Goal: Task Accomplishment & Management: Use online tool/utility

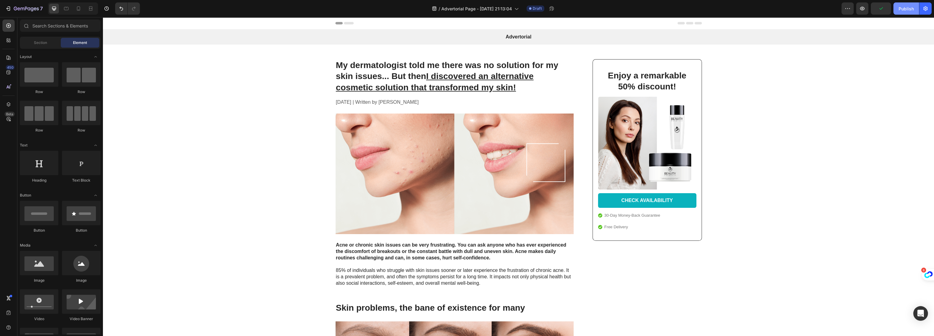
click at [903, 10] on div "Publish" at bounding box center [905, 8] width 15 height 6
click at [863, 8] on icon "button" at bounding box center [862, 9] width 5 height 4
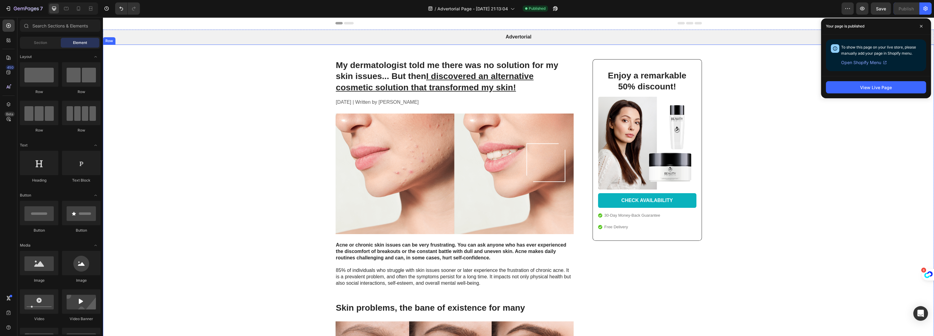
click at [184, 158] on div "My dermatologist told me there was no solution for my skin issues... But then I…" at bounding box center [518, 308] width 818 height 499
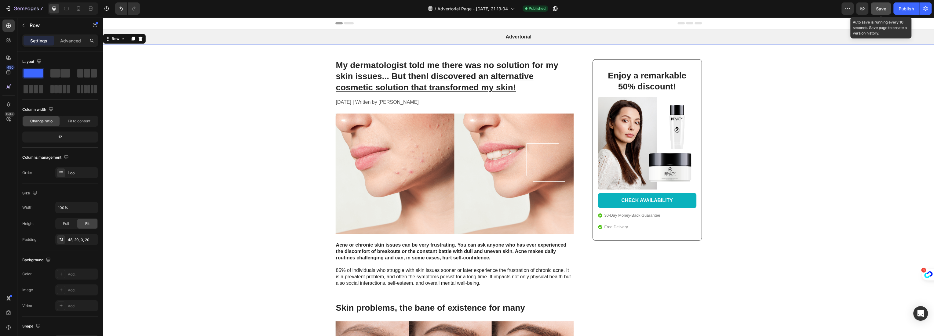
click at [883, 7] on span "Save" at bounding box center [881, 8] width 10 height 5
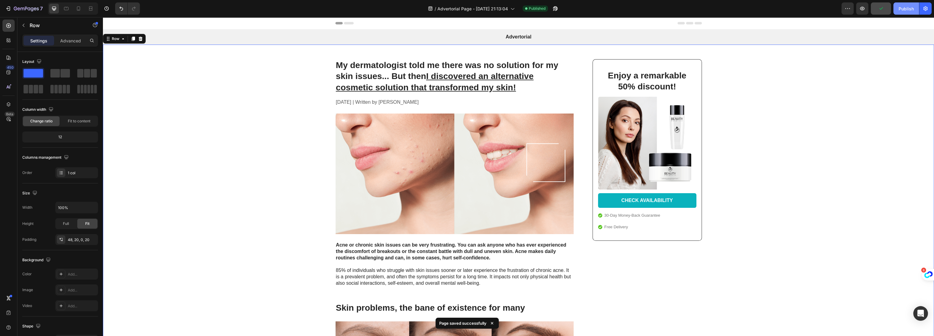
click at [908, 9] on div "Publish" at bounding box center [905, 8] width 15 height 6
click at [554, 8] on icon "button" at bounding box center [555, 8] width 6 height 6
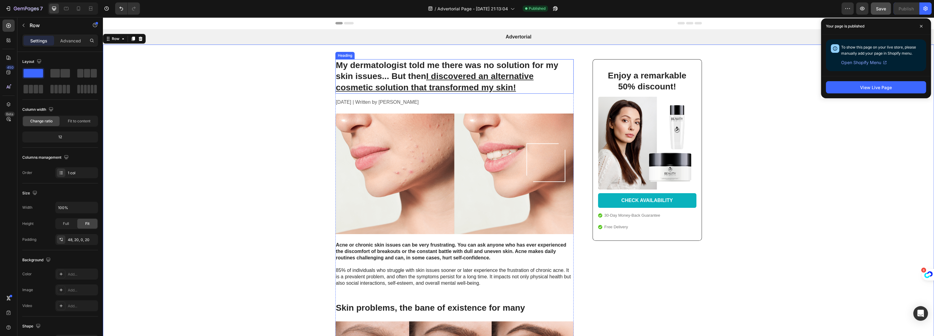
click at [381, 69] on h1 "My dermatologist told me there was no solution for my skin issues... But then I…" at bounding box center [454, 76] width 238 height 34
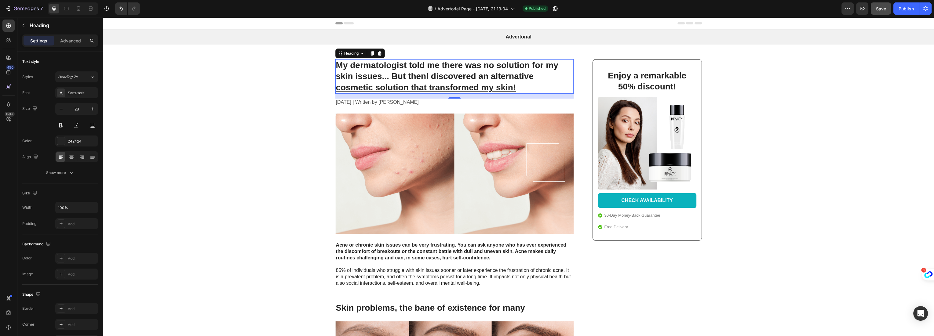
click at [381, 69] on h1 "My dermatologist told me there was no solution for my skin issues... But then I…" at bounding box center [454, 76] width 238 height 34
click at [381, 69] on p "My dermatologist told me there was no solution for my skin issues... But then I…" at bounding box center [454, 76] width 237 height 33
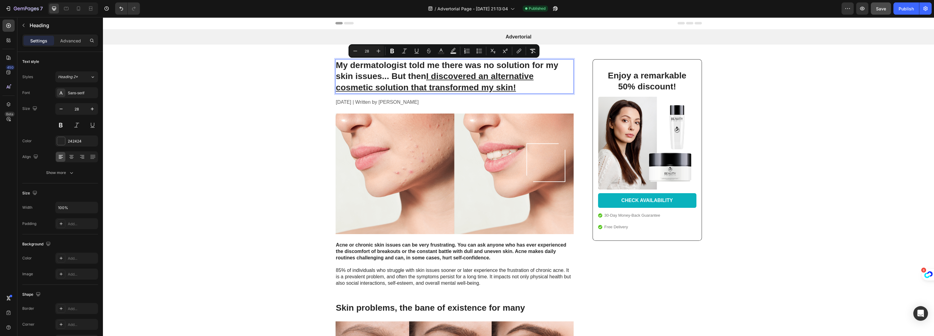
type input "11"
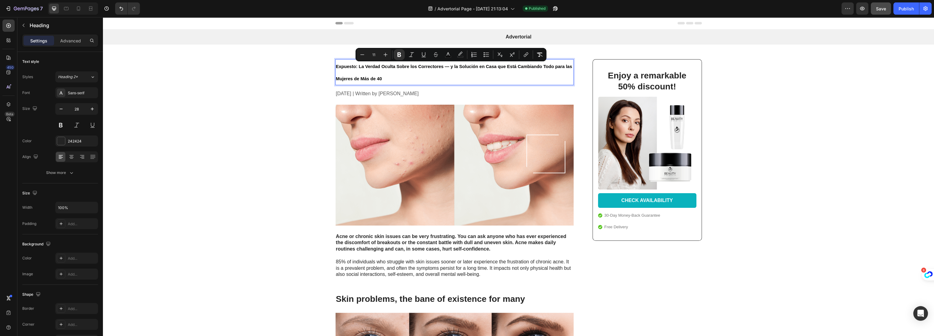
click at [376, 53] on input "11" at bounding box center [374, 54] width 12 height 7
type input "28"
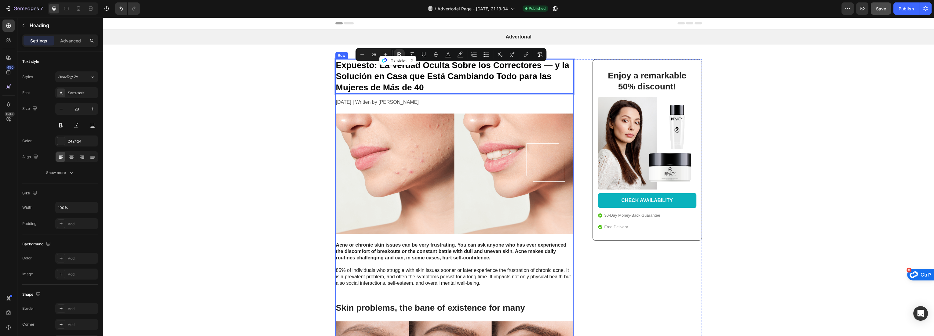
click at [439, 85] on p "Expuesto: La Verdad Oculta Sobre los Correctores — y la Solución en Casa que Es…" at bounding box center [454, 76] width 237 height 33
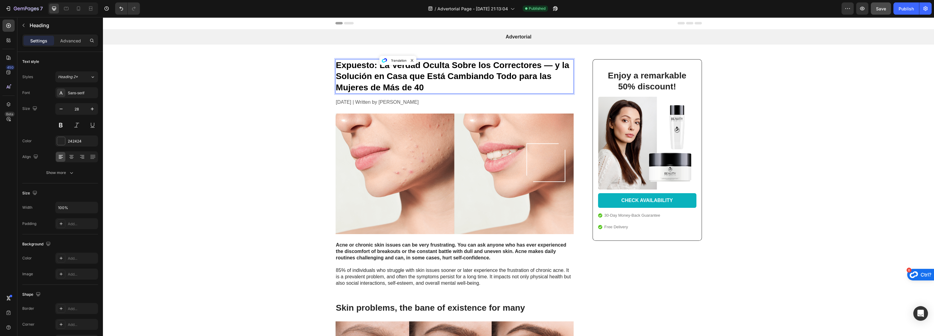
click at [549, 68] on strong "Expuesto: La Verdad Oculta Sobre los Correctores — y la Solución en Casa que Es…" at bounding box center [452, 76] width 233 height 32
click at [431, 79] on strong "Expuesto: La Verdad Oculta Sobre los Correctores - y la Solución en Casa que Es…" at bounding box center [449, 76] width 227 height 32
click at [348, 65] on strong "Expuesto: La Verdad Oculta Sobre los Correctores - y la Solución en Casa que Es…" at bounding box center [449, 76] width 227 height 32
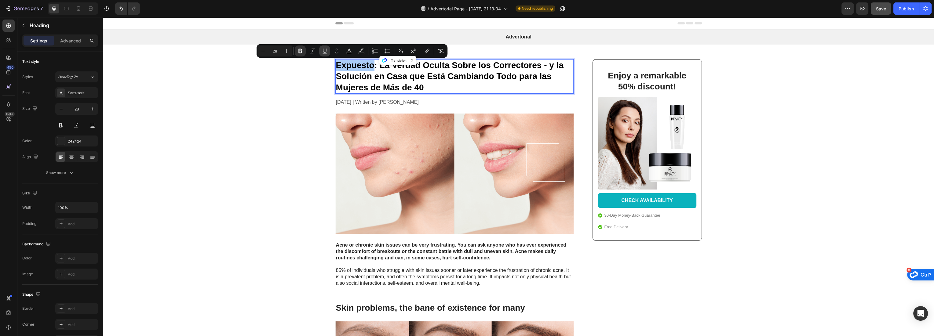
click at [323, 53] on icon "Editor contextual toolbar" at bounding box center [324, 51] width 6 height 6
click at [292, 84] on div "Expuesto : La Verdad Oculta Sobre los Correctores - y la Solución en Casa que E…" at bounding box center [518, 308] width 818 height 499
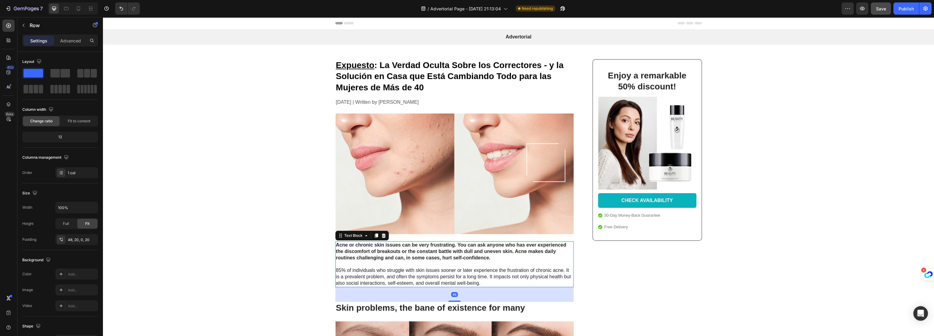
click at [390, 275] on p "Acne or chronic skin issues can be very frustrating. You can ask anyone who has…" at bounding box center [454, 264] width 237 height 45
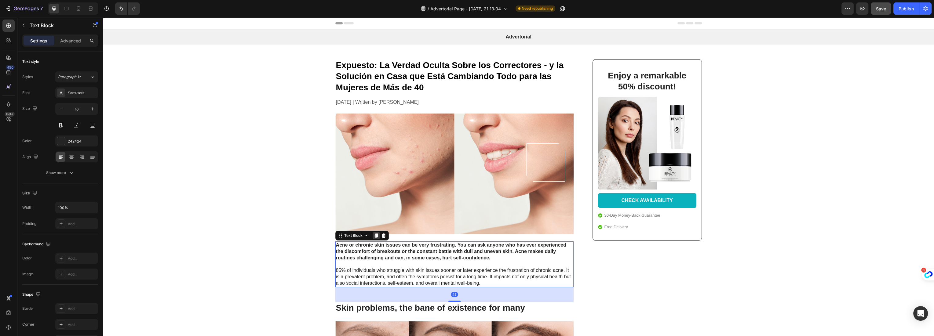
click at [374, 235] on icon at bounding box center [375, 236] width 3 height 4
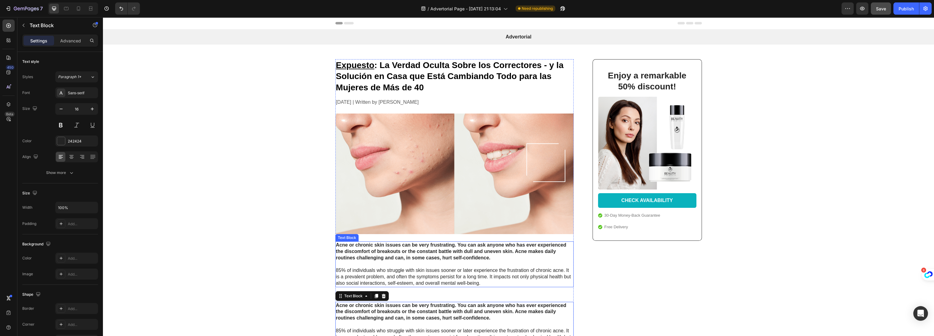
click at [339, 250] on strong "Acne or chronic skin issues can be very frustrating. You can ask anyone who has…" at bounding box center [451, 251] width 230 height 18
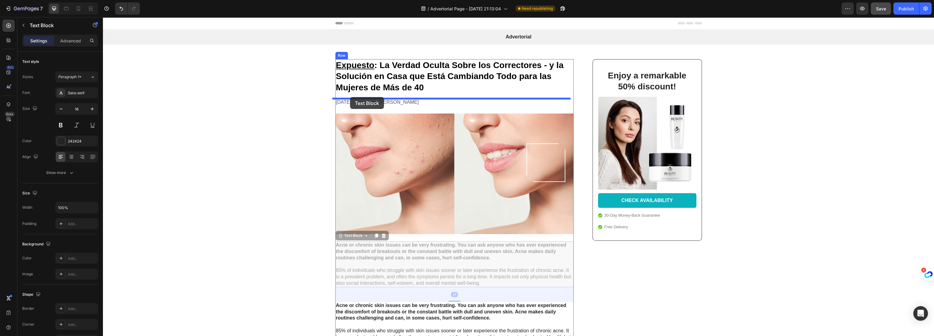
drag, startPoint x: 336, startPoint y: 238, endPoint x: 351, endPoint y: 99, distance: 139.4
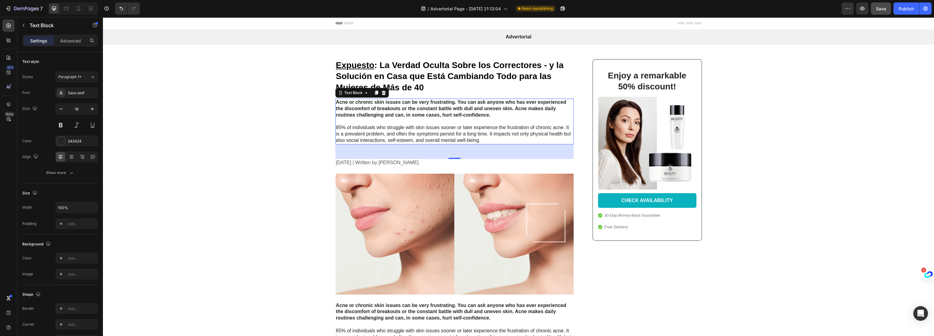
click at [457, 119] on p "Acne or chronic skin issues can be very frustrating. You can ask anyone who has…" at bounding box center [454, 121] width 237 height 45
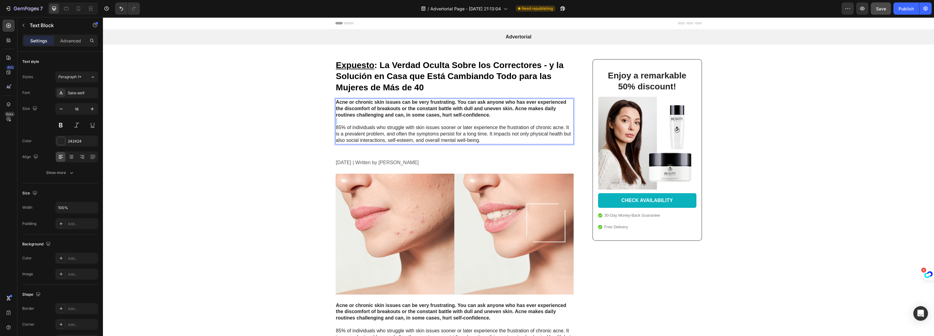
click at [457, 119] on p "Acne or chronic skin issues can be very frustrating. You can ask anyone who has…" at bounding box center [454, 121] width 237 height 45
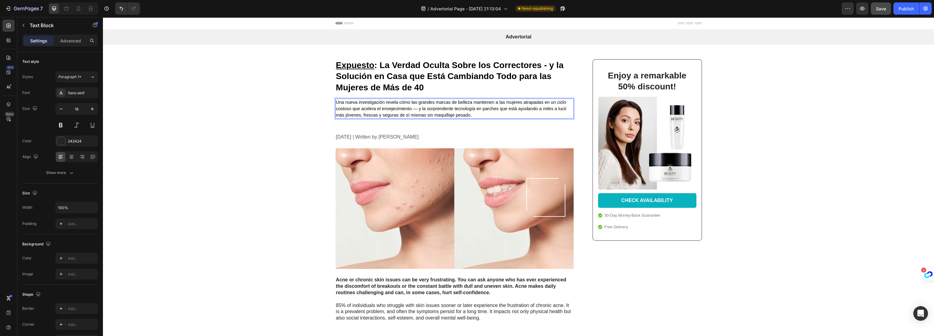
click at [415, 109] on span "Una nueva investigación revela cómo las grandes marcas de belleza mantienen a l…" at bounding box center [451, 109] width 230 height 18
click at [469, 116] on p "Una nueva investigación revela cómo las grandes marcas de belleza mantienen a l…" at bounding box center [454, 108] width 237 height 19
click at [469, 115] on p "Una nueva investigación revela cómo las grandes marcas de belleza mantienen a l…" at bounding box center [454, 108] width 237 height 19
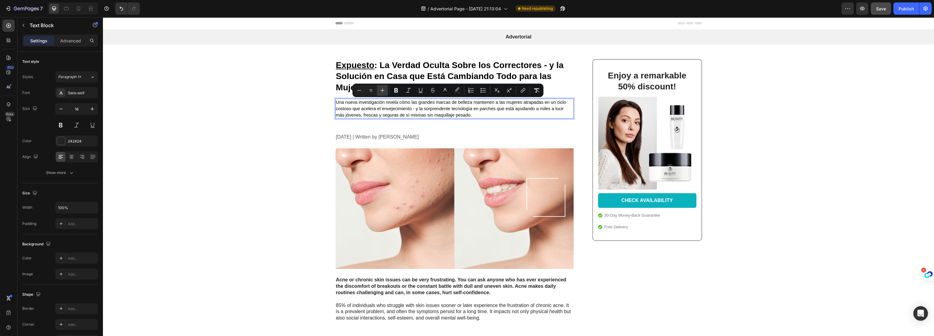
click at [385, 91] on icon "Editor contextual toolbar" at bounding box center [382, 90] width 6 height 6
click at [383, 90] on icon "Editor contextual toolbar" at bounding box center [382, 91] width 4 height 4
click at [383, 90] on icon "Editor contextual toolbar" at bounding box center [382, 90] width 6 height 6
type input "14"
click at [470, 117] on p "Una nueva investigación revela cómo las grandes marcas de belleza mantienen a l…" at bounding box center [454, 108] width 237 height 19
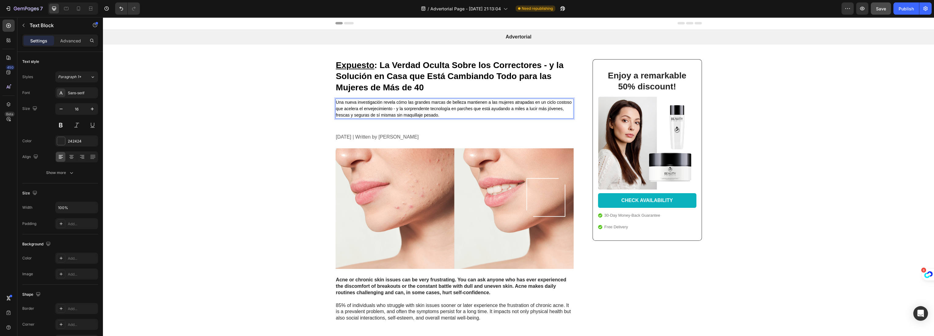
click at [429, 101] on span "Una nueva investigación revela cómo las grandes marcas de belleza mantienen a l…" at bounding box center [454, 109] width 236 height 18
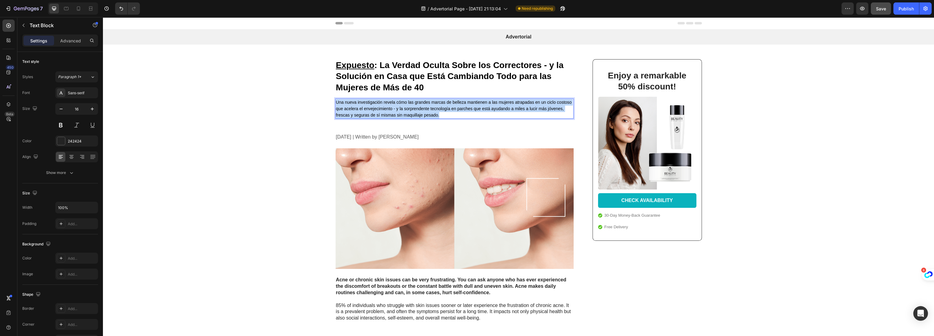
click at [429, 101] on span "Una nueva investigación revela cómo las grandes marcas de belleza mantienen a l…" at bounding box center [454, 109] width 236 height 18
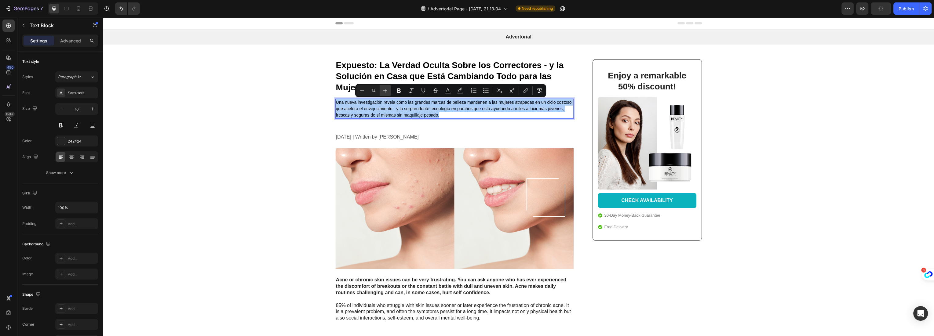
click at [386, 89] on icon "Editor contextual toolbar" at bounding box center [385, 91] width 6 height 6
type input "15"
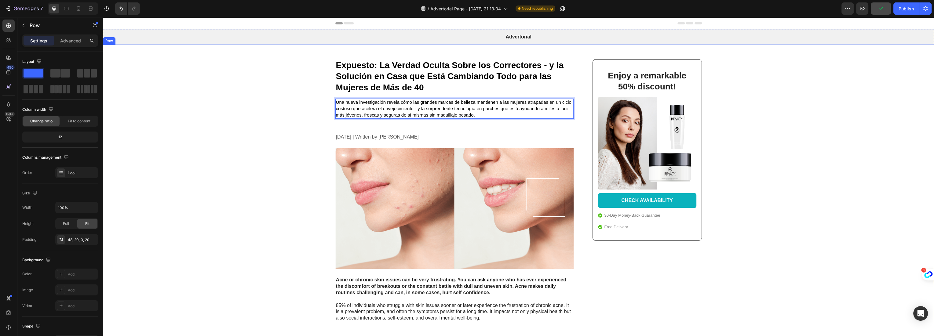
click at [258, 134] on div "⁠⁠⁠⁠⁠⁠⁠ Expuesto : La Verdad Oculta Sobre los Correctores - y la Solución en Ca…" at bounding box center [518, 326] width 818 height 534
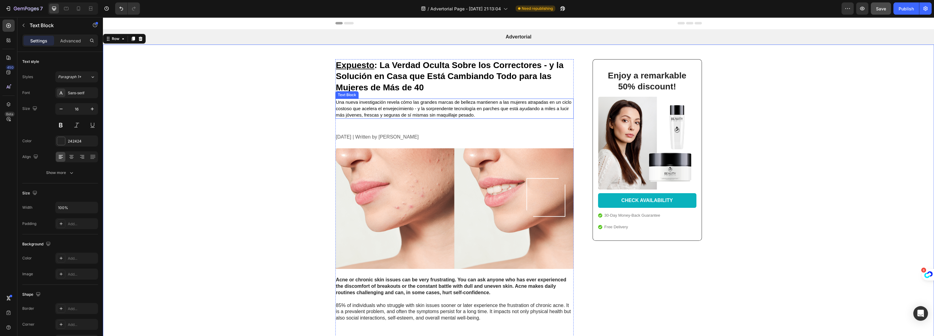
click at [408, 113] on span "Una nueva investigación revela cómo las grandes marcas de belleza mantienen a l…" at bounding box center [453, 109] width 235 height 18
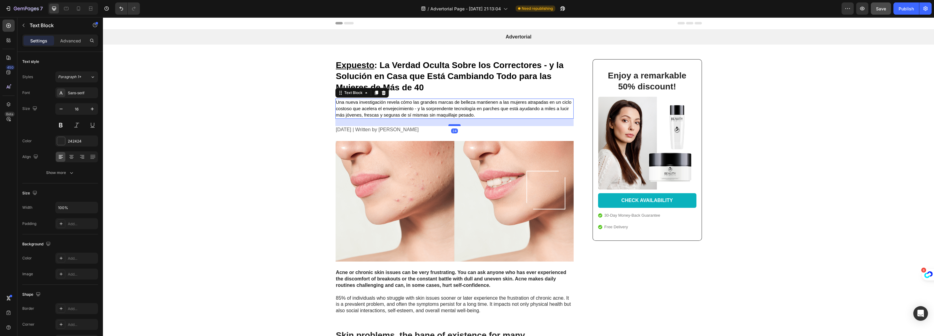
drag, startPoint x: 453, startPoint y: 133, endPoint x: 453, endPoint y: 125, distance: 7.4
click at [453, 125] on div at bounding box center [454, 125] width 12 height 2
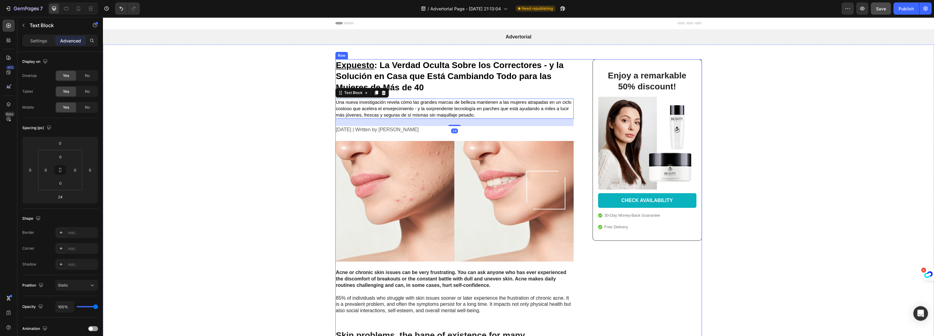
click at [648, 286] on div "Enjoy a remarkable 50% discount! Heading Image CHECK AVAILABILITY Button 30-Day…" at bounding box center [641, 322] width 119 height 527
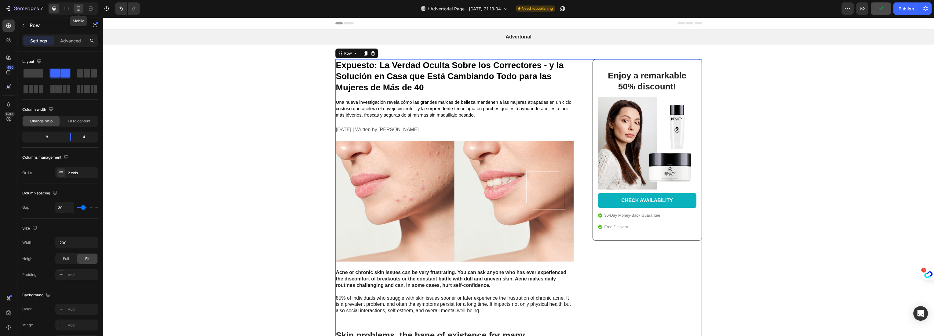
click at [78, 10] on icon at bounding box center [78, 8] width 3 height 4
type input "0"
type input "100%"
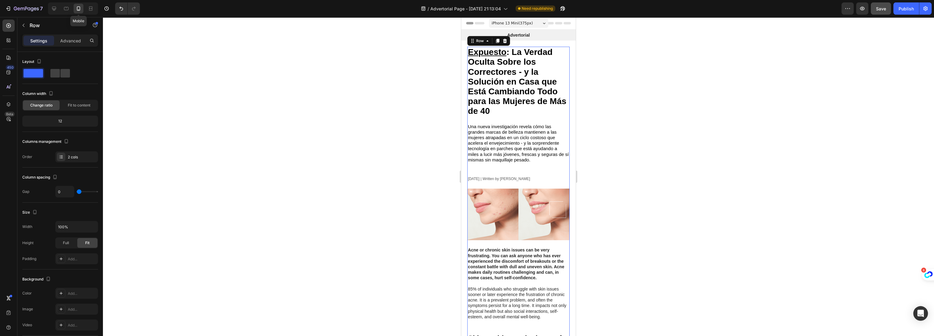
scroll to position [8, 0]
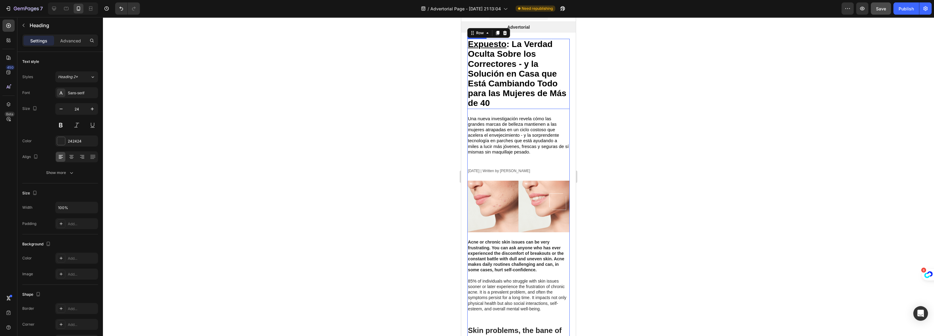
click at [540, 79] on strong "Expuesto : La Verdad Oculta Sobre los Correctores - y la Solución en Casa que E…" at bounding box center [517, 73] width 98 height 68
click at [62, 108] on icon "button" at bounding box center [61, 109] width 6 height 6
click at [60, 108] on icon "button" at bounding box center [61, 109] width 6 height 6
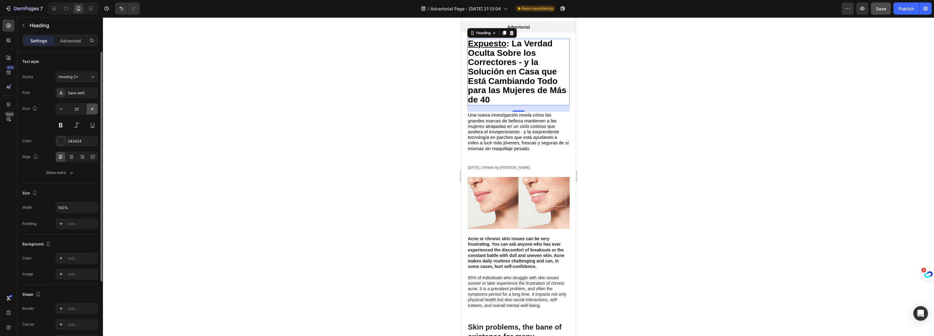
click at [89, 107] on button "button" at bounding box center [92, 108] width 11 height 11
click at [90, 107] on button "button" at bounding box center [92, 108] width 11 height 11
type input "24"
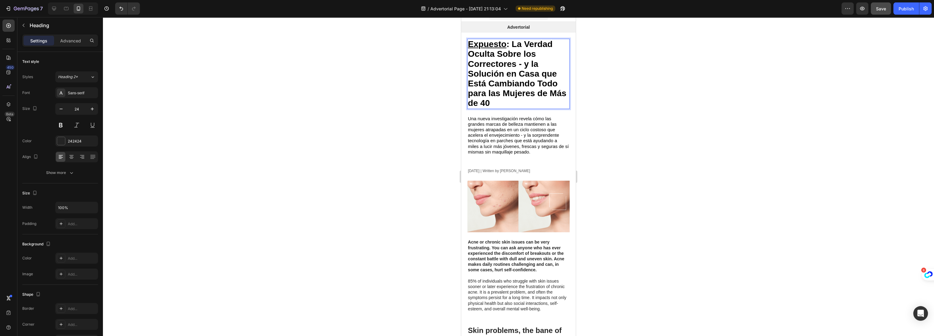
click at [498, 71] on strong "Expuesto : La Verdad Oculta Sobre los Correctores - y la Solución en Casa que E…" at bounding box center [517, 73] width 98 height 68
click at [469, 27] on icon "Editor contextual toolbar" at bounding box center [469, 30] width 6 height 6
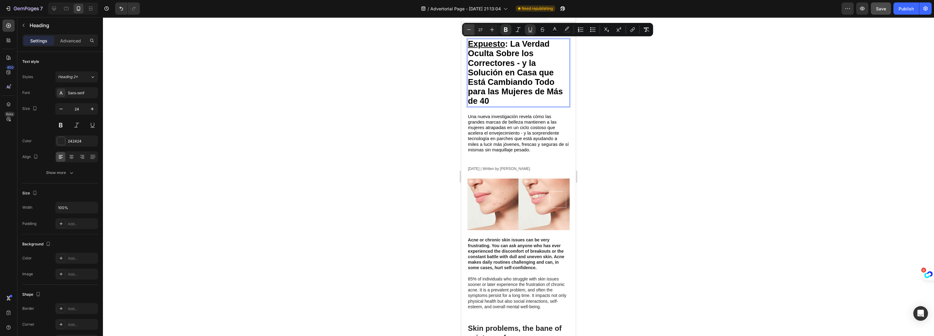
click at [469, 27] on icon "Editor contextual toolbar" at bounding box center [469, 30] width 6 height 6
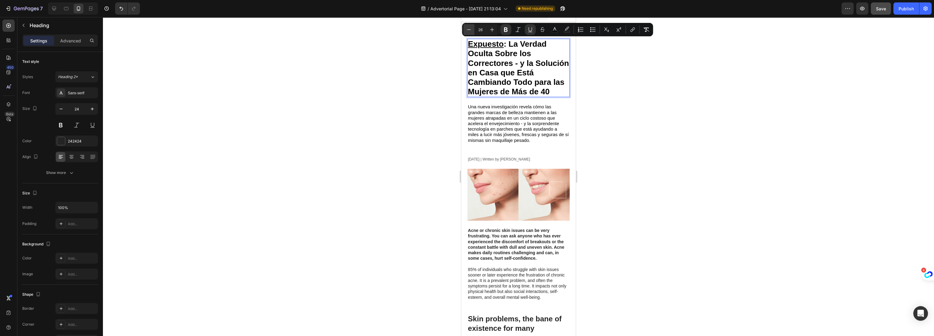
click at [469, 27] on icon "Editor contextual toolbar" at bounding box center [469, 30] width 6 height 6
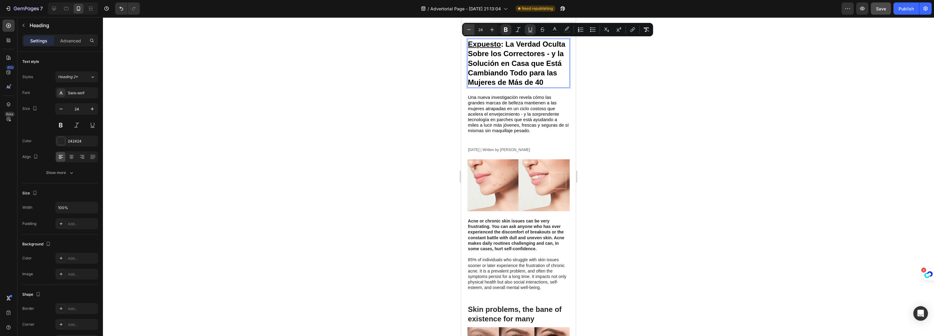
click at [469, 27] on icon "Editor contextual toolbar" at bounding box center [469, 30] width 6 height 6
type input "23"
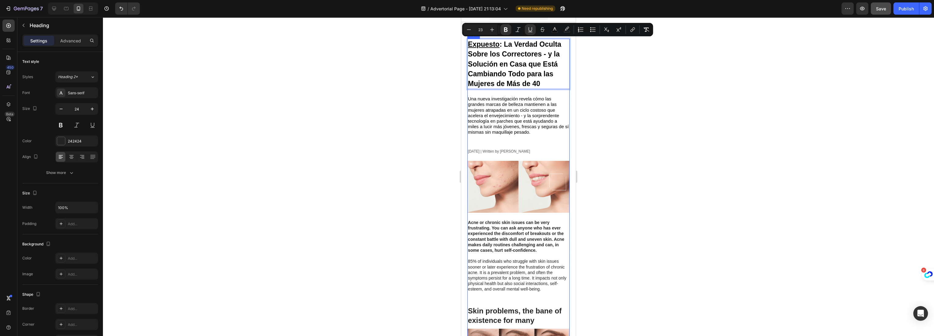
click at [423, 133] on div at bounding box center [518, 176] width 831 height 319
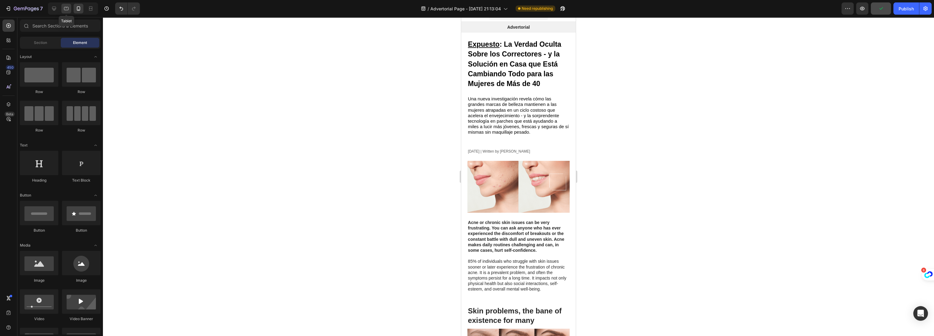
click at [62, 7] on div at bounding box center [66, 9] width 10 height 10
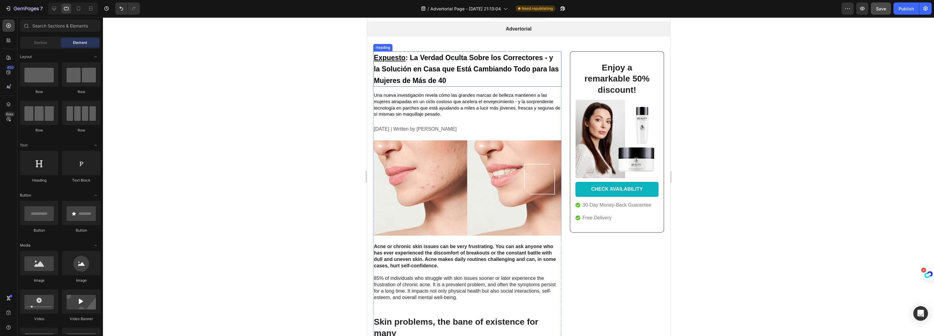
click at [449, 73] on strong "Expuesto : La Verdad Oculta Sobre los Correctores - y la Solución en Casa que E…" at bounding box center [465, 69] width 185 height 31
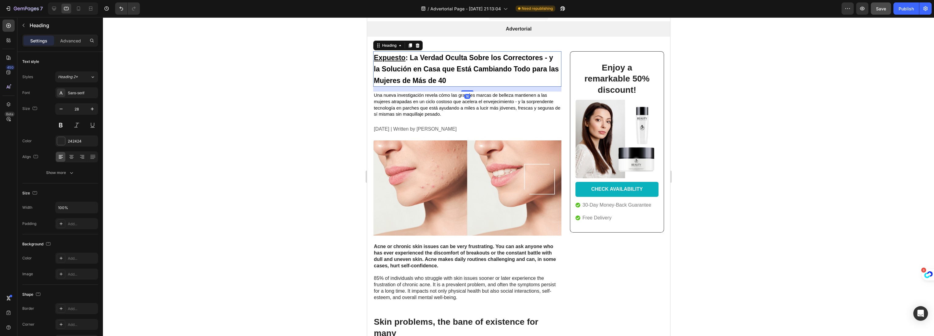
click at [276, 106] on div at bounding box center [518, 176] width 831 height 319
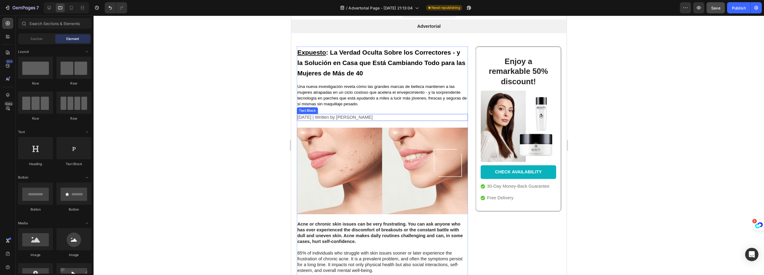
scroll to position [8, 0]
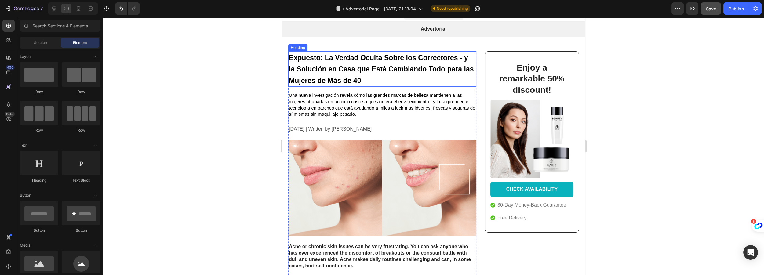
click at [332, 82] on strong "Expuesto : La Verdad Oculta Sobre los Correctores - y la Solución en Casa que E…" at bounding box center [380, 69] width 185 height 31
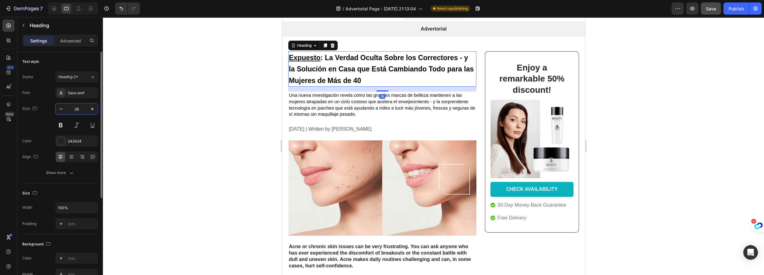
click at [80, 108] on input "28" at bounding box center [77, 108] width 20 height 11
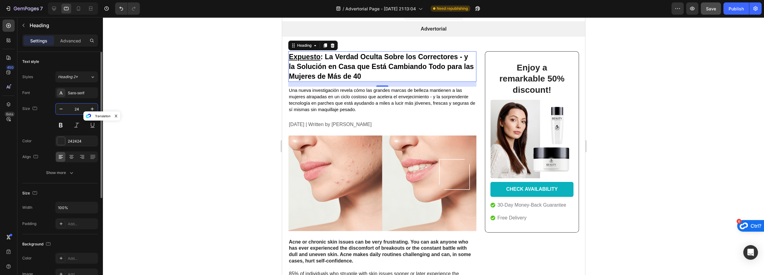
type input "23"
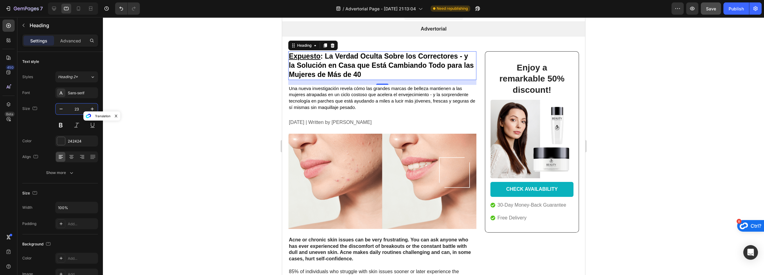
click at [256, 160] on div at bounding box center [433, 146] width 661 height 258
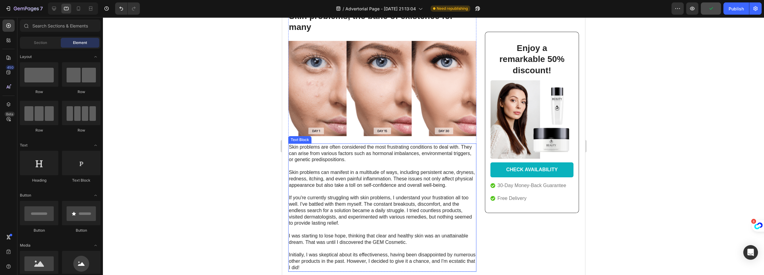
scroll to position [202, 0]
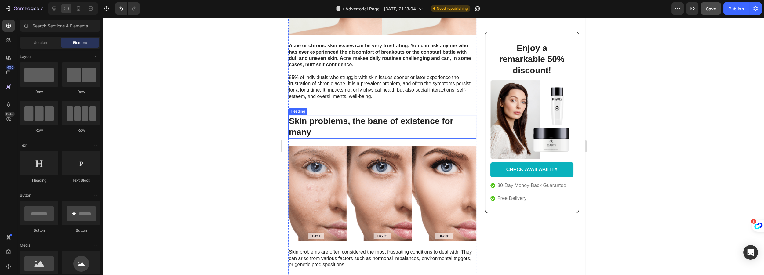
click at [332, 122] on h2 "Skin problems, the bane of existence for many" at bounding box center [382, 127] width 188 height 24
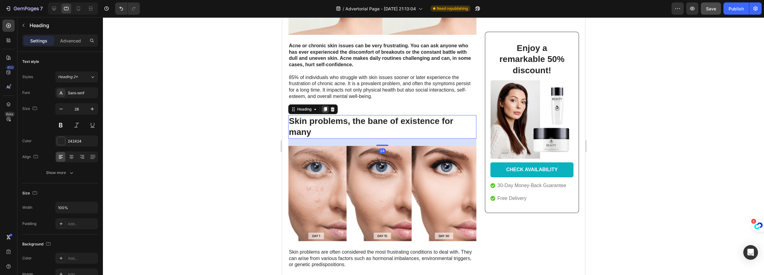
click at [324, 107] on icon at bounding box center [324, 109] width 5 height 5
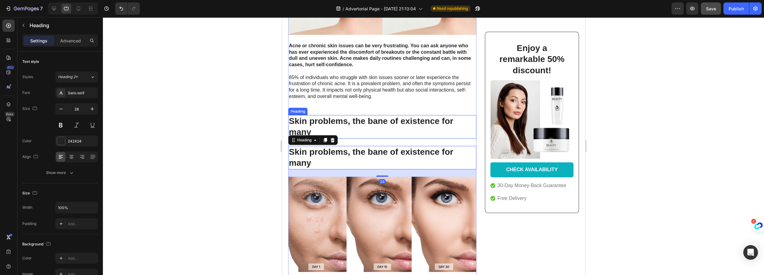
click at [297, 120] on h2 "Skin problems, the bane of existence for many" at bounding box center [382, 127] width 188 height 24
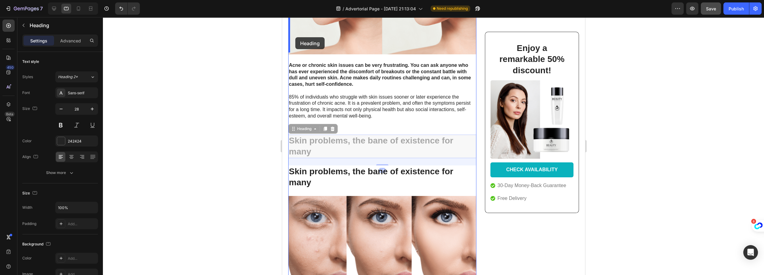
scroll to position [176, 0]
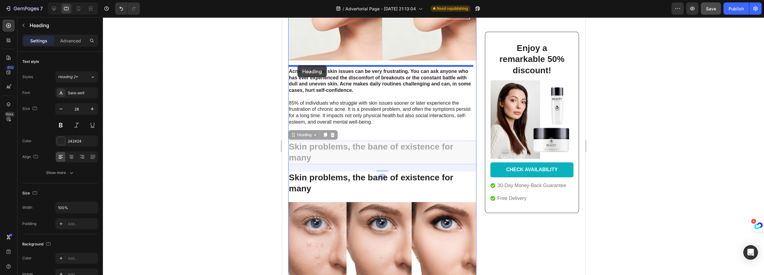
drag, startPoint x: 293, startPoint y: 108, endPoint x: 297, endPoint y: 65, distance: 42.6
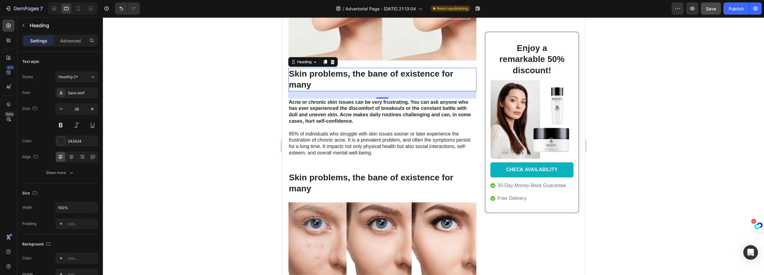
click at [305, 74] on p "Skin problems, the bane of existence for many" at bounding box center [381, 79] width 187 height 22
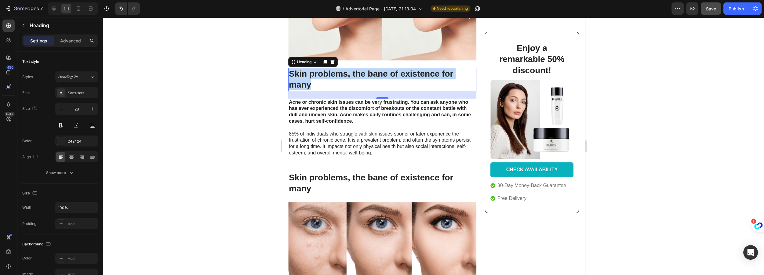
click at [305, 74] on p "Skin problems, the bane of existence for many" at bounding box center [381, 79] width 187 height 22
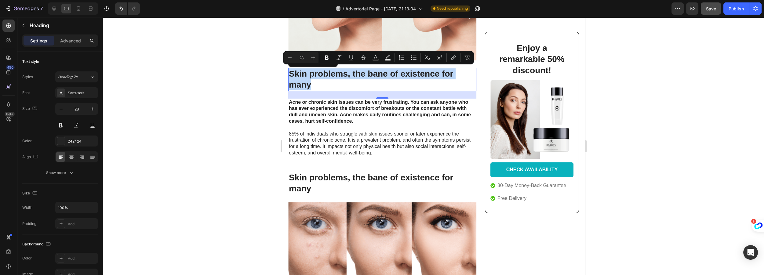
type input "13"
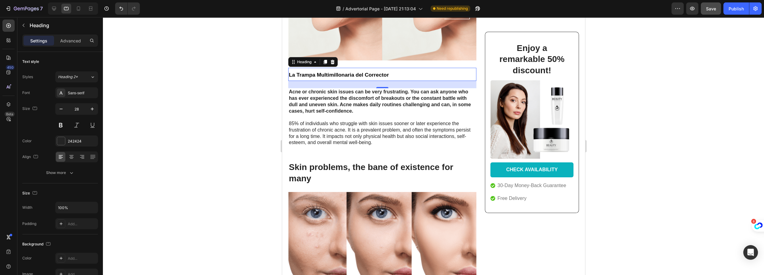
click at [344, 72] on strong "La Trampa Multimillonaria del Corrector" at bounding box center [338, 75] width 100 height 6
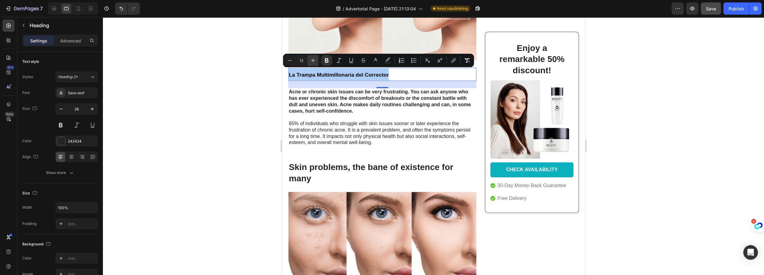
click at [312, 61] on icon "Editor contextual toolbar" at bounding box center [313, 60] width 6 height 6
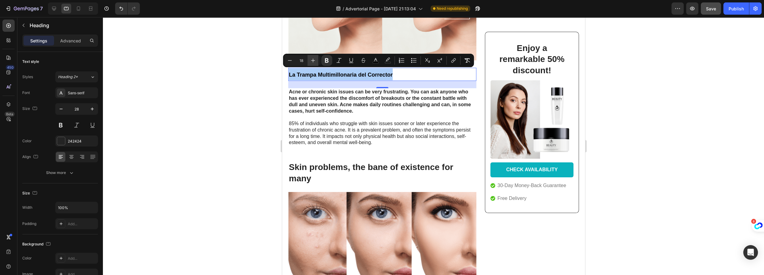
click at [312, 61] on icon "Editor contextual toolbar" at bounding box center [313, 60] width 6 height 6
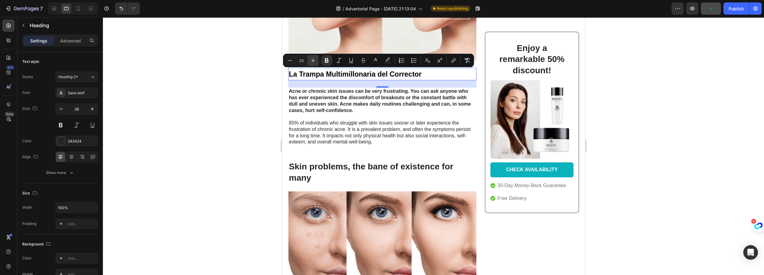
click at [312, 61] on icon "Editor contextual toolbar" at bounding box center [313, 60] width 6 height 6
type input "25"
click at [317, 94] on strong "Acne or chronic skin issues can be very frustrating. You can ask anyone who has…" at bounding box center [379, 100] width 182 height 24
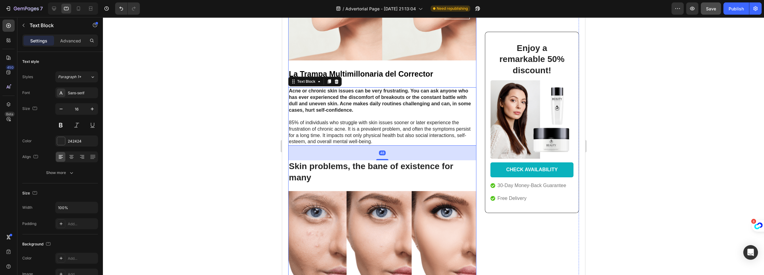
click at [382, 70] on strong "La Trampa Multimillonaria del Corrector" at bounding box center [360, 74] width 144 height 9
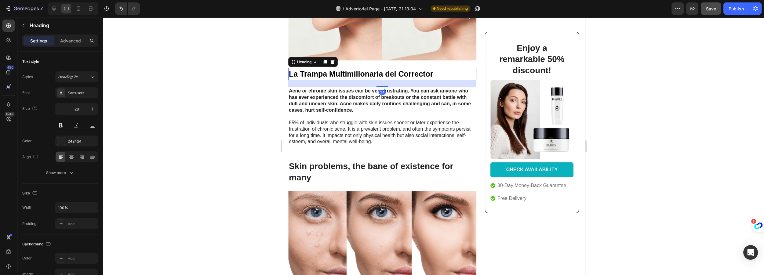
click at [382, 84] on div "24" at bounding box center [382, 83] width 188 height 7
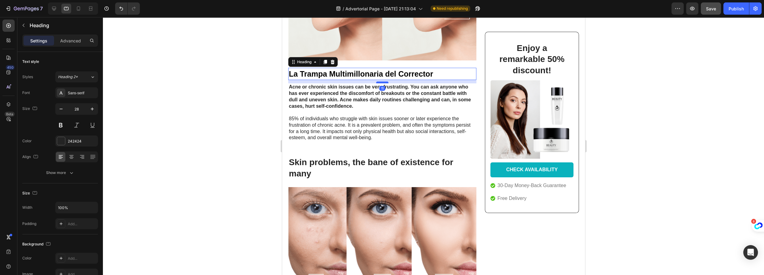
drag, startPoint x: 384, startPoint y: 85, endPoint x: 384, endPoint y: 81, distance: 4.0
click at [384, 82] on div at bounding box center [382, 83] width 12 height 2
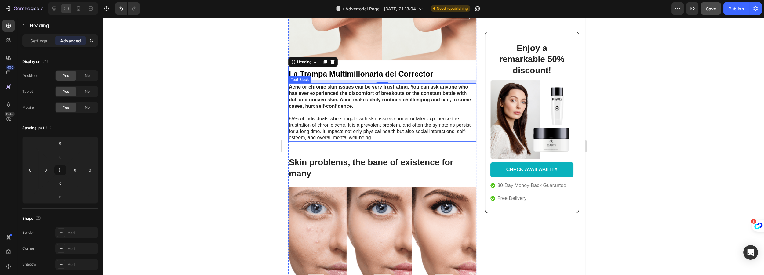
click at [371, 92] on strong "Acne or chronic skin issues can be very frustrating. You can ask anyone who has…" at bounding box center [379, 96] width 182 height 24
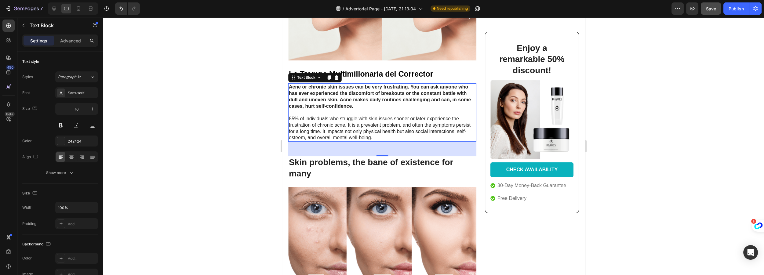
click at [371, 92] on strong "Acne or chronic skin issues can be very frustrating. You can ask anyone who has…" at bounding box center [379, 96] width 182 height 24
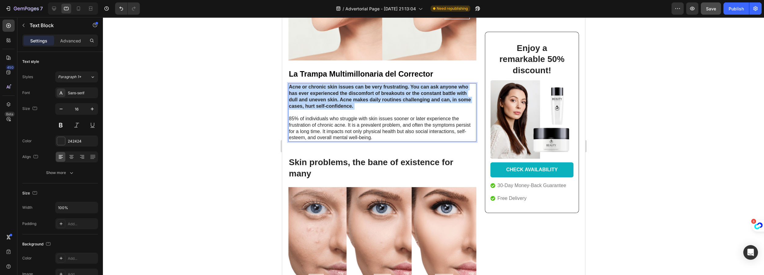
click at [371, 92] on strong "Acne or chronic skin issues can be very frustrating. You can ask anyone who has…" at bounding box center [379, 96] width 182 height 24
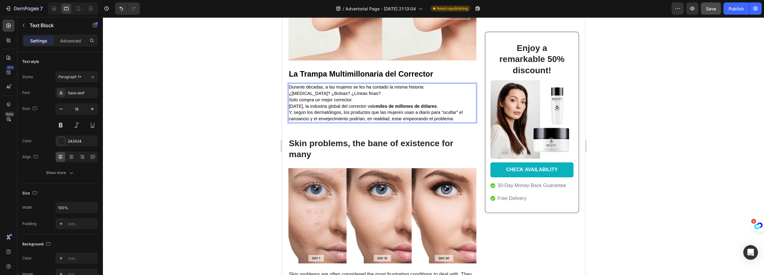
click at [430, 85] on p "Durante décadas, a las mujeres se les ha contado la misma historia:" at bounding box center [381, 87] width 187 height 6
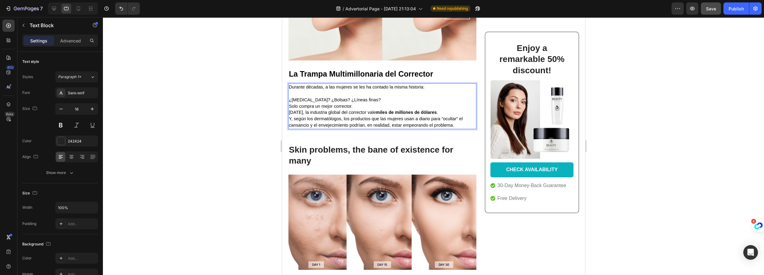
click at [359, 104] on p "¿Ojeras? ¿Bolsas? ¿Líneas finas? Solo compra un mejor corrector." at bounding box center [381, 103] width 187 height 13
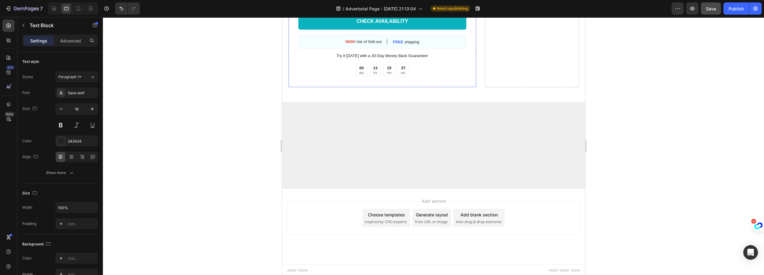
scroll to position [2083, 0]
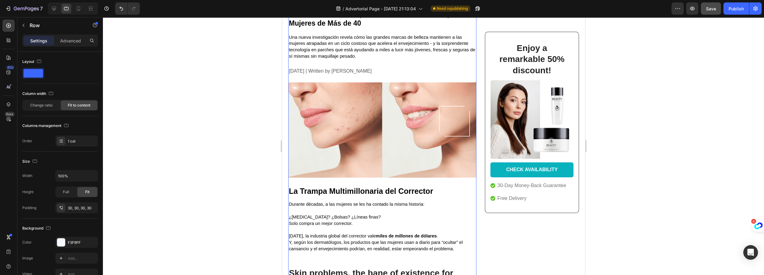
scroll to position [154, 0]
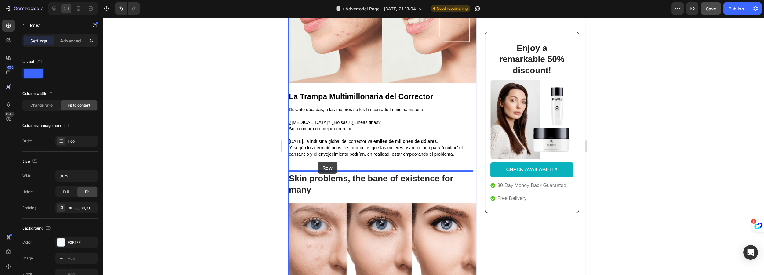
drag, startPoint x: 293, startPoint y: 135, endPoint x: 317, endPoint y: 162, distance: 35.9
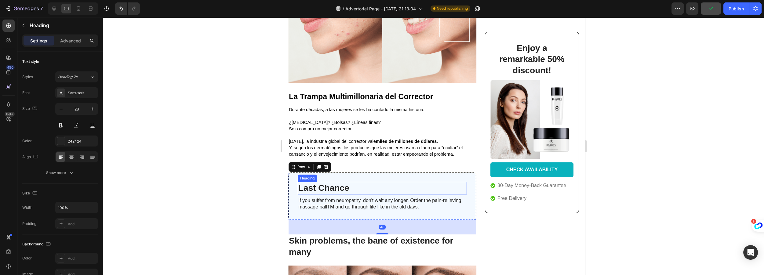
click at [321, 186] on h3 "Last Chance" at bounding box center [381, 188] width 169 height 12
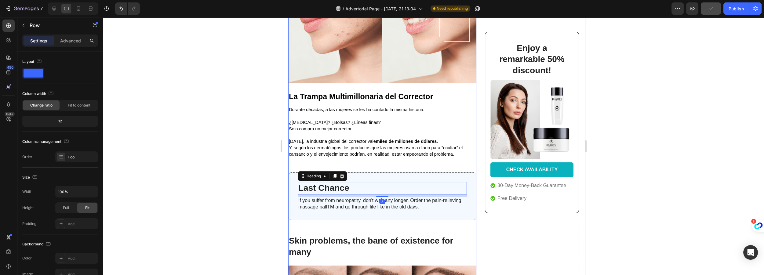
click at [350, 157] on div "Expuesto : La Verdad Oculta Sobre los Correctores - y la Solución en Casa que E…" at bounding box center [382, 200] width 188 height 591
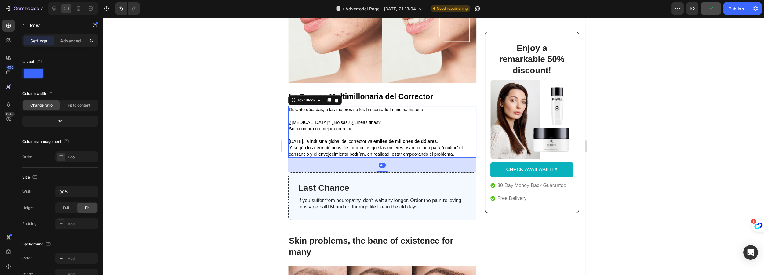
click at [360, 150] on p "Hoy, la industria global del corrector vale miles de millones de dólares . Y, s…" at bounding box center [381, 147] width 187 height 19
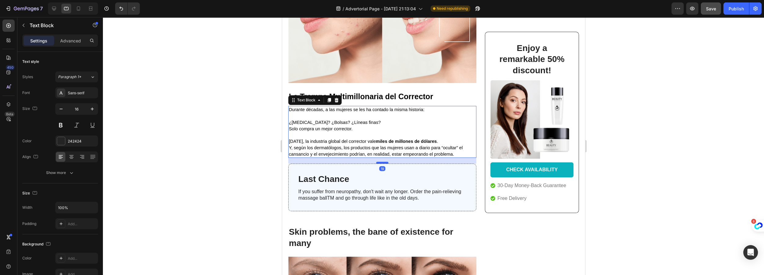
drag, startPoint x: 379, startPoint y: 170, endPoint x: 378, endPoint y: 161, distance: 9.2
click at [378, 162] on div at bounding box center [382, 163] width 12 height 2
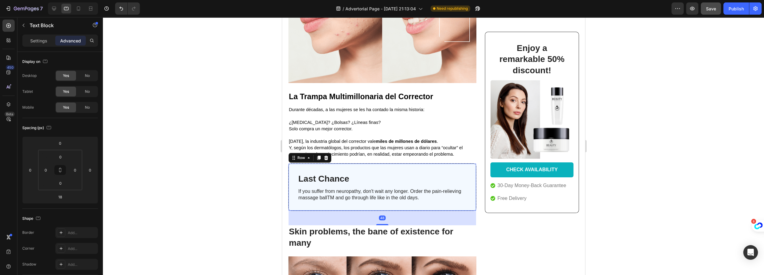
click at [382, 208] on div "Last Chance Heading If you suffer from neuropathy, don't wait any longer. Order…" at bounding box center [382, 187] width 188 height 48
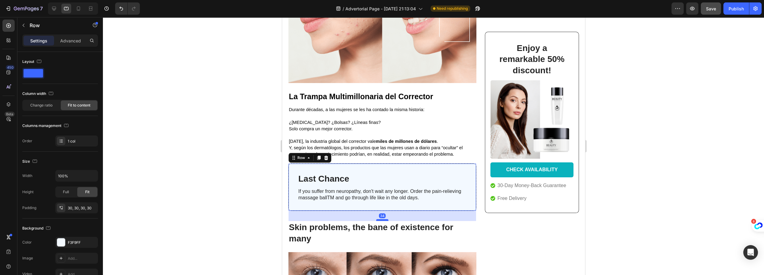
drag, startPoint x: 382, startPoint y: 223, endPoint x: 381, endPoint y: 219, distance: 4.3
click at [382, 219] on div at bounding box center [382, 220] width 12 height 2
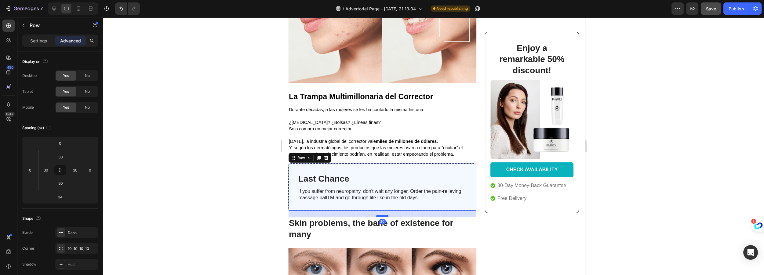
drag, startPoint x: 381, startPoint y: 219, endPoint x: 381, endPoint y: 215, distance: 4.3
click at [381, 215] on div at bounding box center [382, 216] width 12 height 2
type input "20"
click at [25, 24] on icon "button" at bounding box center [23, 25] width 5 height 5
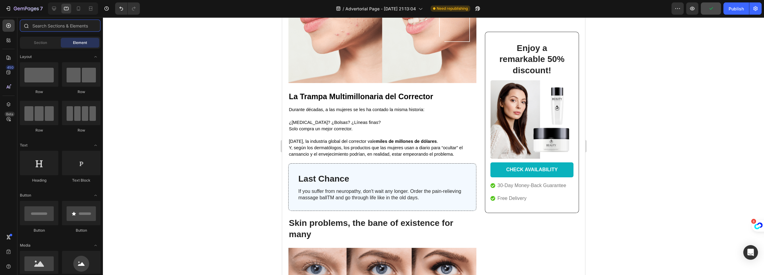
click at [43, 30] on input "text" at bounding box center [60, 26] width 81 height 12
click at [37, 41] on span "Section" at bounding box center [40, 42] width 13 height 5
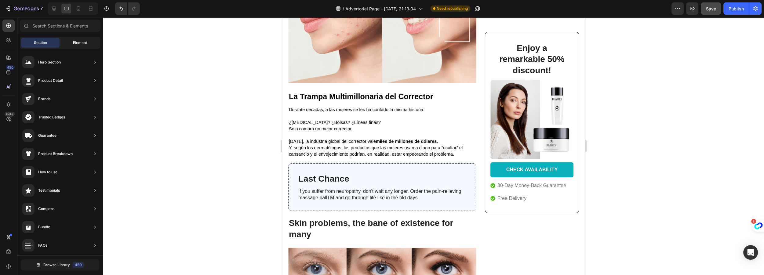
click at [70, 41] on div "Element" at bounding box center [80, 43] width 38 height 10
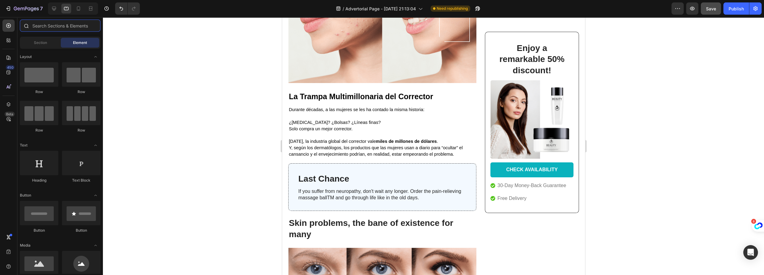
click at [58, 30] on input "text" at bounding box center [60, 26] width 81 height 12
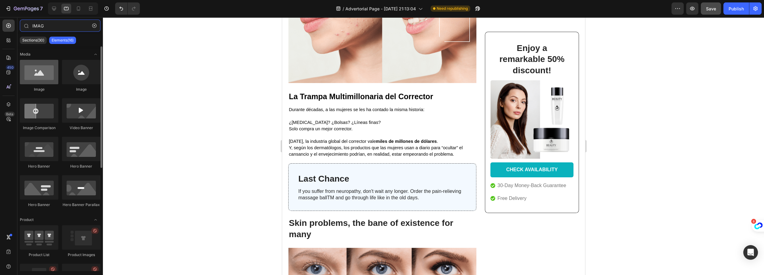
type input "IMAG"
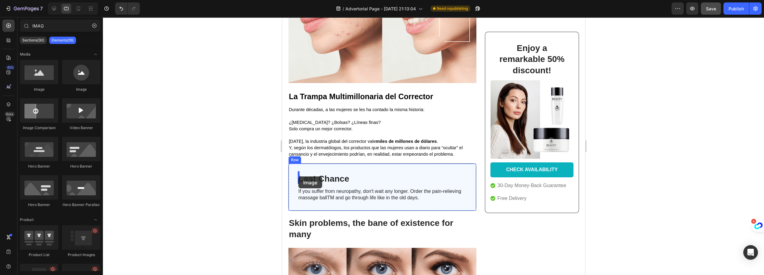
drag, startPoint x: 327, startPoint y: 92, endPoint x: 298, endPoint y: 176, distance: 88.5
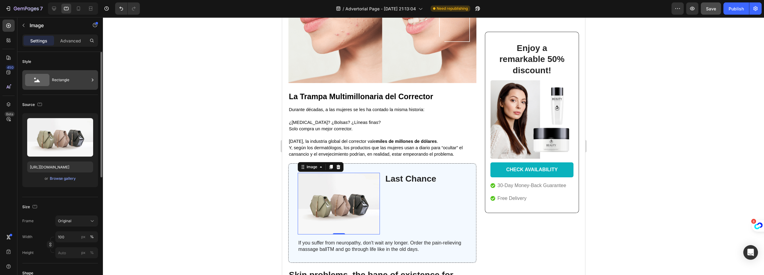
click at [67, 81] on div "Rectangle" at bounding box center [70, 80] width 37 height 14
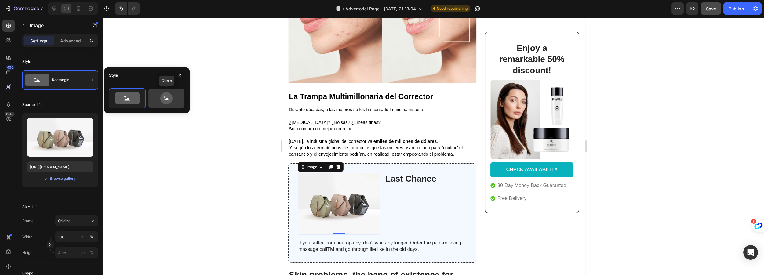
click at [158, 97] on icon at bounding box center [166, 98] width 29 height 12
type input "80"
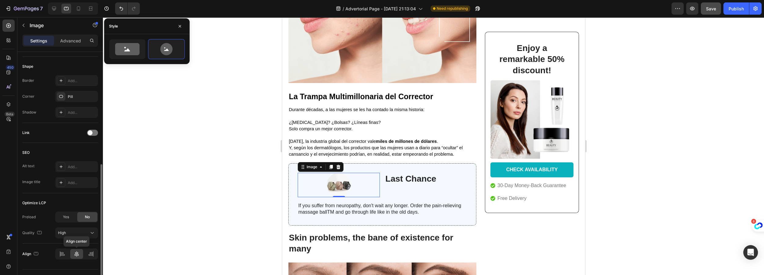
scroll to position [235, 0]
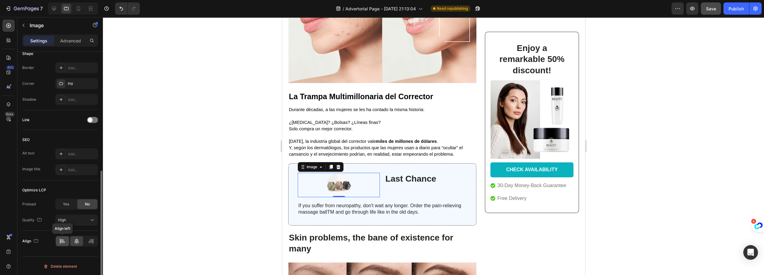
click at [65, 242] on icon at bounding box center [62, 241] width 6 height 6
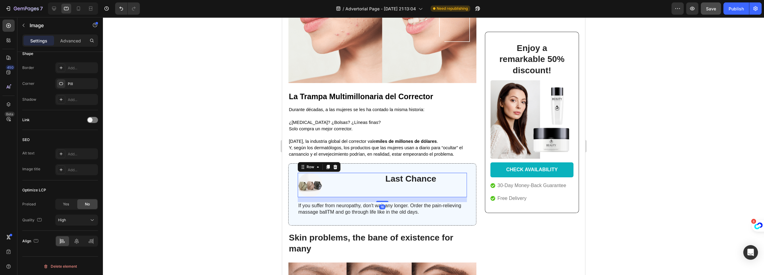
click at [378, 179] on div "Image Last Chance Heading Row 16" at bounding box center [381, 185] width 169 height 24
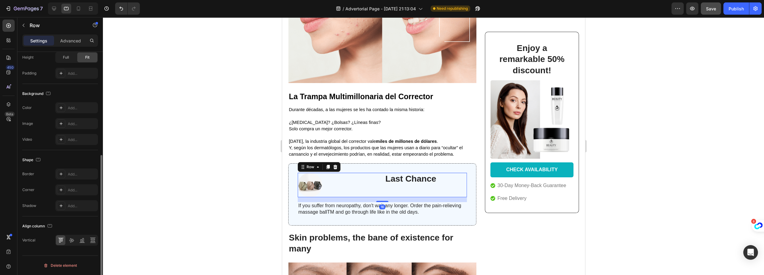
scroll to position [0, 0]
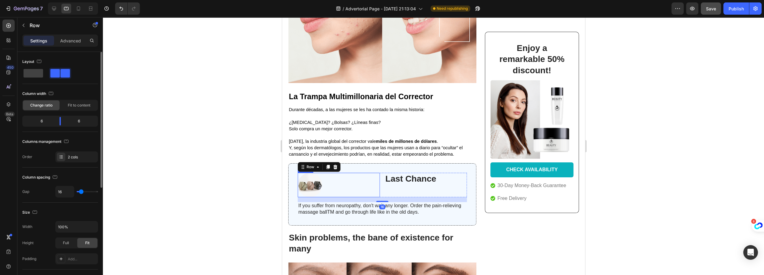
click at [366, 179] on div at bounding box center [338, 185] width 82 height 24
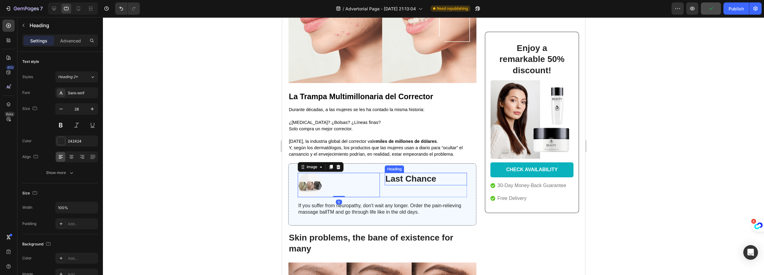
click at [384, 173] on h3 "Last Chance" at bounding box center [425, 179] width 82 height 12
click at [413, 191] on div "Last Chance Heading" at bounding box center [425, 185] width 82 height 24
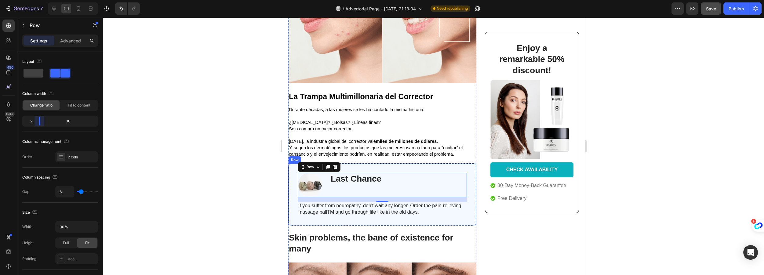
drag, startPoint x: 61, startPoint y: 121, endPoint x: 35, endPoint y: 123, distance: 26.0
click at [35, 0] on body "7 Version history / Advertorial Page - Aug 26, 21:13:04 Need republishing Previ…" at bounding box center [382, 0] width 764 height 0
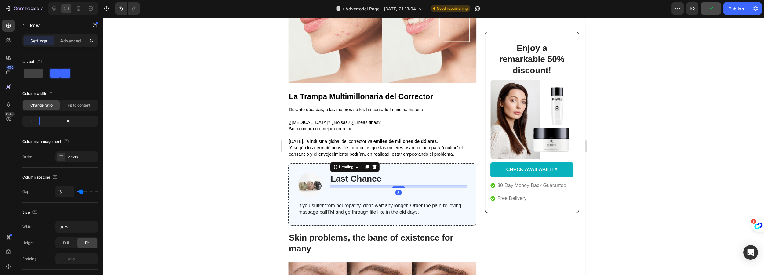
click at [386, 182] on h3 "Last Chance" at bounding box center [398, 179] width 137 height 12
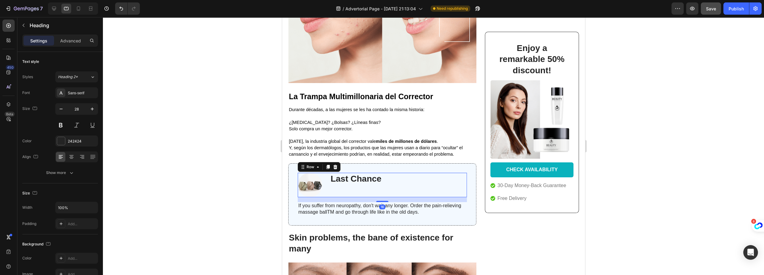
click at [330, 188] on div "Last Chance Heading" at bounding box center [398, 185] width 137 height 24
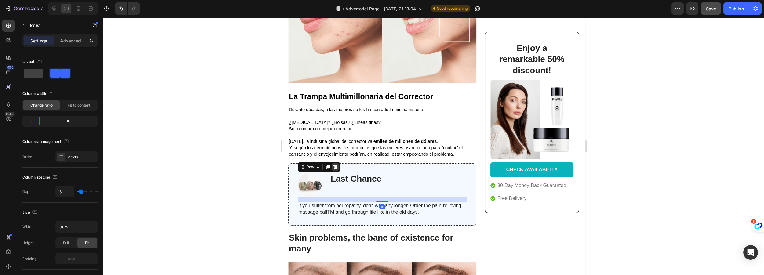
click at [335, 166] on icon at bounding box center [335, 167] width 4 height 4
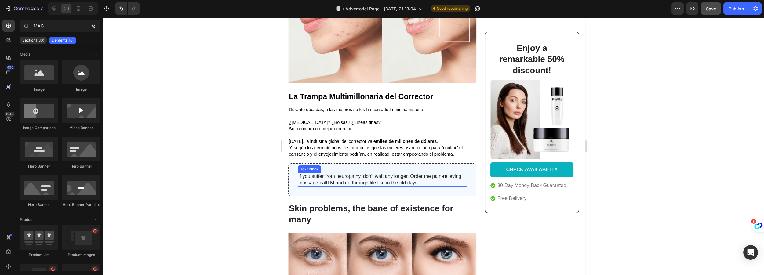
click at [327, 176] on p "If you suffer from neuropathy, don't wait any longer. Order the pain-relieving …" at bounding box center [382, 179] width 168 height 13
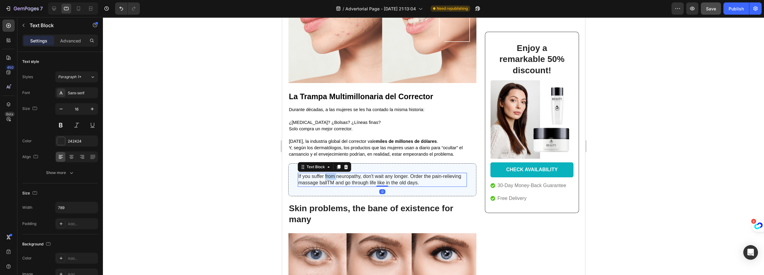
click at [327, 176] on p "If you suffer from neuropathy, don't wait any longer. Order the pain-relieving …" at bounding box center [382, 179] width 168 height 13
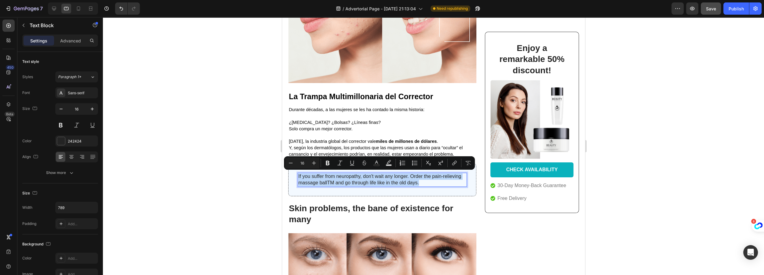
type input "11"
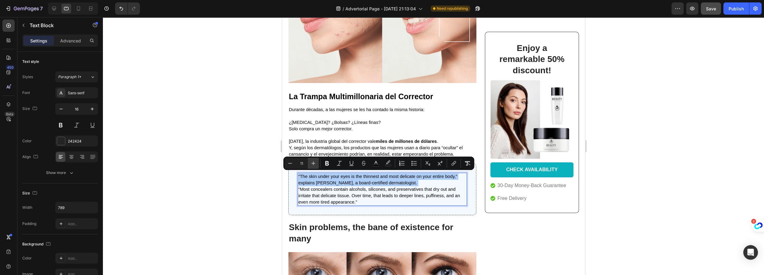
click at [319, 162] on div "Minus 11 Plus Bold Italic Underline Strikethrough color color Numbered List Bul…" at bounding box center [379, 163] width 188 height 11
click at [316, 162] on icon "Editor contextual toolbar" at bounding box center [313, 163] width 6 height 6
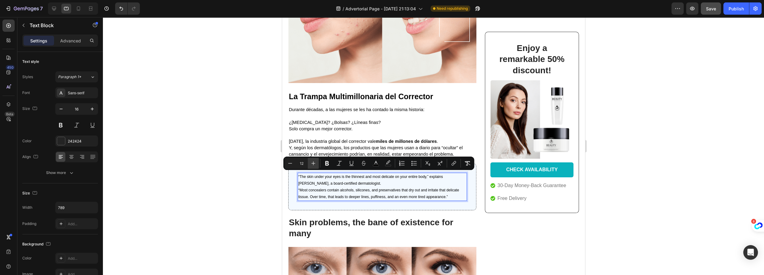
click at [316, 162] on icon "Editor contextual toolbar" at bounding box center [313, 163] width 6 height 6
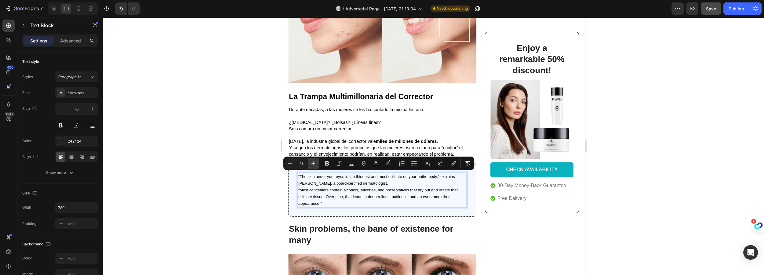
click at [316, 162] on icon "Editor contextual toolbar" at bounding box center [313, 163] width 6 height 6
type input "15"
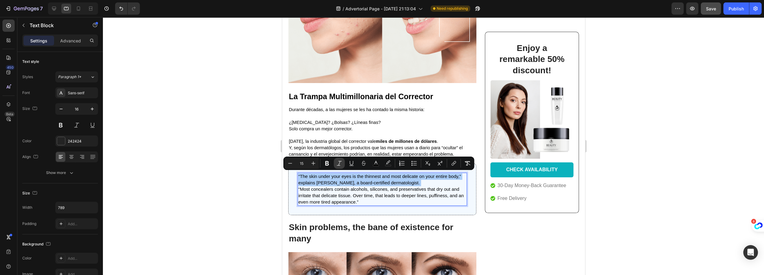
click at [339, 164] on icon "Editor contextual toolbar" at bounding box center [339, 163] width 6 height 6
click at [383, 202] on p "“The skin under your eyes is the thinnest and most delicate on your entire body…" at bounding box center [382, 189] width 168 height 32
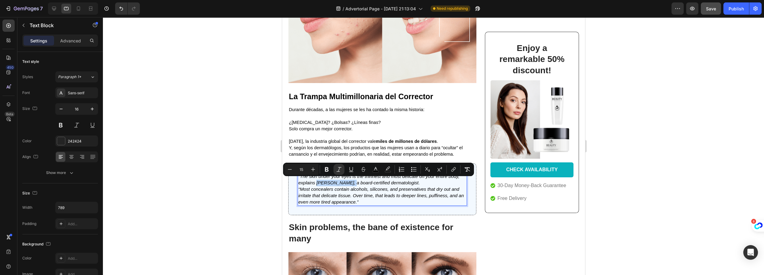
drag, startPoint x: 316, startPoint y: 180, endPoint x: 348, endPoint y: 180, distance: 31.7
click at [348, 180] on icon "“The skin under your eyes is the thinnest and most delicate on your entire body…" at bounding box center [379, 180] width 163 height 12
click at [328, 170] on icon "Editor contextual toolbar" at bounding box center [327, 169] width 4 height 5
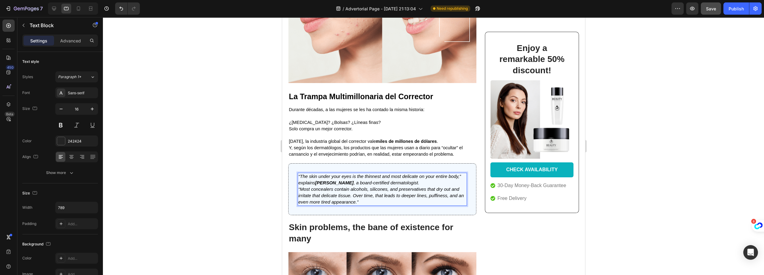
click at [379, 196] on icon "“Most concealers contain alcohols, silicones, and preservatives that dry out an…" at bounding box center [380, 196] width 165 height 18
click at [363, 182] on icon "“The skin under your eyes is the thinnest and most delicate on your entire body…" at bounding box center [379, 180] width 163 height 12
click at [362, 182] on icon "“The skin under your eyes is the thinnest and most delicate on your entire body…" at bounding box center [379, 180] width 163 height 12
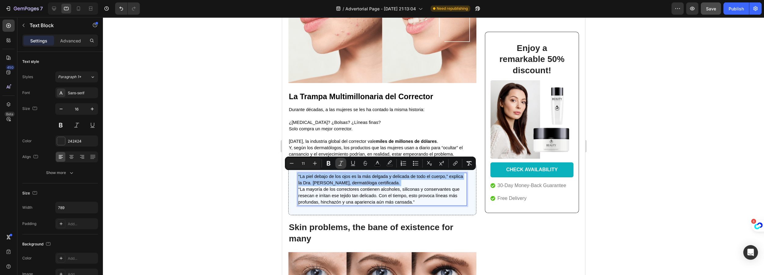
click at [339, 163] on icon "Editor contextual toolbar" at bounding box center [341, 163] width 6 height 6
click at [339, 185] on p "“La piel debajo de los ojos es la más delgada y delicada de todo el cuerpo,” ex…" at bounding box center [382, 189] width 168 height 32
click at [314, 181] on icon "“La piel debajo de los ojos es la más delgada y delicada de todo el cuerpo,” ex…" at bounding box center [380, 179] width 165 height 11
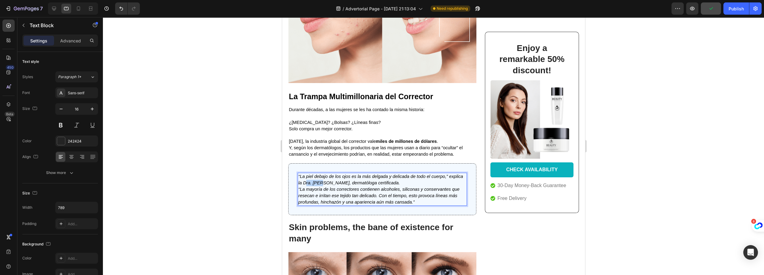
drag, startPoint x: 304, startPoint y: 181, endPoint x: 320, endPoint y: 181, distance: 15.3
click at [320, 181] on icon "“La piel debajo de los ojos es la más delgada y delicada de todo el cuerpo,” ex…" at bounding box center [380, 179] width 165 height 11
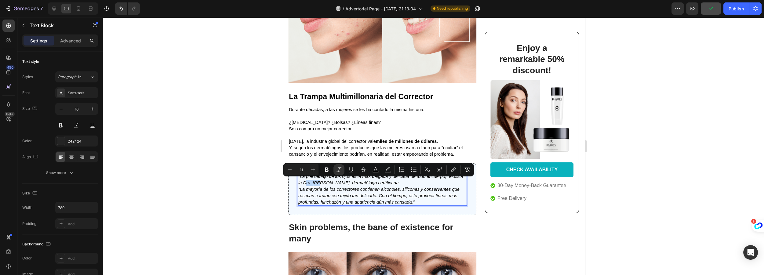
click at [305, 181] on icon "“La piel debajo de los ojos es la más delgada y delicada de todo el cuerpo,” ex…" at bounding box center [380, 179] width 165 height 11
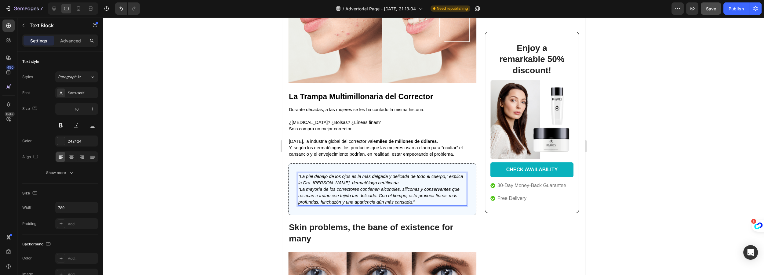
drag, startPoint x: 304, startPoint y: 180, endPoint x: 324, endPoint y: 181, distance: 20.2
click at [324, 181] on icon "“La piel debajo de los ojos es la más delgada y delicada de todo el cuerpo,” ex…" at bounding box center [380, 179] width 165 height 11
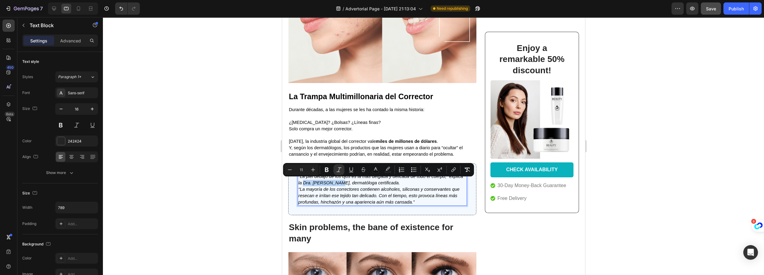
drag, startPoint x: 304, startPoint y: 181, endPoint x: 337, endPoint y: 183, distance: 33.0
click at [337, 183] on icon "“La piel debajo de los ojos es la más delgada y delicada de todo el cuerpo,” ex…" at bounding box center [380, 179] width 165 height 11
click at [326, 168] on icon "Editor contextual toolbar" at bounding box center [327, 170] width 6 height 6
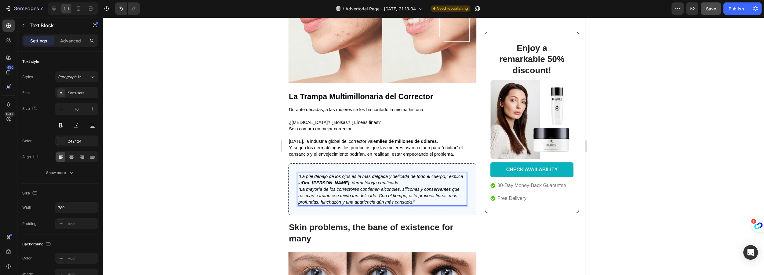
click at [419, 199] on p "“La piel debajo de los ojos es la más delgada y delicada de todo el cuerpo,” ex…" at bounding box center [382, 189] width 168 height 32
click at [354, 139] on span "Hoy, la industria global del corrector vale miles de millones de dólares ." at bounding box center [362, 141] width 149 height 5
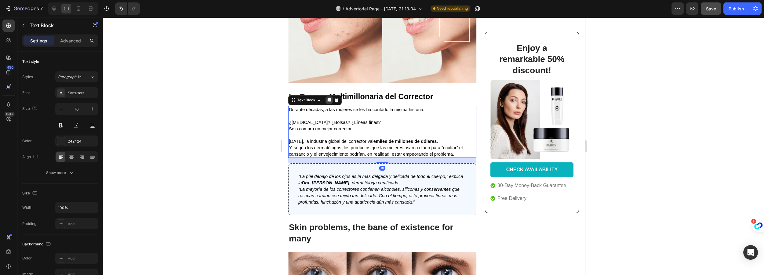
click at [328, 98] on icon at bounding box center [328, 100] width 3 height 4
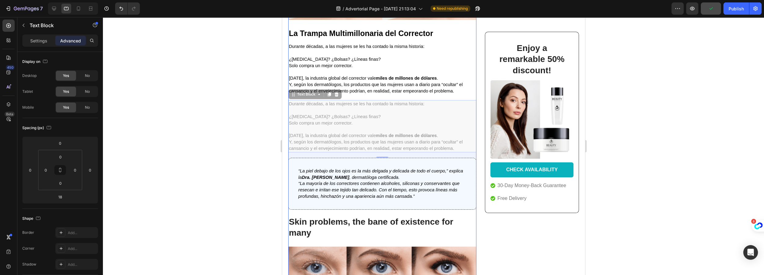
scroll to position [291, 0]
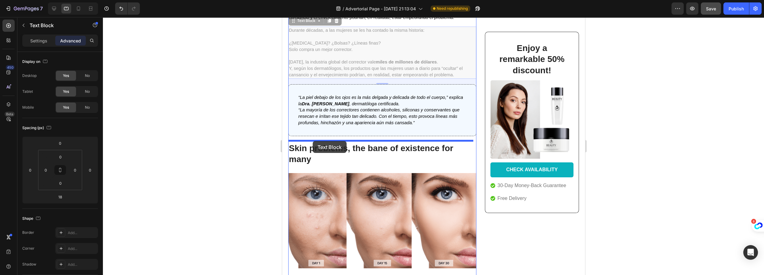
drag, startPoint x: 294, startPoint y: 168, endPoint x: 313, endPoint y: 141, distance: 32.9
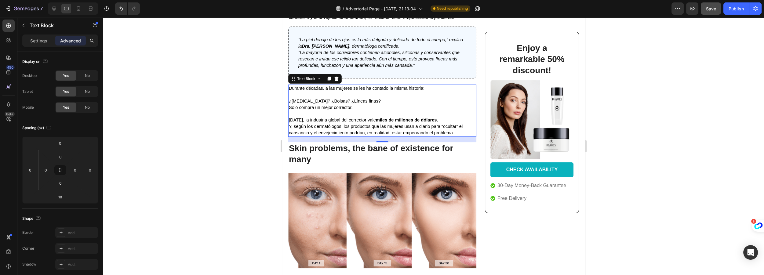
click at [326, 114] on p at bounding box center [381, 114] width 187 height 6
click at [351, 151] on h2 "Skin problems, the bane of existence for many" at bounding box center [382, 154] width 188 height 24
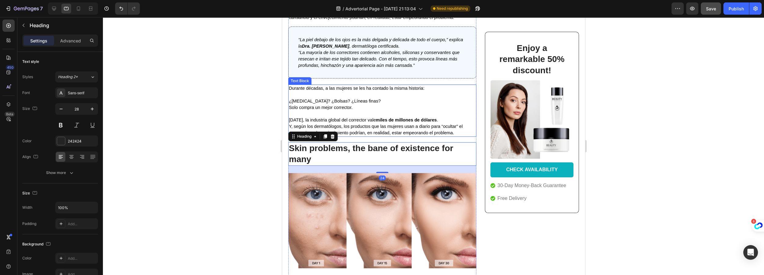
click at [348, 124] on span "Y, según los dermatólogos, los productos que las mujeres usan a diario para “oc…" at bounding box center [375, 129] width 174 height 11
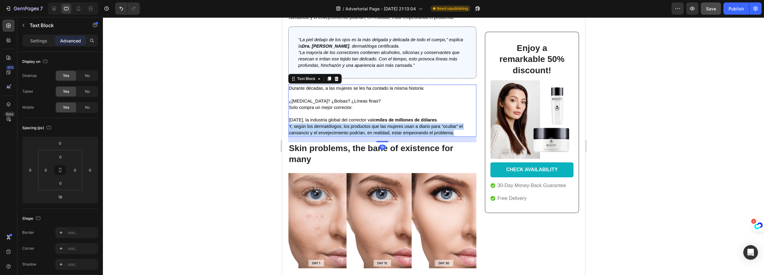
click at [348, 124] on span "Y, según los dermatólogos, los productos que las mujeres usan a diario para “oc…" at bounding box center [375, 129] width 174 height 11
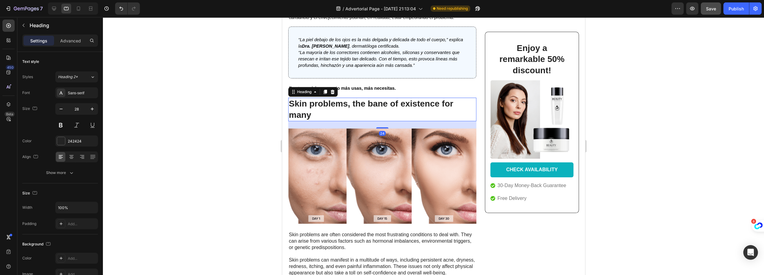
click at [331, 105] on h2 "Skin problems, the bane of existence for many" at bounding box center [382, 110] width 188 height 24
click at [247, 124] on div at bounding box center [433, 146] width 661 height 258
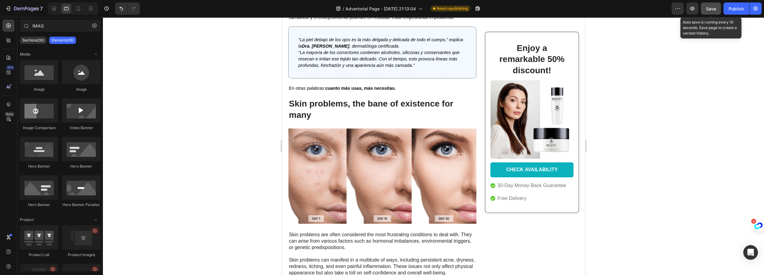
click at [707, 8] on span "Save" at bounding box center [711, 8] width 10 height 5
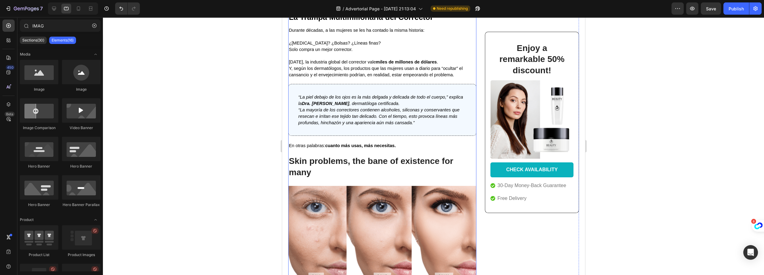
scroll to position [263, 0]
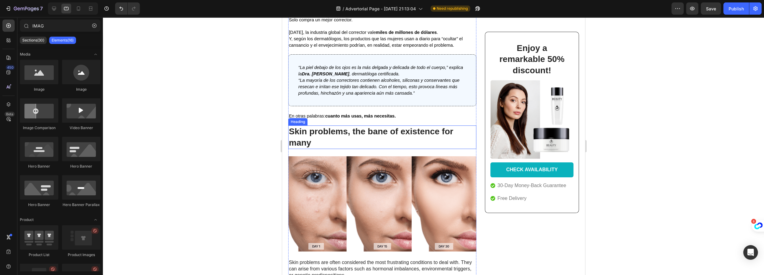
click at [324, 133] on h2 "Skin problems, the bane of existence for many" at bounding box center [382, 137] width 188 height 24
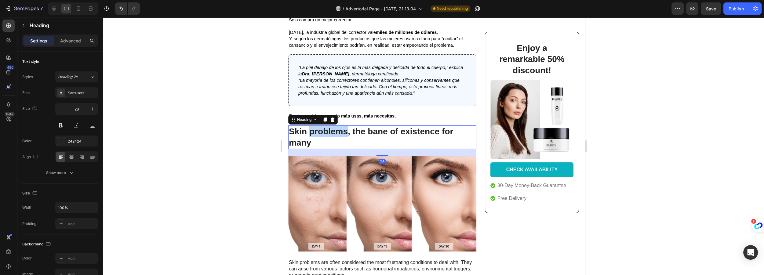
click at [324, 133] on h2 "Skin problems, the bane of existence for many" at bounding box center [382, 137] width 188 height 24
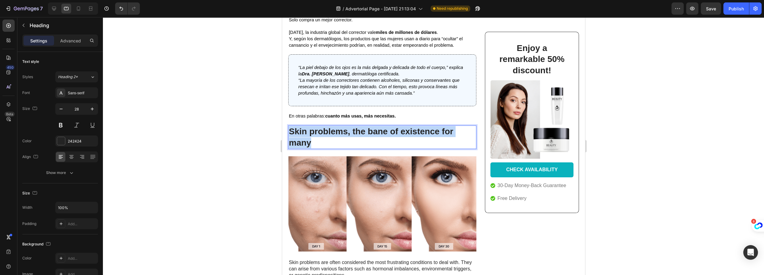
click at [324, 133] on p "Skin problems, the bane of existence for many" at bounding box center [381, 137] width 187 height 22
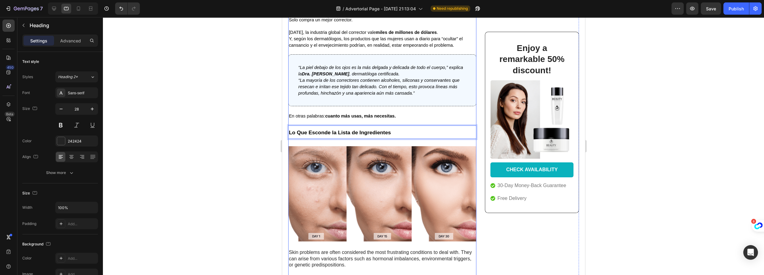
scroll to position [152, 0]
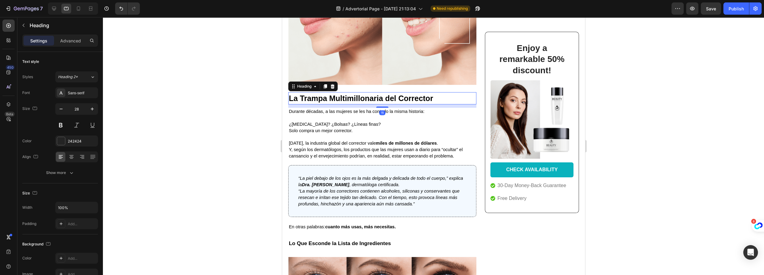
click at [321, 97] on strong "La Trampa Multimillonaria del Corrector" at bounding box center [360, 98] width 144 height 9
click at [310, 100] on strong "La Trampa Multimillonaria del Corrector" at bounding box center [360, 98] width 144 height 9
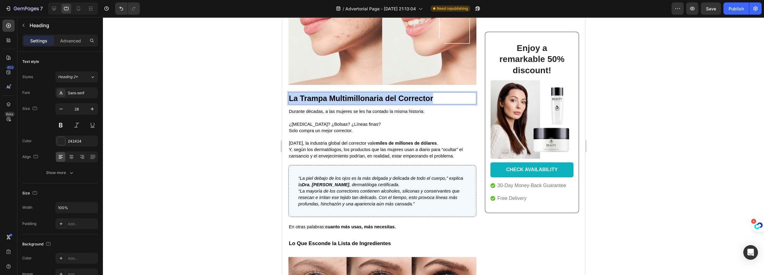
click at [310, 100] on strong "La Trampa Multimillonaria del Corrector" at bounding box center [360, 98] width 144 height 9
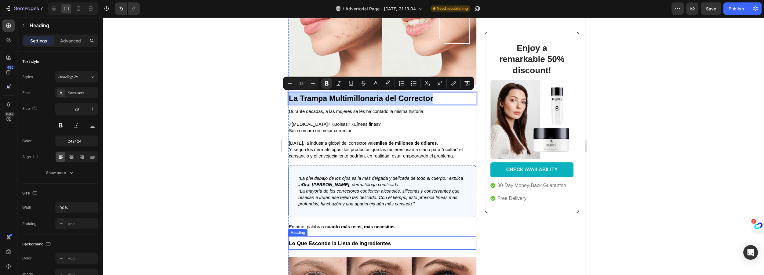
click at [341, 238] on p "⁠⁠⁠⁠⁠⁠⁠ Lo Que Esconde la Lista de Ingredientes" at bounding box center [381, 243] width 187 height 12
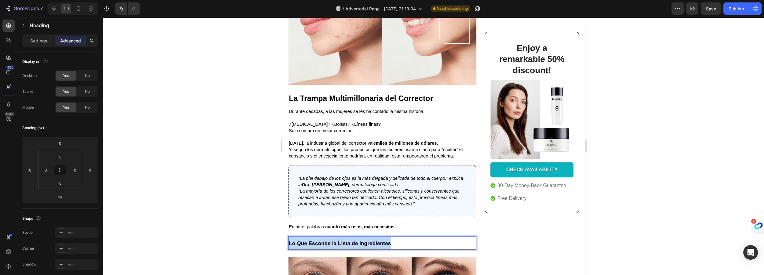
click at [341, 238] on p "Lo Que Esconde la Lista de Ingredientes" at bounding box center [381, 243] width 187 height 12
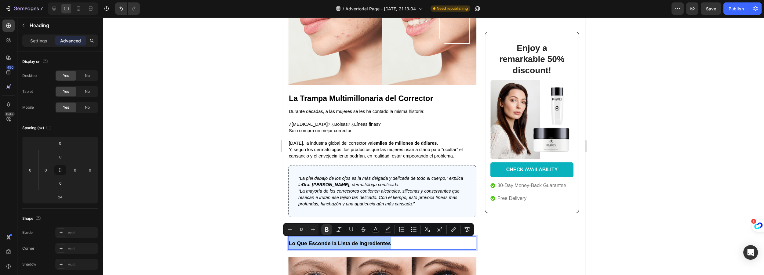
click at [302, 230] on input "13" at bounding box center [301, 229] width 12 height 7
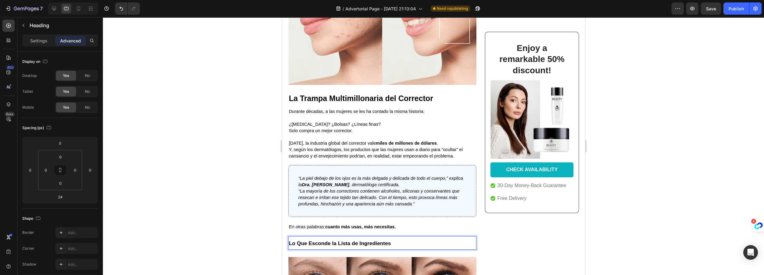
click at [302, 240] on strong "Lo Que Esconde la Lista de Ingredientes" at bounding box center [339, 243] width 102 height 6
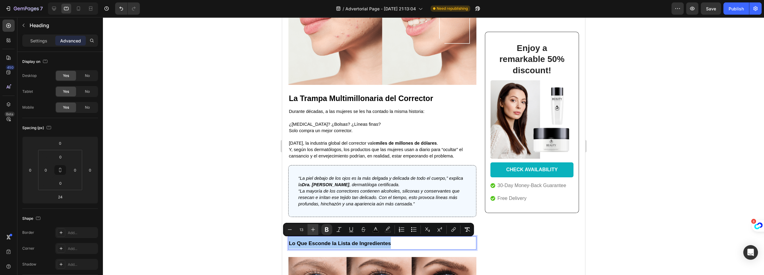
click at [312, 230] on icon "Editor contextual toolbar" at bounding box center [313, 230] width 6 height 6
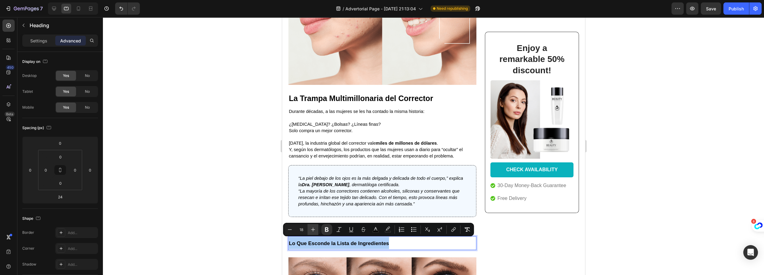
click at [312, 230] on icon "Editor contextual toolbar" at bounding box center [313, 230] width 6 height 6
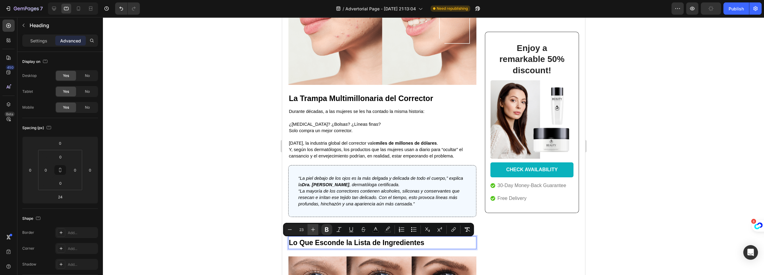
click at [312, 230] on icon "Editor contextual toolbar" at bounding box center [313, 230] width 6 height 6
type input "25"
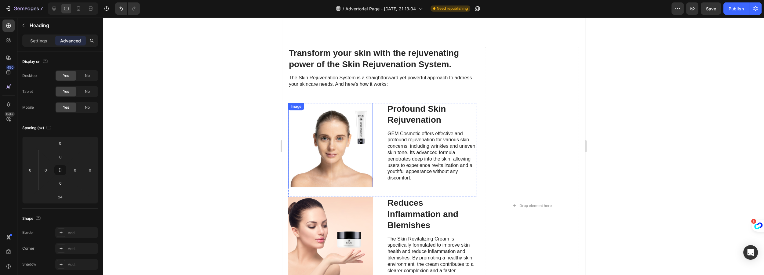
scroll to position [763, 0]
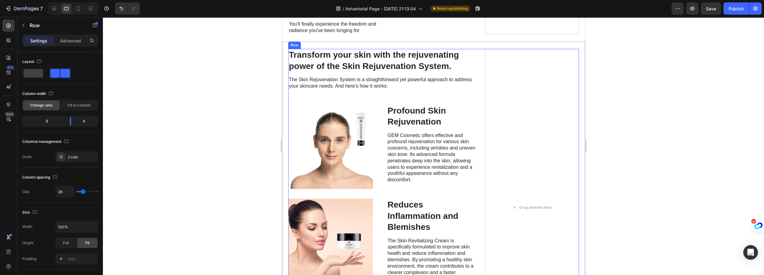
click at [296, 97] on div "Transform your skin with the rejuvenating power of the Skin Rejuvenation System…" at bounding box center [382, 207] width 188 height 317
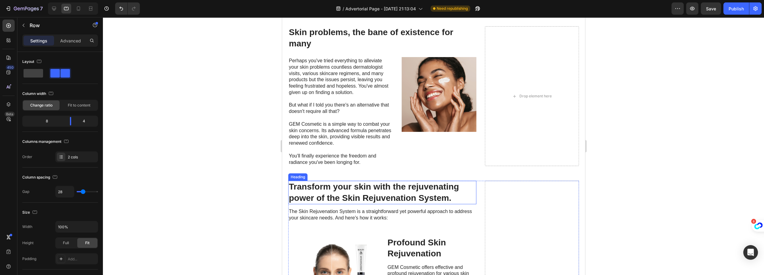
scroll to position [707, 0]
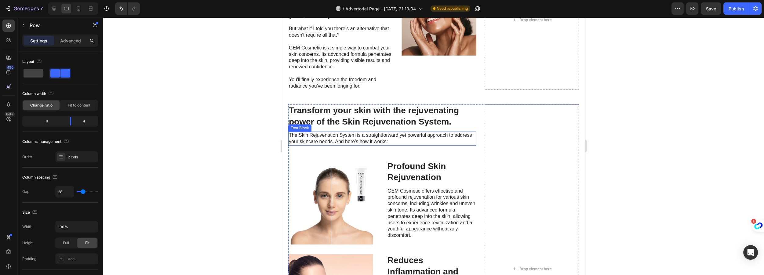
click at [335, 137] on p "The Skin Rejuvenation System is a straightforward yet powerful approach to addr…" at bounding box center [381, 138] width 187 height 13
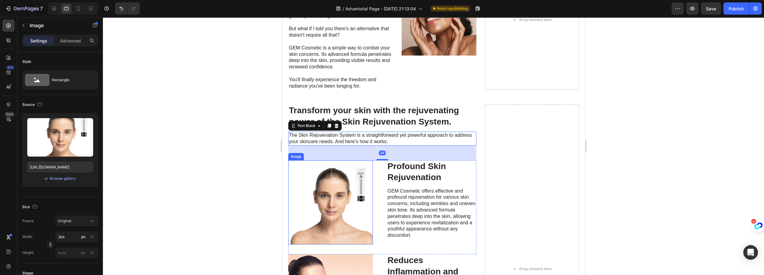
click at [347, 189] on img at bounding box center [330, 202] width 85 height 85
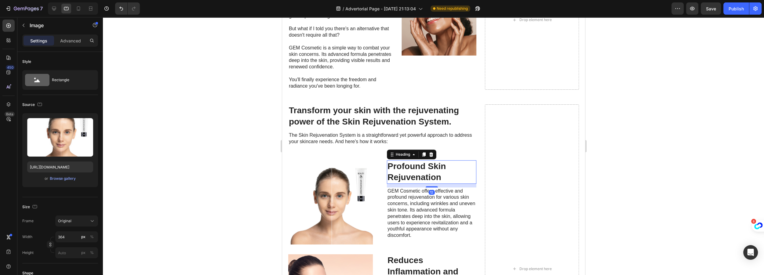
click at [462, 164] on h3 "Profound Skin Rejuvenation" at bounding box center [430, 172] width 89 height 24
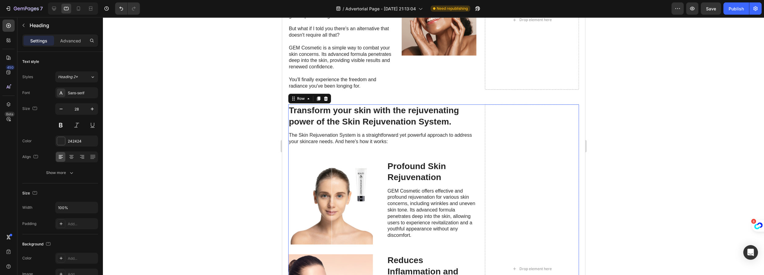
click at [381, 158] on div "Transform your skin with the rejuvenating power of the Skin Rejuvenation System…" at bounding box center [382, 268] width 188 height 329
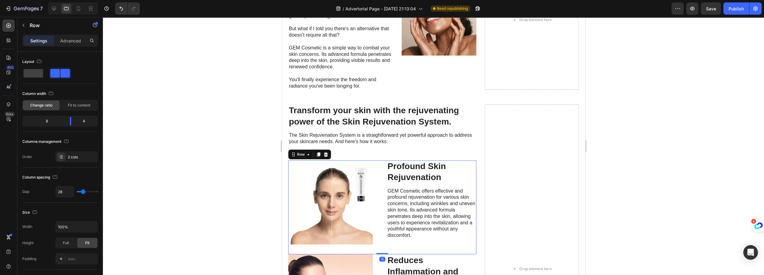
click at [381, 162] on div "Image Profound Skin Rejuvenation Heading GEM Cosmetic offers effective and prof…" at bounding box center [382, 207] width 188 height 94
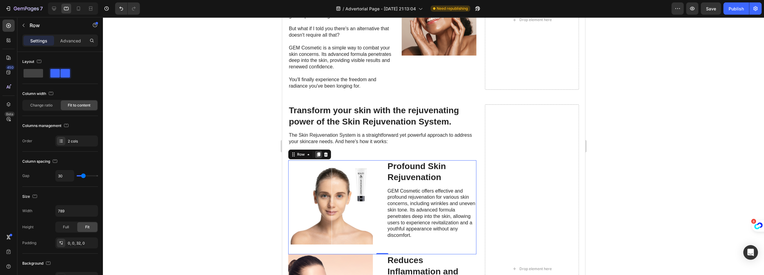
click at [318, 154] on icon at bounding box center [318, 154] width 3 height 4
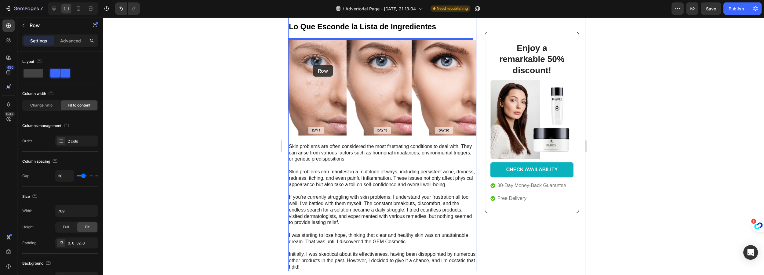
scroll to position [328, 0]
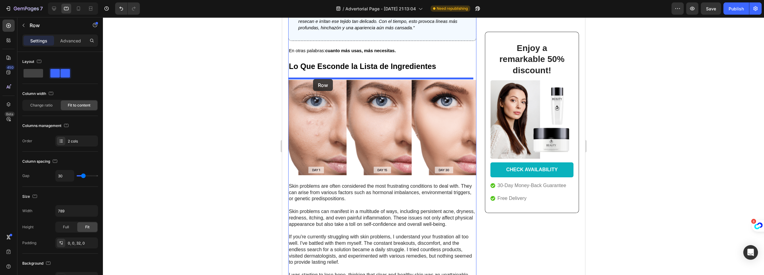
drag, startPoint x: 294, startPoint y: 34, endPoint x: 314, endPoint y: 78, distance: 47.7
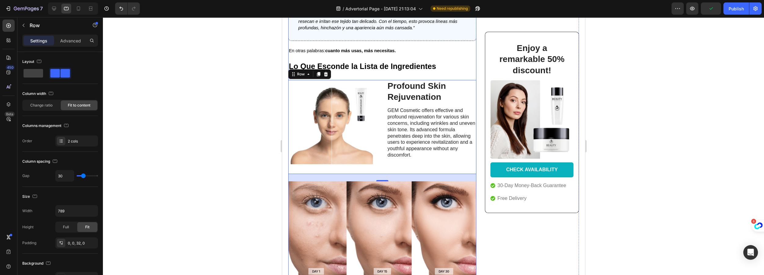
click at [364, 49] on strong "cuanto más usas, más necesitas." at bounding box center [360, 50] width 71 height 5
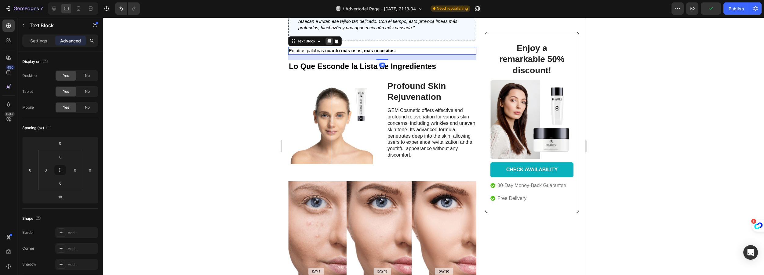
click at [331, 39] on div at bounding box center [328, 41] width 7 height 7
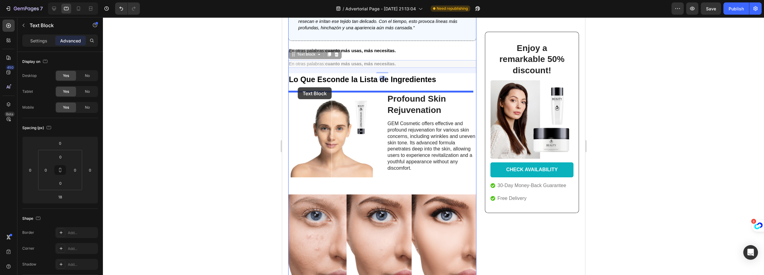
drag, startPoint x: 292, startPoint y: 54, endPoint x: 298, endPoint y: 87, distance: 34.0
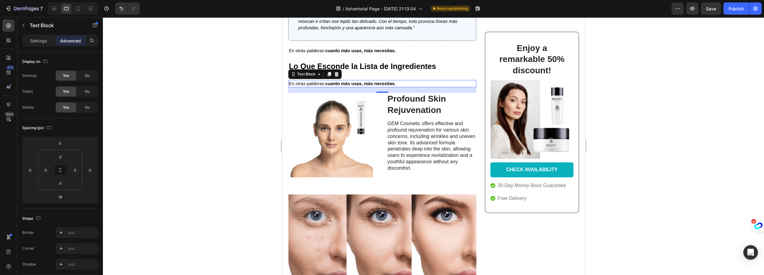
click at [350, 81] on strong "cuanto más usas, más necesitas." at bounding box center [360, 83] width 71 height 5
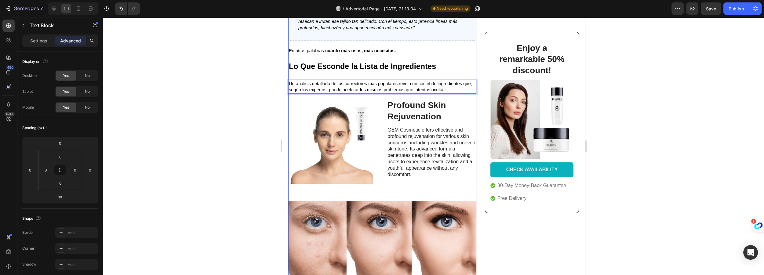
click at [366, 65] on strong "Lo Que Esconde la Lista de Ingredientes" at bounding box center [361, 66] width 147 height 9
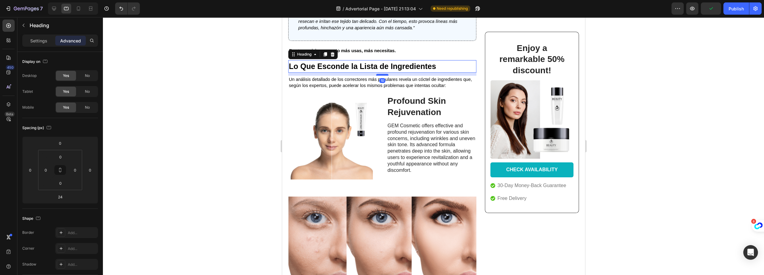
drag, startPoint x: 377, startPoint y: 77, endPoint x: 377, endPoint y: 73, distance: 4.3
click at [377, 74] on div at bounding box center [382, 75] width 12 height 2
type input "10"
click at [425, 111] on h3 "Profound Skin Rejuvenation" at bounding box center [430, 107] width 89 height 24
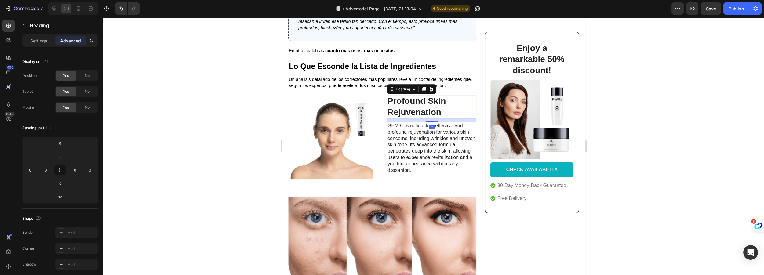
click at [425, 111] on h3 "Profound Skin Rejuvenation" at bounding box center [430, 107] width 89 height 24
click at [425, 111] on p "Profound Skin Rejuvenation" at bounding box center [431, 107] width 88 height 22
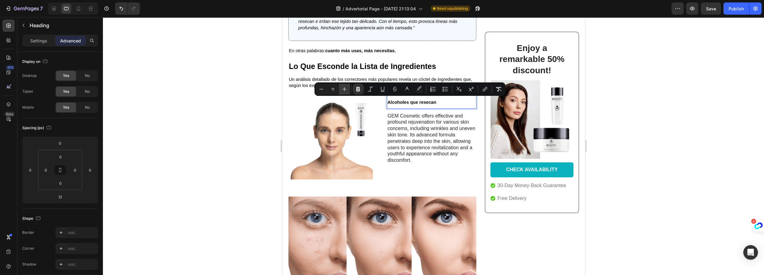
click at [345, 88] on icon "Editor contextual toolbar" at bounding box center [344, 89] width 6 height 6
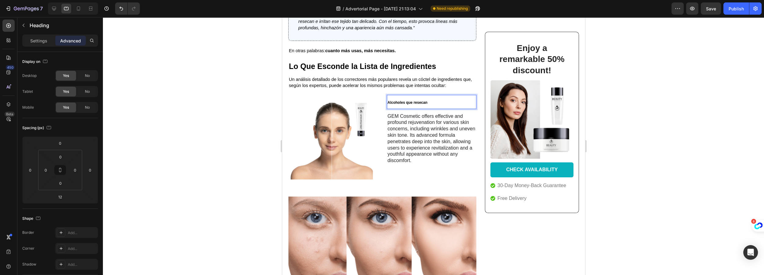
drag, startPoint x: 627, startPoint y: 105, endPoint x: 345, endPoint y: 88, distance: 282.3
click at [345, 88] on div "Un análisis detallado de los correctores más populares revela un cóctel de ingr…" at bounding box center [382, 83] width 188 height 14
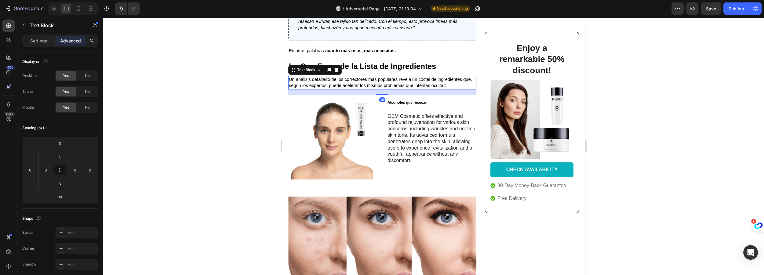
click at [345, 89] on div "18" at bounding box center [382, 91] width 188 height 5
click at [400, 101] on strong "Alcoholes que resecan" at bounding box center [407, 102] width 40 height 4
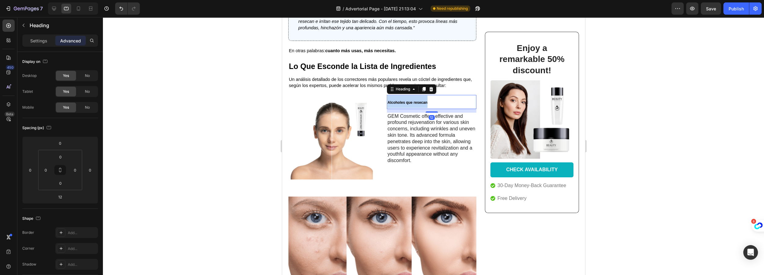
click at [400, 101] on strong "Alcoholes que resecan" at bounding box center [407, 102] width 40 height 4
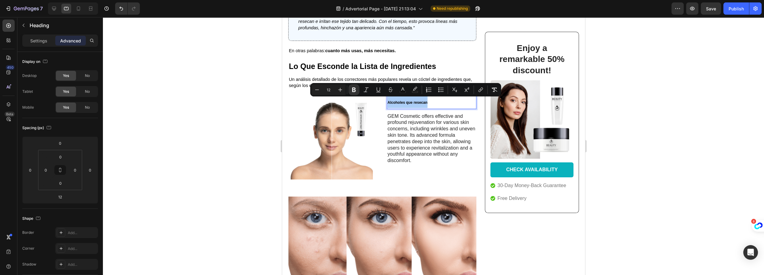
click at [332, 89] on input "12" at bounding box center [328, 89] width 12 height 7
type input "23"
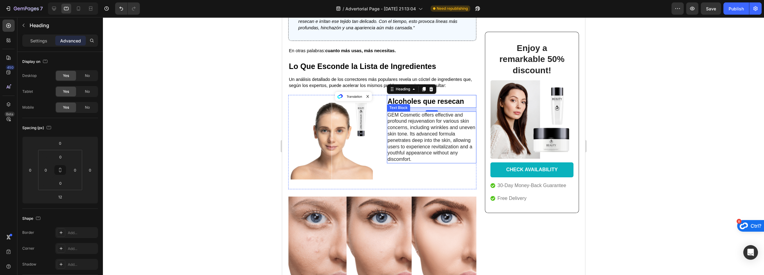
click at [444, 135] on p "GEM Cosmetic offers effective and profound rejuvenation for various skin concer…" at bounding box center [431, 137] width 88 height 51
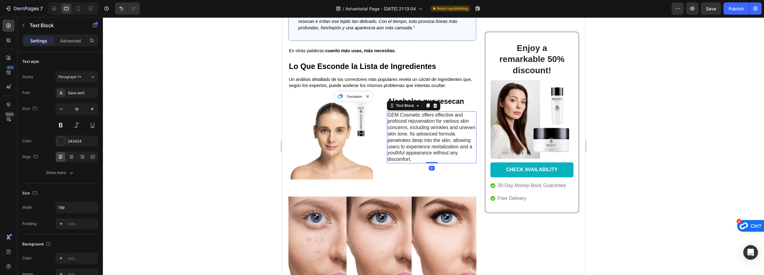
click at [444, 135] on p "GEM Cosmetic offers effective and profound rejuvenation for various skin concer…" at bounding box center [431, 137] width 88 height 51
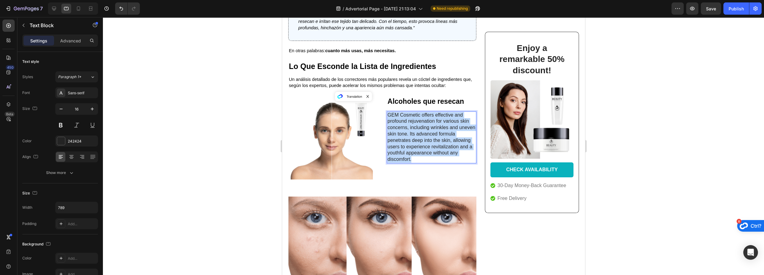
click at [444, 135] on p "GEM Cosmetic offers effective and profound rejuvenation for various skin concer…" at bounding box center [431, 137] width 88 height 51
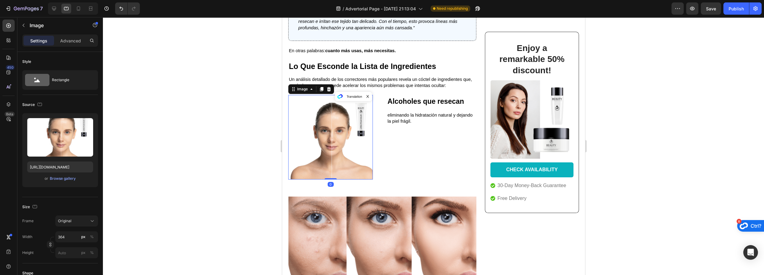
click at [335, 114] on img at bounding box center [330, 137] width 85 height 85
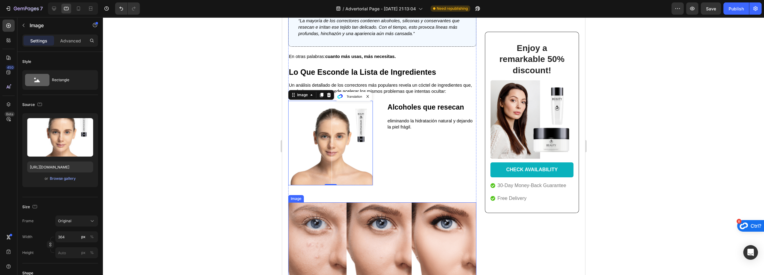
scroll to position [356, 0]
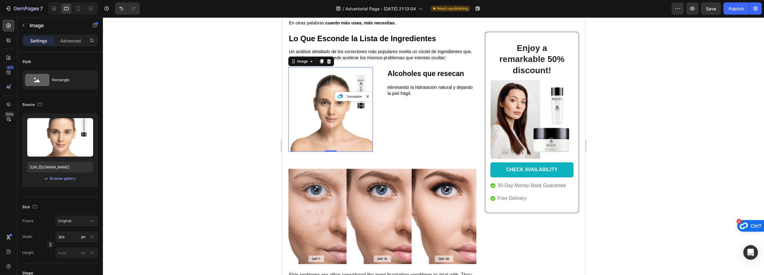
click at [324, 116] on img at bounding box center [330, 109] width 85 height 85
click at [53, 78] on div "Rectangle" at bounding box center [70, 80] width 37 height 14
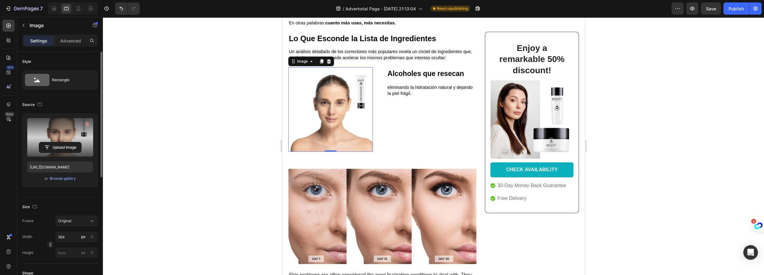
click at [55, 129] on label at bounding box center [60, 137] width 66 height 38
click at [55, 142] on input "file" at bounding box center [60, 147] width 42 height 10
type input "https://cdn.shopify.com/s/files/1/0916/4393/7083/files/gempages_579768274724651…"
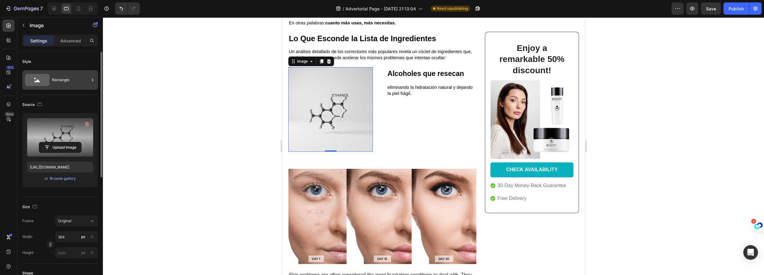
click at [67, 82] on div "Rectangle" at bounding box center [70, 80] width 37 height 14
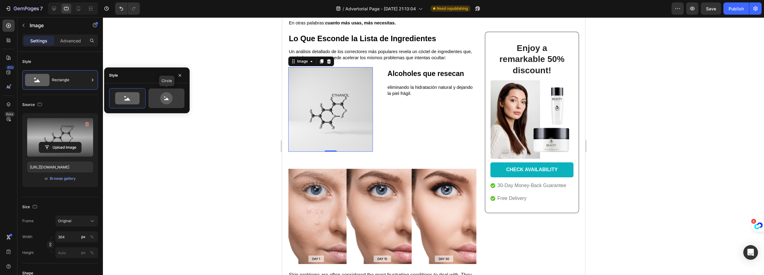
click at [169, 99] on icon at bounding box center [166, 98] width 12 height 12
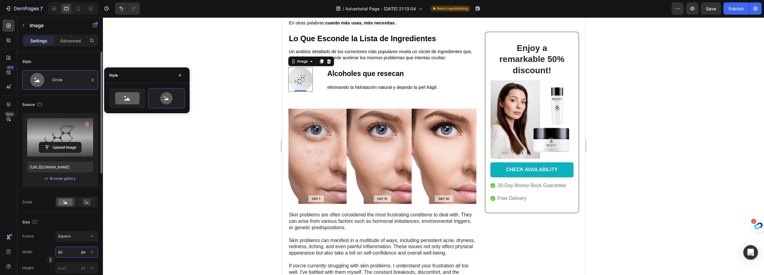
click at [66, 252] on input "80" at bounding box center [76, 252] width 43 height 11
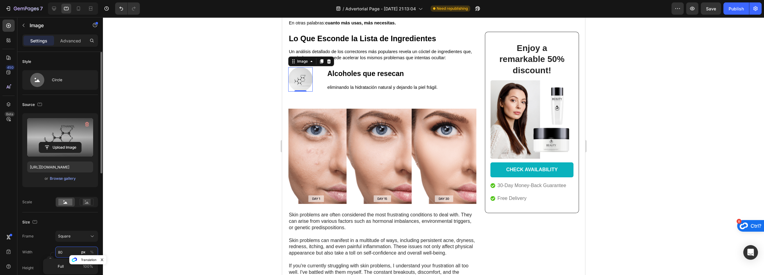
type input "81"
type input "82"
type input "83"
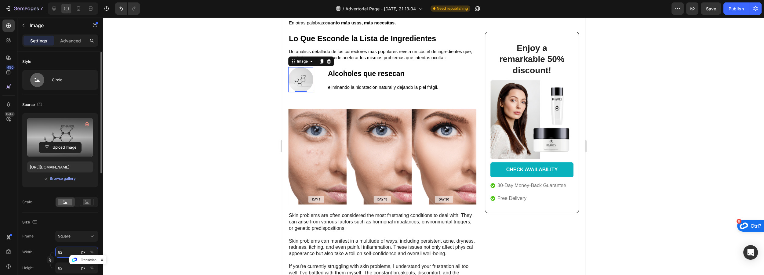
type input "83"
type input "84"
type input "85"
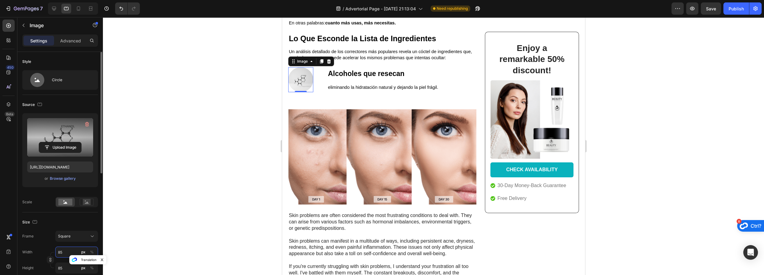
type input "86"
type input "87"
type input "88"
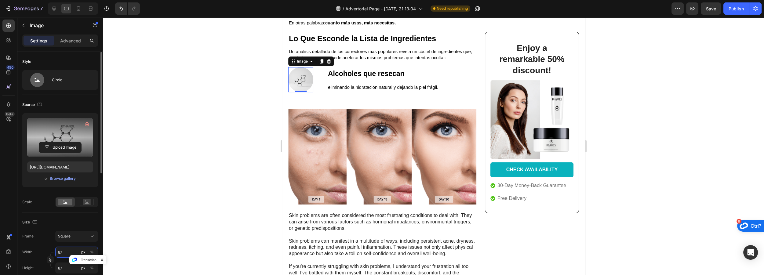
type input "88"
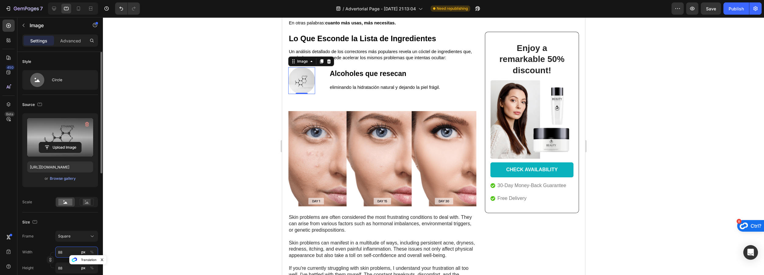
type input "89"
type input "90"
type input "91"
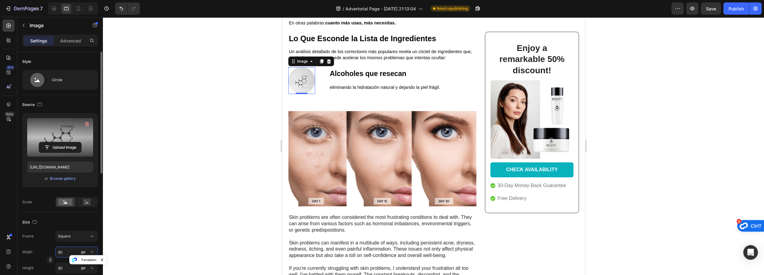
type input "91"
type input "92"
type input "93"
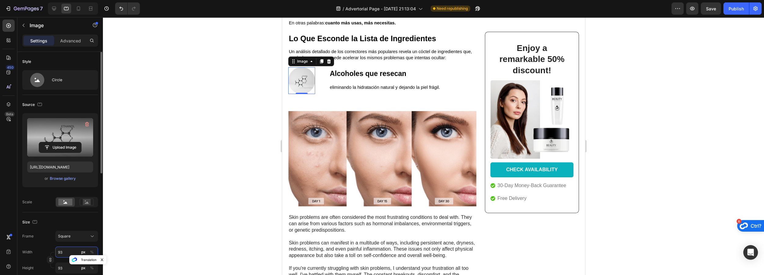
type input "94"
type input "95"
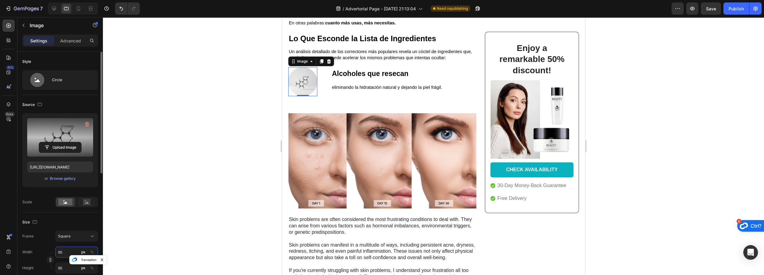
type input "96"
type input "97"
type input "96"
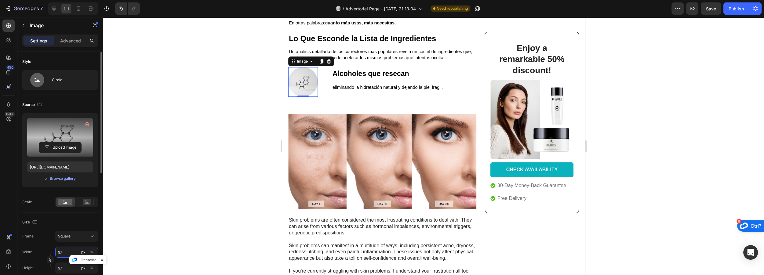
type input "96"
type input "95"
type input "94"
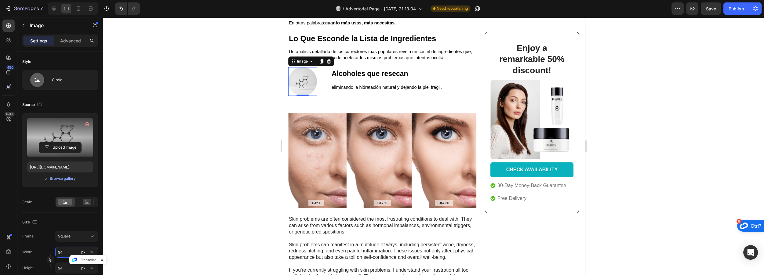
type input "93"
type input "94"
click at [300, 84] on img at bounding box center [302, 81] width 29 height 29
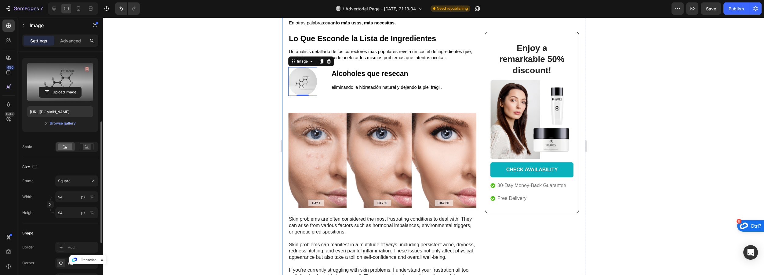
scroll to position [83, 0]
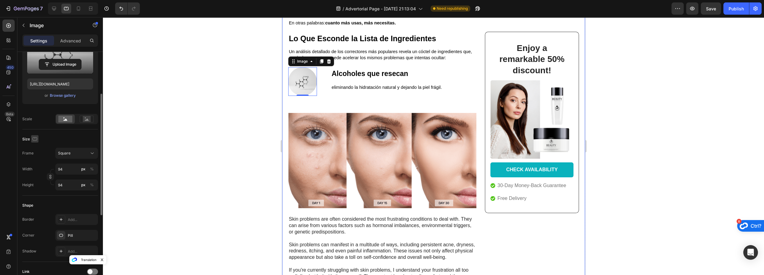
click at [36, 138] on icon "button" at bounding box center [35, 139] width 6 height 6
click at [55, 138] on div "Size" at bounding box center [60, 139] width 76 height 10
click at [78, 9] on icon at bounding box center [78, 8] width 6 height 6
type input "100"
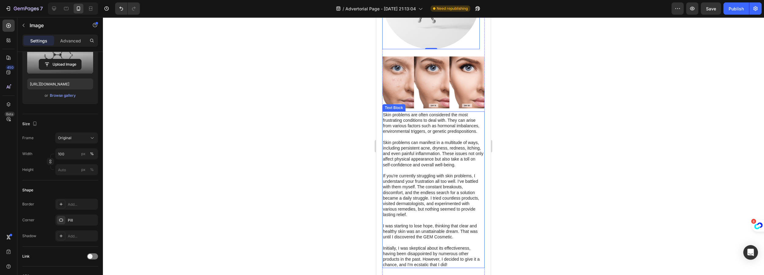
scroll to position [402, 0]
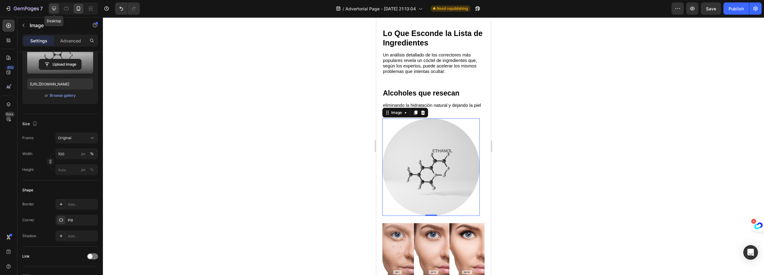
click at [52, 7] on icon at bounding box center [54, 9] width 4 height 4
type input "https://cdn.shopify.com/s/files/1/0916/4393/7083/files/gempages_579768274724651…"
type input "364"
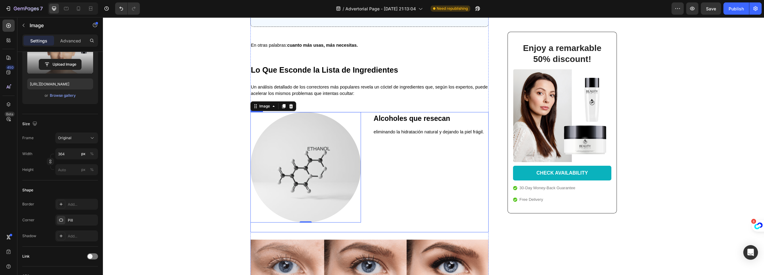
scroll to position [419, 0]
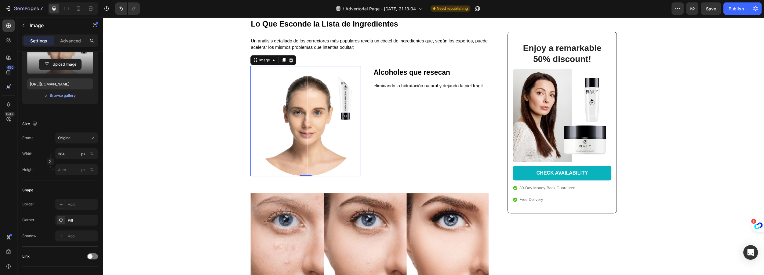
click at [314, 120] on img at bounding box center [305, 121] width 111 height 111
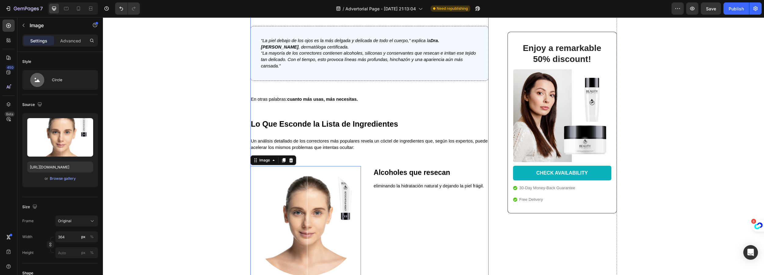
scroll to position [391, 0]
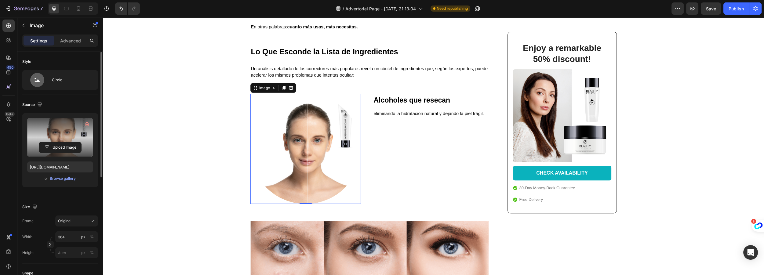
click at [52, 133] on label at bounding box center [60, 137] width 66 height 38
click at [52, 142] on input "file" at bounding box center [60, 147] width 42 height 10
type input "https://cdn.shopify.com/s/files/1/0916/4393/7083/files/gempages_579768274724651…"
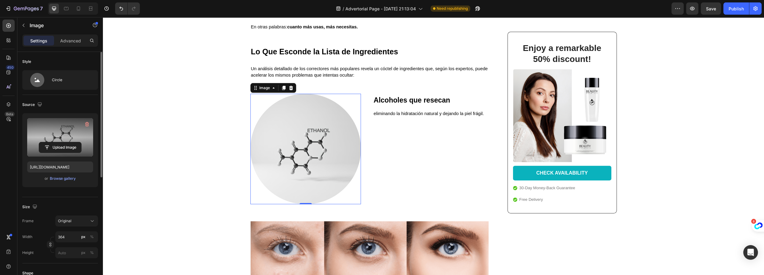
scroll to position [111, 0]
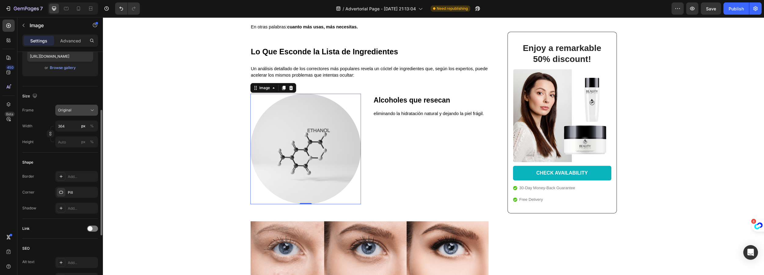
click at [78, 110] on div "Original" at bounding box center [73, 109] width 30 height 5
click at [74, 96] on div "Size" at bounding box center [60, 96] width 76 height 10
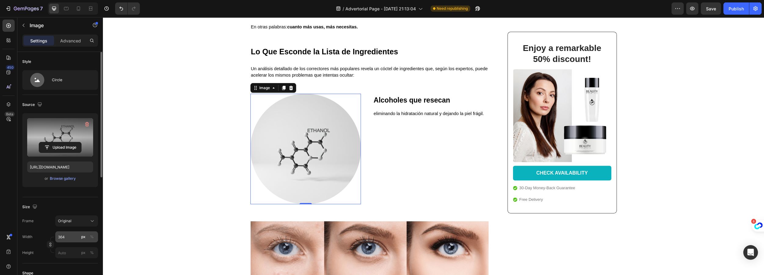
scroll to position [83, 0]
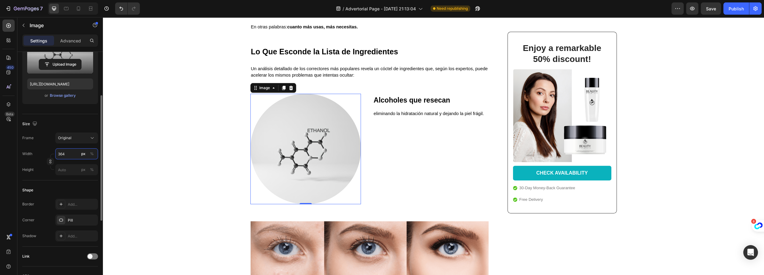
click at [69, 152] on input "364" at bounding box center [76, 153] width 43 height 11
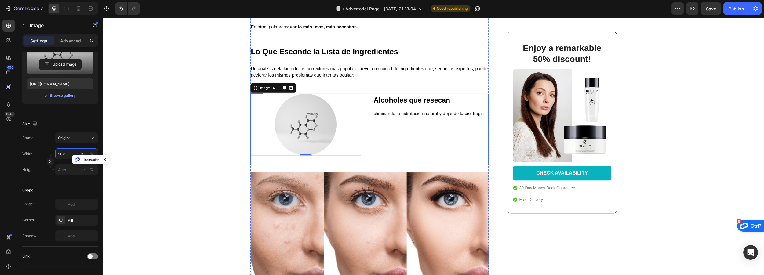
type input "201"
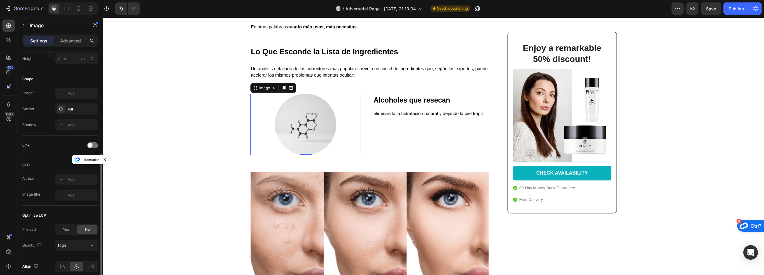
scroll to position [220, 0]
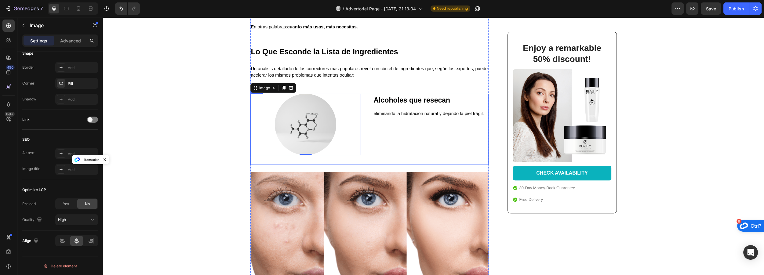
click at [385, 135] on div "⁠⁠⁠⁠⁠⁠⁠ Alcoholes que resecan Heading eliminando la hidratación natural y dejan…" at bounding box center [430, 124] width 115 height 61
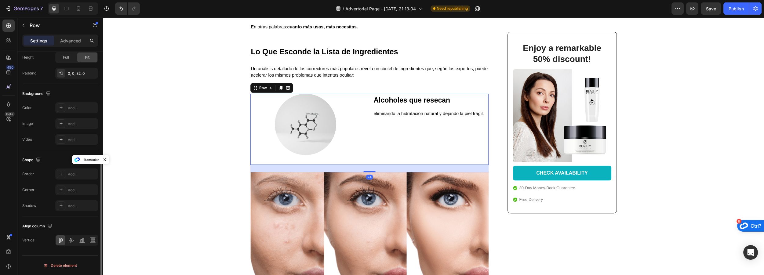
scroll to position [0, 0]
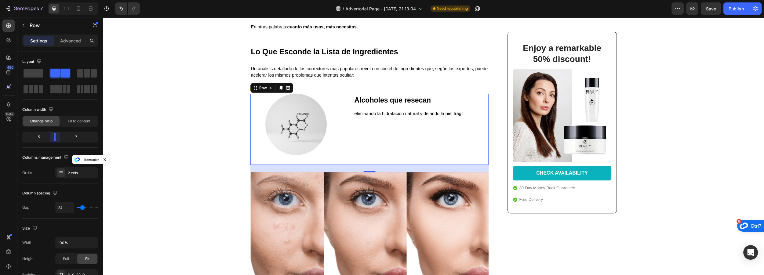
drag, startPoint x: 60, startPoint y: 139, endPoint x: 54, endPoint y: 138, distance: 6.7
click at [54, 0] on body "7 Version history / Advertorial Page - Aug 26, 21:13:04 Need republishing Previ…" at bounding box center [382, 0] width 764 height 0
click at [78, 8] on icon at bounding box center [78, 8] width 6 height 6
type input "0"
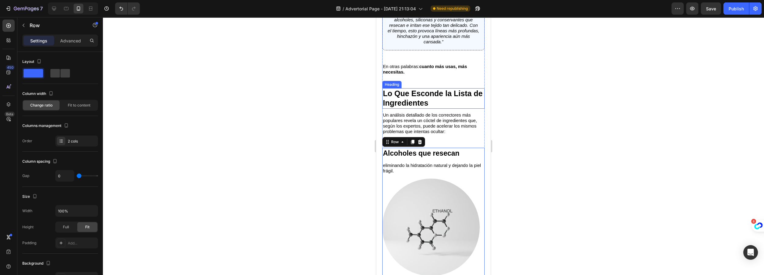
scroll to position [400, 0]
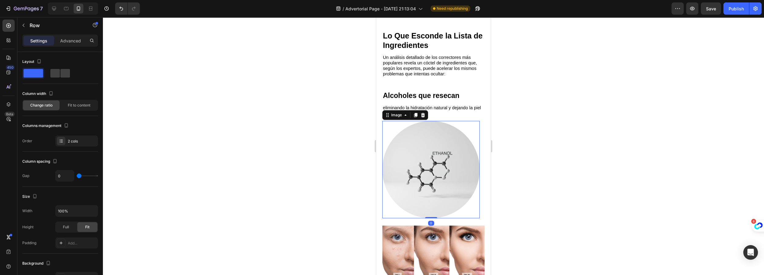
click at [423, 169] on img at bounding box center [430, 169] width 97 height 97
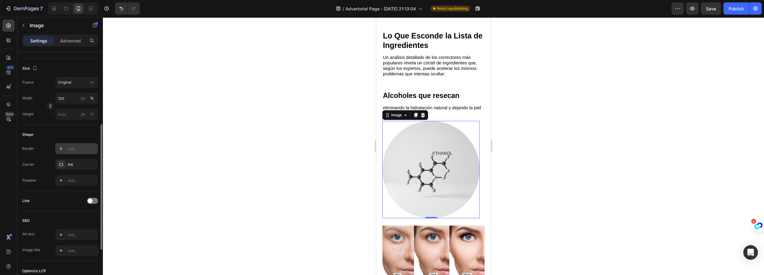
scroll to position [111, 0]
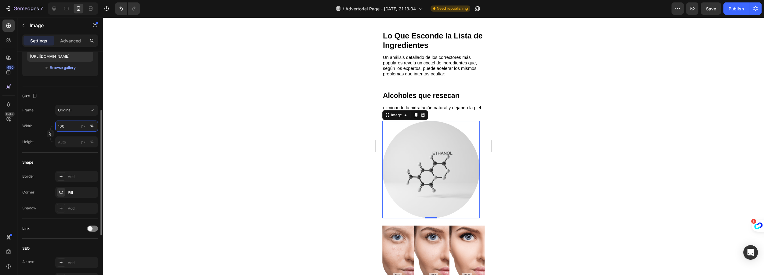
click at [72, 128] on input "100" at bounding box center [76, 126] width 43 height 11
click at [73, 111] on div "Original" at bounding box center [73, 109] width 30 height 5
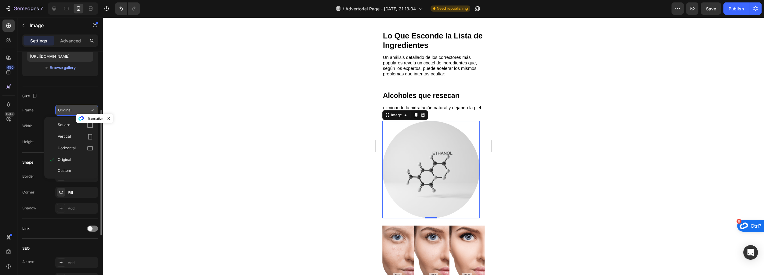
click at [71, 111] on span "Original" at bounding box center [64, 109] width 13 height 5
click at [74, 124] on input "100" at bounding box center [76, 126] width 43 height 11
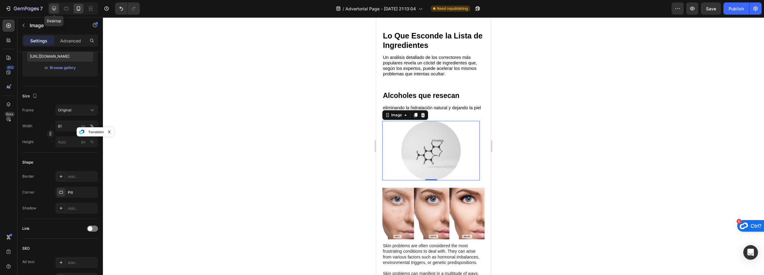
click at [57, 5] on icon at bounding box center [54, 8] width 6 height 6
type input "201"
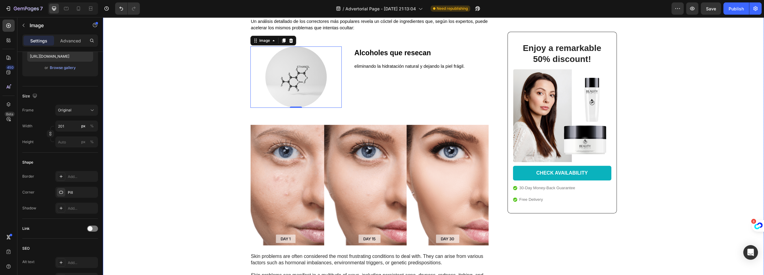
scroll to position [447, 0]
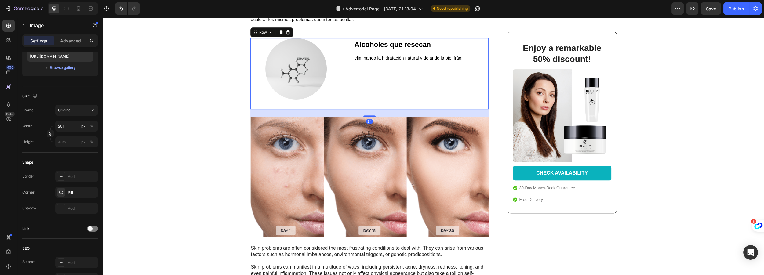
click at [399, 78] on div "⁠⁠⁠⁠⁠⁠⁠ Alcoholes que resecan Heading eliminando la hidratación natural y dejan…" at bounding box center [421, 68] width 135 height 61
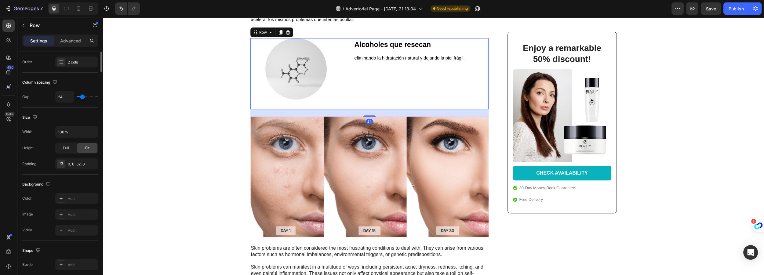
scroll to position [0, 0]
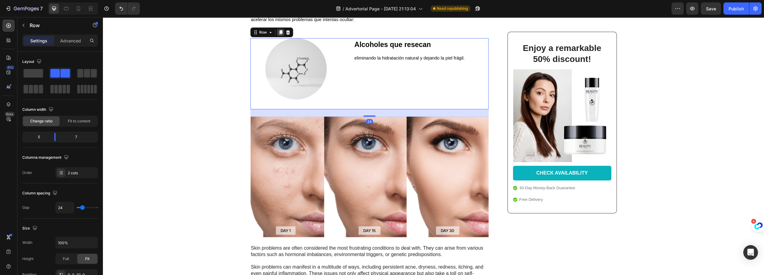
click at [279, 31] on icon at bounding box center [280, 32] width 3 height 4
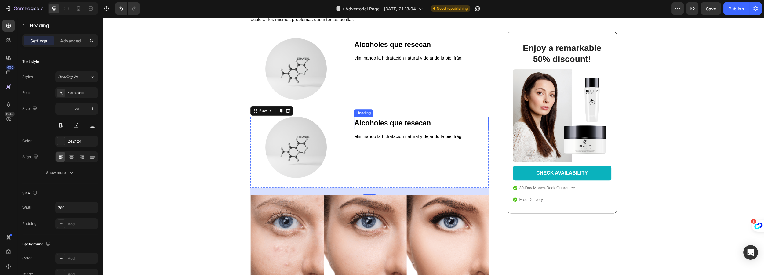
click at [402, 123] on strong "Alcoholes que resecan" at bounding box center [392, 123] width 77 height 8
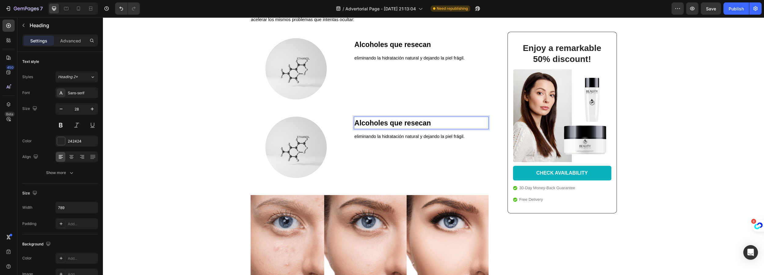
click at [402, 123] on strong "Alcoholes que resecan" at bounding box center [392, 123] width 77 height 8
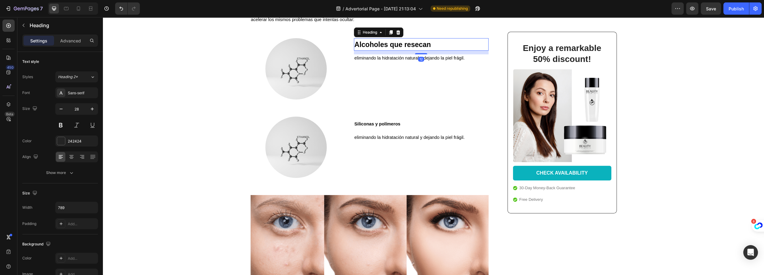
click at [379, 45] on strong "Alcoholes que resecan" at bounding box center [392, 45] width 77 height 8
click at [374, 45] on strong "Alcoholes que resecan" at bounding box center [392, 45] width 77 height 8
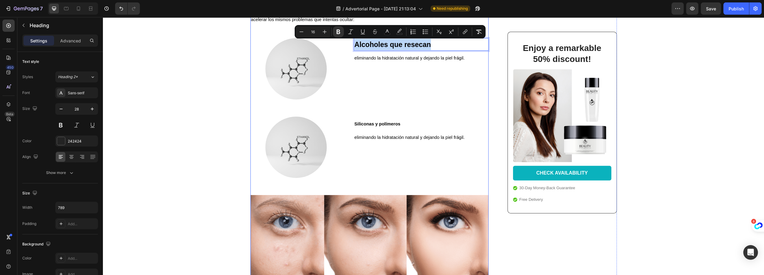
click at [381, 123] on strong "Siliconas y polímeros" at bounding box center [377, 123] width 46 height 5
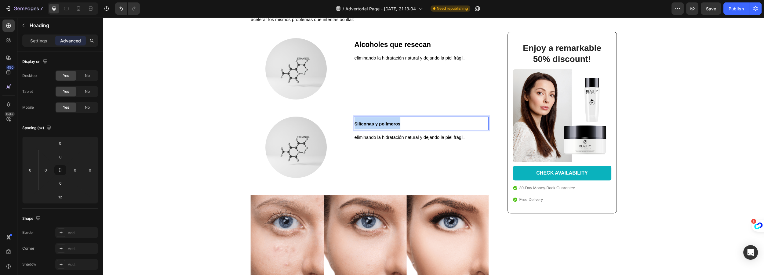
click at [381, 123] on strong "Siliconas y polímeros" at bounding box center [377, 123] width 46 height 5
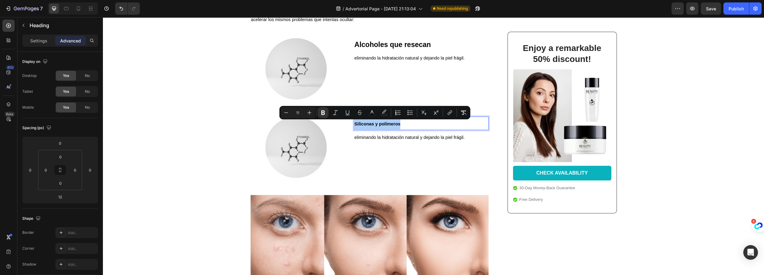
click at [297, 111] on input "11" at bounding box center [298, 112] width 12 height 7
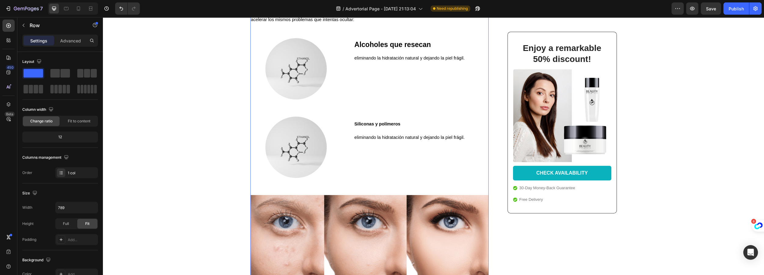
click at [297, 111] on div "Expuesto : La Verdad Oculta Sobre los Correctores - y la Solución en Casa que E…" at bounding box center [369, 22] width 238 height 820
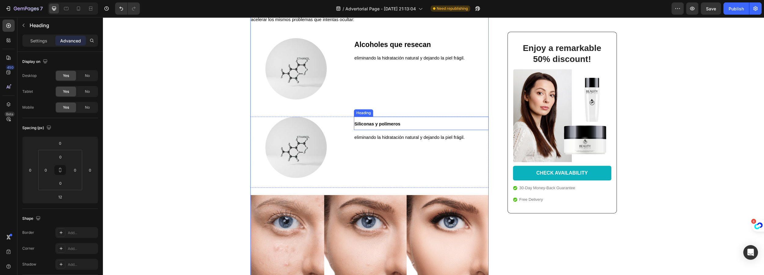
click at [379, 125] on strong "Siliconas y polímeros" at bounding box center [377, 123] width 46 height 5
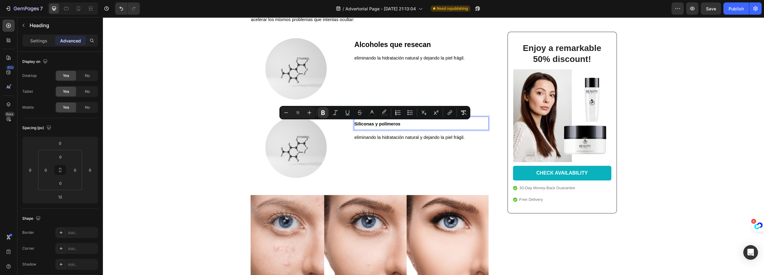
drag, startPoint x: 301, startPoint y: 112, endPoint x: 294, endPoint y: 112, distance: 7.3
click at [294, 112] on input "11" at bounding box center [298, 112] width 12 height 7
type input "23"
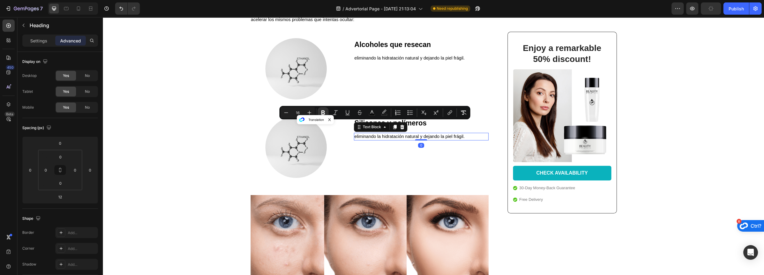
click at [412, 136] on span "eliminando la hidratación natural y dejando la piel frágil." at bounding box center [409, 136] width 110 height 5
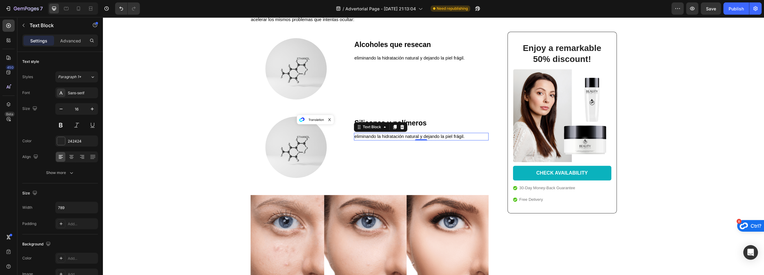
click at [437, 139] on span "eliminando la hidratación natural y dejando la piel frágil." at bounding box center [409, 136] width 110 height 5
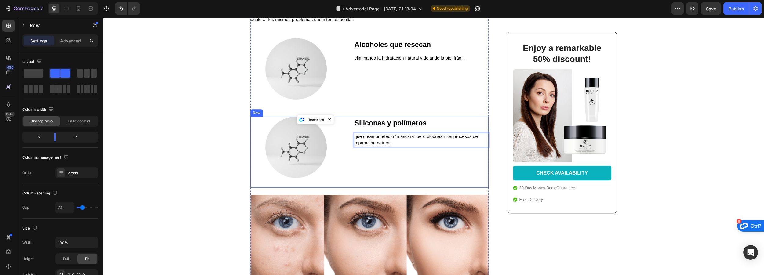
click at [418, 157] on div "⁠⁠⁠⁠⁠⁠⁠ Siliconas y polímeros Heading que crean un efecto “máscara” pero bloque…" at bounding box center [421, 147] width 135 height 61
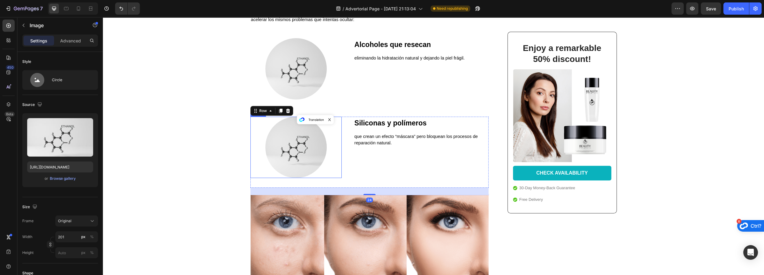
click at [290, 143] on img at bounding box center [295, 147] width 61 height 61
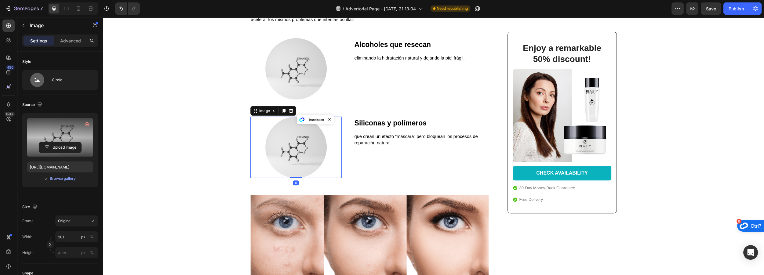
click at [63, 132] on label at bounding box center [60, 137] width 66 height 38
click at [63, 142] on input "file" at bounding box center [60, 147] width 42 height 10
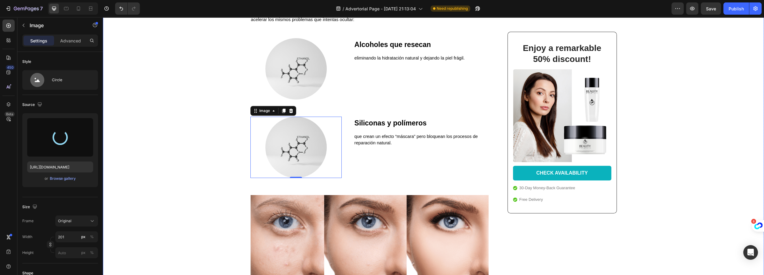
type input "https://cdn.shopify.com/s/files/1/0916/4393/7083/files/gempages_579768274724651…"
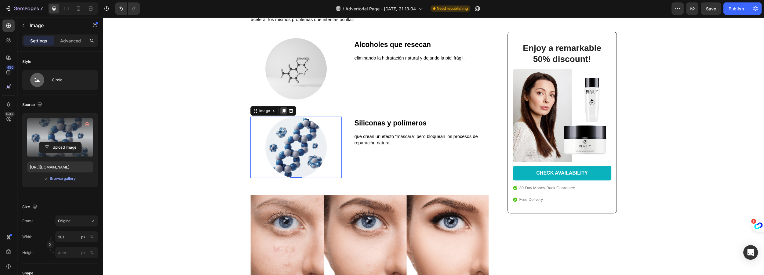
click at [282, 111] on icon at bounding box center [283, 111] width 3 height 4
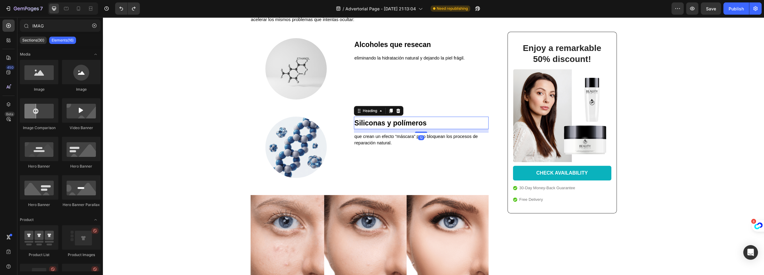
click at [466, 121] on p "⁠⁠⁠⁠⁠⁠⁠ Siliconas y polímeros" at bounding box center [420, 122] width 133 height 11
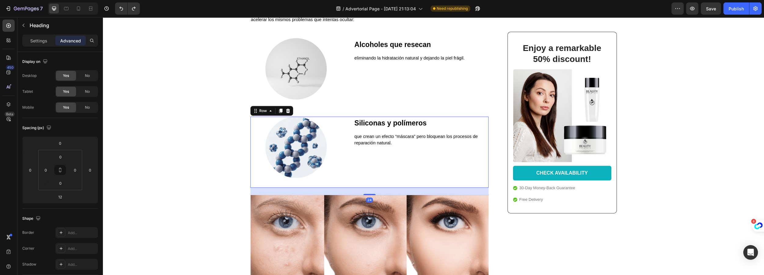
click at [480, 154] on div "⁠⁠⁠⁠⁠⁠⁠ Siliconas y polímeros Heading que crean un efecto “máscara” pero bloque…" at bounding box center [421, 147] width 135 height 61
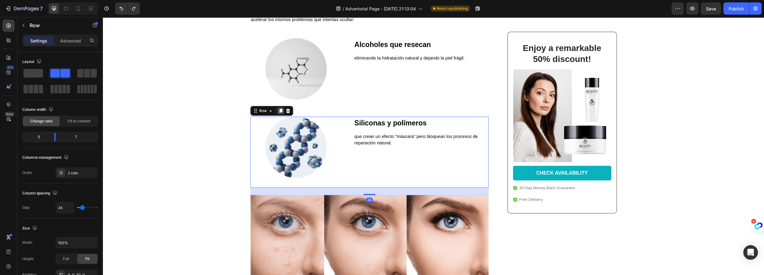
click at [280, 107] on div "Row" at bounding box center [271, 111] width 43 height 10
click at [279, 111] on icon at bounding box center [280, 111] width 3 height 4
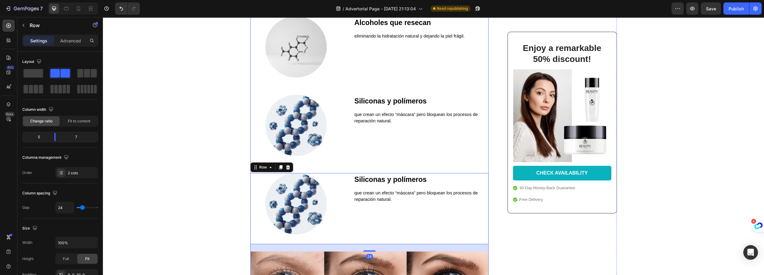
scroll to position [502, 0]
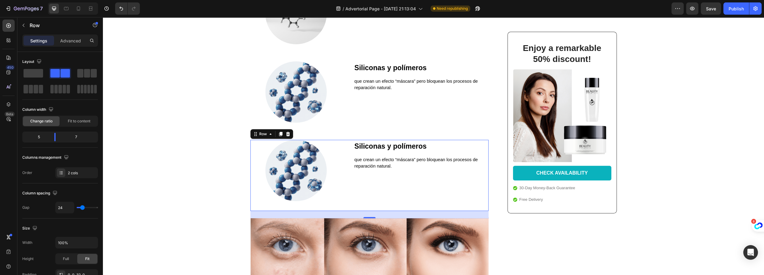
click at [435, 192] on div "Siliconas y polímeros Heading que crean un efecto “máscara” pero bloquean los p…" at bounding box center [421, 170] width 135 height 61
click at [279, 135] on icon at bounding box center [280, 134] width 3 height 4
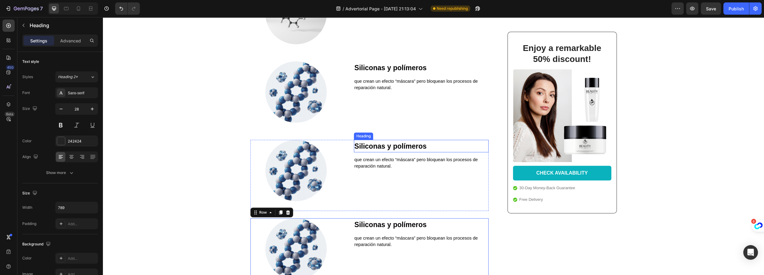
click at [365, 146] on strong "Siliconas y polímeros" at bounding box center [390, 146] width 72 height 8
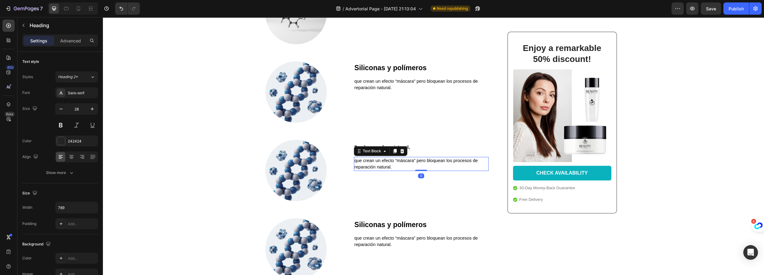
click at [397, 160] on span "que crean un efecto “máscara” pero bloquean los procesos de reparación natural." at bounding box center [415, 163] width 123 height 11
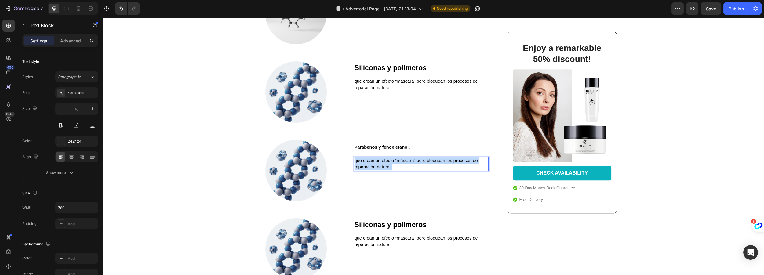
click at [397, 160] on span "que crean un efecto “máscara” pero bloquean los procesos de reparación natural." at bounding box center [415, 163] width 123 height 11
click at [402, 146] on strong "Parabenos y fenoxietanol" at bounding box center [381, 147] width 54 height 5
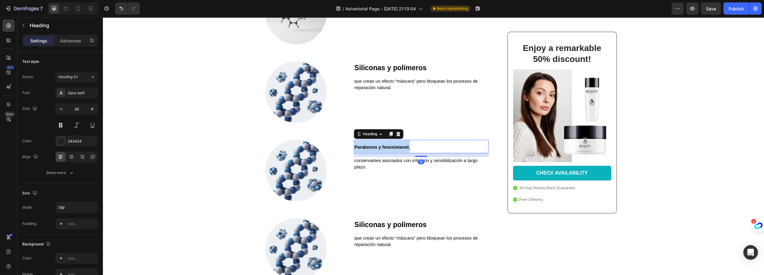
click at [402, 146] on strong "Parabenos y fenoxietanol" at bounding box center [381, 147] width 54 height 5
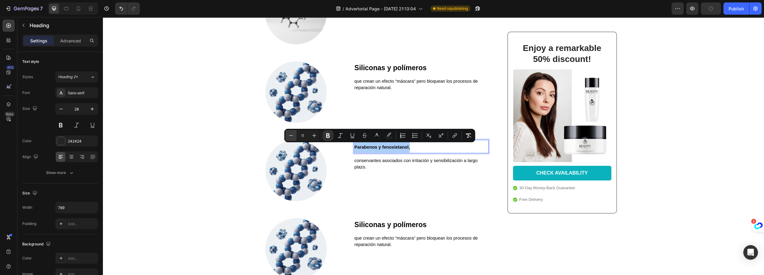
drag, startPoint x: 307, startPoint y: 134, endPoint x: 294, endPoint y: 134, distance: 12.8
click at [294, 134] on div "Minus 11 Plus" at bounding box center [302, 135] width 34 height 11
type input "23"
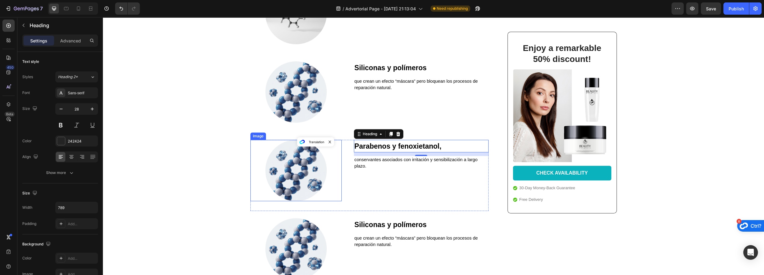
click at [305, 166] on img at bounding box center [295, 170] width 61 height 61
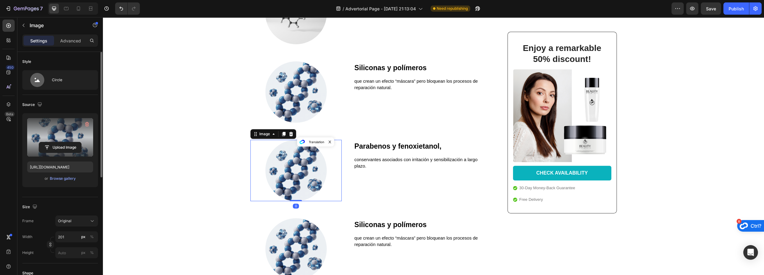
click at [59, 139] on label at bounding box center [60, 137] width 66 height 38
click at [59, 142] on input "file" at bounding box center [60, 147] width 42 height 10
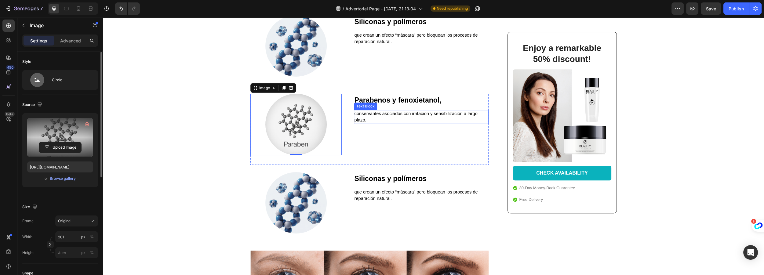
scroll to position [558, 0]
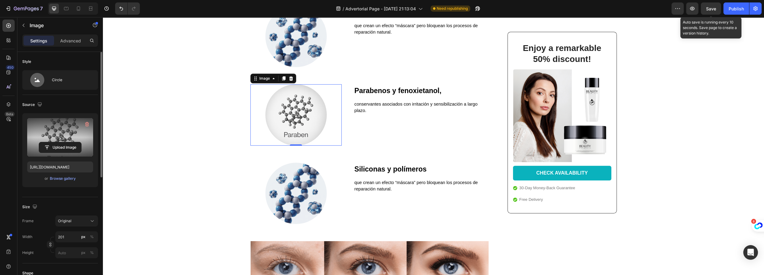
click at [709, 7] on span "Save" at bounding box center [711, 8] width 10 height 5
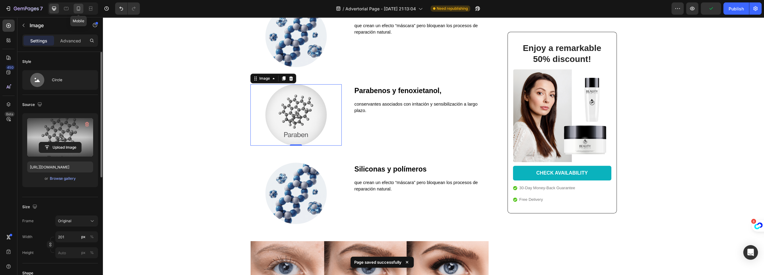
click at [75, 7] on div at bounding box center [79, 9] width 10 height 10
type input "https://cdn.shopify.com/s/files/1/0916/4393/7083/files/gempages_579768274724651…"
type input "61"
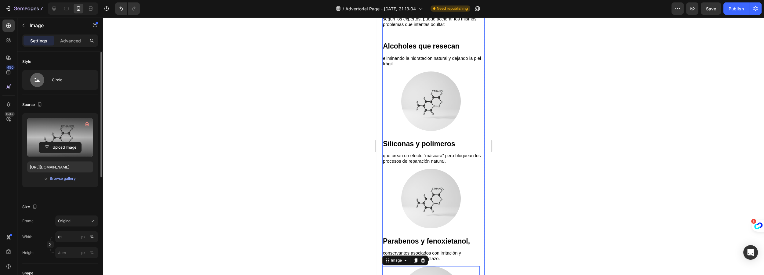
scroll to position [424, 0]
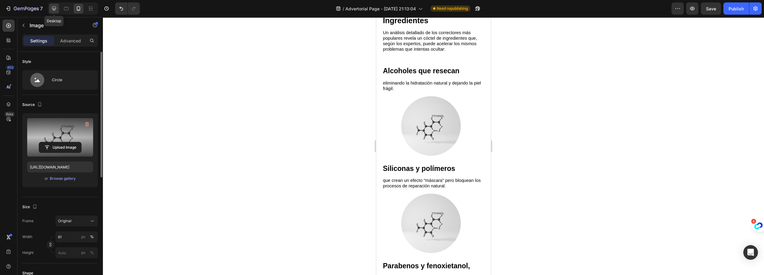
click at [55, 8] on icon at bounding box center [54, 8] width 6 height 6
type input "https://cdn.shopify.com/s/files/1/0916/4393/7083/files/gempages_579768274724651…"
type input "201"
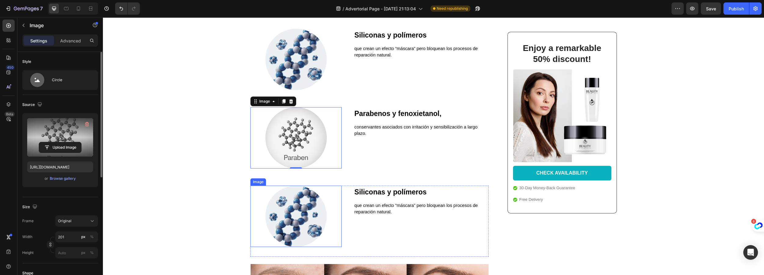
scroll to position [465, 0]
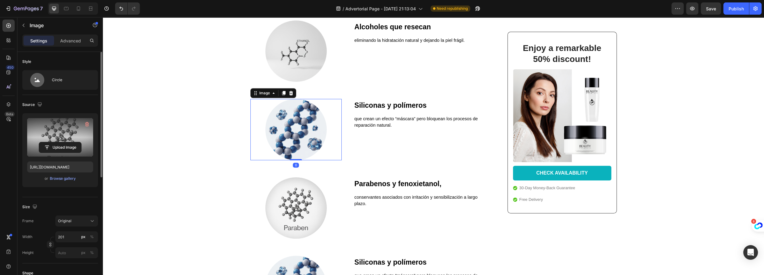
click at [289, 117] on img at bounding box center [295, 129] width 61 height 61
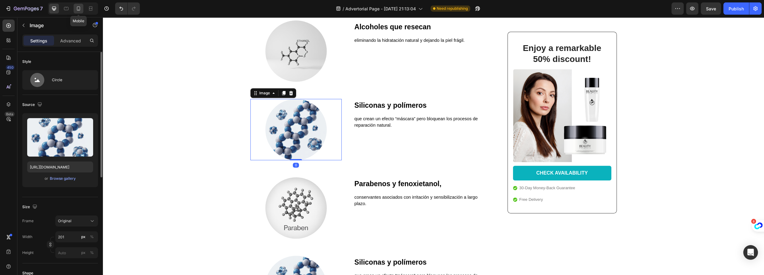
click at [79, 7] on icon at bounding box center [78, 8] width 6 height 6
type input "https://cdn.shopify.com/s/files/1/0916/4393/7083/files/gempages_579768274724651…"
type input "61"
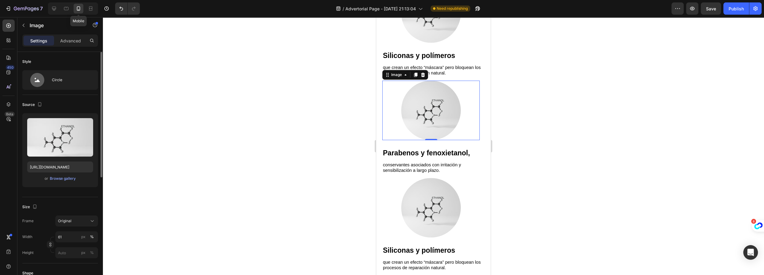
scroll to position [580, 0]
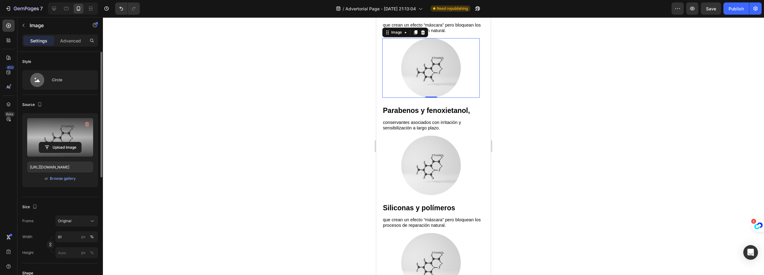
click at [67, 128] on label at bounding box center [60, 137] width 66 height 38
click at [67, 142] on input "file" at bounding box center [60, 147] width 42 height 10
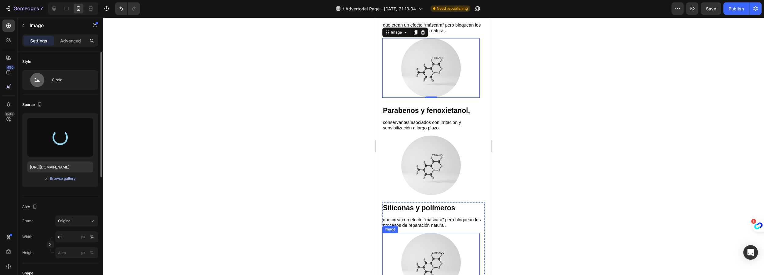
type input "https://cdn.shopify.com/s/files/1/0916/4393/7083/files/gempages_579768274724651…"
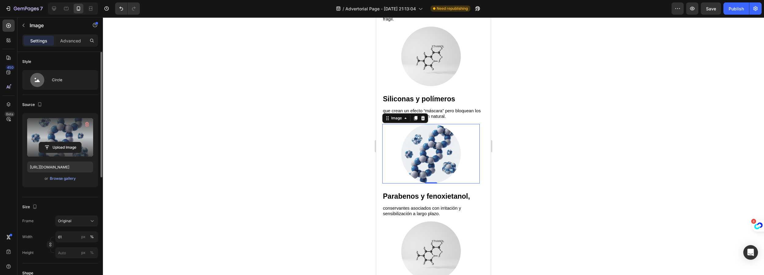
scroll to position [524, 0]
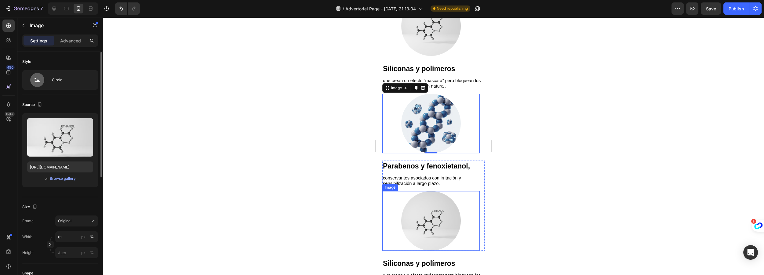
click at [425, 221] on img at bounding box center [431, 221] width 60 height 60
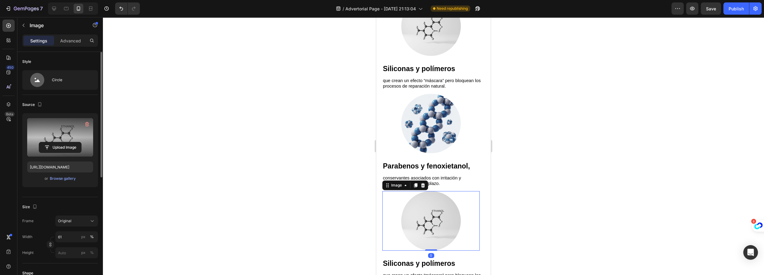
click at [60, 136] on label at bounding box center [60, 137] width 66 height 38
click at [60, 142] on input "file" at bounding box center [60, 147] width 42 height 10
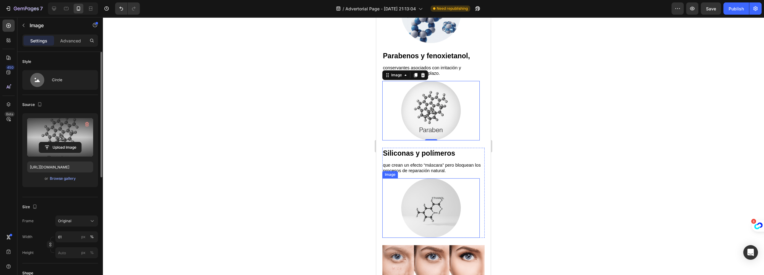
scroll to position [635, 0]
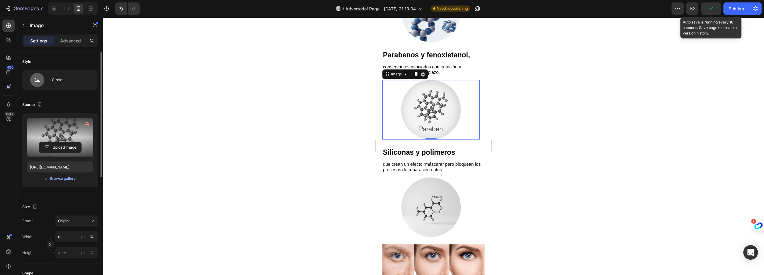
click at [711, 9] on icon "button" at bounding box center [710, 8] width 3 height 2
click at [65, 10] on icon at bounding box center [66, 8] width 5 height 3
type input "https://cdn.shopify.com/s/files/1/0916/4393/7083/files/gempages_579768274724651…"
type input "94"
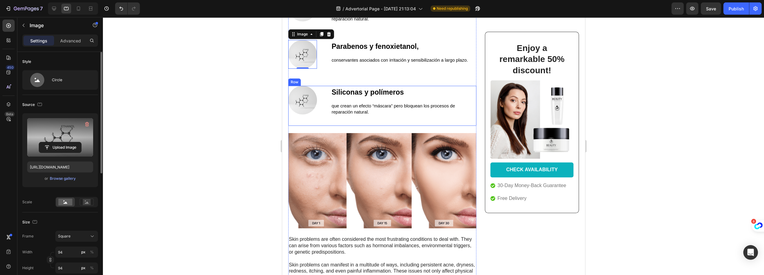
scroll to position [365, 0]
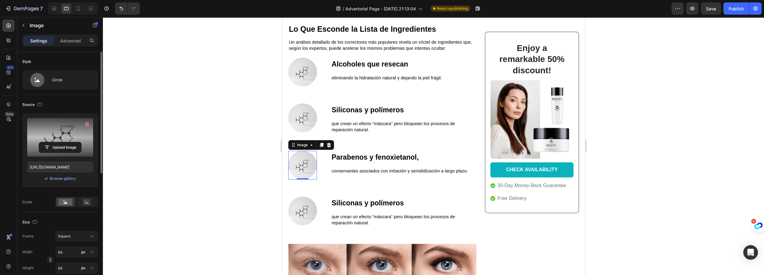
click at [231, 100] on div at bounding box center [433, 146] width 661 height 258
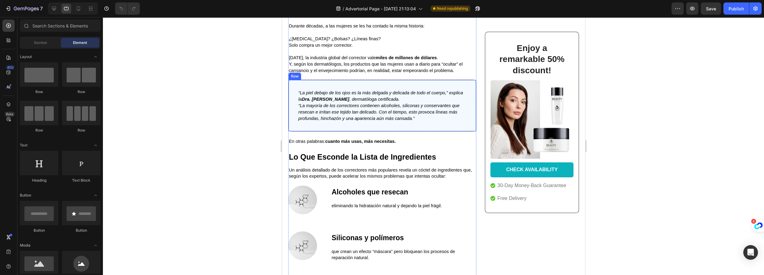
scroll to position [333, 0]
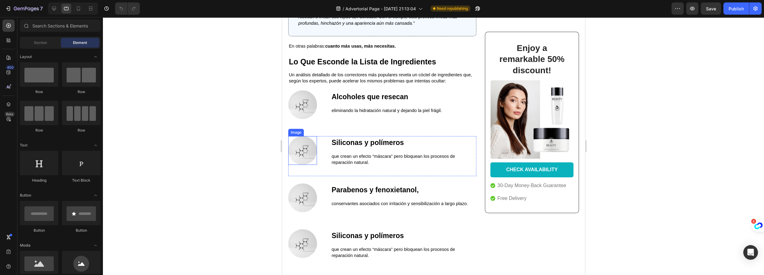
click at [298, 145] on img at bounding box center [302, 150] width 29 height 29
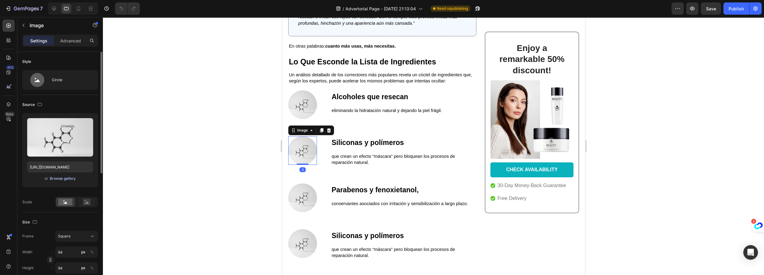
click at [59, 180] on div "Browse gallery" at bounding box center [63, 178] width 26 height 5
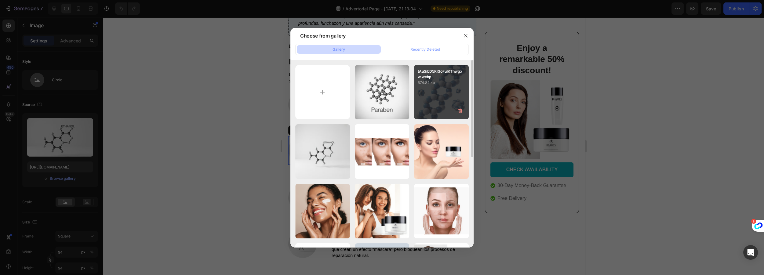
drag, startPoint x: 427, startPoint y: 96, endPoint x: 437, endPoint y: 117, distance: 23.0
click at [428, 96] on div "tAuSibD5RlGoFuIKThwgxw.webp 574.84 kb" at bounding box center [441, 92] width 55 height 55
type input "https://cdn.shopify.com/s/files/1/0916/4393/7083/files/gempages_579768274724651…"
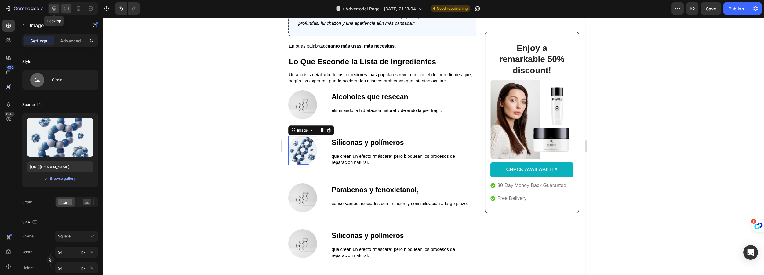
click at [58, 9] on div at bounding box center [54, 9] width 10 height 10
type input "201"
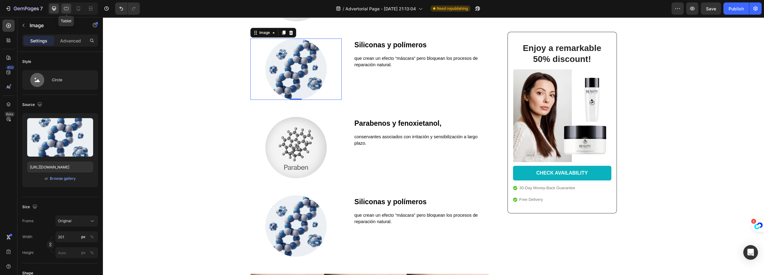
click at [68, 9] on icon at bounding box center [66, 8] width 6 height 6
type input "94"
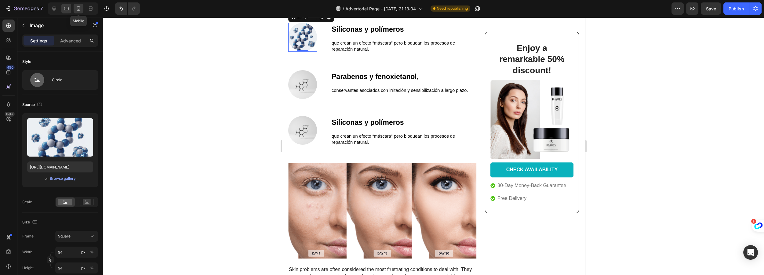
scroll to position [429, 0]
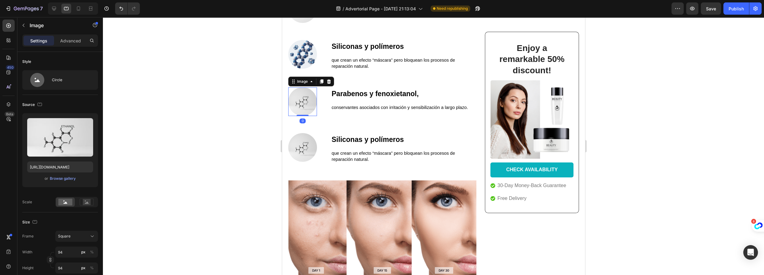
drag, startPoint x: 308, startPoint y: 99, endPoint x: 562, endPoint y: 120, distance: 254.9
click at [308, 99] on img at bounding box center [302, 101] width 29 height 29
click at [64, 181] on button "Browse gallery" at bounding box center [62, 179] width 27 height 6
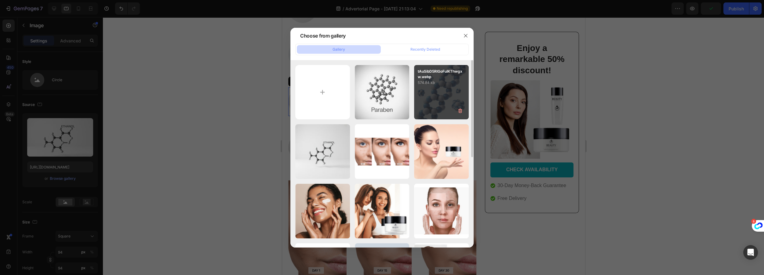
click at [434, 100] on div "tAuSibD5RlGoFuIKThwgxw.webp 574.84 kb" at bounding box center [441, 92] width 55 height 55
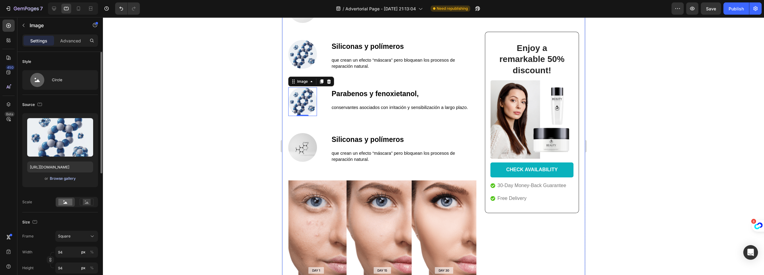
click at [67, 179] on div "Browse gallery" at bounding box center [63, 178] width 26 height 5
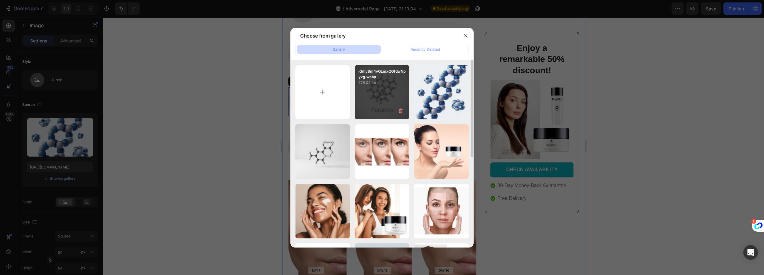
click at [380, 104] on div "iGmy8m4vQLmxQGfdwNpyvg.webp 778.04 kb" at bounding box center [382, 92] width 55 height 55
type input "https://cdn.shopify.com/s/files/1/0916/4393/7083/files/gempages_579768274724651…"
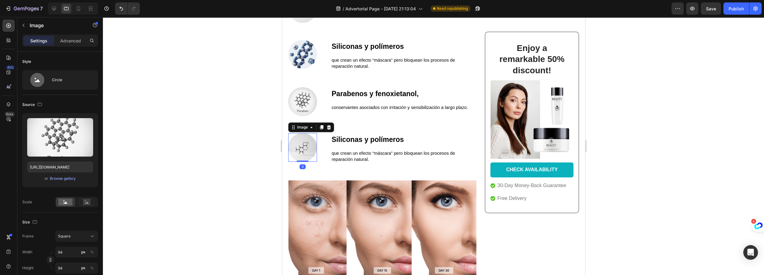
click at [306, 150] on img at bounding box center [302, 147] width 29 height 29
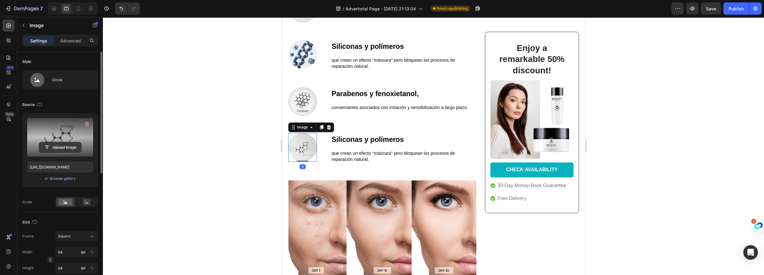
click at [68, 143] on input "file" at bounding box center [60, 147] width 42 height 10
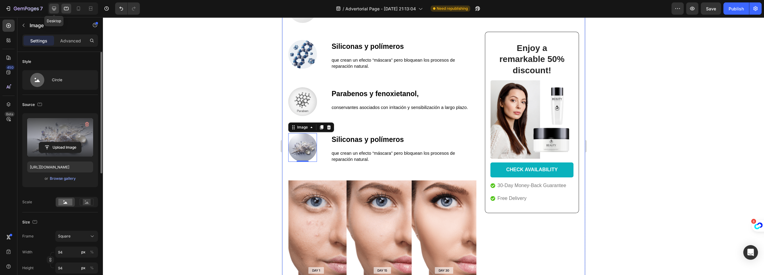
click at [56, 6] on icon at bounding box center [54, 8] width 6 height 6
type input "https://cdn.shopify.com/s/files/1/0916/4393/7083/files/gempages_579768274724651…"
type input "201"
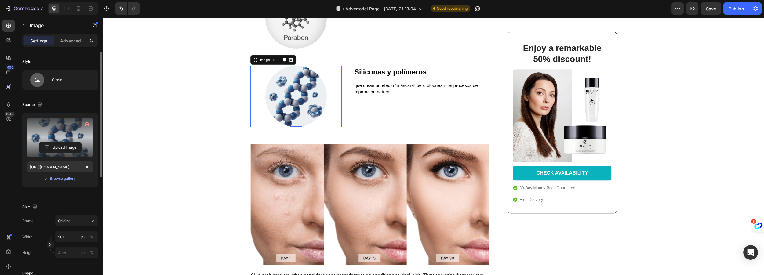
scroll to position [682, 0]
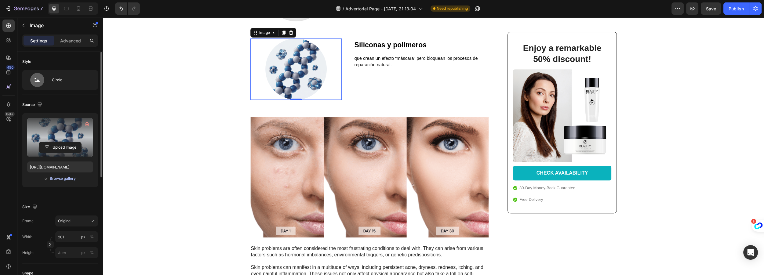
click at [62, 180] on div "Browse gallery" at bounding box center [63, 178] width 26 height 5
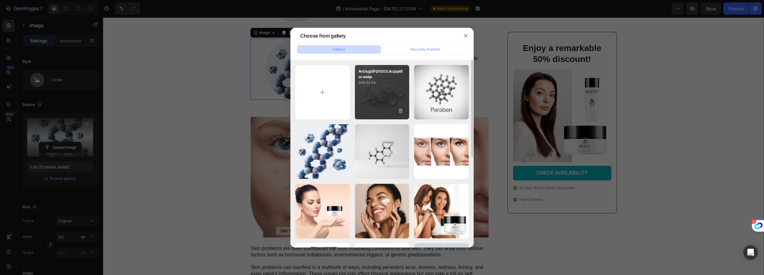
click at [373, 91] on div "AvUsgEIFQ1OO3JkzjapI8w.webp 949.92 kb" at bounding box center [382, 92] width 55 height 55
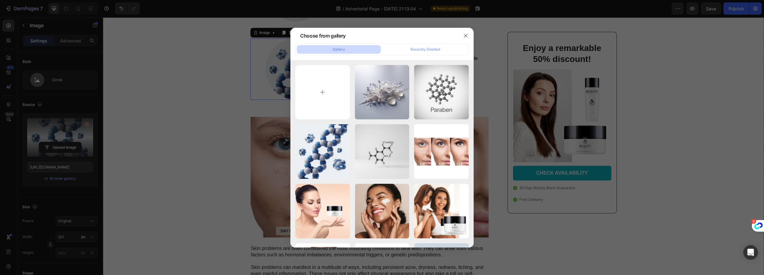
type input "https://cdn.shopify.com/s/files/1/0916/4393/7083/files/gempages_579768274724651…"
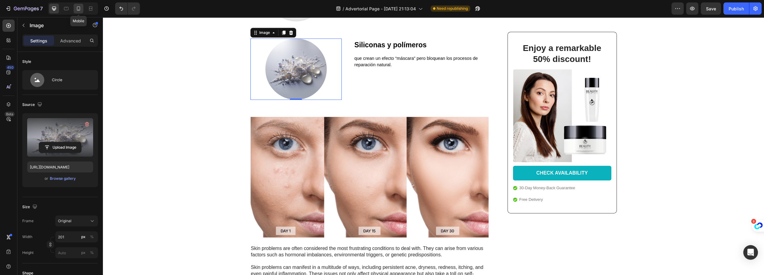
click at [81, 5] on div at bounding box center [79, 9] width 10 height 10
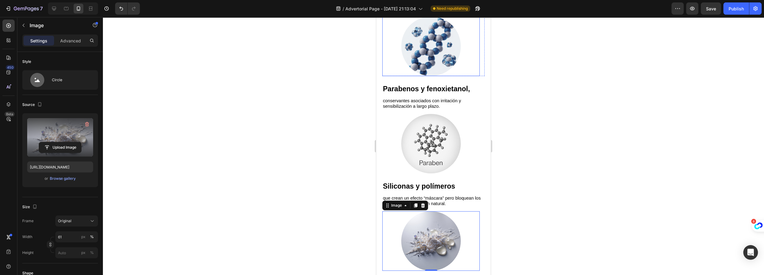
scroll to position [658, 0]
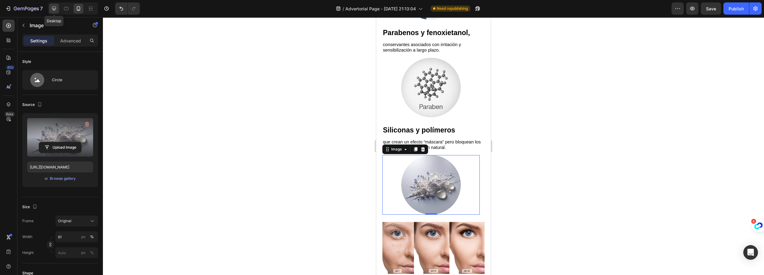
click at [53, 6] on icon at bounding box center [54, 8] width 6 height 6
type input "201"
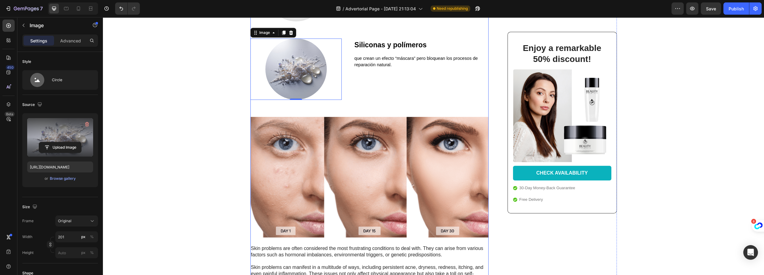
scroll to position [682, 0]
click at [716, 8] on span "Save" at bounding box center [711, 8] width 10 height 5
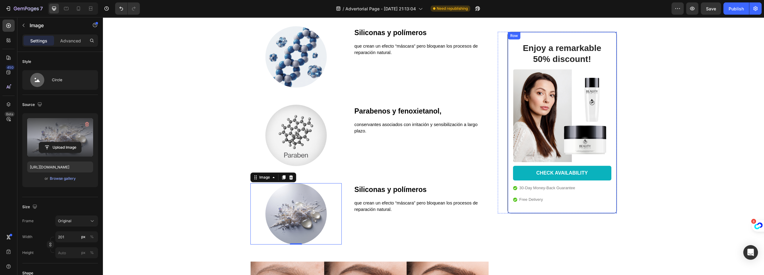
scroll to position [543, 0]
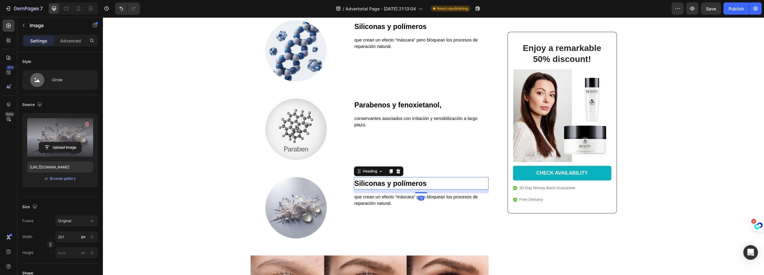
click at [411, 183] on strong "Siliconas y polímeros" at bounding box center [390, 183] width 72 height 8
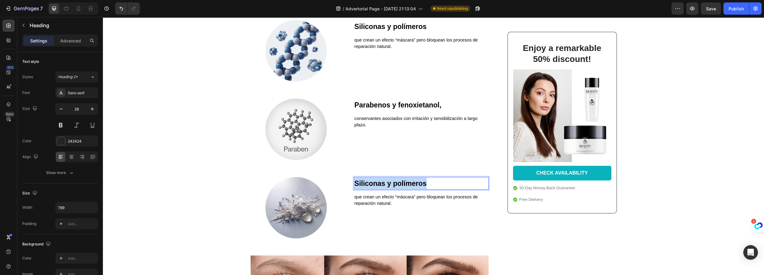
click at [411, 183] on strong "Siliconas y polímeros" at bounding box center [390, 183] width 72 height 8
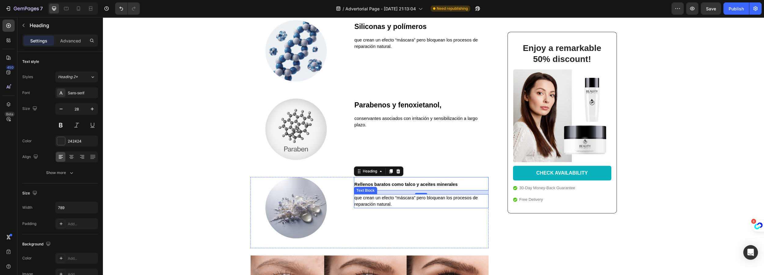
click at [389, 197] on span "que crean un efecto “máscara” pero bloquean los procesos de reparación natural." at bounding box center [415, 200] width 123 height 11
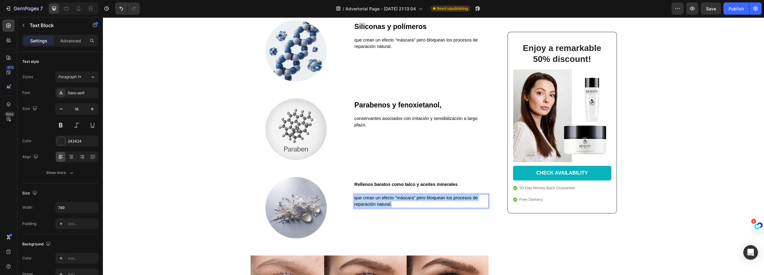
click at [390, 197] on span "que crean un efecto “máscara” pero bloquean los procesos de reparación natural." at bounding box center [415, 200] width 123 height 11
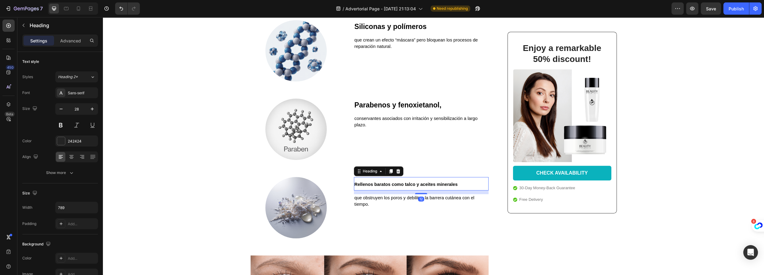
click at [389, 184] on strong "Rellenos baratos como talco y aceites minerales" at bounding box center [405, 184] width 103 height 5
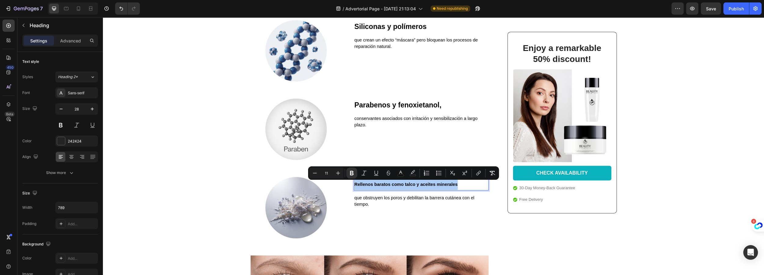
drag, startPoint x: 325, startPoint y: 171, endPoint x: 329, endPoint y: 171, distance: 4.0
click at [329, 171] on input "11" at bounding box center [326, 172] width 12 height 7
type input "23"
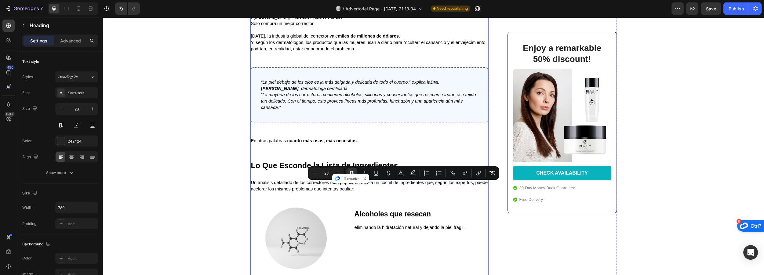
scroll to position [294, 0]
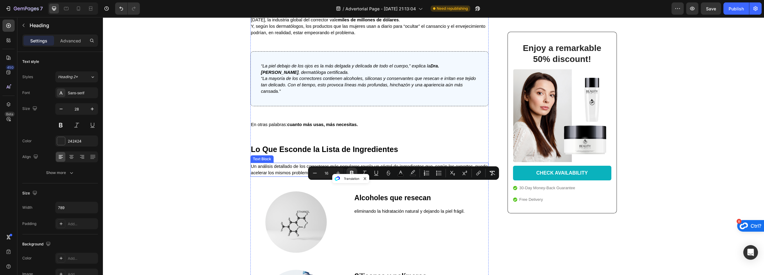
click at [295, 171] on span "Un análisis detallado de los correctores más populares revela un cóctel de ingr…" at bounding box center [369, 169] width 237 height 11
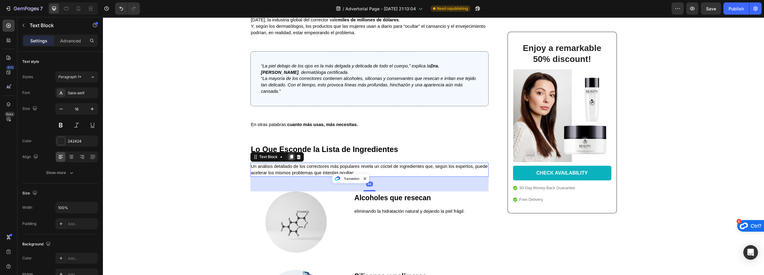
click at [289, 158] on icon at bounding box center [291, 156] width 5 height 5
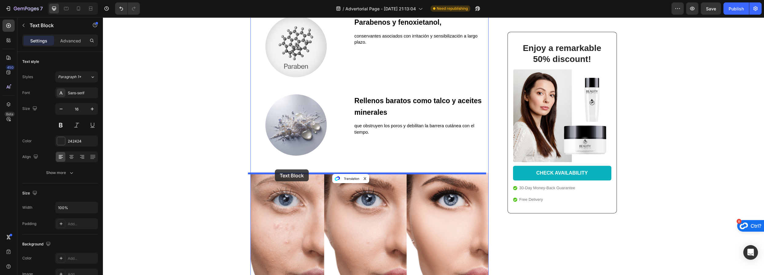
drag, startPoint x: 253, startPoint y: 188, endPoint x: 275, endPoint y: 169, distance: 28.4
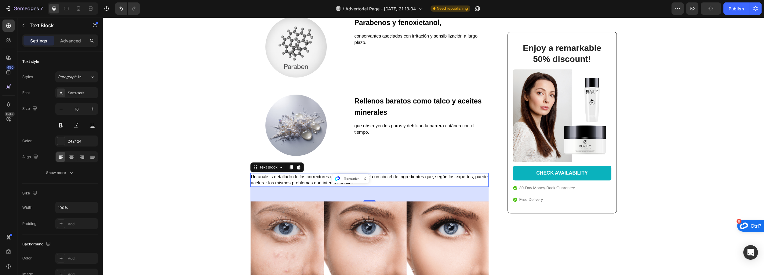
click at [310, 176] on span "Un análisis detallado de los correctores más populares revela un cóctel de ingr…" at bounding box center [369, 179] width 237 height 11
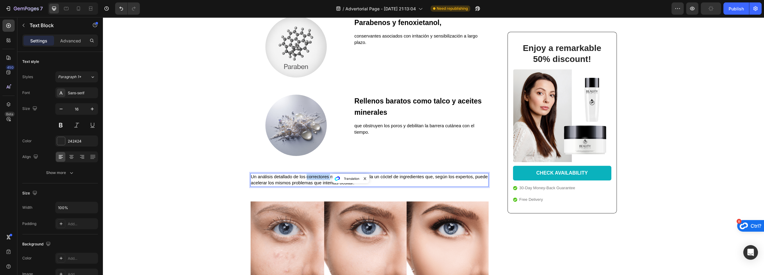
click at [310, 176] on span "Un análisis detallado de los correctores más populares revela un cóctel de ingr…" at bounding box center [369, 179] width 237 height 11
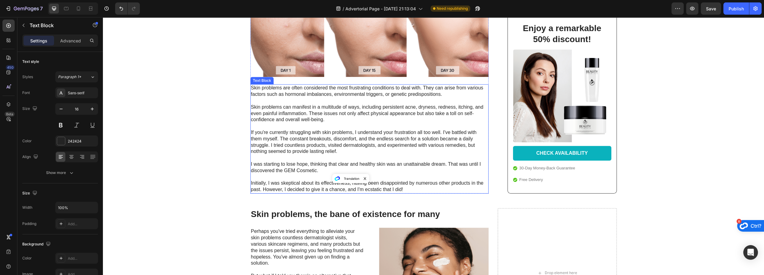
scroll to position [987, 0]
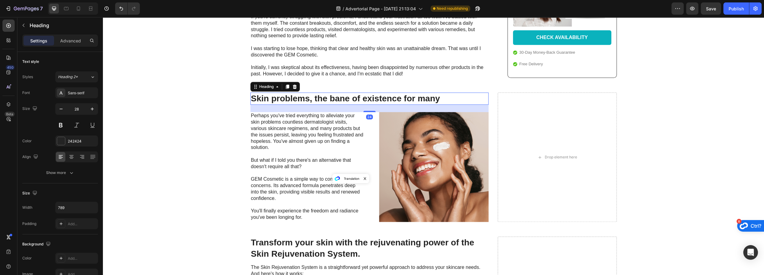
click at [268, 98] on h2 "Skin problems, the bane of existence for many" at bounding box center [369, 98] width 238 height 12
click at [288, 87] on div at bounding box center [287, 86] width 7 height 7
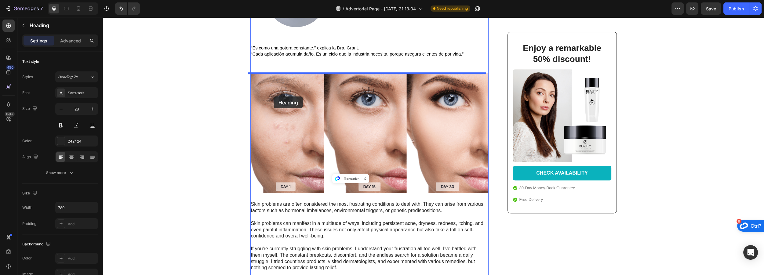
scroll to position [681, 0]
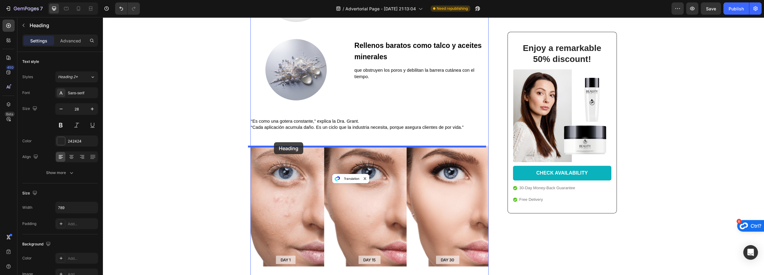
drag, startPoint x: 253, startPoint y: 107, endPoint x: 274, endPoint y: 142, distance: 40.5
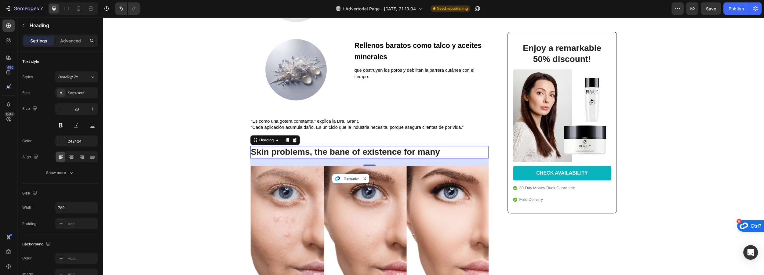
click at [323, 154] on h2 "Skin problems, the bane of existence for many" at bounding box center [369, 152] width 238 height 12
click at [323, 154] on p "Skin problems, the bane of existence for many" at bounding box center [369, 152] width 237 height 11
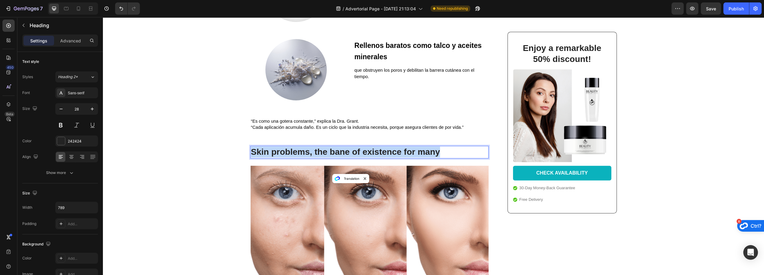
click at [323, 154] on p "Skin problems, the bane of existence for many" at bounding box center [369, 152] width 237 height 11
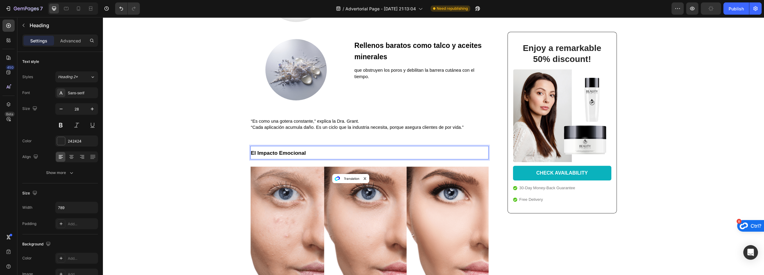
click at [275, 155] on strong "El Impacto Emocional" at bounding box center [278, 153] width 55 height 6
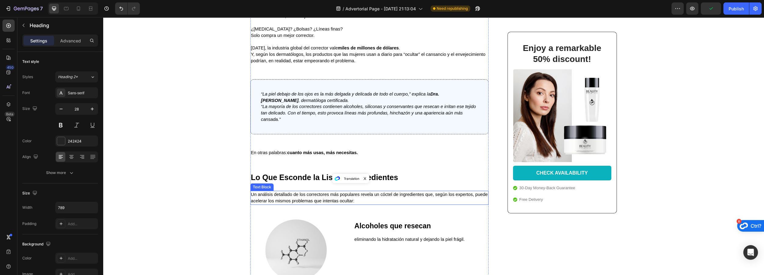
scroll to position [265, 0]
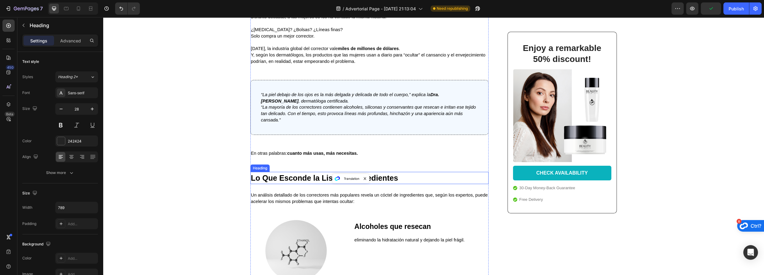
click at [299, 176] on strong "Lo Que Esconde la Lista de Ingredientes" at bounding box center [324, 178] width 147 height 9
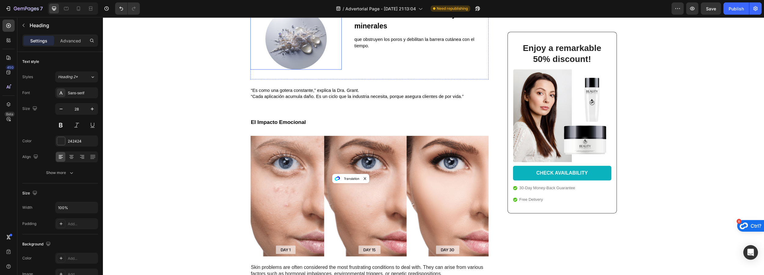
scroll to position [737, 0]
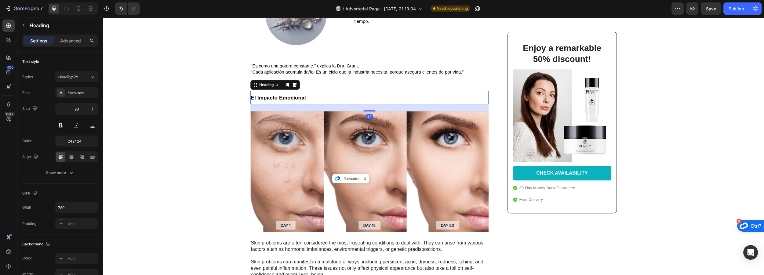
click at [282, 100] on strong "El Impacto Emocional" at bounding box center [278, 98] width 55 height 6
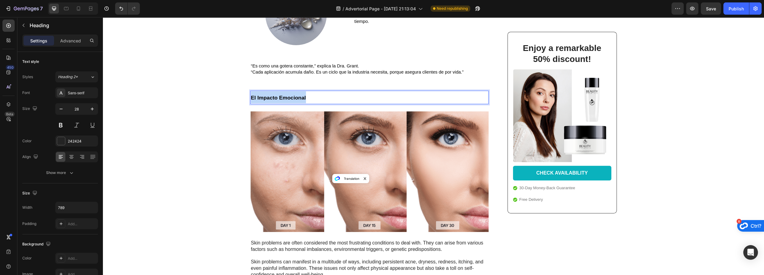
click at [282, 100] on strong "El Impacto Emocional" at bounding box center [278, 98] width 55 height 6
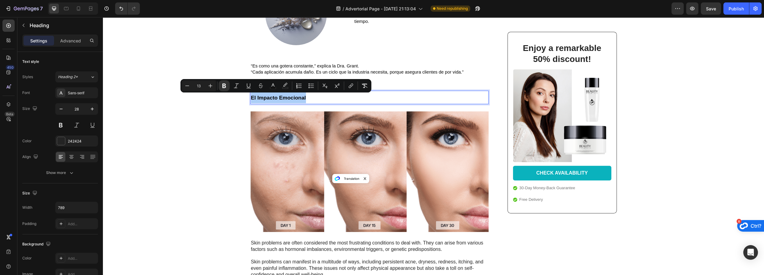
click at [199, 85] on input "13" at bounding box center [199, 85] width 12 height 7
type input "23"
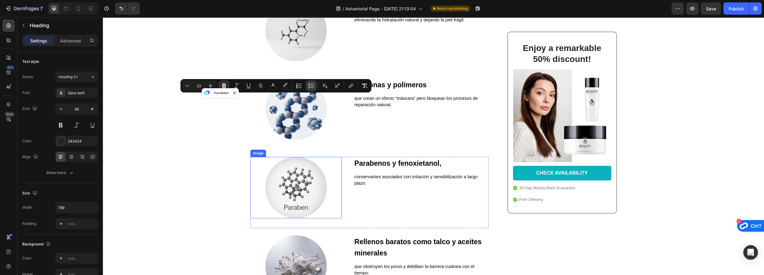
scroll to position [404, 0]
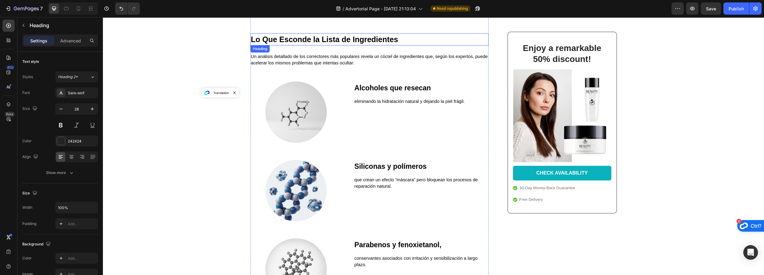
click at [286, 40] on strong "Lo Que Esconde la Lista de Ingredientes" at bounding box center [324, 39] width 147 height 9
click at [274, 41] on strong "Lo Que Esconde la Lista de Ingredientes" at bounding box center [324, 39] width 147 height 9
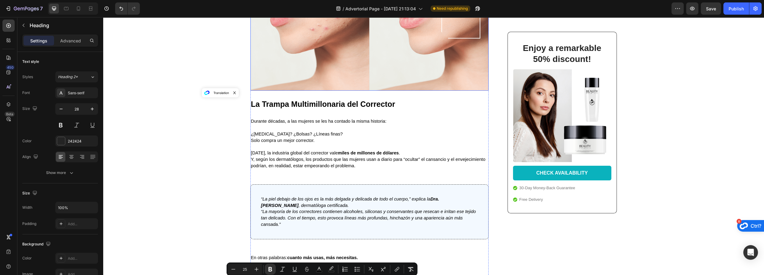
scroll to position [98, 0]
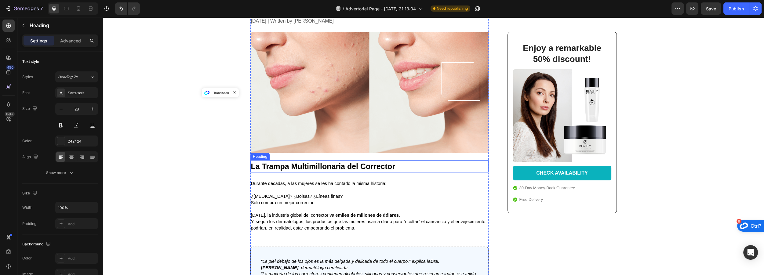
click at [279, 167] on strong "La Trampa Multimillonaria del Corrector" at bounding box center [323, 166] width 144 height 9
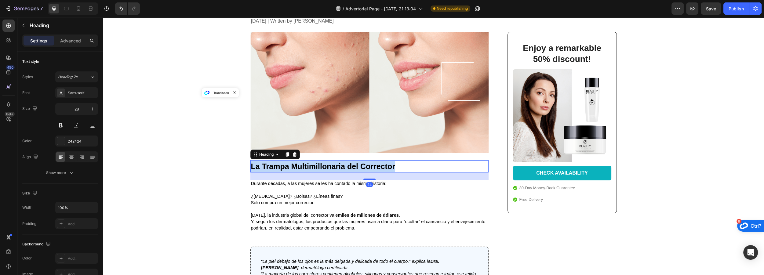
click at [279, 167] on strong "La Trampa Multimillonaria del Corrector" at bounding box center [323, 166] width 144 height 9
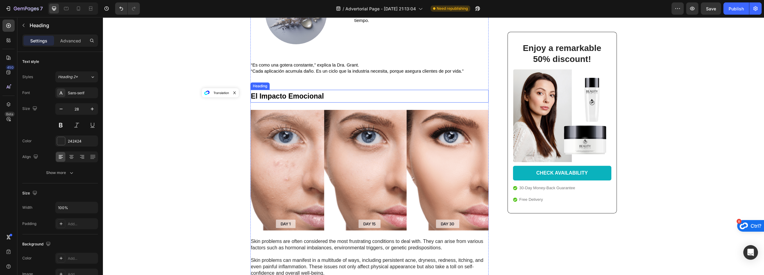
scroll to position [709, 0]
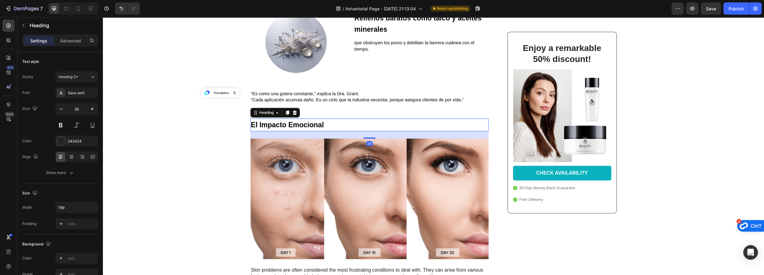
click at [270, 126] on strong "El Impacto Emocional" at bounding box center [287, 125] width 73 height 8
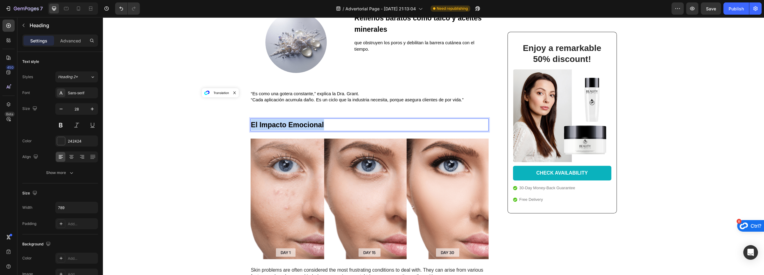
click at [270, 126] on strong "El Impacto Emocional" at bounding box center [287, 125] width 73 height 8
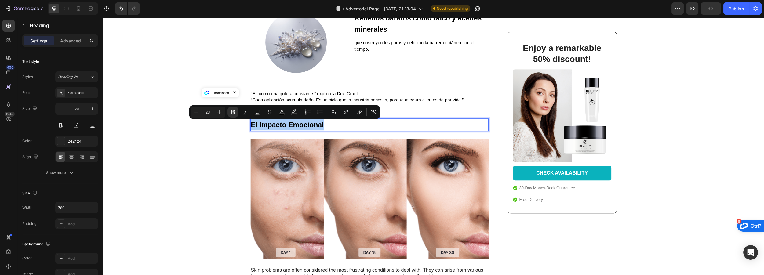
click at [210, 111] on input "23" at bounding box center [207, 111] width 12 height 7
type input "25"
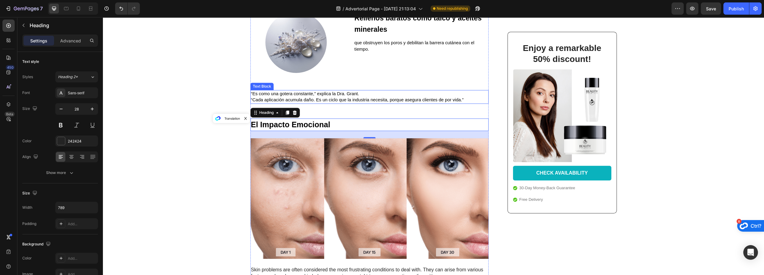
click at [279, 95] on span "“Es como una gotera constante,” explica la Dra. Grant." at bounding box center [305, 93] width 108 height 5
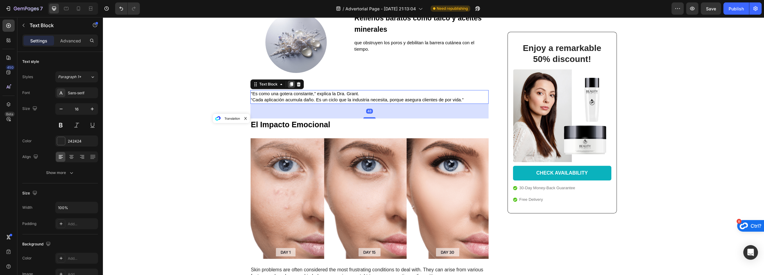
click at [289, 85] on icon at bounding box center [290, 84] width 3 height 4
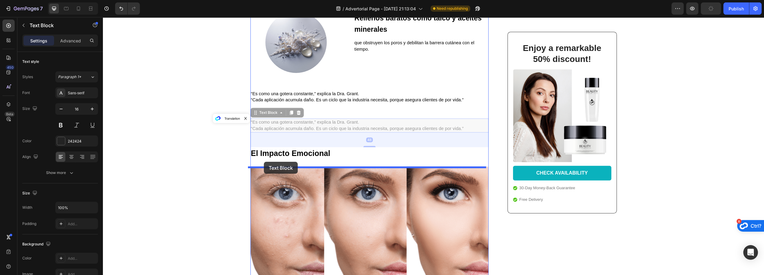
drag, startPoint x: 252, startPoint y: 114, endPoint x: 264, endPoint y: 162, distance: 49.0
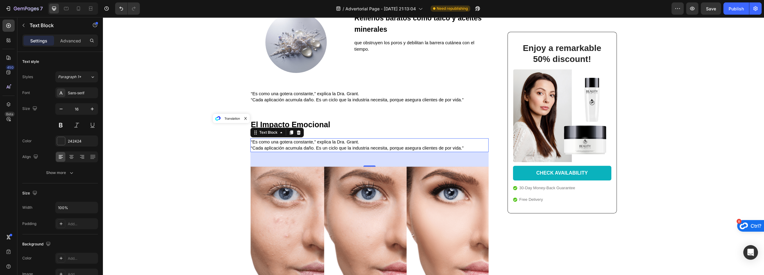
click at [275, 148] on span "“Cada aplicación acumula daño. Es un ciclo que la industria necesita, porque as…" at bounding box center [357, 148] width 213 height 5
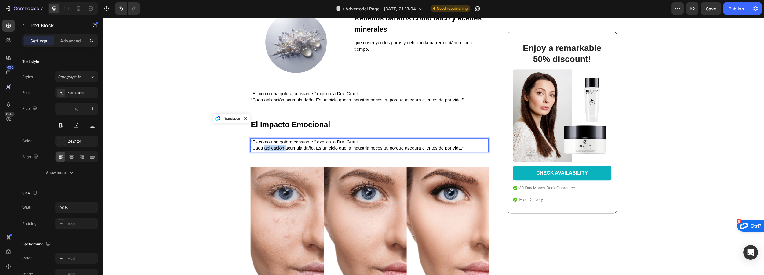
click at [275, 148] on span "“Cada aplicación acumula daño. Es un ciclo que la industria necesita, porque as…" at bounding box center [357, 148] width 213 height 5
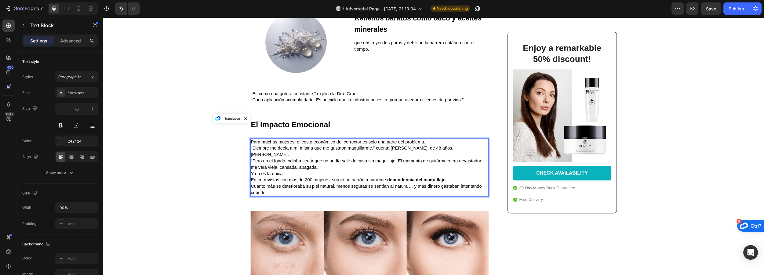
click at [426, 140] on p "Para muchas mujeres, el costo económico del corrector es solo una parte del pro…" at bounding box center [369, 142] width 237 height 6
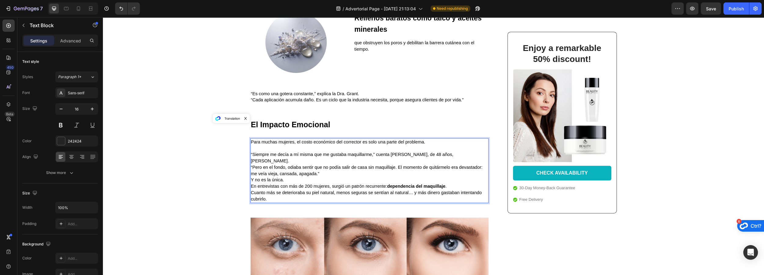
click at [458, 155] on p "“Siempre me decía a mí misma que me gustaba maquillarme,” cuenta Karen, de 48 a…" at bounding box center [369, 163] width 237 height 25
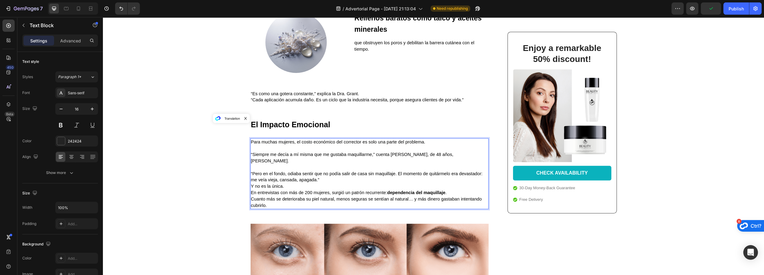
click at [326, 172] on p "⁠⁠⁠⁠⁠⁠⁠ “Pero en el fondo, odiaba sentir que no podía salir de casa sin maquill…" at bounding box center [369, 173] width 237 height 19
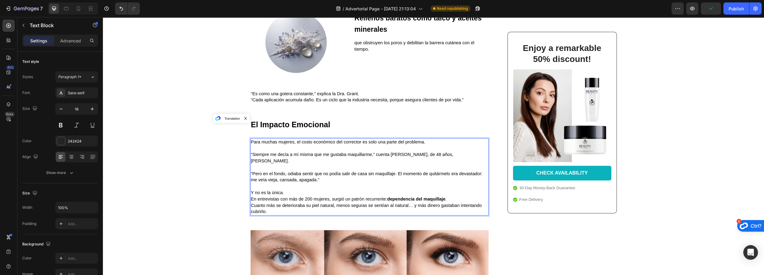
click at [297, 190] on p "Y no es la única." at bounding box center [369, 193] width 237 height 6
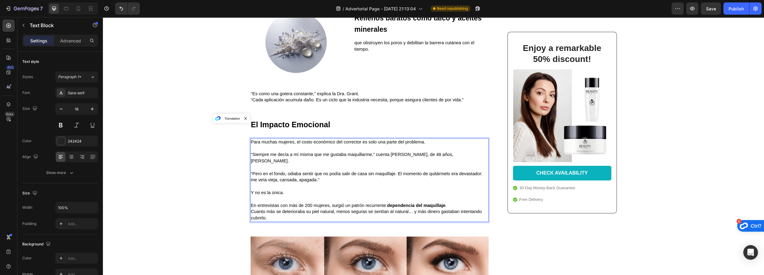
click at [450, 202] on p "En entrevistas con más de 200 mujeres, surgió un patrón recurrente: dependencia…" at bounding box center [369, 211] width 237 height 19
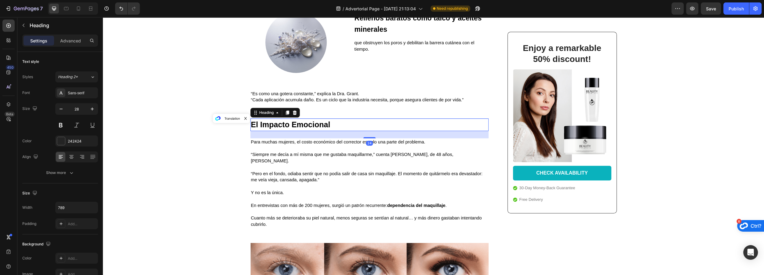
click at [287, 122] on strong "El Impacto Emocional" at bounding box center [290, 124] width 79 height 9
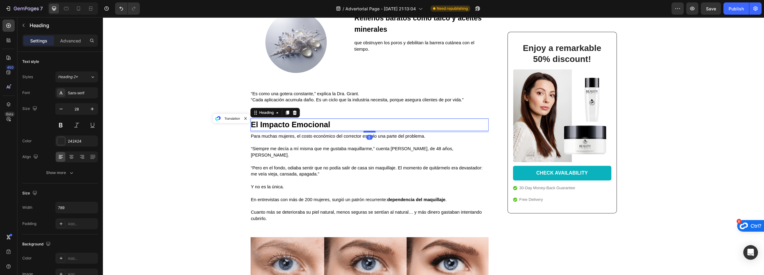
drag, startPoint x: 365, startPoint y: 137, endPoint x: 365, endPoint y: 132, distance: 5.8
click at [366, 132] on div at bounding box center [369, 132] width 12 height 2
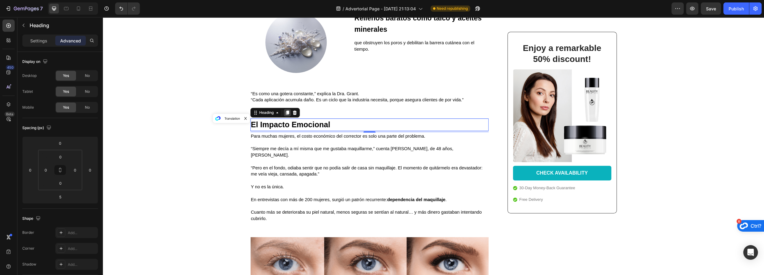
click at [285, 113] on icon at bounding box center [286, 113] width 3 height 4
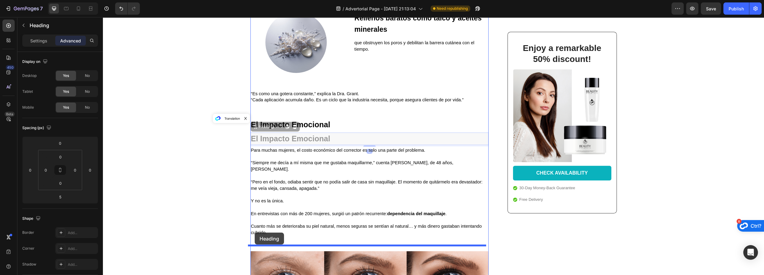
drag, startPoint x: 253, startPoint y: 129, endPoint x: 255, endPoint y: 233, distance: 104.4
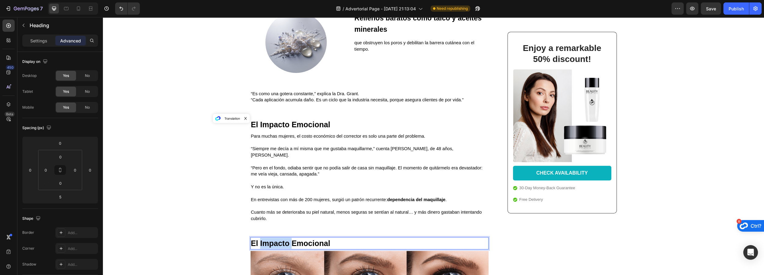
click at [267, 239] on strong "El Impacto Emocional" at bounding box center [290, 243] width 79 height 9
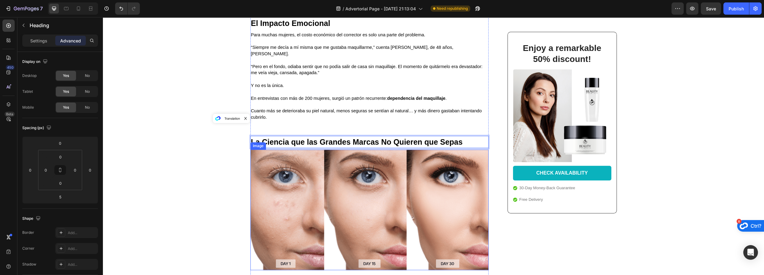
scroll to position [820, 0]
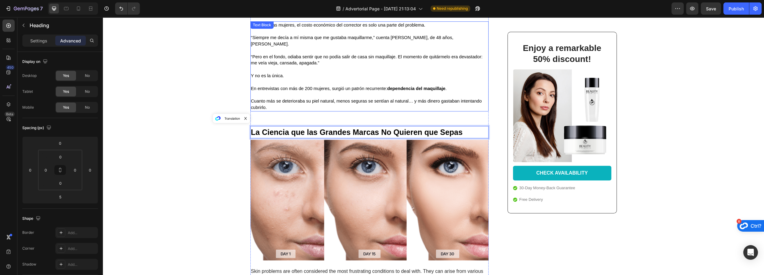
click at [290, 86] on span "En entrevistas con más de 200 mujeres, surgió un patrón recurrente: dependencia…" at bounding box center [349, 88] width 196 height 5
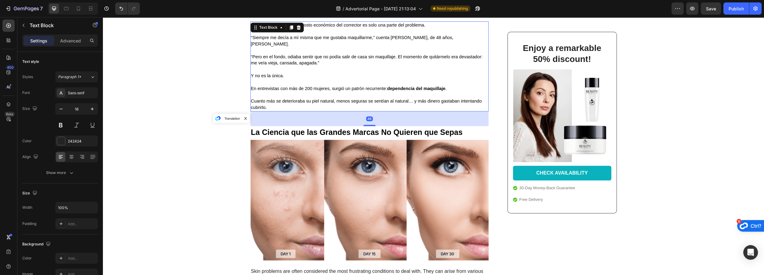
click at [289, 27] on icon at bounding box center [291, 27] width 5 height 5
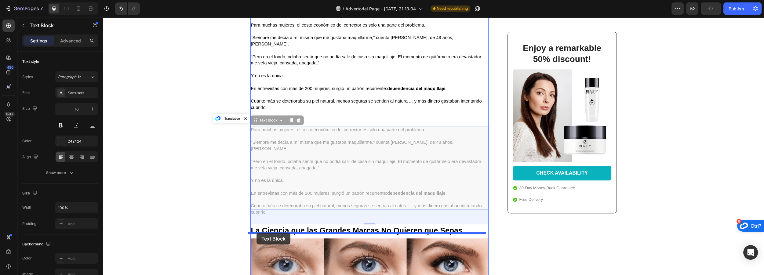
drag, startPoint x: 253, startPoint y: 116, endPoint x: 256, endPoint y: 233, distance: 116.9
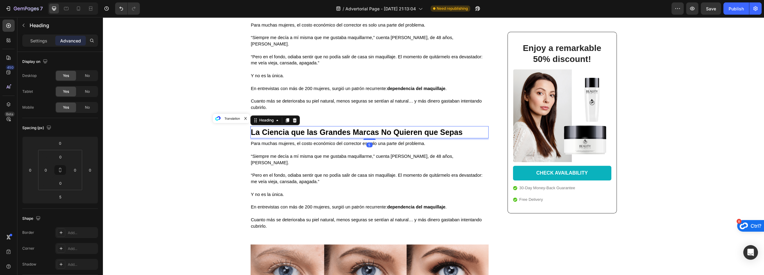
click at [409, 128] on strong "La Ciencia que las Grandes Marcas No Quieren que Sepas" at bounding box center [357, 132] width 212 height 9
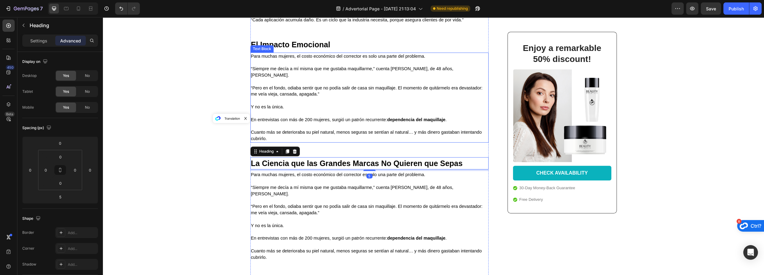
scroll to position [792, 0]
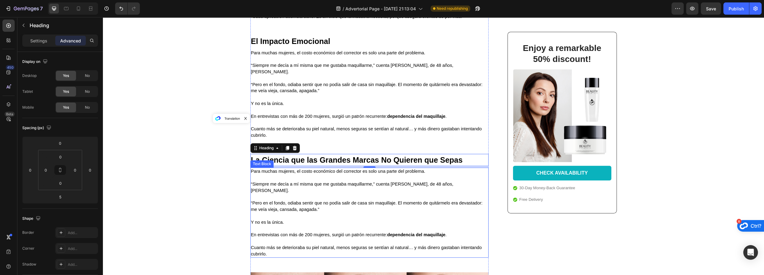
click at [278, 213] on p at bounding box center [369, 216] width 237 height 6
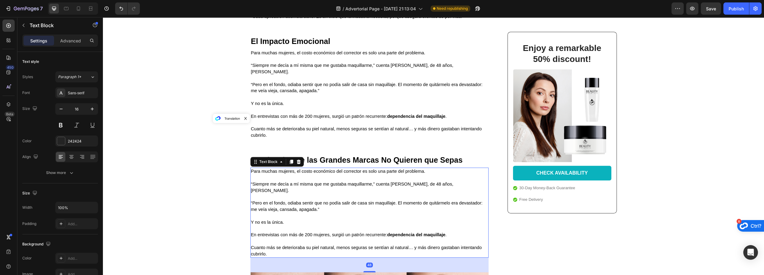
click at [278, 213] on p at bounding box center [369, 216] width 237 height 6
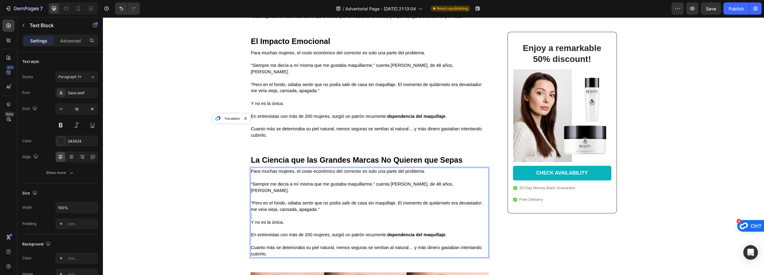
click at [278, 213] on p "Rich Text Editor. Editing area: main" at bounding box center [369, 216] width 237 height 6
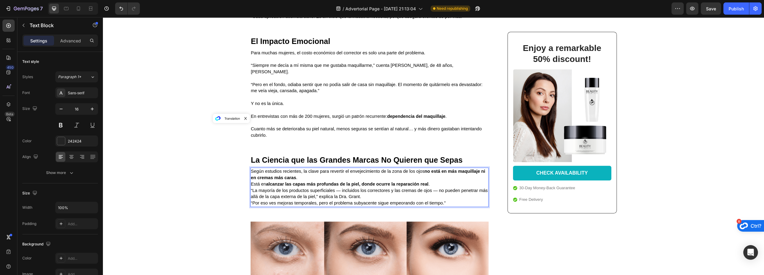
click at [304, 172] on p "Según estudios recientes, la clave para revertir el envejecimiento de la zona d…" at bounding box center [369, 174] width 237 height 13
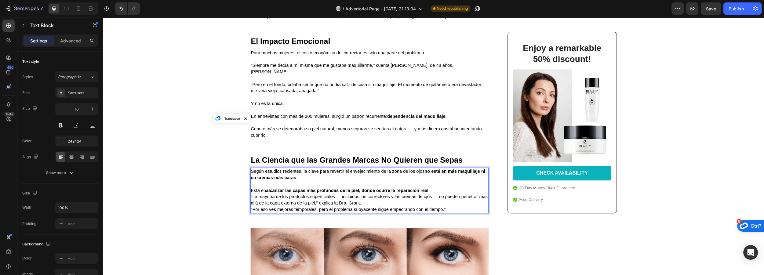
click at [437, 187] on p "Está en alcanzar las capas más profundas de la piel, donde ocurre la reparación…" at bounding box center [369, 190] width 237 height 6
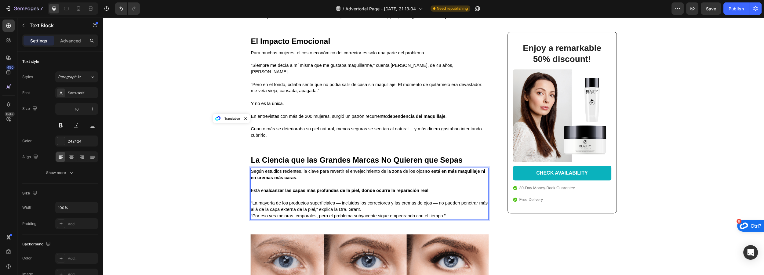
click at [337, 201] on span "“La mayoría de los productos superficiales — incluidos los correctores y las cr…" at bounding box center [369, 206] width 237 height 11
click at [432, 201] on span "“La mayoría de los productos superficiales - incluidos los correctores y las cr…" at bounding box center [368, 206] width 234 height 11
click at [376, 204] on p "“La mayoría de los productos superficiales - incluidos los correctores y las cr…" at bounding box center [369, 209] width 237 height 19
drag, startPoint x: 356, startPoint y: 203, endPoint x: 343, endPoint y: 205, distance: 13.5
click at [343, 205] on span "“La mayoría de los productos superficiales - incluidos los correctores y las cr…" at bounding box center [366, 206] width 231 height 11
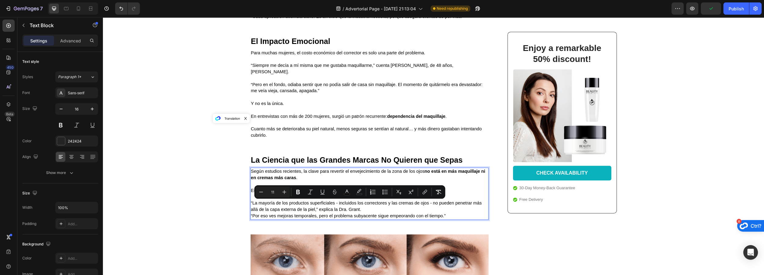
click at [365, 205] on p "“La mayoría de los productos superficiales - incluidos los correctores y las cr…" at bounding box center [369, 209] width 237 height 19
drag, startPoint x: 359, startPoint y: 205, endPoint x: 337, endPoint y: 202, distance: 22.1
click at [337, 206] on p "“La mayoría de los productos superficiales - incluidos los correctores y las cr…" at bounding box center [369, 209] width 237 height 19
drag, startPoint x: 294, startPoint y: 192, endPoint x: 298, endPoint y: 194, distance: 4.5
click at [294, 192] on icon "Editor contextual toolbar" at bounding box center [296, 192] width 6 height 6
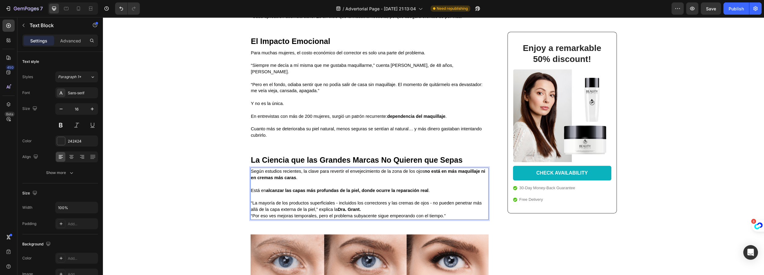
click at [453, 207] on p "“La mayoría de los productos superficiales - incluidos los correctores y las cr…" at bounding box center [369, 209] width 237 height 19
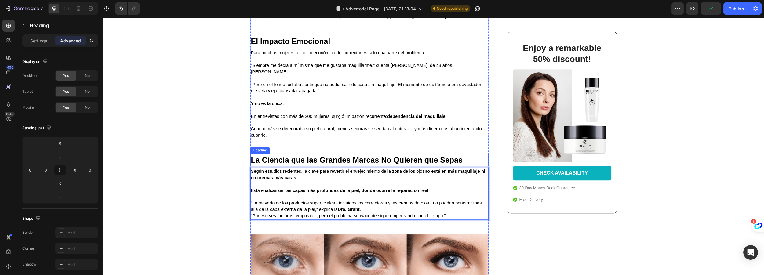
click at [332, 156] on strong "La Ciencia que las Grandes Marcas No Quieren que Sepas" at bounding box center [357, 160] width 212 height 9
click at [285, 146] on icon at bounding box center [287, 148] width 5 height 5
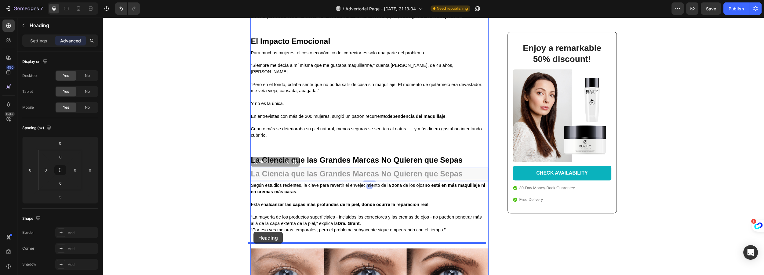
drag, startPoint x: 253, startPoint y: 157, endPoint x: 253, endPoint y: 232, distance: 74.5
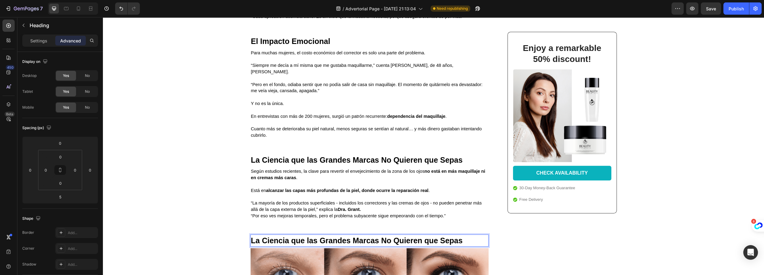
click at [281, 236] on strong "La Ciencia que las Grandes Marcas No Quieren que Sepas" at bounding box center [357, 240] width 212 height 9
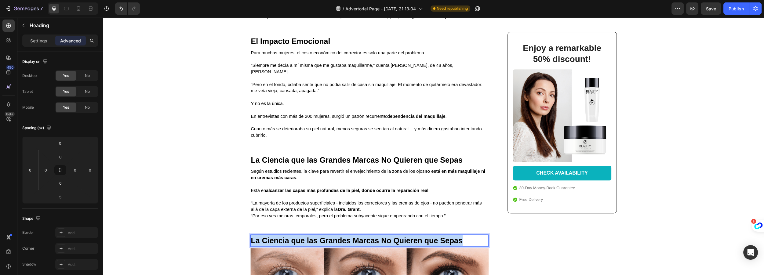
click at [281, 236] on strong "La Ciencia que las Grandes Marcas No Quieren que Sepas" at bounding box center [357, 240] width 212 height 9
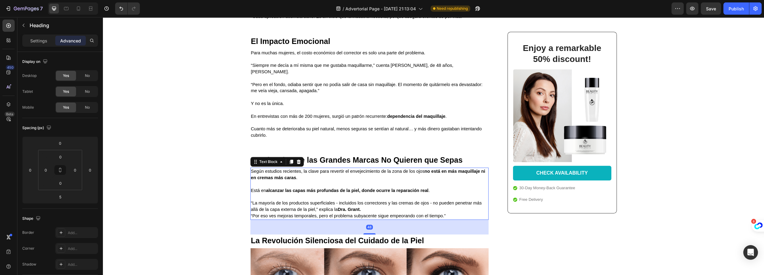
drag, startPoint x: 279, startPoint y: 178, endPoint x: 276, endPoint y: 177, distance: 3.2
click at [278, 181] on p "Rich Text Editor. Editing area: main" at bounding box center [369, 184] width 237 height 6
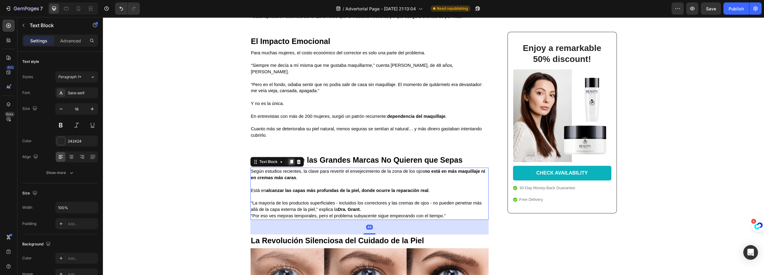
click at [289, 160] on icon at bounding box center [290, 162] width 3 height 4
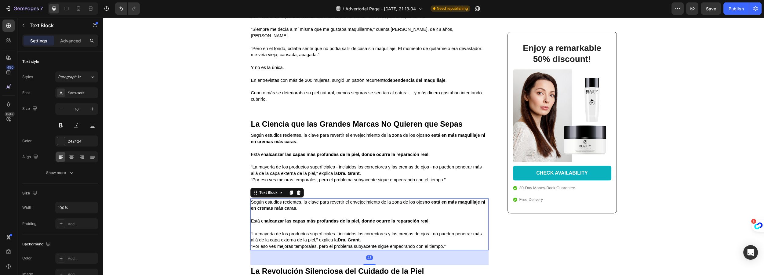
scroll to position [931, 0]
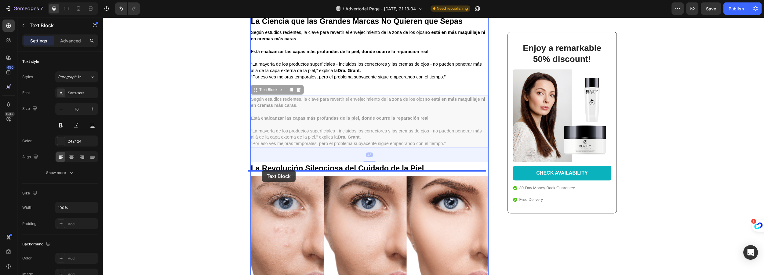
drag, startPoint x: 253, startPoint y: 84, endPoint x: 262, endPoint y: 170, distance: 86.8
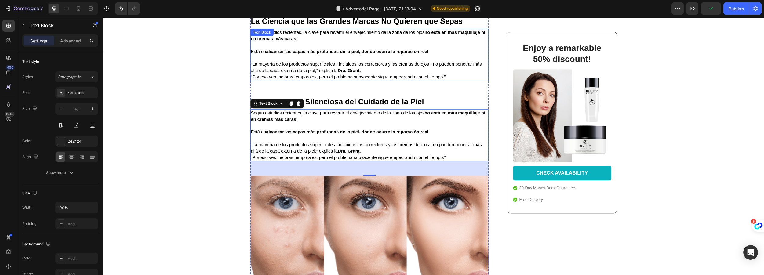
click at [342, 74] on span "“Por eso ves mejoras temporales, pero el problema subyacente sigue empeorando c…" at bounding box center [348, 76] width 195 height 5
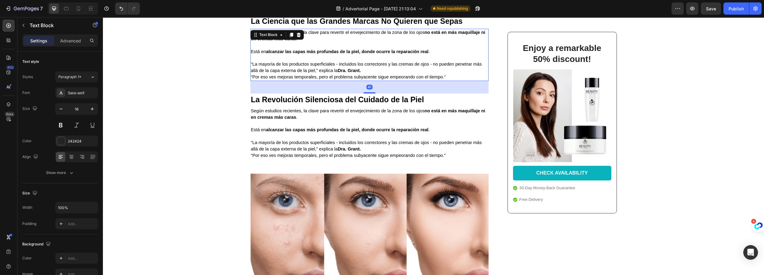
drag, startPoint x: 365, startPoint y: 89, endPoint x: 361, endPoint y: 90, distance: 4.4
click at [365, 92] on div at bounding box center [369, 92] width 12 height 1
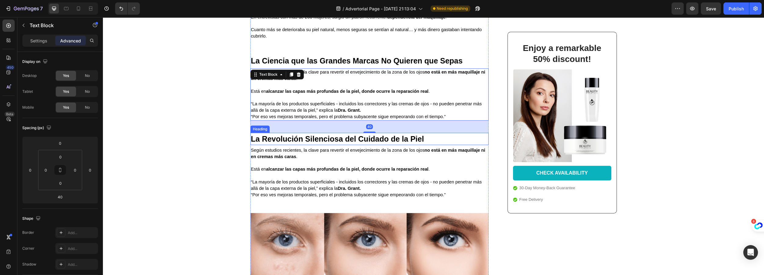
scroll to position [848, 0]
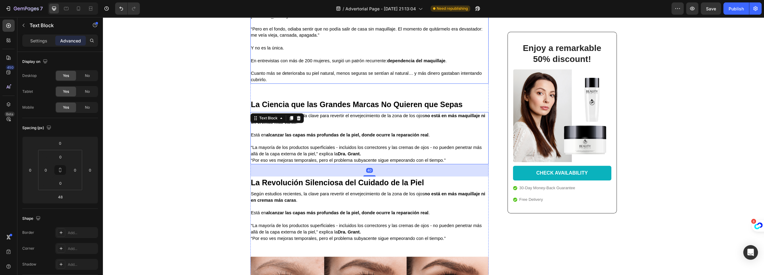
click at [360, 73] on p "⁠⁠⁠⁠⁠⁠⁠ Cuanto más se deterioraba su piel natural, menos seguras se sentían al …" at bounding box center [369, 73] width 237 height 19
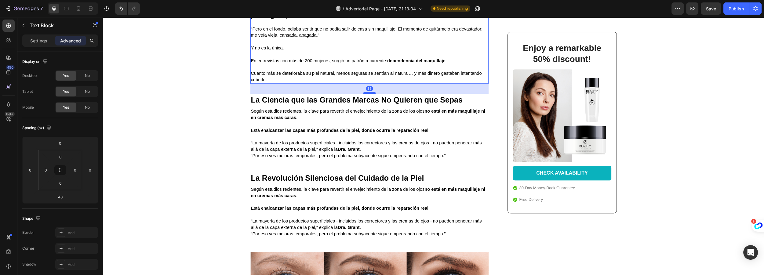
drag, startPoint x: 365, startPoint y: 91, endPoint x: 365, endPoint y: 87, distance: 4.0
click at [365, 92] on div at bounding box center [369, 93] width 12 height 2
type input "33"
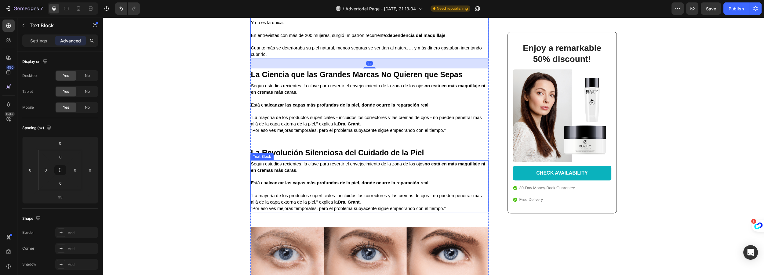
scroll to position [903, 0]
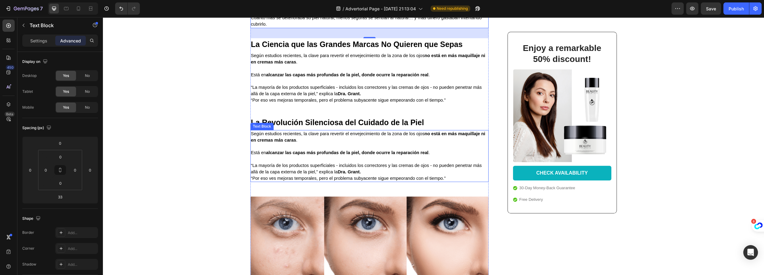
click at [306, 156] on p at bounding box center [369, 159] width 237 height 6
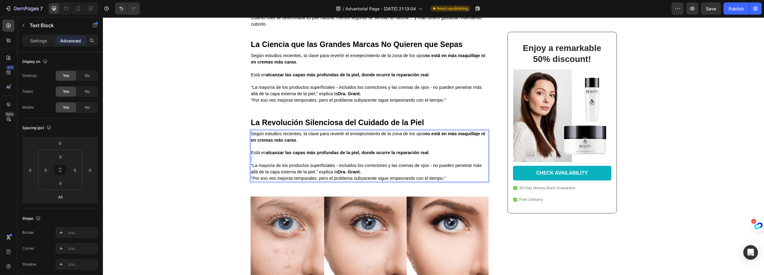
click at [306, 156] on p "Rich Text Editor. Editing area: main" at bounding box center [369, 159] width 237 height 6
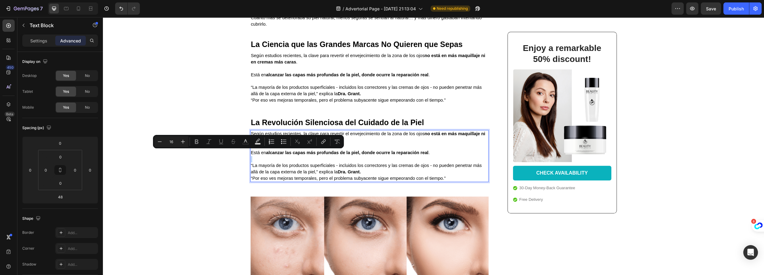
click at [306, 156] on p "Rich Text Editor. Editing area: main" at bounding box center [369, 159] width 237 height 6
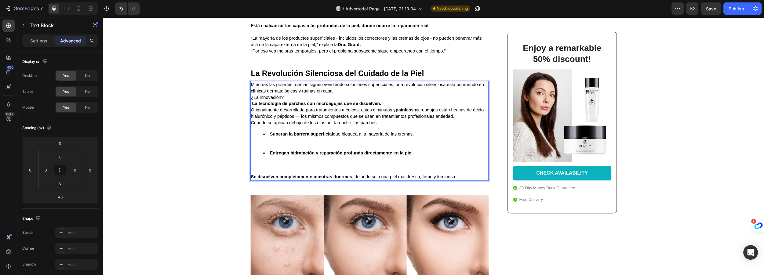
scroll to position [959, 0]
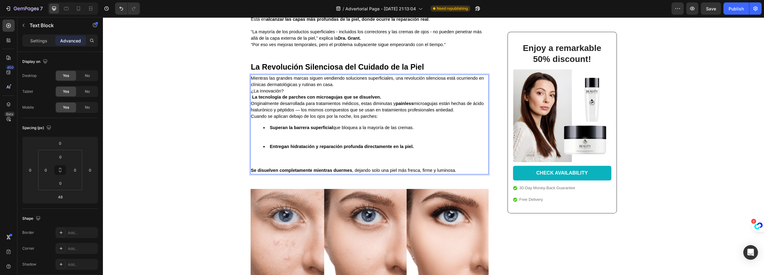
click at [341, 78] on p "Mientras las grandes marcas siguen vendiendo soluciones superficiales, una revo…" at bounding box center [369, 81] width 237 height 13
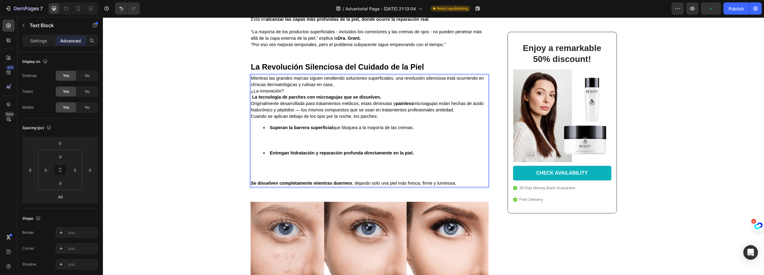
click at [337, 78] on p "Mientras las grandes marcas siguen vendiendo soluciones superficiales, una revo…" at bounding box center [369, 81] width 237 height 13
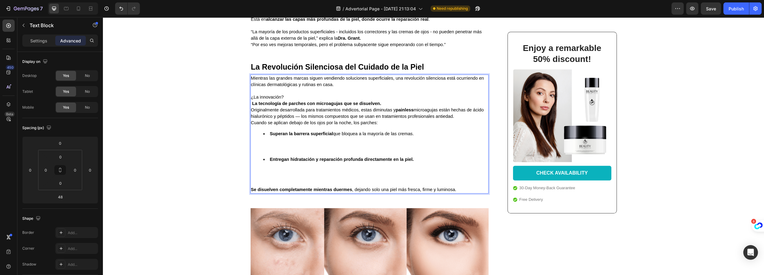
click at [386, 98] on p "¿La innovación? La tecnología de parches con microagujas que se disuelven." at bounding box center [369, 100] width 237 height 13
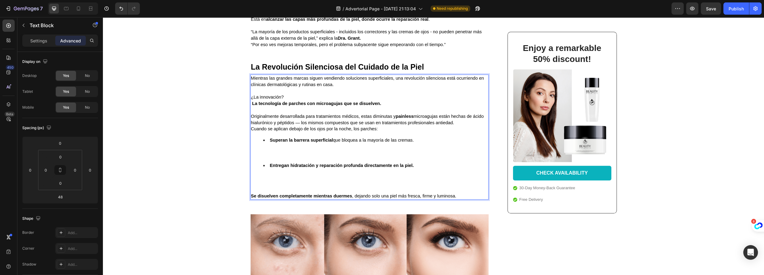
click at [297, 118] on span "Originalmente desarrollada para tratamientos médicos, estas diminutas y painles…" at bounding box center [367, 119] width 233 height 11
click at [293, 118] on span "Originalmente desarrollada para tratamientos médicos, estas diminutas y painles…" at bounding box center [367, 119] width 233 height 11
click at [461, 117] on p "Originalmente desarrollada para tratamientos médicos, estas diminutas y painles…" at bounding box center [369, 119] width 237 height 13
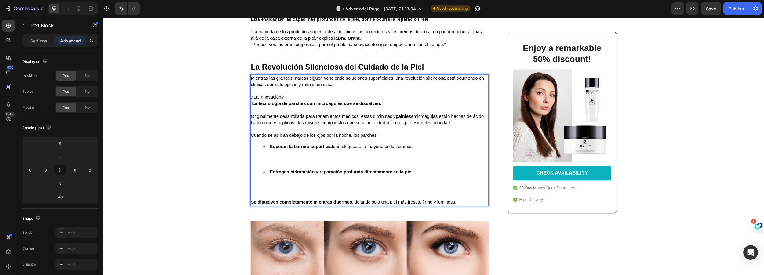
click at [275, 154] on li "Superan la barrera superficial que bloquea a la mayoría de las cremas." at bounding box center [375, 155] width 225 height 25
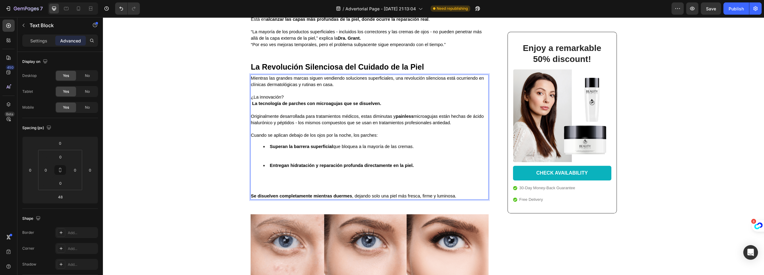
click at [272, 152] on li "Superan la barrera superficial que bloquea a la mayoría de las cremas. ⁠⁠⁠⁠⁠⁠⁠" at bounding box center [375, 152] width 225 height 19
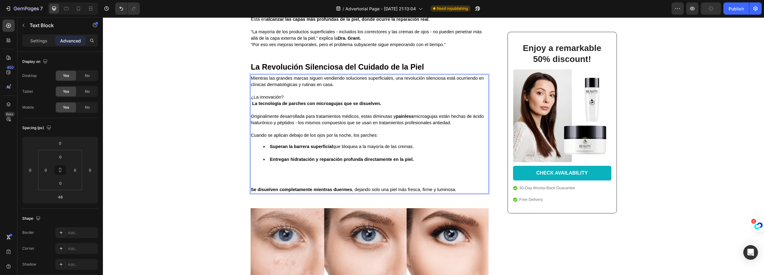
click at [270, 147] on li "Superan la barrera superficial que bloquea a la mayoría de las cremas." at bounding box center [375, 149] width 225 height 13
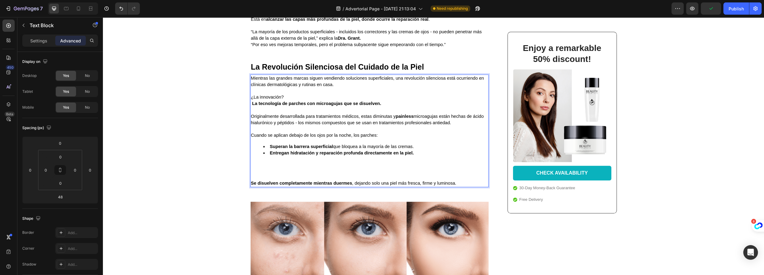
click at [418, 150] on li "Entregan hidratación y reparación profunda directamente en la piel." at bounding box center [375, 162] width 225 height 25
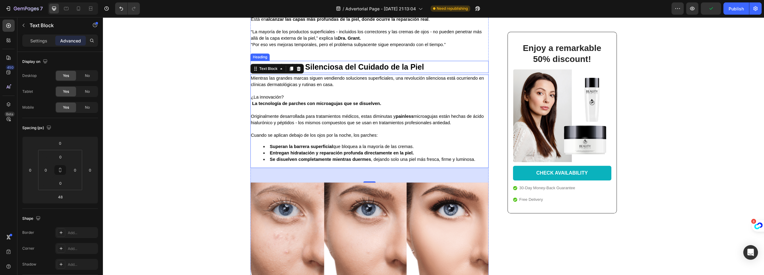
click at [315, 63] on strong "La Revolución Silenciosa del Cuidado de la Piel" at bounding box center [337, 67] width 173 height 9
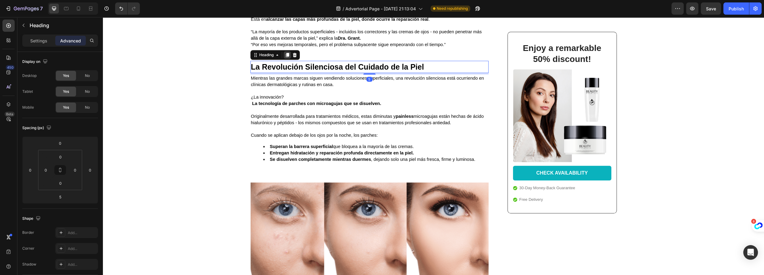
click at [286, 53] on icon at bounding box center [286, 55] width 3 height 4
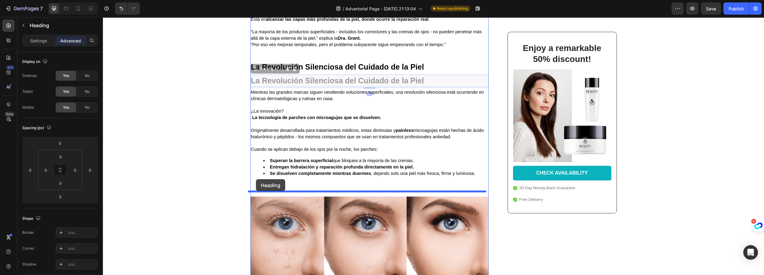
drag, startPoint x: 253, startPoint y: 64, endPoint x: 256, endPoint y: 179, distance: 115.1
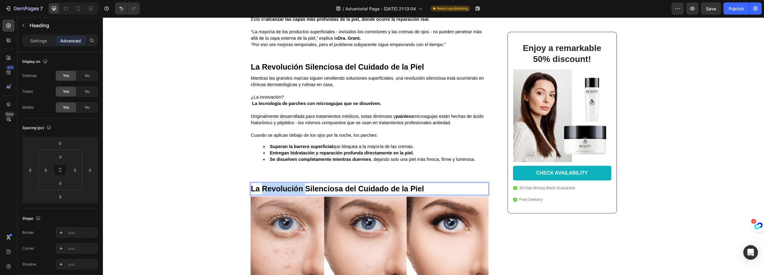
click at [267, 184] on strong "La Revolución Silenciosa del Cuidado de la Piel" at bounding box center [337, 188] width 173 height 9
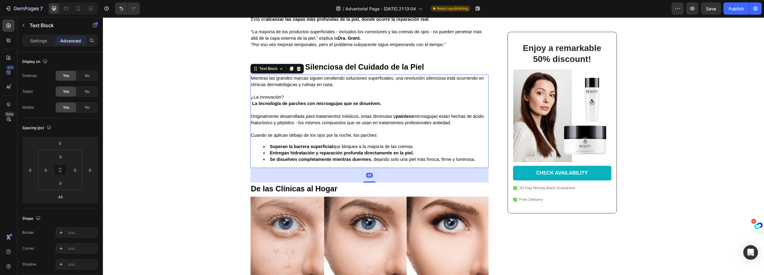
click at [274, 94] on p "¿La innovación? La tecnología de parches con microagujas que se disuelven." at bounding box center [369, 100] width 237 height 13
click at [289, 66] on div at bounding box center [291, 68] width 7 height 7
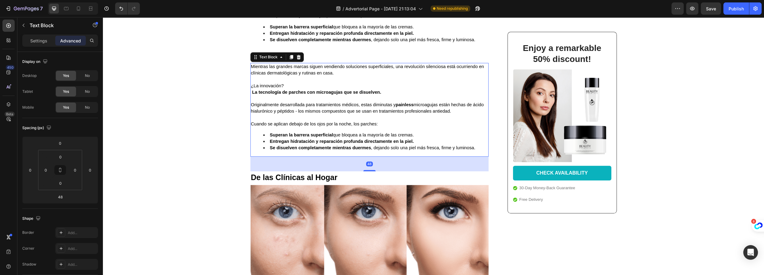
scroll to position [1070, 0]
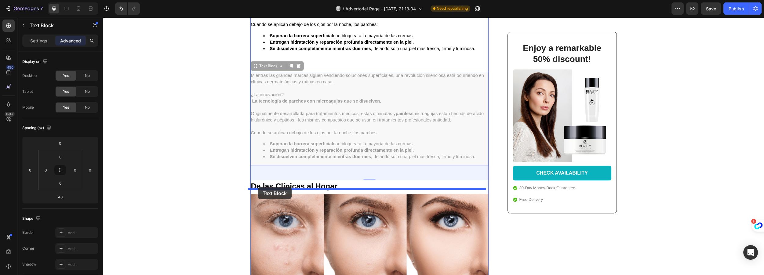
drag, startPoint x: 253, startPoint y: 61, endPoint x: 258, endPoint y: 187, distance: 126.2
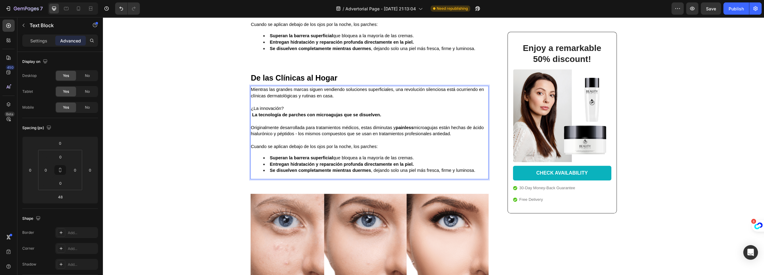
click at [350, 127] on span "Originalmente desarrollada para tratamientos médicos, estas diminutas y painles…" at bounding box center [367, 130] width 233 height 11
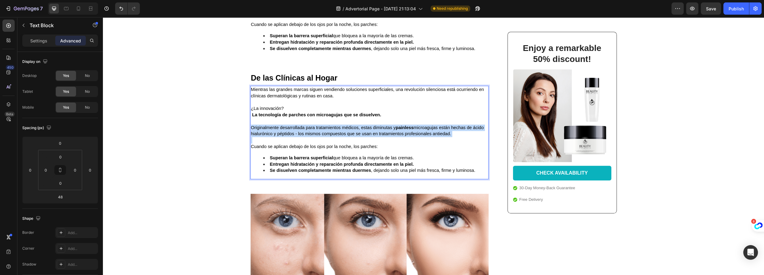
click at [350, 127] on span "Originalmente desarrollada para tratamientos médicos, estas diminutas y painles…" at bounding box center [367, 130] width 233 height 11
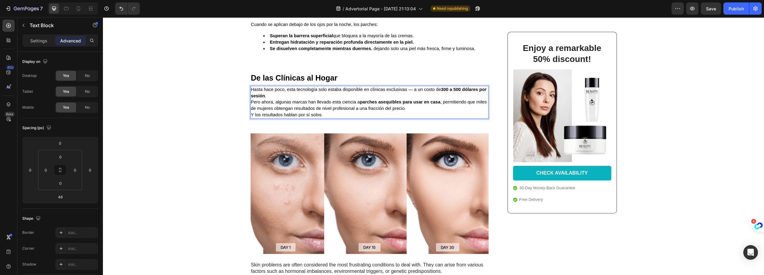
click at [411, 87] on span "Hasta hace poco, esta tecnología solo estaba disponible en clínicas exclusivas …" at bounding box center [369, 92] width 236 height 11
click at [269, 91] on p "Hasta hace poco, esta tecnología solo estaba disponible en clínicas exclusivas …" at bounding box center [369, 92] width 237 height 13
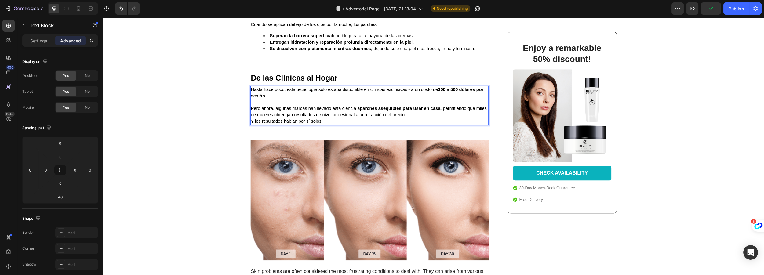
click at [424, 111] on p "Pero ahora, algunas marcas han llevado esta ciencia a parches asequibles para u…" at bounding box center [369, 111] width 237 height 13
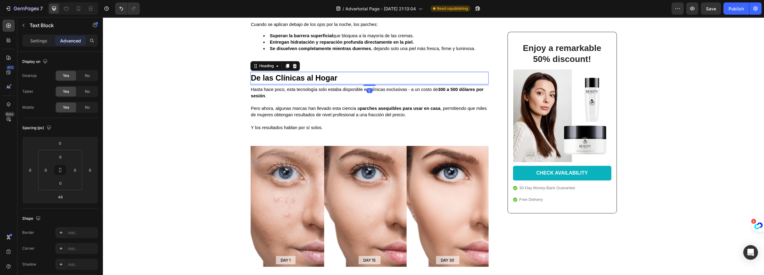
click at [323, 75] on strong "De las Clínicas al Hogar" at bounding box center [294, 78] width 86 height 9
click at [285, 64] on icon at bounding box center [286, 66] width 3 height 4
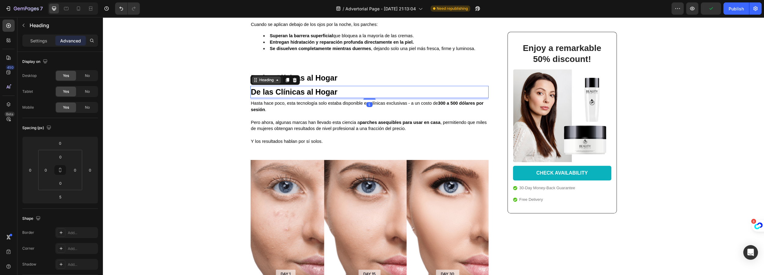
click at [252, 76] on div "Heading" at bounding box center [266, 79] width 29 height 7
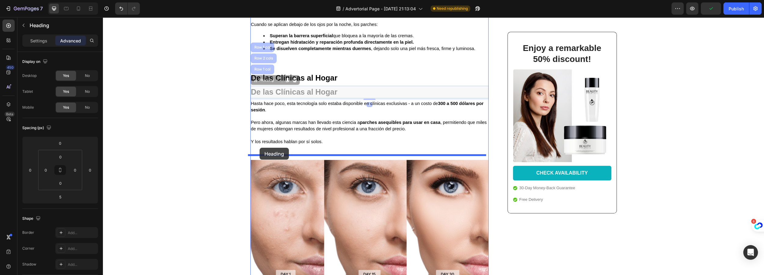
drag, startPoint x: 253, startPoint y: 75, endPoint x: 259, endPoint y: 148, distance: 73.0
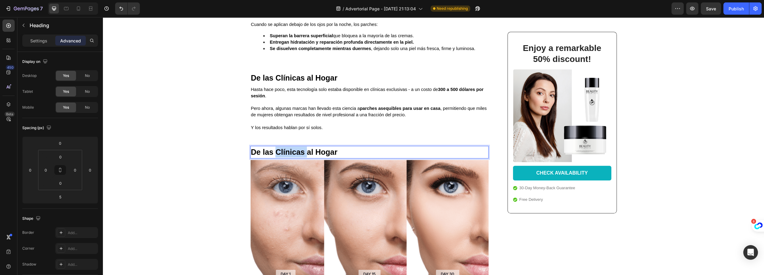
click at [285, 148] on strong "De las Clínicas al Hogar" at bounding box center [294, 152] width 86 height 9
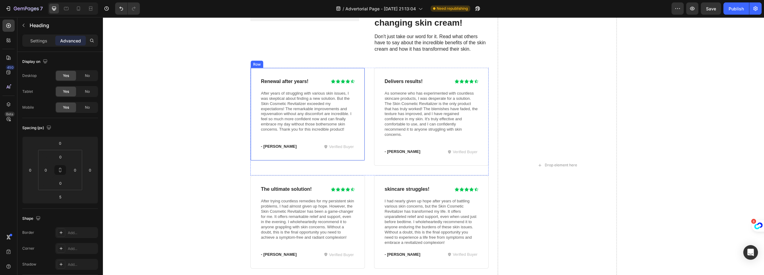
scroll to position [2624, 0]
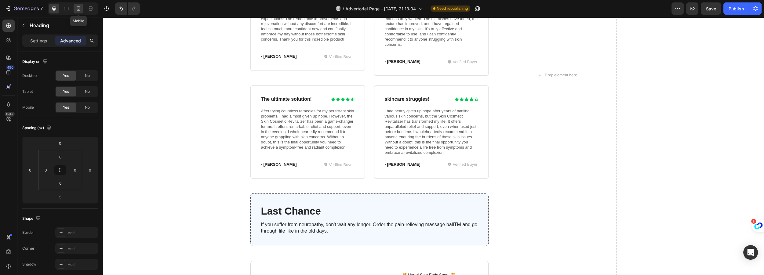
click at [82, 9] on div at bounding box center [79, 9] width 10 height 10
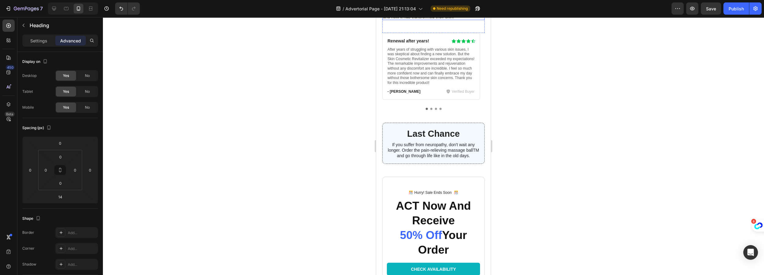
scroll to position [2718, 0]
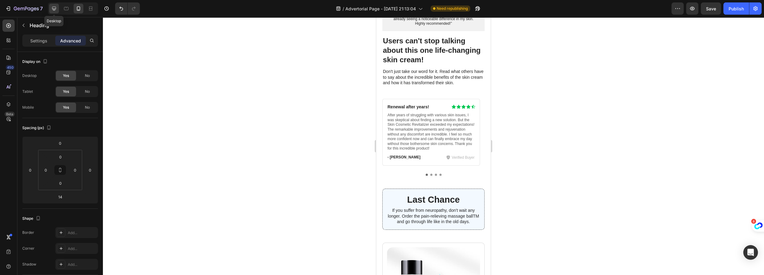
click at [54, 9] on icon at bounding box center [54, 9] width 4 height 4
type input "5"
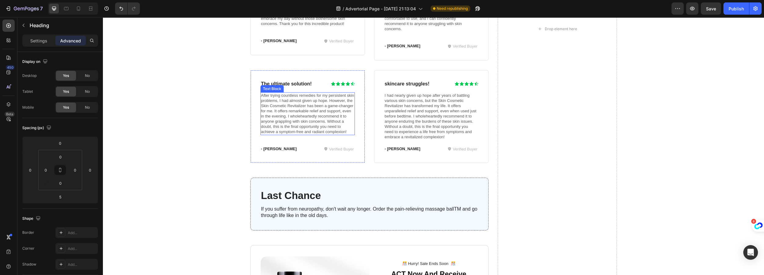
scroll to position [2620, 0]
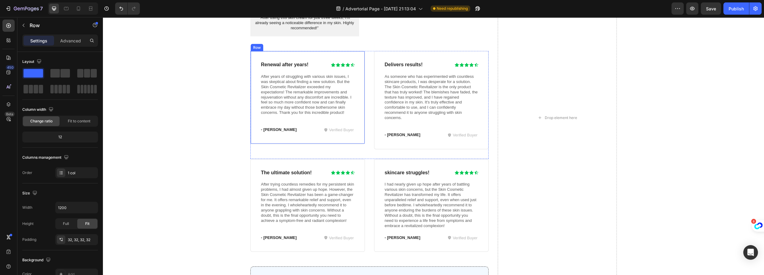
click at [308, 55] on div "Renewal after years! Heading Icon Icon Icon Icon Icon Icon List Row After years…" at bounding box center [307, 97] width 114 height 93
click at [363, 52] on div "Renewal after years! Heading Icon Icon Icon Icon Icon Icon List Row After years…" at bounding box center [369, 105] width 238 height 108
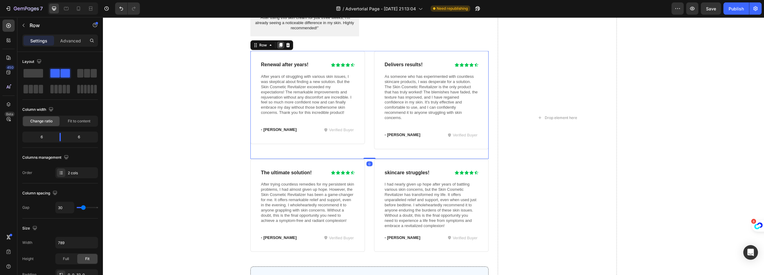
click at [279, 45] on icon at bounding box center [280, 45] width 3 height 4
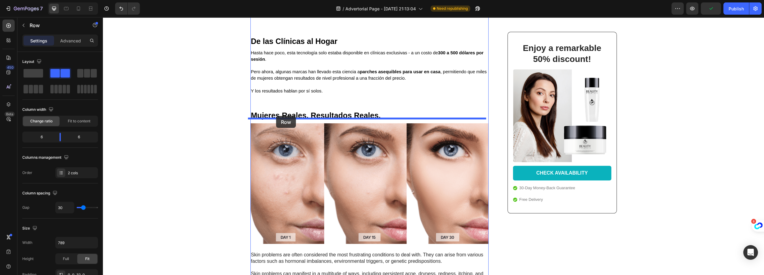
scroll to position [1039, 0]
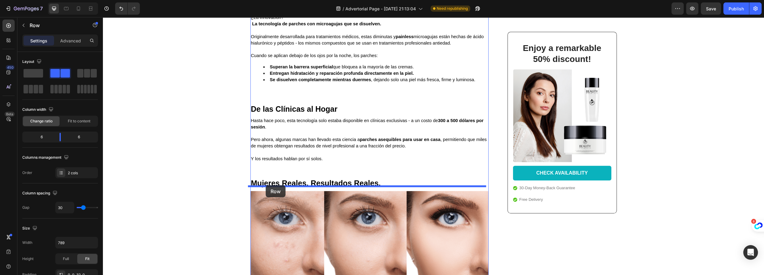
drag, startPoint x: 253, startPoint y: 181, endPoint x: 265, endPoint y: 185, distance: 12.8
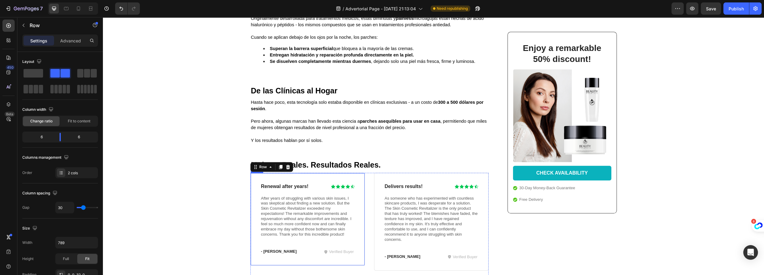
scroll to position [1066, 0]
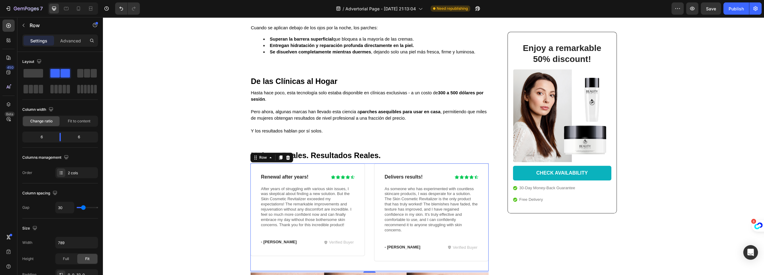
click at [363, 255] on div "Renewal after years! Heading Icon Icon Icon Icon Icon Icon List Row After years…" at bounding box center [369, 217] width 238 height 108
click at [71, 42] on p "Advanced" at bounding box center [70, 41] width 21 height 6
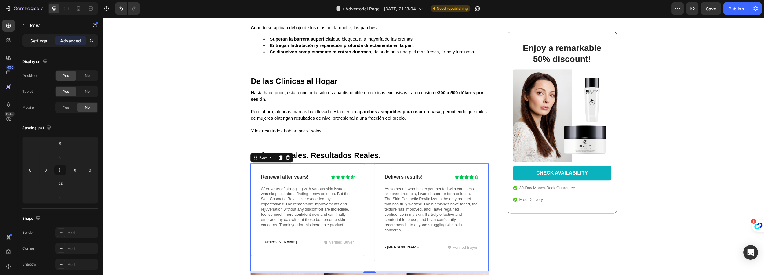
click at [44, 40] on p "Settings" at bounding box center [38, 41] width 17 height 6
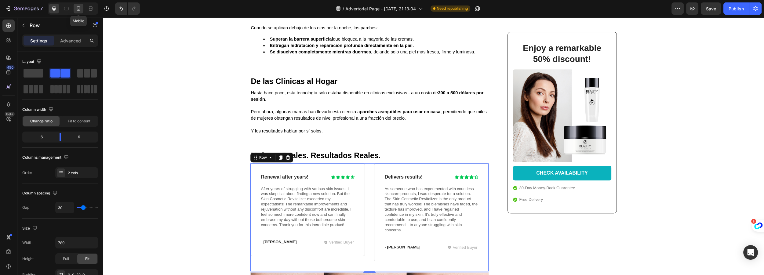
click at [78, 10] on icon at bounding box center [78, 8] width 3 height 4
type input "0"
type input "100%"
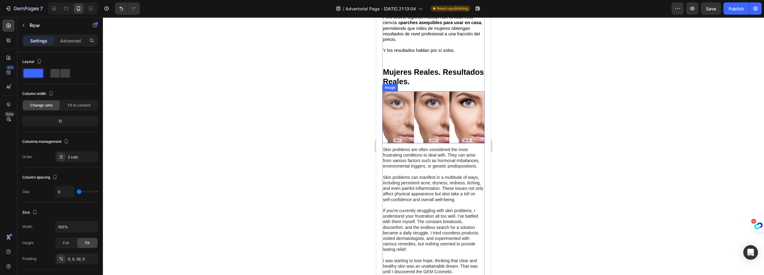
scroll to position [1351, 0]
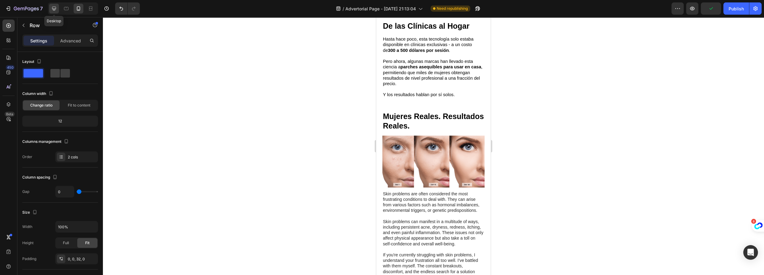
click at [55, 7] on icon at bounding box center [54, 9] width 4 height 4
type input "30"
type input "789"
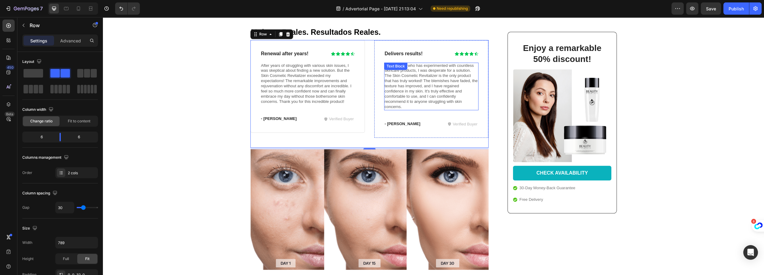
scroll to position [1186, 0]
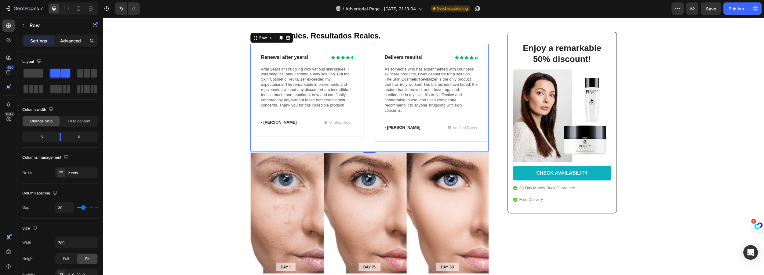
click at [64, 41] on p "Advanced" at bounding box center [70, 41] width 21 height 6
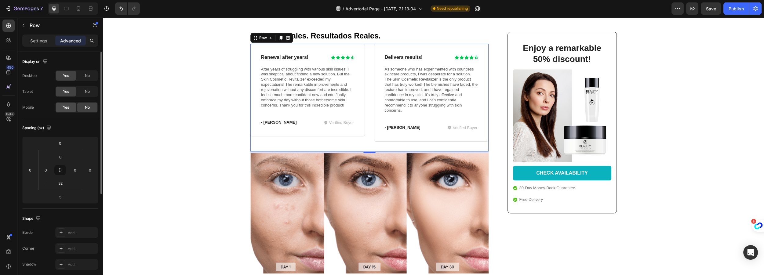
click at [68, 110] on div "Yes" at bounding box center [66, 108] width 20 height 10
click at [77, 6] on icon at bounding box center [78, 8] width 6 height 6
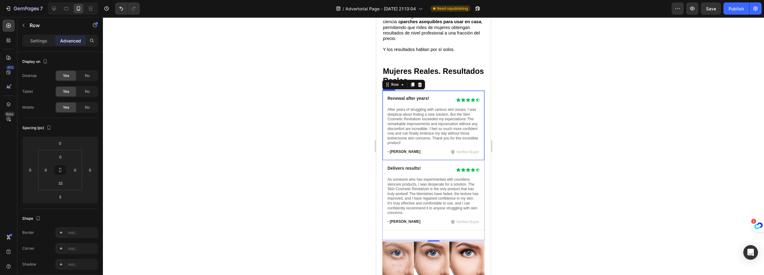
scroll to position [1397, 0]
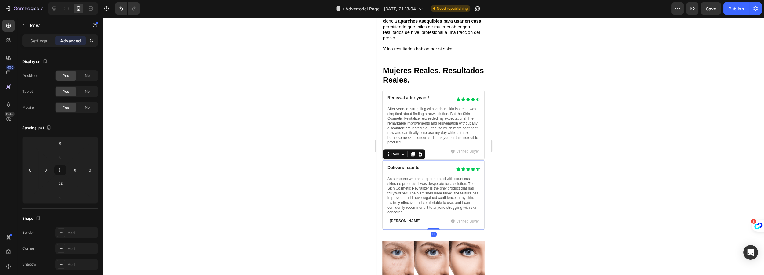
click at [426, 164] on div "Delivers results! Heading Icon Icon Icon Icon Icon Icon List Row As someone who…" at bounding box center [433, 195] width 102 height 70
click at [412, 156] on icon at bounding box center [412, 154] width 3 height 4
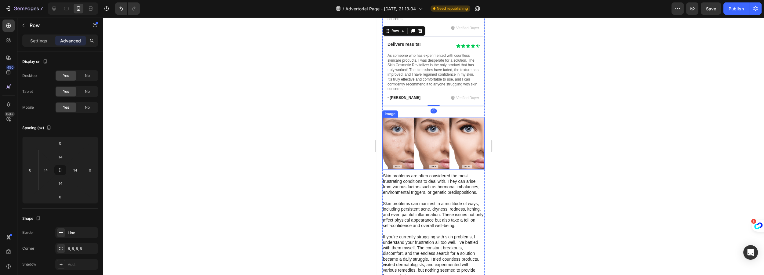
scroll to position [1592, 0]
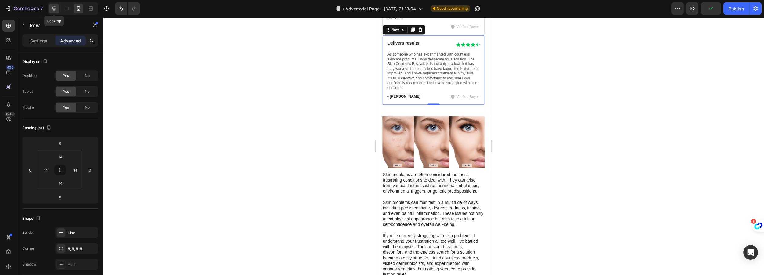
click at [57, 9] on icon at bounding box center [54, 8] width 6 height 6
type input "32"
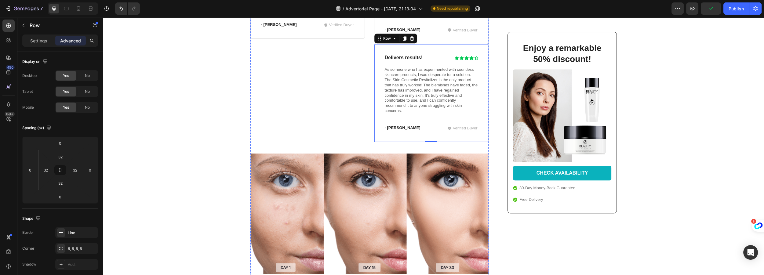
scroll to position [1173, 0]
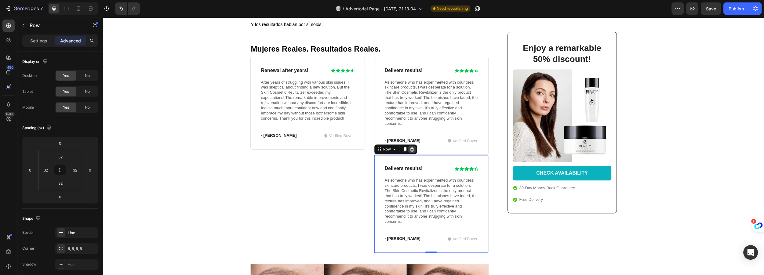
click at [409, 147] on icon at bounding box center [411, 149] width 5 height 5
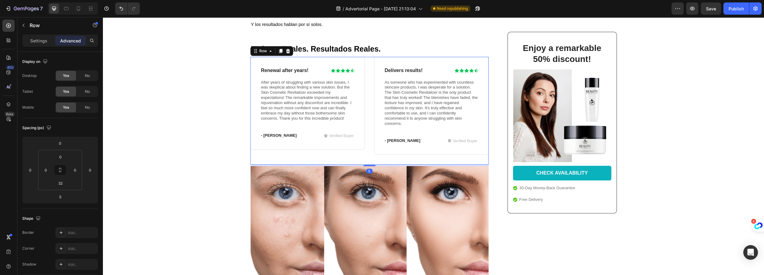
click at [274, 151] on div "Renewal after years! Heading Icon Icon Icon Icon Icon Icon List Row After years…" at bounding box center [369, 111] width 238 height 108
click at [286, 49] on icon at bounding box center [288, 51] width 4 height 4
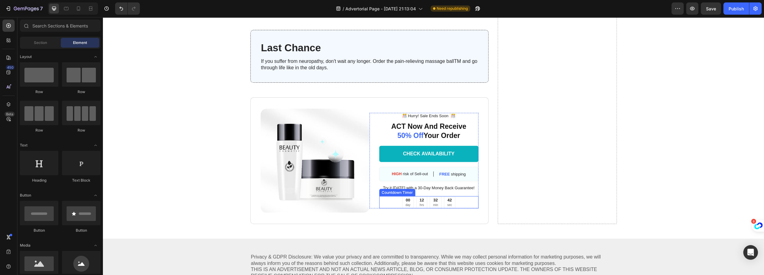
scroll to position [2782, 0]
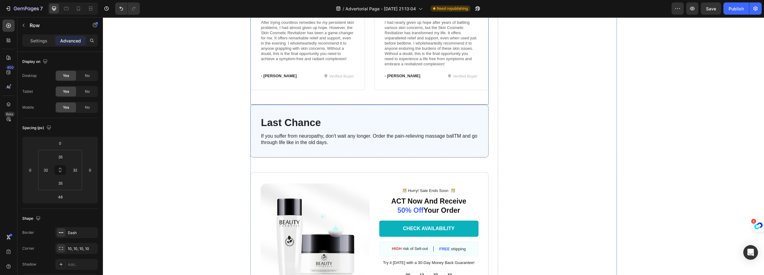
click at [342, 111] on div "Last Chance Heading If you suffer from neuropathy, don't wait any longer. Order…" at bounding box center [369, 131] width 238 height 53
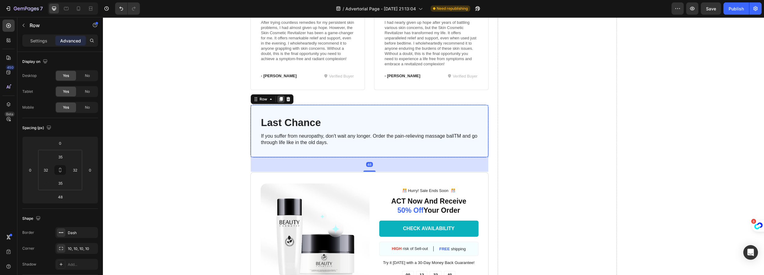
click at [279, 99] on icon at bounding box center [280, 99] width 3 height 4
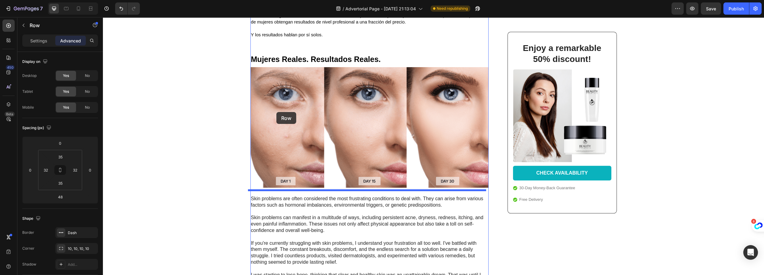
scroll to position [1117, 0]
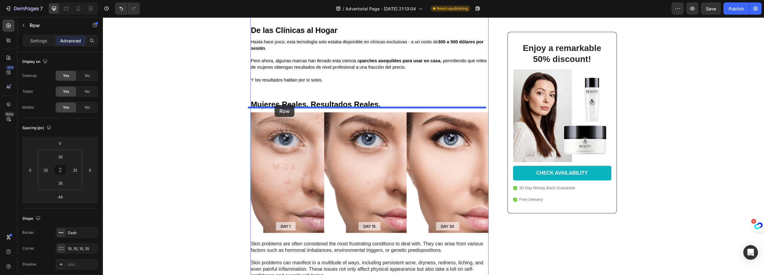
drag, startPoint x: 253, startPoint y: 166, endPoint x: 274, endPoint y: 105, distance: 64.8
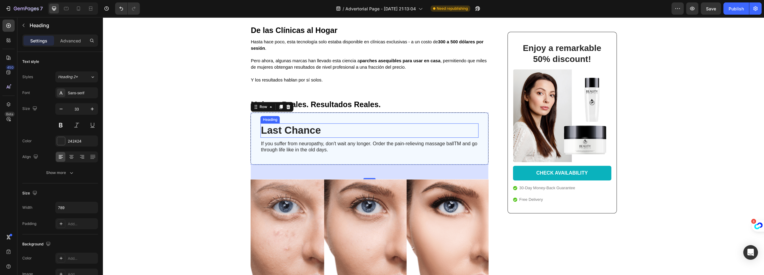
click at [276, 123] on h3 "Last Chance" at bounding box center [369, 130] width 218 height 14
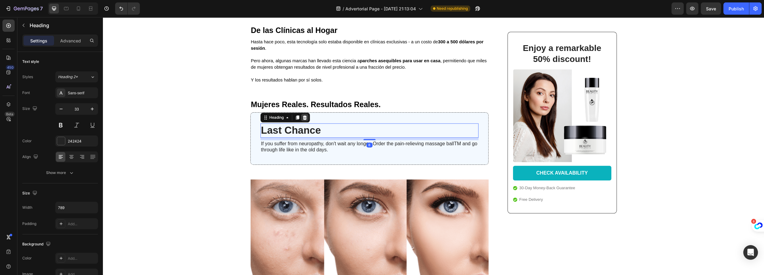
click at [302, 115] on icon at bounding box center [304, 117] width 5 height 5
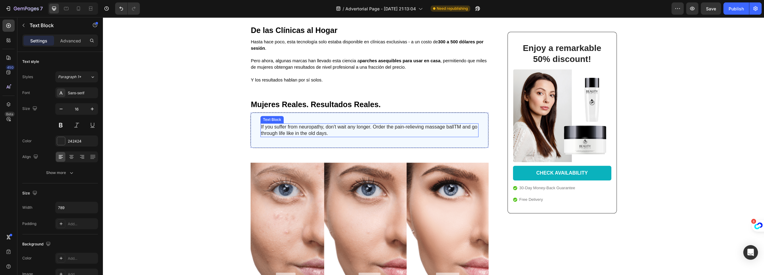
click at [292, 124] on p "If you suffer from neuropathy, don't wait any longer. Order the pain-relieving …" at bounding box center [369, 130] width 217 height 13
click at [317, 124] on p "If you suffer from neuropathy, don't wait any longer. Order the pain-relieving …" at bounding box center [369, 130] width 217 height 13
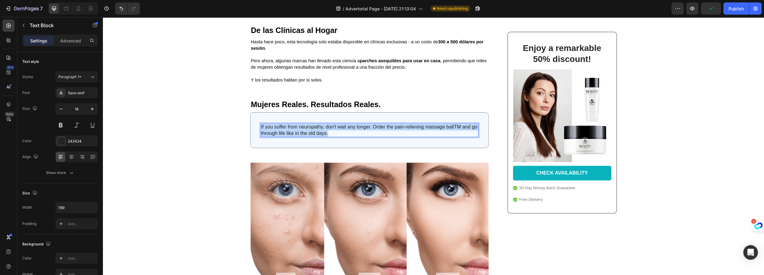
click at [317, 124] on p "If you suffer from neuropathy, don't wait any longer. Order the pain-relieving …" at bounding box center [369, 130] width 217 height 13
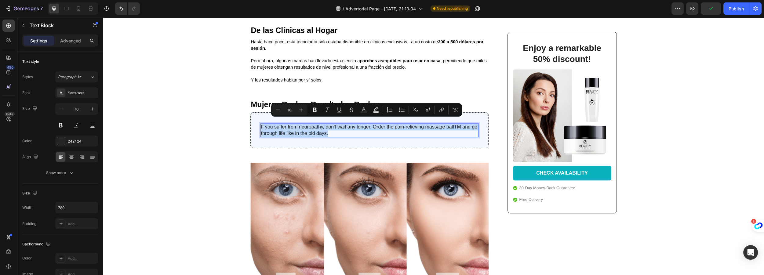
type input "11"
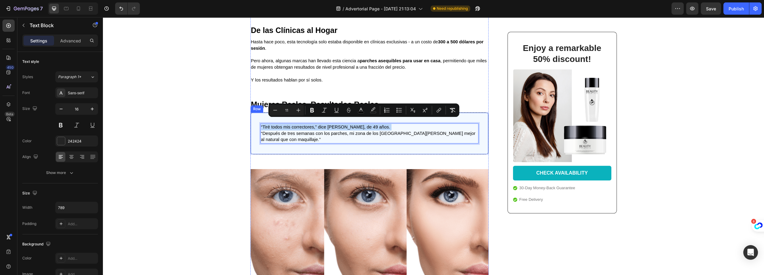
click at [421, 134] on div "“Tiré todos mis correctores,” dice María, de 49 años. “Después de tres semanas …" at bounding box center [369, 133] width 238 height 42
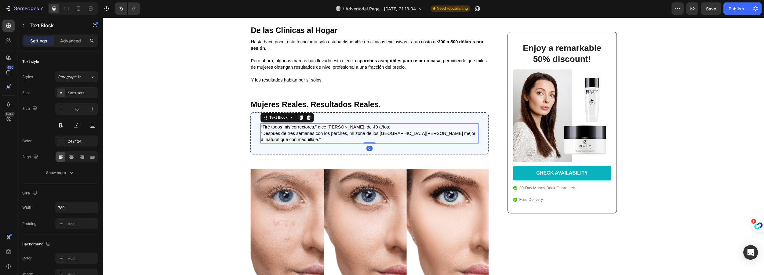
click at [393, 131] on span "“Después de tres semanas con los parches, mi zona de los ojos lucía mejor al na…" at bounding box center [368, 136] width 214 height 11
click at [300, 115] on icon at bounding box center [300, 117] width 3 height 4
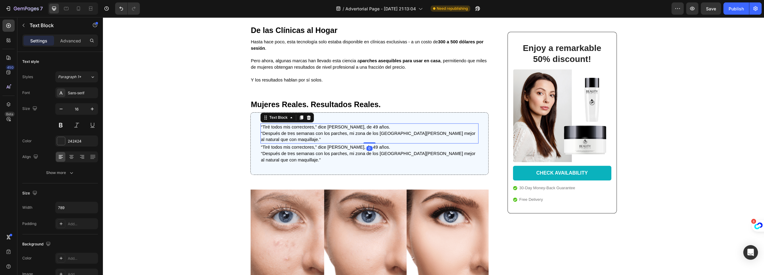
click at [363, 131] on span "“Después de tres semanas con los parches, mi zona de los ojos lucía mejor al na…" at bounding box center [368, 136] width 214 height 11
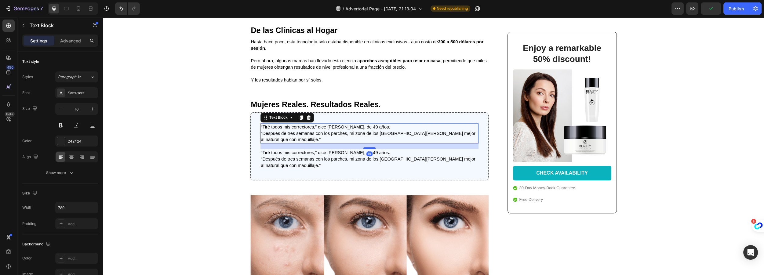
drag, startPoint x: 367, startPoint y: 132, endPoint x: 367, endPoint y: 137, distance: 5.2
click at [367, 147] on div at bounding box center [369, 148] width 12 height 2
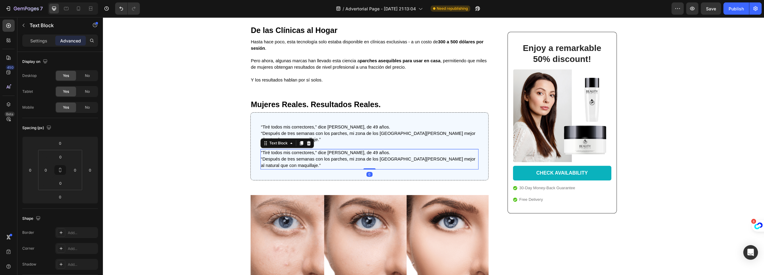
click at [361, 157] on span "“Después de tres semanas con los parches, mi zona de los ojos lucía mejor al na…" at bounding box center [368, 162] width 214 height 11
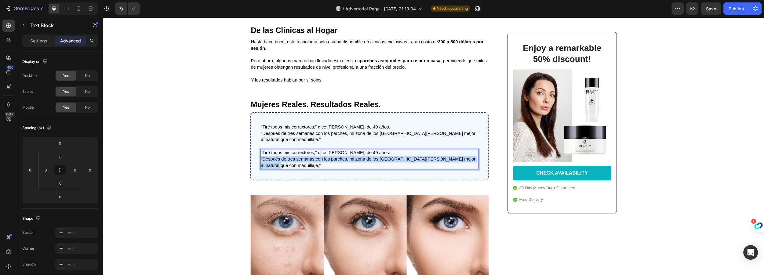
click at [361, 157] on span "“Después de tres semanas con los parches, mi zona de los ojos lucía mejor al na…" at bounding box center [368, 162] width 214 height 11
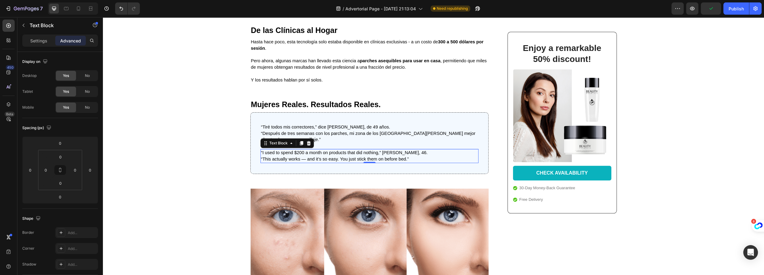
click at [380, 150] on span "“I used to spend $200 a month on products that did nothing,” says Carla, 46." at bounding box center [344, 152] width 167 height 5
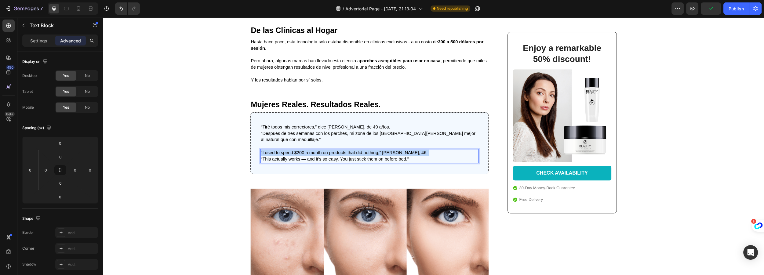
click at [380, 150] on span "“I used to spend $200 a month on products that did nothing,” says Carla, 46." at bounding box center [344, 152] width 167 height 5
click at [297, 157] on span "“Esto sí funciona — y es tan fácil. Solo te los pones antes de dormir.”" at bounding box center [329, 159] width 137 height 5
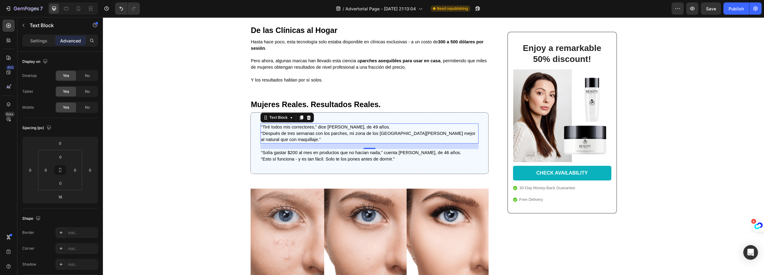
click at [340, 131] on span "“Después de tres semanas con los parches, mi zona de los ojos lucía mejor al na…" at bounding box center [368, 136] width 214 height 11
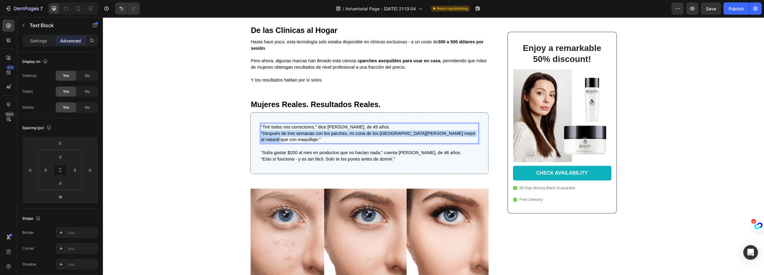
click at [290, 131] on span "“Después de tres semanas con los parches, mi zona de los ojos lucía mejor al na…" at bounding box center [368, 136] width 214 height 11
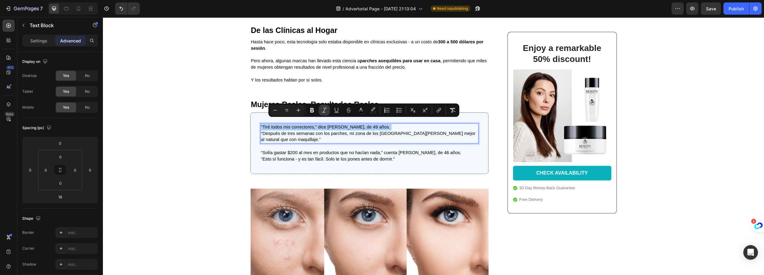
click at [323, 110] on icon "Editor contextual toolbar" at bounding box center [324, 110] width 6 height 6
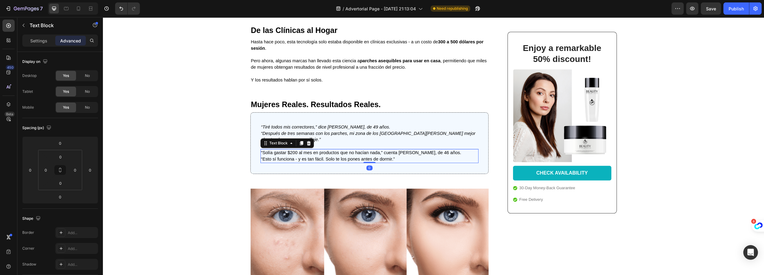
click at [325, 150] on p "“Solía gastar $200 al mes en productos que no hacían nada,” cuenta Carla, de 46…" at bounding box center [369, 156] width 217 height 13
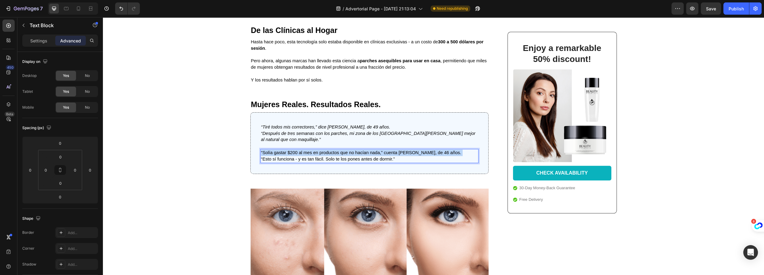
click at [325, 150] on p "“Solía gastar $200 al mes en productos que no hacían nada,” cuenta Carla, de 46…" at bounding box center [369, 156] width 217 height 13
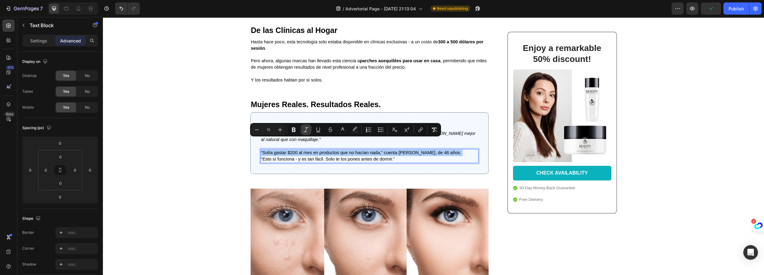
click at [307, 129] on icon "Editor contextual toolbar" at bounding box center [306, 130] width 6 height 6
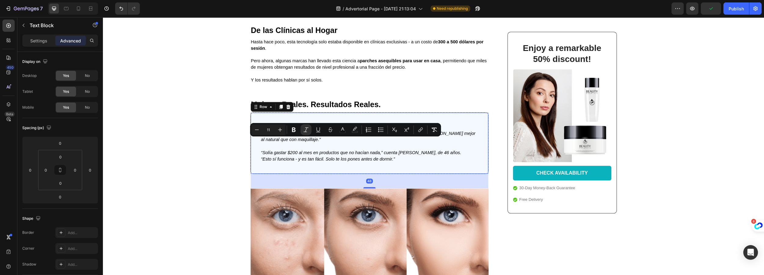
click at [354, 154] on div "“Tiré todos mis correctores,” dice María, de 49 años. “Después de tres semanas …" at bounding box center [369, 143] width 238 height 62
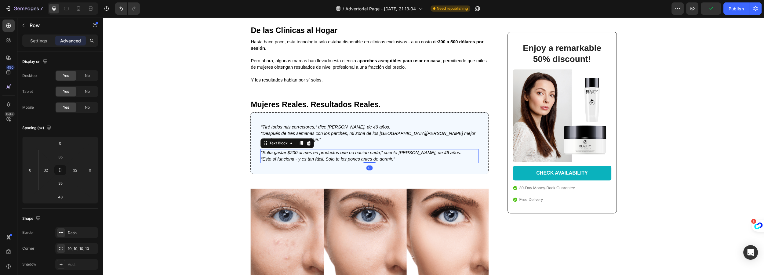
click at [359, 157] on icon "“Esto sí funciona - y es tan fácil. Solo te los pones antes de dormir.”" at bounding box center [328, 159] width 134 height 5
click at [299, 141] on icon at bounding box center [300, 143] width 3 height 4
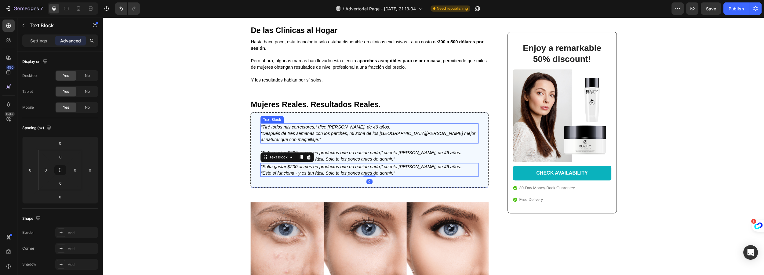
click at [353, 131] on icon "“Después de tres semanas con los parches, mi zona de los ojos lucía mejor al na…" at bounding box center [368, 136] width 214 height 11
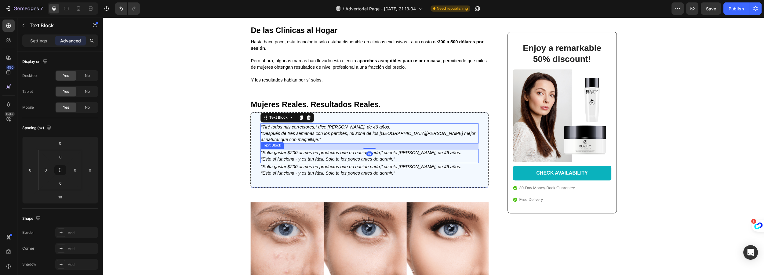
click at [351, 157] on icon "“Esto sí funciona - y es tan fácil. Solo te los pones antes de dormir.”" at bounding box center [328, 159] width 134 height 5
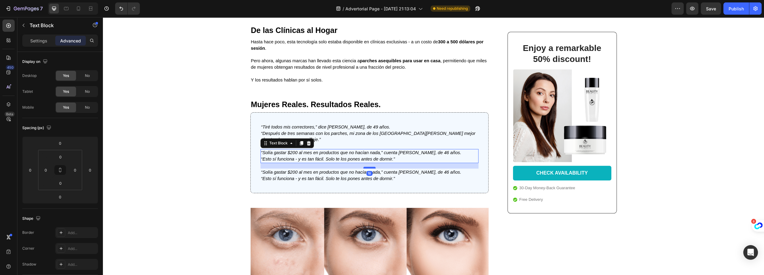
drag, startPoint x: 367, startPoint y: 151, endPoint x: 367, endPoint y: 156, distance: 5.5
click at [367, 167] on div at bounding box center [369, 168] width 12 height 2
type input "18"
click at [342, 169] on p "“Solía gastar $200 al mes en productos que no hacían nada,” cuenta Carla, de 46…" at bounding box center [369, 175] width 217 height 13
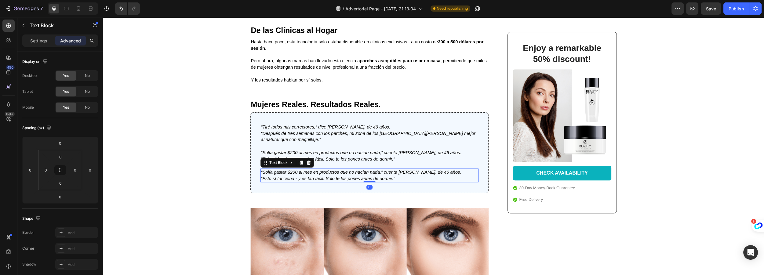
click at [342, 169] on p "“Solía gastar $200 al mes en productos que no hacían nada,” cuenta Carla, de 46…" at bounding box center [369, 175] width 217 height 13
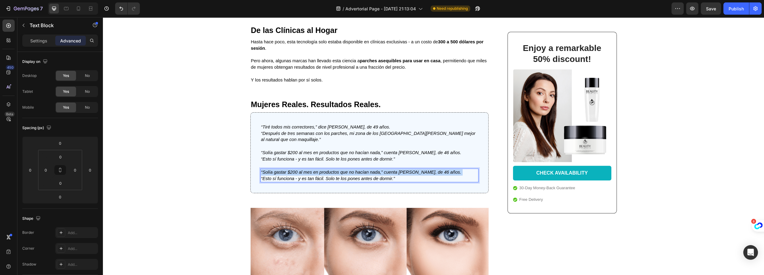
click at [342, 169] on p "“Solía gastar $200 al mes en productos que no hacían nada,” cuenta Carla, de 46…" at bounding box center [369, 175] width 217 height 13
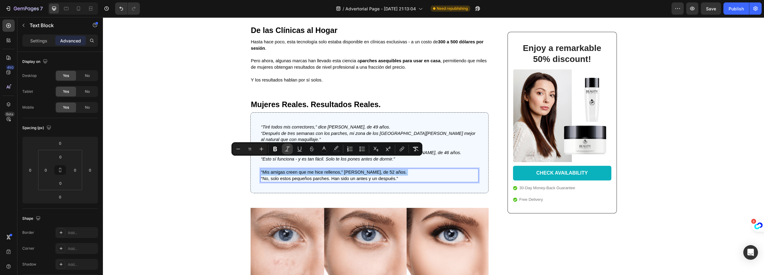
click at [286, 150] on icon "Editor contextual toolbar" at bounding box center [287, 149] width 6 height 6
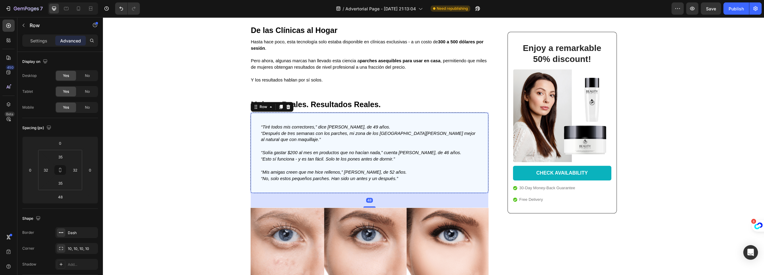
click at [380, 178] on div "“Tiré todos mis correctores,” dice María, de 49 años. “Después de tres semanas …" at bounding box center [369, 152] width 238 height 81
click at [78, 11] on icon at bounding box center [78, 8] width 6 height 6
type input "42"
type input "15"
type input "14"
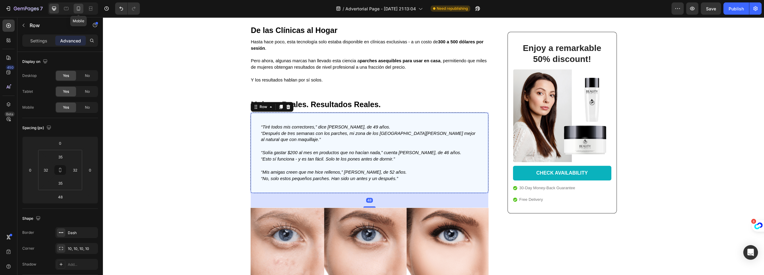
type input "15"
type input "14"
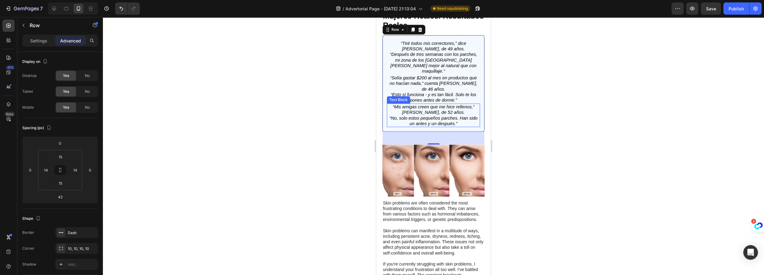
scroll to position [1453, 0]
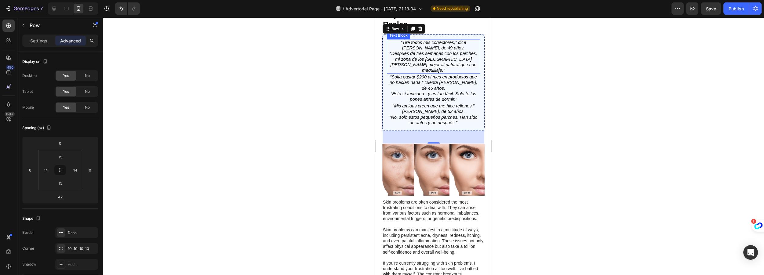
click at [437, 57] on icon "“Después de tres semanas con los parches, mi zona de los ojos lucía mejor al na…" at bounding box center [433, 62] width 87 height 22
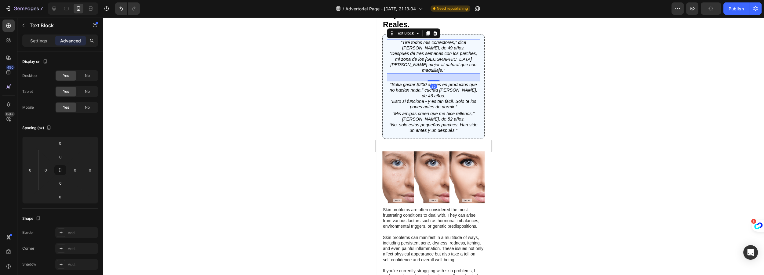
drag, startPoint x: 434, startPoint y: 73, endPoint x: 431, endPoint y: 69, distance: 4.8
click at [433, 80] on div at bounding box center [433, 80] width 12 height 1
type input "23"
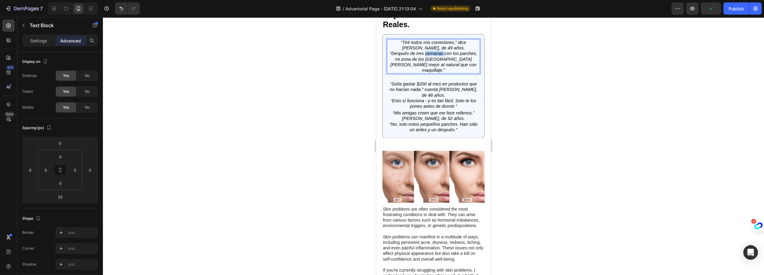
click at [432, 60] on icon "“Después de tres semanas con los parches, mi zona de los ojos lucía mejor al na…" at bounding box center [433, 62] width 87 height 22
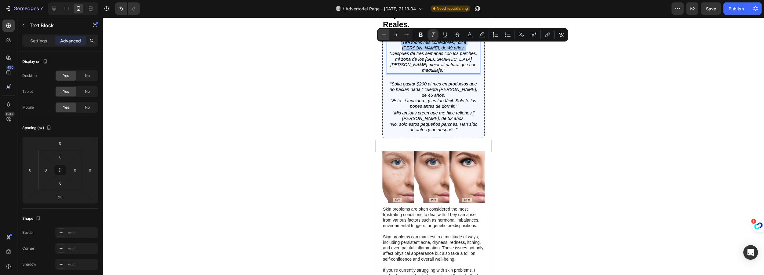
click at [386, 36] on icon "Editor contextual toolbar" at bounding box center [384, 35] width 6 height 6
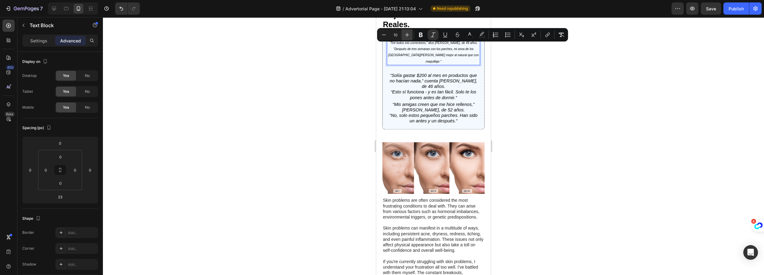
click at [408, 34] on icon "Editor contextual toolbar" at bounding box center [407, 35] width 6 height 6
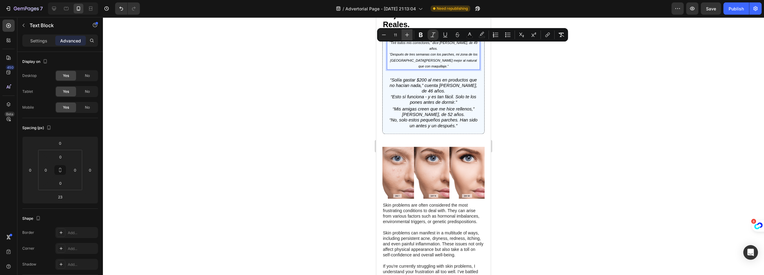
click at [408, 34] on icon "Editor contextual toolbar" at bounding box center [407, 35] width 6 height 6
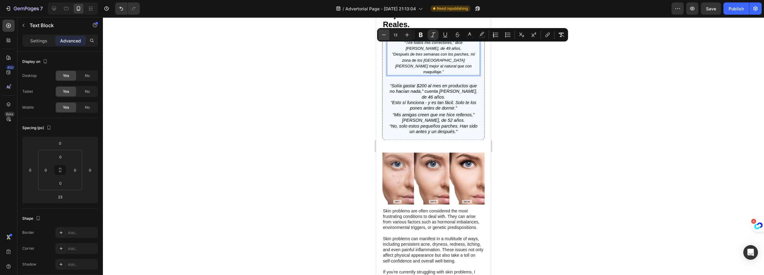
click at [383, 32] on icon "Editor contextual toolbar" at bounding box center [384, 35] width 6 height 6
type input "12"
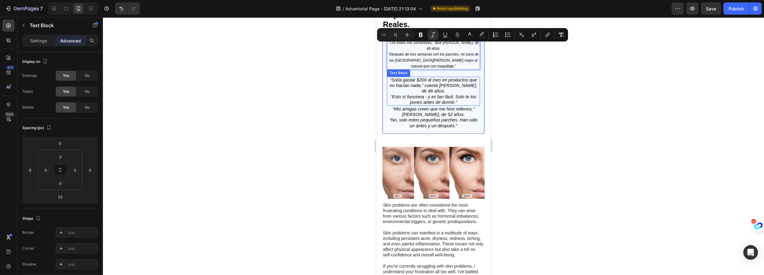
click at [430, 78] on icon "“Solía gastar $200 al mes en productos que no hacían nada,” cuenta Carla, de 46…" at bounding box center [434, 86] width 88 height 16
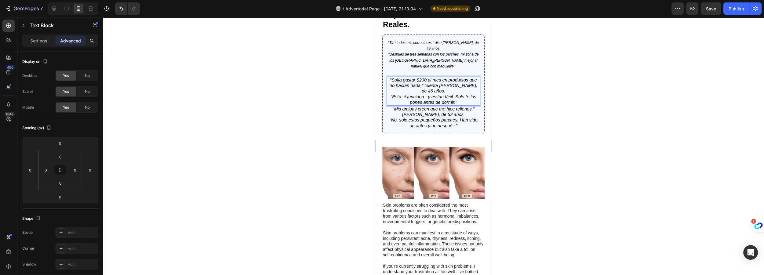
click at [430, 78] on icon "“Solía gastar $200 al mes en productos que no hacían nada,” cuenta Carla, de 46…" at bounding box center [434, 86] width 88 height 16
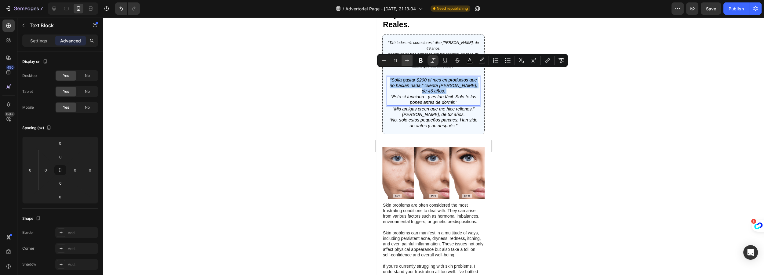
click at [408, 60] on icon "Editor contextual toolbar" at bounding box center [407, 60] width 6 height 6
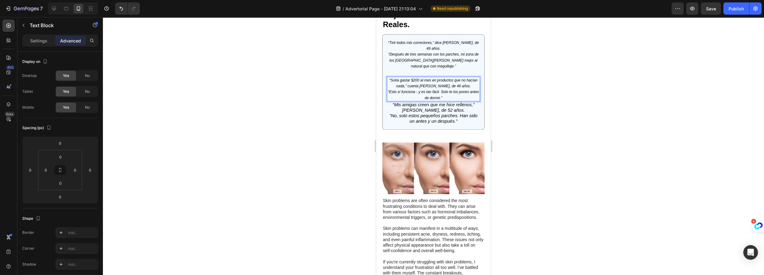
click at [407, 78] on icon "“Solía gastar $200 al mes en productos que no hacían nada,” cuenta Carla, de 46…" at bounding box center [433, 83] width 88 height 10
click at [420, 80] on p "“Solía gastar $200 al mes en productos que no hacían nada,” cuenta Carla, de 46…" at bounding box center [433, 89] width 92 height 24
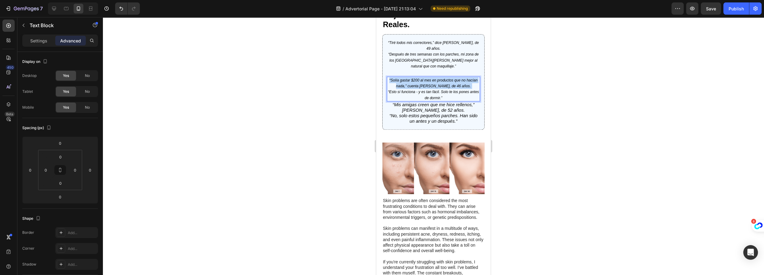
click at [420, 80] on p "“Solía gastar $200 al mes en productos que no hacían nada,” cuenta Carla, de 46…" at bounding box center [433, 89] width 92 height 24
click at [446, 88] on p "“Solía gastar $200 al mes en productos que no hacían nada,” cuenta Carla, de 46…" at bounding box center [433, 89] width 92 height 24
drag, startPoint x: 448, startPoint y: 89, endPoint x: 392, endPoint y: 71, distance: 59.2
click at [392, 77] on p "“Solía gastar $200 al mes en productos que no hacían nada,” cuenta Carla, de 46…" at bounding box center [433, 89] width 92 height 24
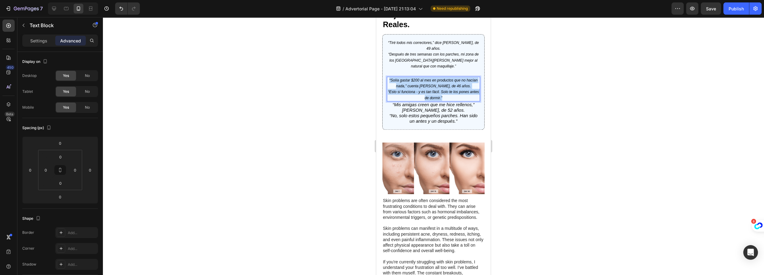
click at [412, 78] on icon "“Solía gastar $200 al mes en productos que no hacían nada,” cuenta Carla, de 46…" at bounding box center [433, 83] width 88 height 10
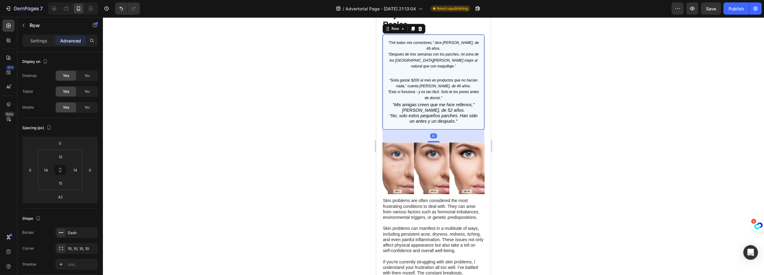
click at [404, 68] on div "“Tiré todos mis correctores,” dice María, de 49 años. “Después de tres semanas …" at bounding box center [433, 82] width 93 height 86
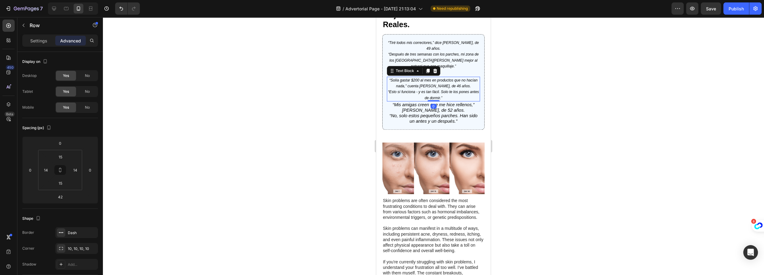
click at [405, 77] on p "“Solía gastar $200 al mes en productos que no hacían nada,” cuenta Carla, de 46…" at bounding box center [433, 89] width 92 height 24
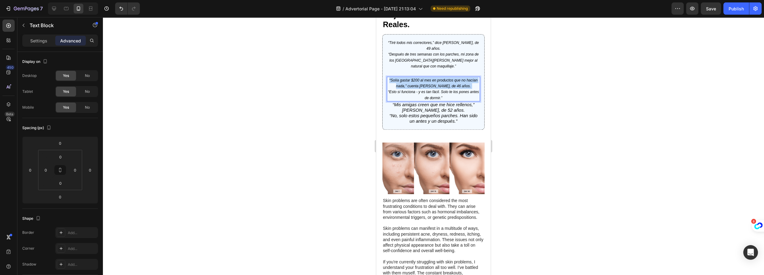
click at [405, 77] on p "“Solía gastar $200 al mes en productos que no hacían nada,” cuenta Carla, de 46…" at bounding box center [433, 89] width 92 height 24
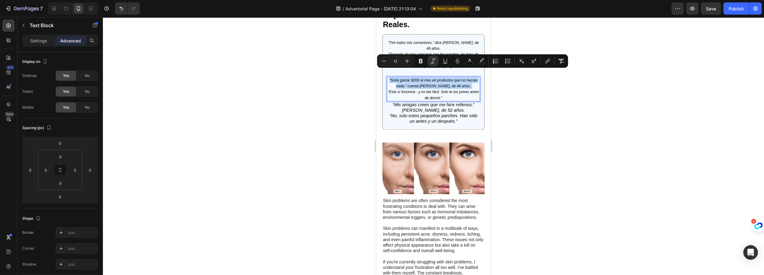
click at [405, 77] on p "“Solía gastar $200 al mes en productos que no hacían nada,” cuenta Carla, de 46…" at bounding box center [433, 89] width 92 height 24
click at [404, 88] on p "“Solía gastar $200 al mes en productos que no hacían nada,” cuenta Carla, de 46…" at bounding box center [433, 89] width 92 height 24
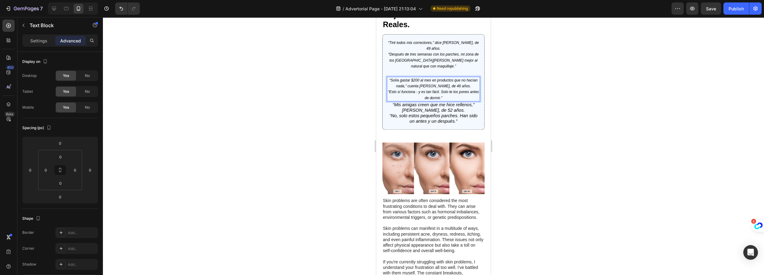
click at [404, 79] on icon "“Solía gastar $200 al mes en productos que no hacían nada,” cuenta Carla, de 46…" at bounding box center [433, 83] width 88 height 10
click at [435, 90] on icon "“Esto sí funciona - y es tan fácil. Solo te los pones antes de dormir.”" at bounding box center [433, 95] width 91 height 10
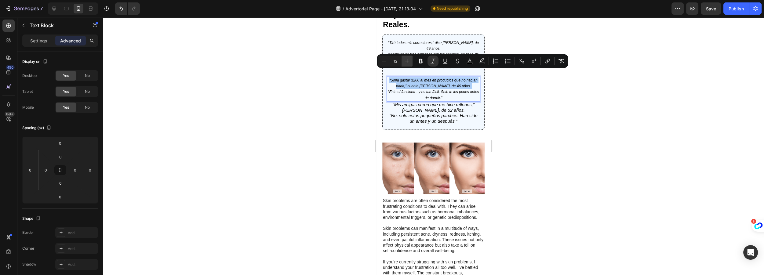
click at [405, 60] on icon "Editor contextual toolbar" at bounding box center [407, 61] width 6 height 6
type input "13"
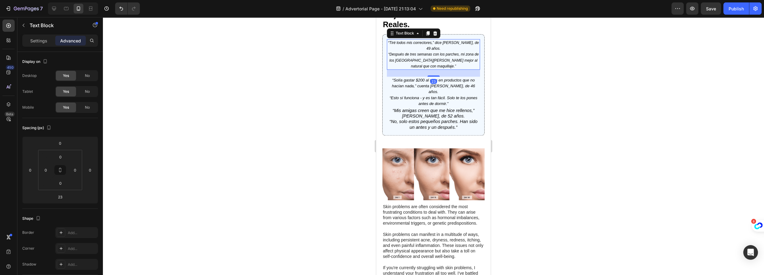
click at [411, 48] on icon "“Tiré todos mis correctores,” dice María, de 49 años." at bounding box center [433, 46] width 91 height 10
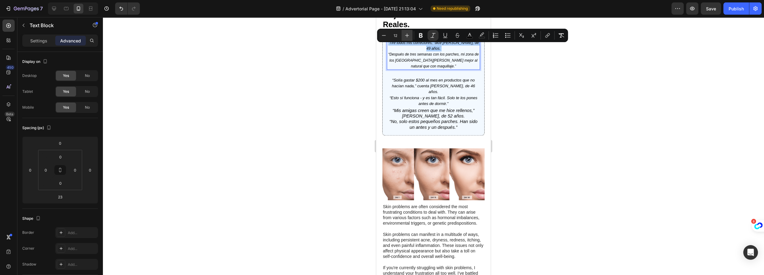
click at [406, 35] on icon "Editor contextual toolbar" at bounding box center [407, 35] width 6 height 6
type input "13"
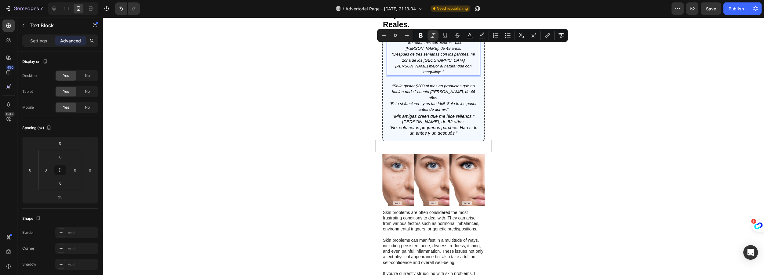
click at [456, 67] on p "“Tiré todos mis correctores,” dice María, de 49 años. “Después de tres semanas …" at bounding box center [433, 57] width 92 height 35
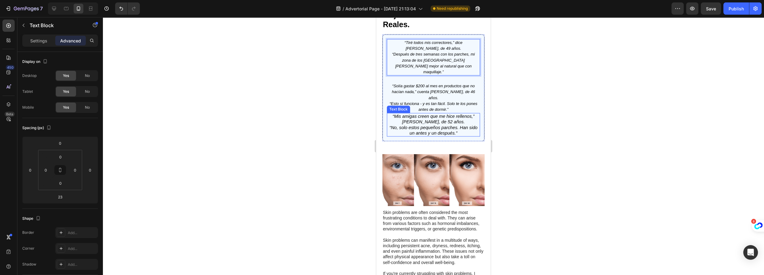
click at [446, 114] on icon "“Mis amigas creen que me hice rellenos,” comenta Lynn, de 52 años." at bounding box center [434, 119] width 82 height 10
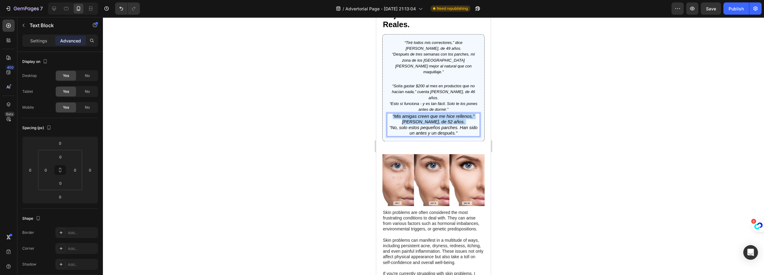
click at [446, 114] on icon "“Mis amigas creen que me hice rellenos,” comenta Lynn, de 52 años." at bounding box center [434, 119] width 82 height 10
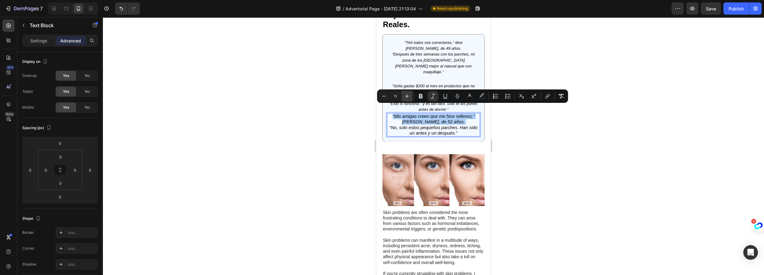
click at [410, 95] on button "Plus" at bounding box center [406, 96] width 11 height 11
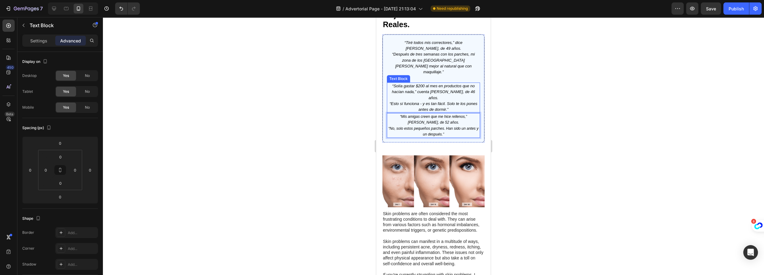
click at [419, 114] on p "“Mis amigas creen que me hice rellenos,” comenta Lynn, de 52 años. “No, solo es…" at bounding box center [433, 126] width 92 height 24
click at [410, 122] on p "“Mis amigas creen que me hice rellenos,” comenta Lynn, de 52 años. “No, solo es…" at bounding box center [433, 126] width 92 height 24
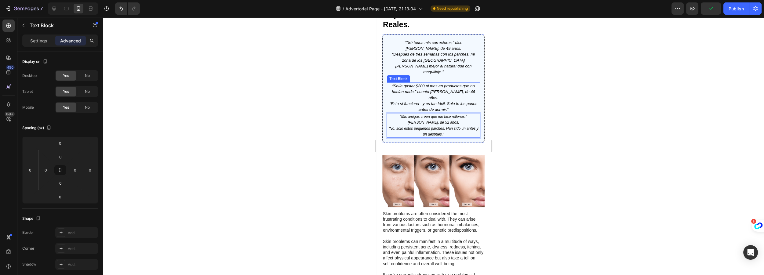
click at [417, 86] on icon "“Solía gastar $200 al mes en productos que no hacían nada,” cuenta Carla, de 46…" at bounding box center [433, 92] width 83 height 16
click at [417, 87] on p "“Solía gastar $200 al mes en productos que no hacían nada,” cuenta Carla, de 46…" at bounding box center [433, 97] width 92 height 29
click at [419, 117] on p "“Mis amigas creen que me hice rellenos,” comenta Lynn, de 52 años. “No, solo es…" at bounding box center [433, 126] width 92 height 24
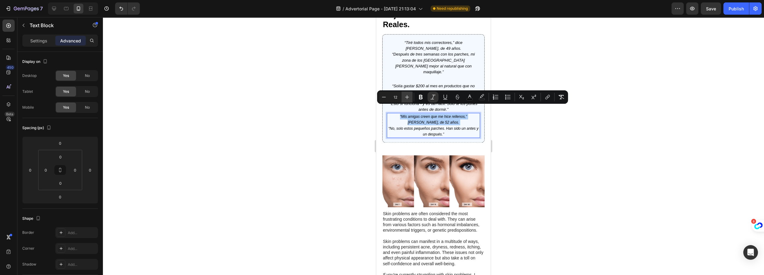
click at [405, 97] on icon "Editor contextual toolbar" at bounding box center [407, 97] width 6 height 6
type input "13"
click at [442, 126] on icon "“No, solo estos pequeños parches. Han sido un antes y un después.”" at bounding box center [434, 131] width 84 height 10
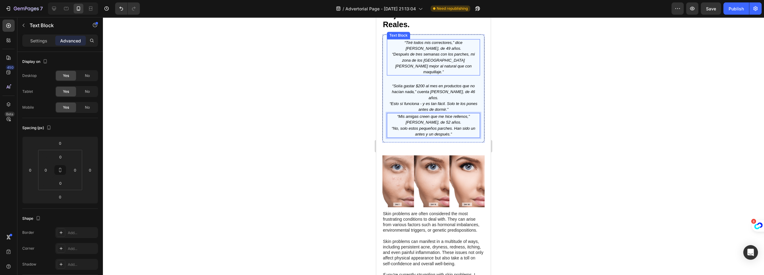
click at [431, 69] on icon "“Después de tres semanas con los parches, mi zona de los ojos lucía mejor al na…" at bounding box center [433, 63] width 83 height 22
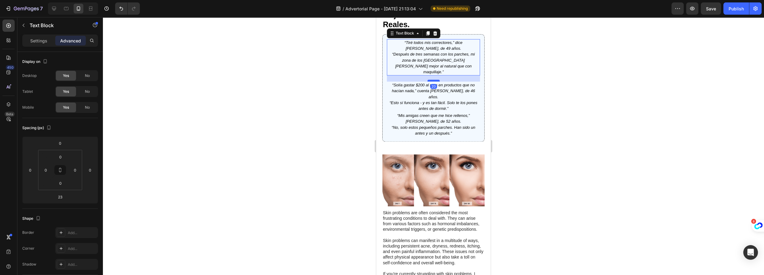
click at [434, 80] on div at bounding box center [433, 81] width 12 height 2
type input "19"
click at [430, 96] on p "“Solía gastar $200 al mes en productos que no hacían nada,” cuenta Carla, de 46…" at bounding box center [433, 96] width 92 height 29
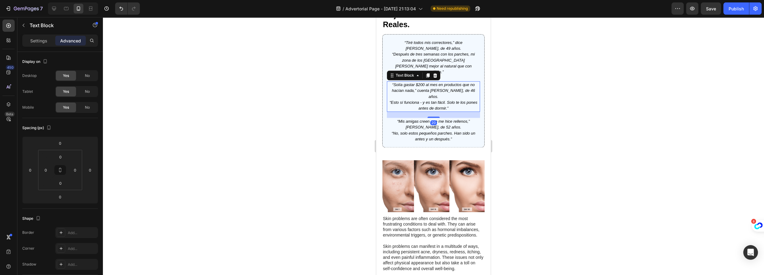
drag, startPoint x: 433, startPoint y: 103, endPoint x: 435, endPoint y: 109, distance: 6.4
click at [435, 117] on div at bounding box center [433, 117] width 12 height 1
type input "20"
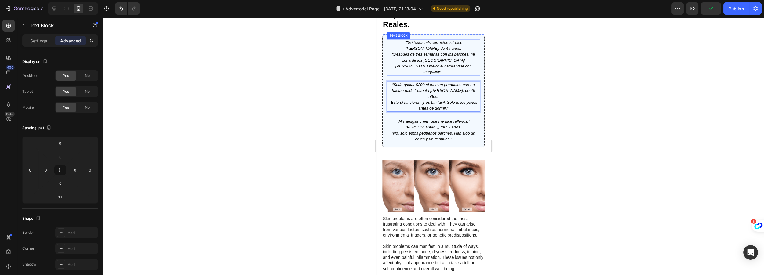
click at [439, 61] on p "“Tiré todos mis correctores,” dice María, de 49 años. “Después de tres semanas …" at bounding box center [433, 57] width 92 height 35
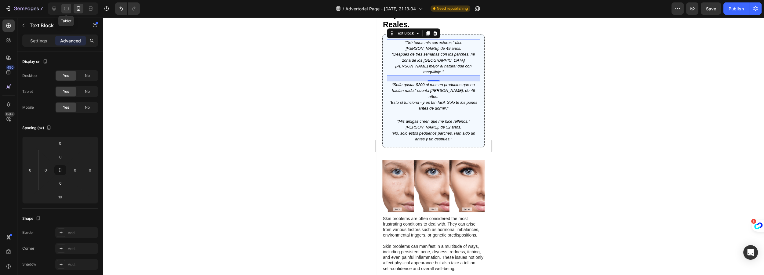
click at [66, 9] on icon at bounding box center [66, 8] width 6 height 6
type input "18"
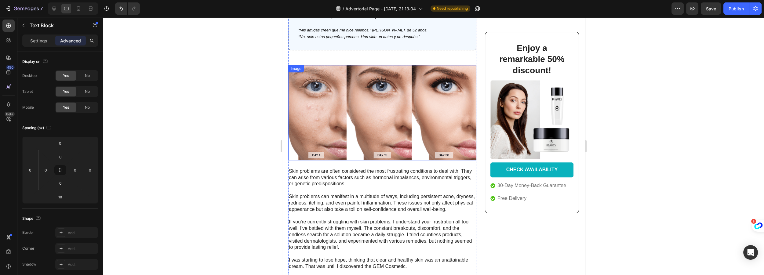
scroll to position [926, 0]
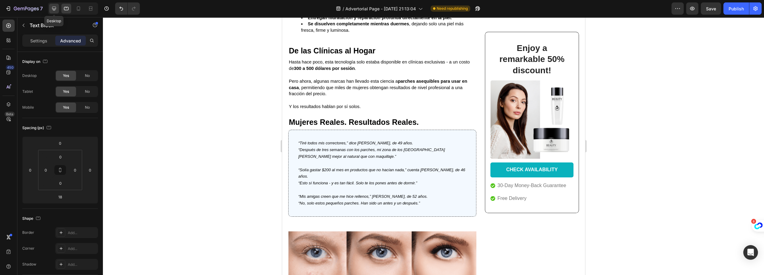
click at [54, 9] on icon at bounding box center [54, 9] width 4 height 4
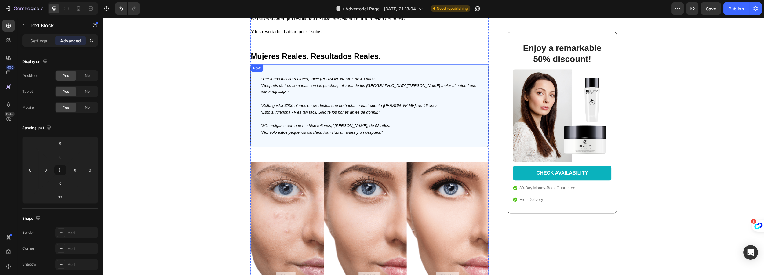
scroll to position [1141, 0]
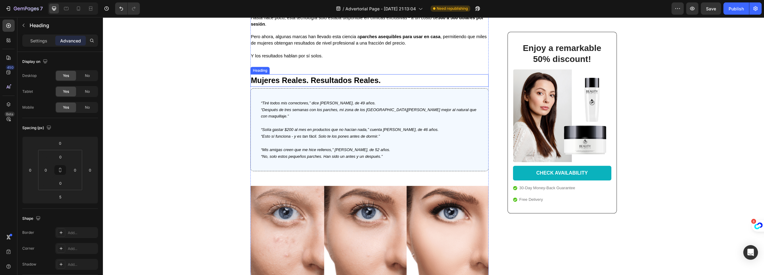
click at [331, 76] on strong "Mujeres Reales. Resultados Reales." at bounding box center [316, 80] width 130 height 9
click at [286, 67] on icon at bounding box center [286, 69] width 3 height 4
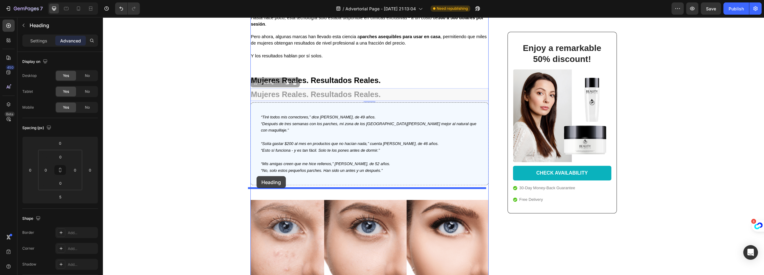
drag, startPoint x: 252, startPoint y: 80, endPoint x: 256, endPoint y: 176, distance: 95.6
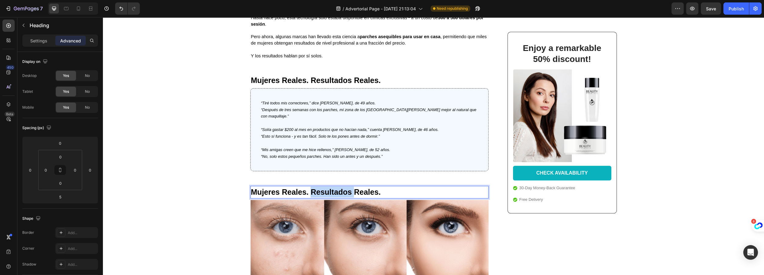
click at [323, 188] on strong "Mujeres Reales. Resultados Reales." at bounding box center [316, 192] width 130 height 9
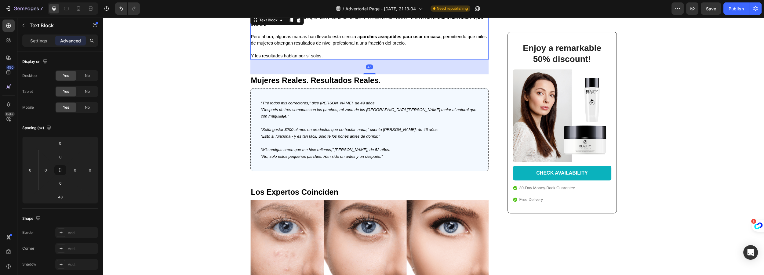
click at [288, 38] on span "Pero ahora, algunas marcas han llevado esta ciencia a parches asequibles para u…" at bounding box center [369, 39] width 236 height 11
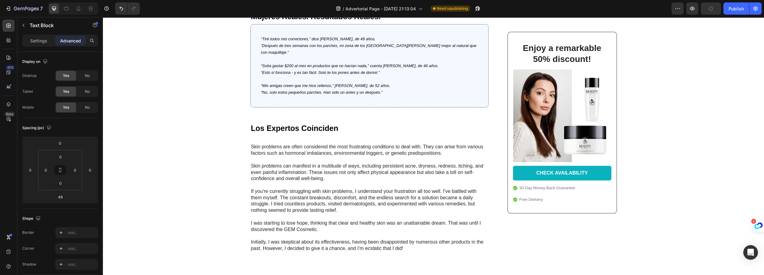
scroll to position [1086, 0]
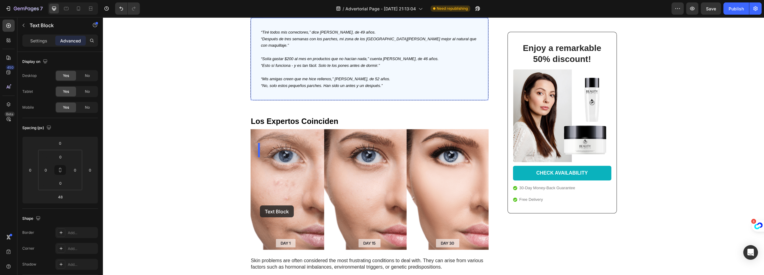
scroll to position [1253, 0]
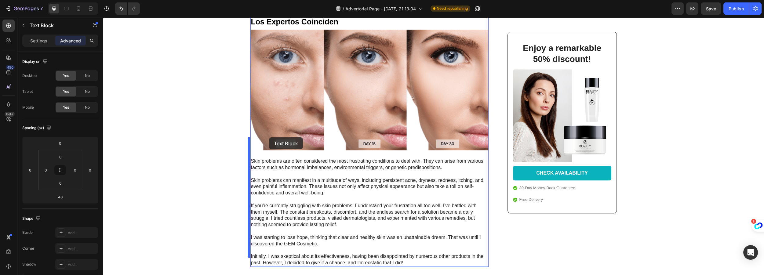
drag, startPoint x: 252, startPoint y: 121, endPoint x: 269, endPoint y: 137, distance: 23.5
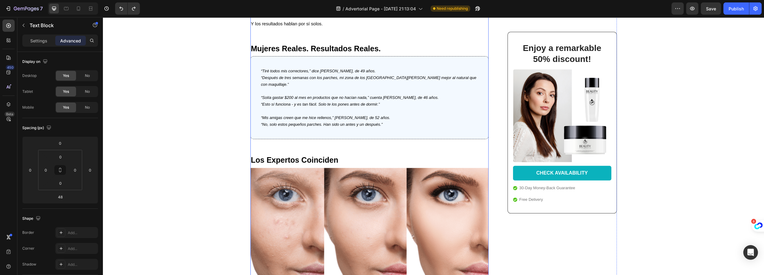
scroll to position [1114, 0]
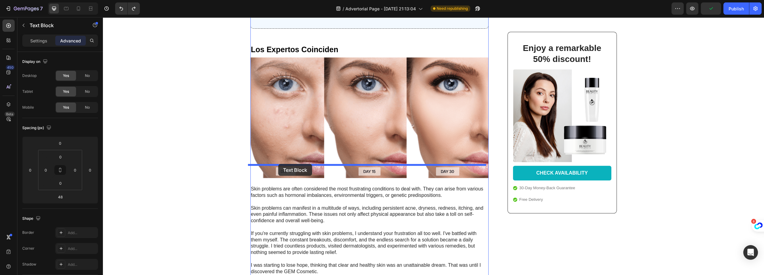
drag, startPoint x: 251, startPoint y: 93, endPoint x: 278, endPoint y: 164, distance: 76.1
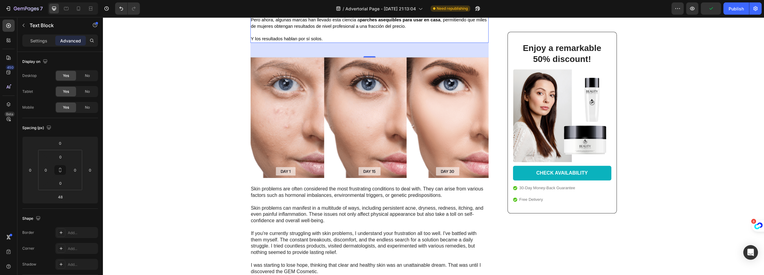
scroll to position [1164, 0]
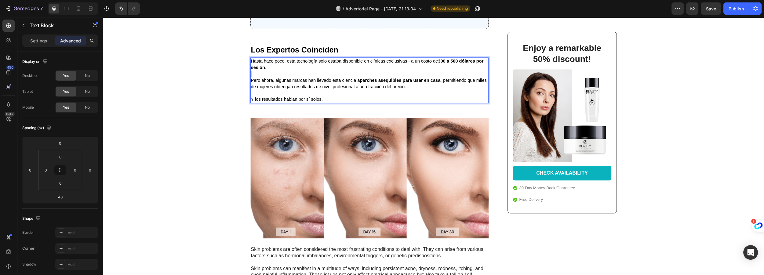
click at [328, 77] on p "Rich Text Editor. Editing area: main" at bounding box center [369, 74] width 237 height 6
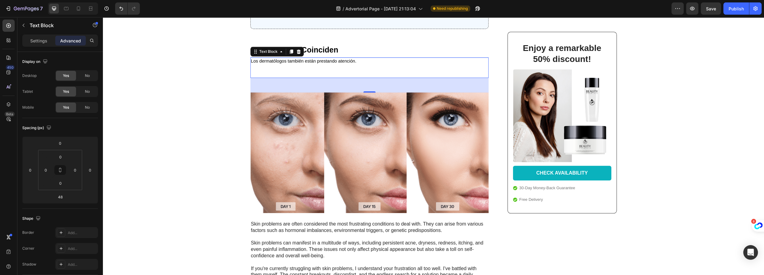
click at [289, 77] on p "Rich Text Editor. Editing area: main" at bounding box center [369, 74] width 237 height 6
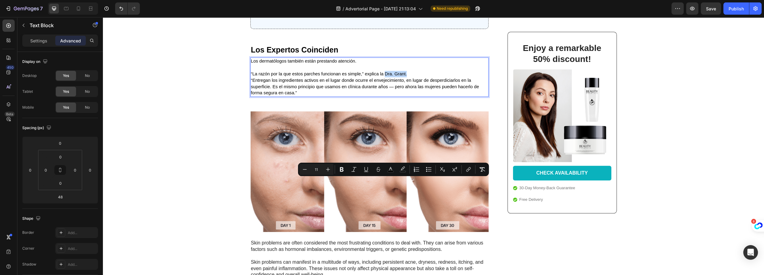
drag, startPoint x: 383, startPoint y: 181, endPoint x: 405, endPoint y: 181, distance: 22.0
click at [405, 96] on p "“La razón por la que estos parches funcionan es simple,” explica la Dra. Grant.…" at bounding box center [369, 83] width 237 height 25
click at [342, 169] on icon "Editor contextual toolbar" at bounding box center [342, 169] width 4 height 5
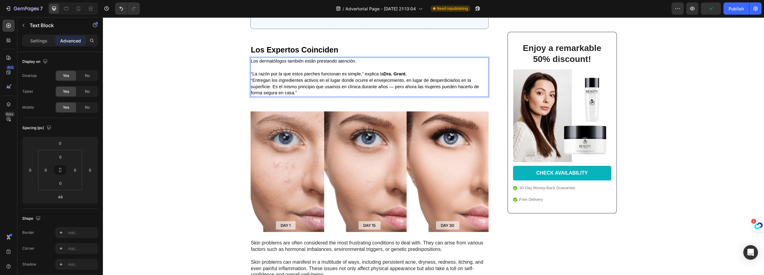
click at [312, 96] on p "“La razón por la que estos parches funcionan es simple,” explica la Dra. Grant.…" at bounding box center [369, 83] width 237 height 25
click at [392, 96] on span "“Entregan los ingredientes activos en el lugar donde ocurre el envejecimiento, …" at bounding box center [365, 87] width 228 height 18
click at [290, 54] on strong "Los Expertos Coinciden" at bounding box center [294, 49] width 87 height 9
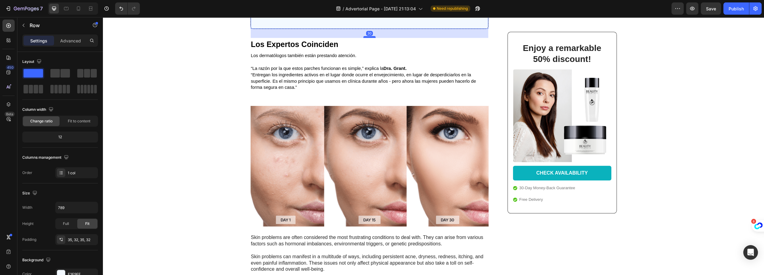
drag, startPoint x: 368, startPoint y: 149, endPoint x: 369, endPoint y: 144, distance: 4.7
click at [369, 38] on div at bounding box center [369, 37] width 12 height 2
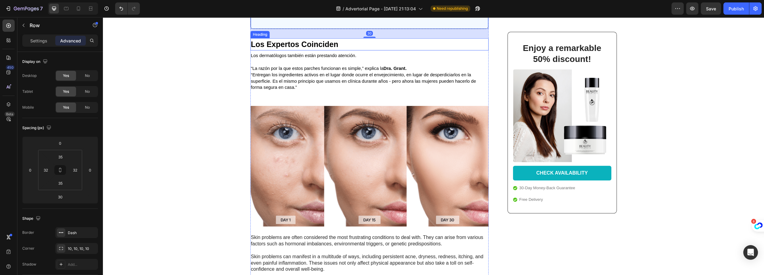
click at [322, 49] on strong "Los Expertos Coinciden" at bounding box center [294, 44] width 87 height 9
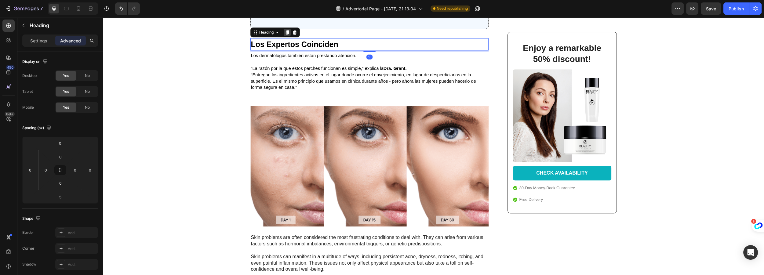
click at [285, 34] on icon at bounding box center [286, 32] width 3 height 4
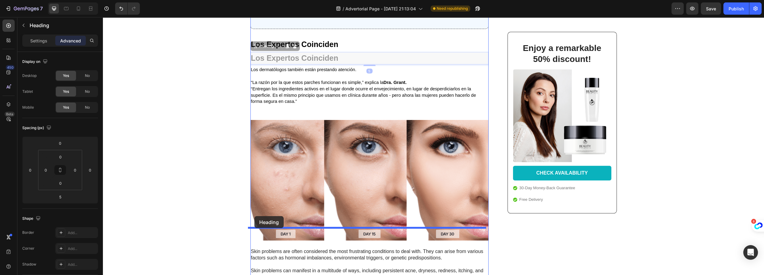
drag, startPoint x: 252, startPoint y: 154, endPoint x: 254, endPoint y: 216, distance: 61.7
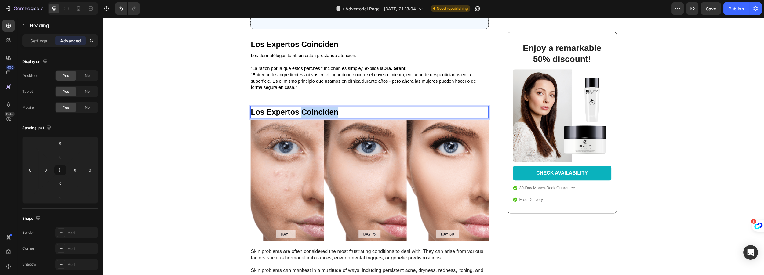
click at [325, 116] on strong "Los Expertos Coinciden" at bounding box center [294, 112] width 87 height 9
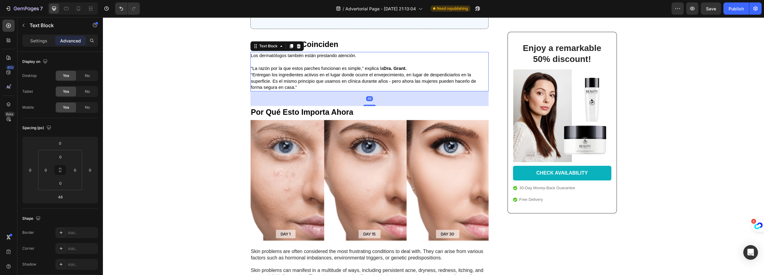
click at [295, 91] on p "“La razón por la que estos parches funcionan es simple,” explica la Dra. Grant.…" at bounding box center [369, 77] width 237 height 25
click at [290, 49] on icon at bounding box center [290, 46] width 3 height 4
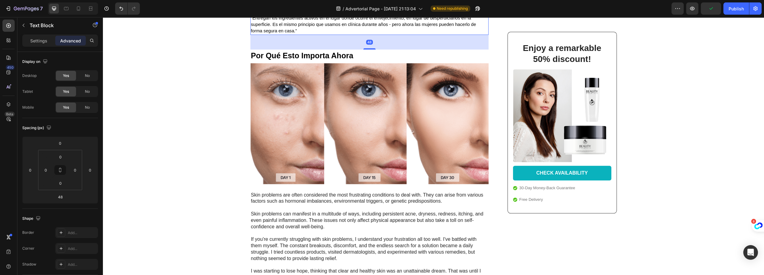
scroll to position [1275, 0]
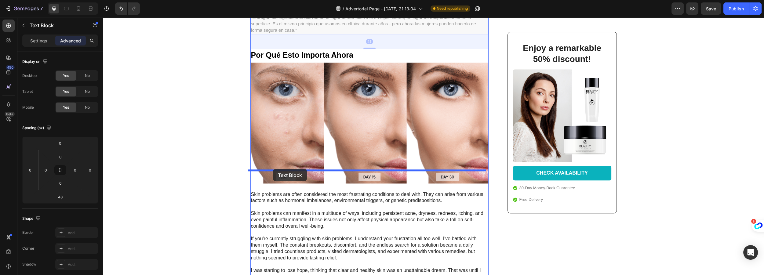
drag, startPoint x: 251, startPoint y: 96, endPoint x: 273, endPoint y: 169, distance: 75.4
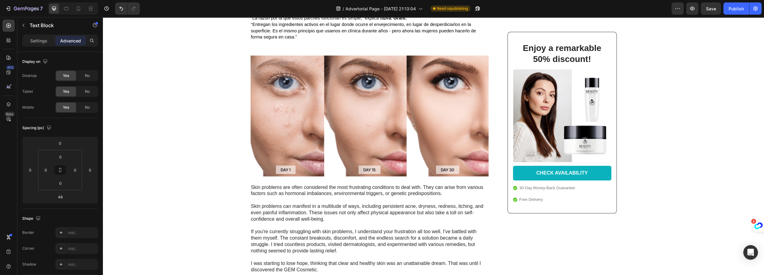
drag, startPoint x: 364, startPoint y: 102, endPoint x: 365, endPoint y: 95, distance: 6.7
type input "25"
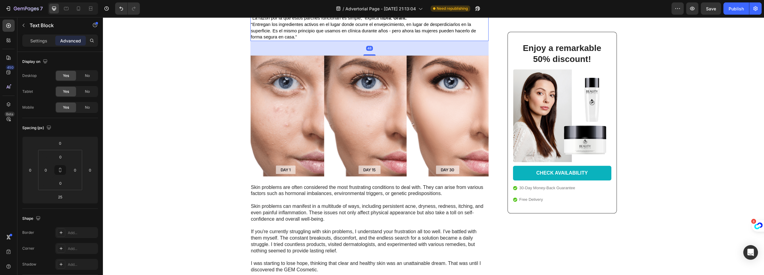
click at [271, 40] on span "“Entregan los ingredientes activos en el lugar donde ocurre el envejecimiento, …" at bounding box center [363, 31] width 225 height 18
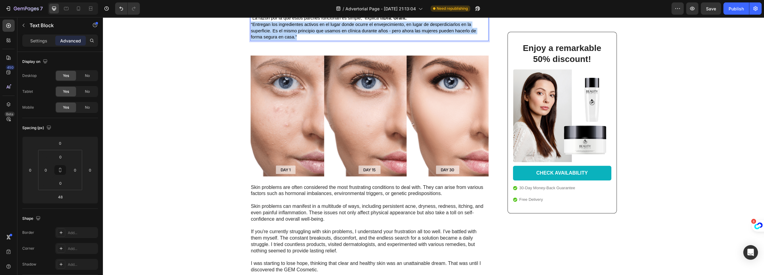
click at [271, 40] on span "“Entregan los ingredientes activos en el lugar donde ocurre el envejecimiento, …" at bounding box center [363, 31] width 225 height 18
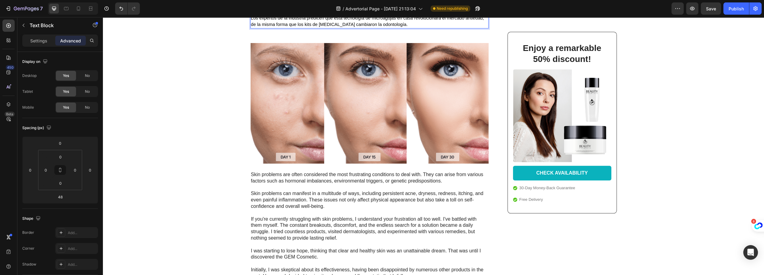
click at [392, 15] on p "A medida que más mujeres despiertan a los costos ocultos del ciclo del correcto…" at bounding box center [369, 8] width 237 height 13
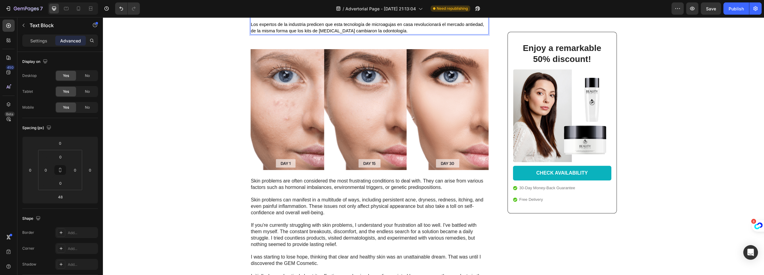
click at [279, 14] on span "A medida que más mujeres despiertan a los costos ocultos del ciclo del correcto…" at bounding box center [358, 8] width 214 height 11
click at [414, 14] on span "A medida que más mujeres despiertan a los costos ocultos del ciclo del correcto…" at bounding box center [358, 8] width 214 height 11
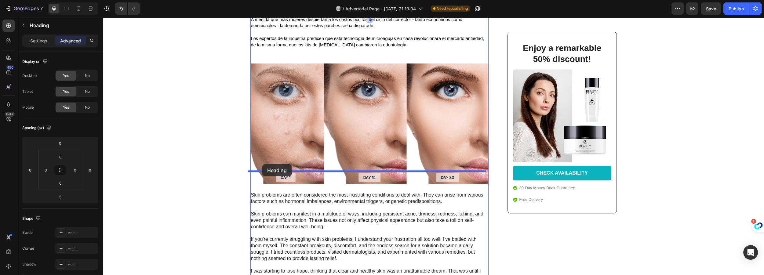
drag, startPoint x: 252, startPoint y: 104, endPoint x: 262, endPoint y: 164, distance: 60.7
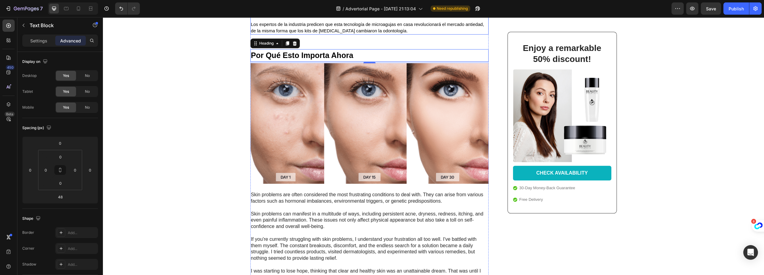
click at [358, 33] on span "Los expertos de la industria predicen que esta tecnología de microagujas en cas…" at bounding box center [367, 27] width 233 height 11
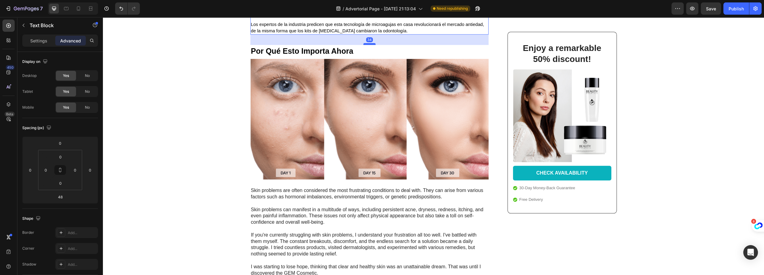
drag, startPoint x: 365, startPoint y: 156, endPoint x: 366, endPoint y: 151, distance: 4.4
click at [366, 45] on div at bounding box center [369, 44] width 12 height 2
type input "34"
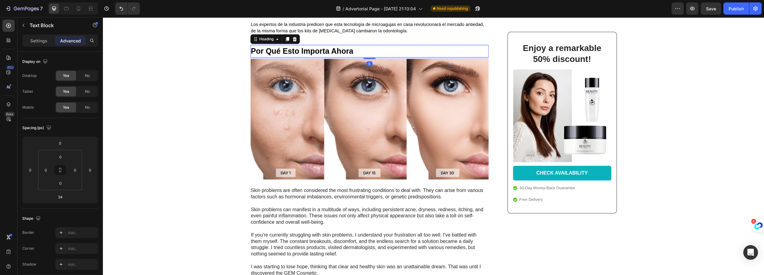
click at [309, 55] on strong "Por Qué Esto Importa Ahora" at bounding box center [302, 51] width 102 height 9
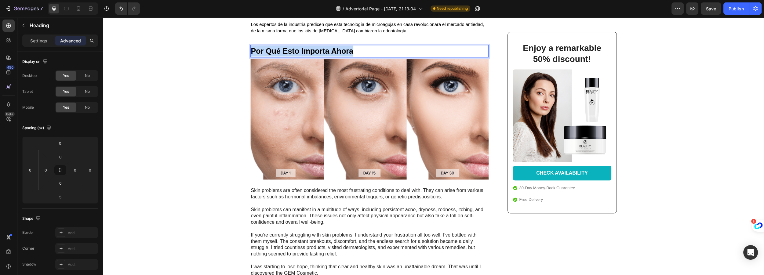
click at [309, 55] on strong "Por Qué Esto Importa Ahora" at bounding box center [302, 51] width 102 height 9
click at [309, 21] on p "Rich Text Editor. Editing area: main" at bounding box center [369, 18] width 237 height 6
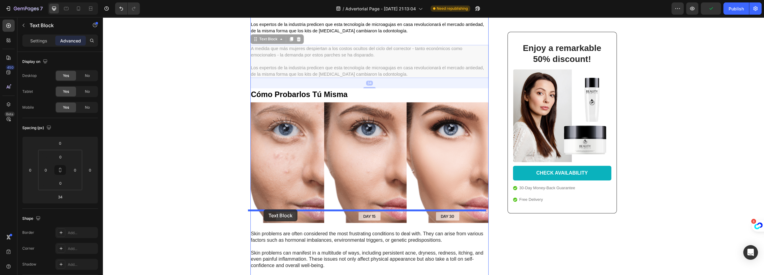
drag, startPoint x: 253, startPoint y: 147, endPoint x: 263, endPoint y: 209, distance: 62.8
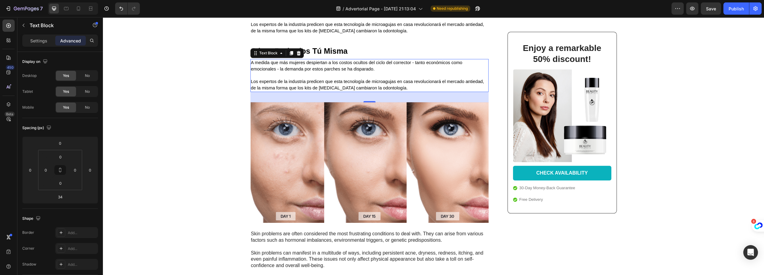
click at [362, 71] on span "A medida que más mujeres despiertan a los costos ocultos del ciclo del correcto…" at bounding box center [356, 65] width 211 height 11
click at [339, 71] on span "A medida que más mujeres despiertan a los costos ocultos del ciclo del correcto…" at bounding box center [356, 65] width 211 height 11
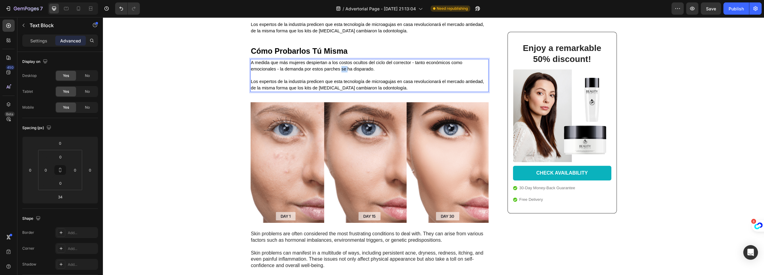
click at [339, 71] on span "A medida que más mujeres despiertan a los costos ocultos del ciclo del correcto…" at bounding box center [356, 65] width 211 height 11
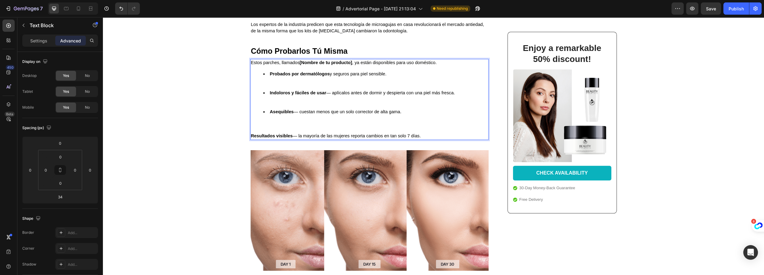
click at [265, 109] on li "Indoloros y fáciles de usar — aplícalos antes de dormir y despierta con una pie…" at bounding box center [375, 99] width 225 height 19
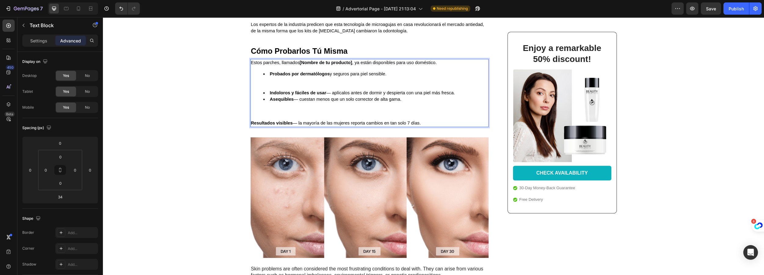
click at [266, 90] on li "Probados por dermatólogos y seguros para piel sensible." at bounding box center [375, 80] width 225 height 19
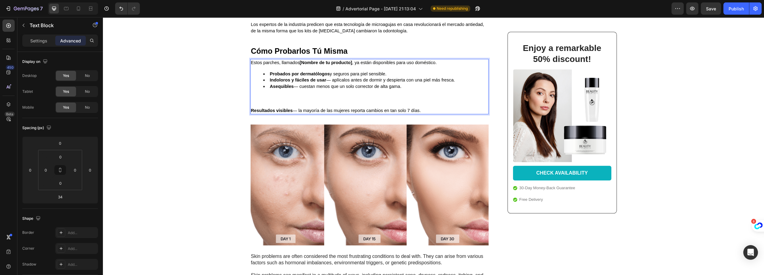
click at [264, 102] on li "Asequibles — cuestan menos que un solo corrector de alta gama." at bounding box center [375, 92] width 225 height 19
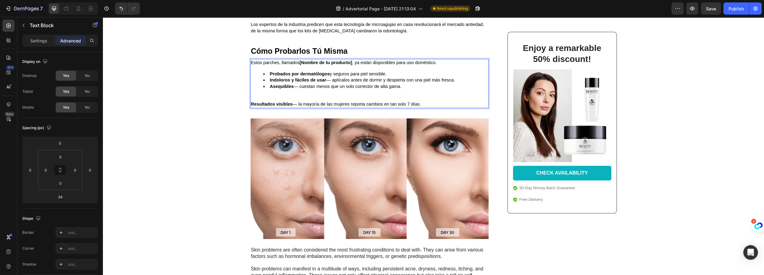
click at [269, 108] on div "Estos parches, llamados [Nombre de tu producto] , ya están disponibles para uso…" at bounding box center [369, 83] width 238 height 49
click at [269, 96] on li "Asequibles — cuestan menos que un solo corrector de alta gama." at bounding box center [375, 89] width 225 height 13
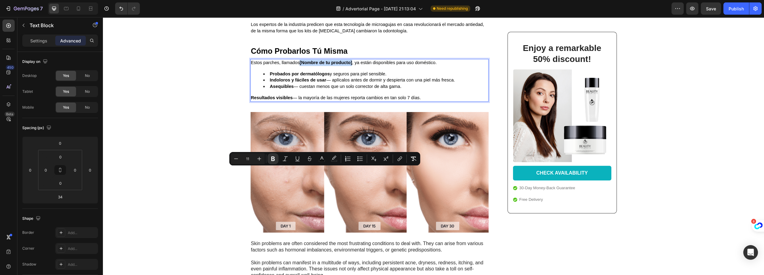
drag, startPoint x: 299, startPoint y: 170, endPoint x: 351, endPoint y: 170, distance: 52.2
click at [351, 65] on span "Estos parches, llamados [Nombre de tu producto] , ya están disponibles para uso…" at bounding box center [344, 62] width 186 height 5
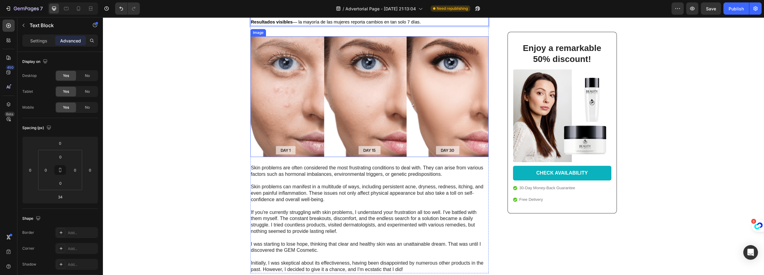
scroll to position [1358, 0]
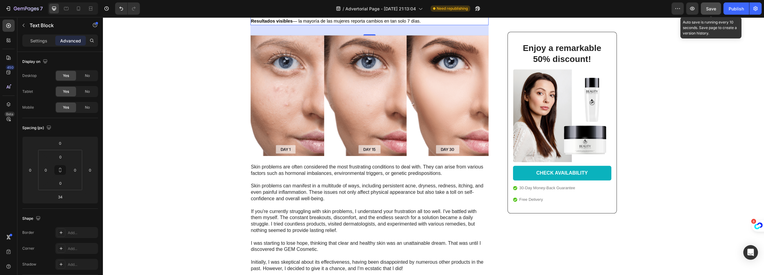
click at [709, 10] on span "Save" at bounding box center [711, 8] width 10 height 5
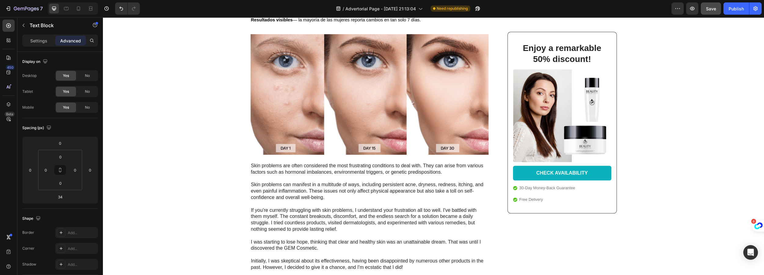
drag, startPoint x: 363, startPoint y: 68, endPoint x: 349, endPoint y: 70, distance: 14.4
type input "30"
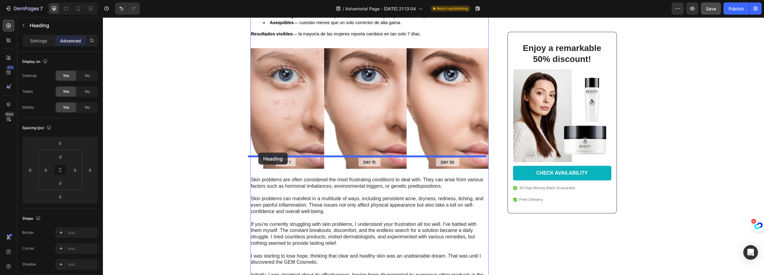
drag, startPoint x: 255, startPoint y: 79, endPoint x: 258, endPoint y: 153, distance: 73.4
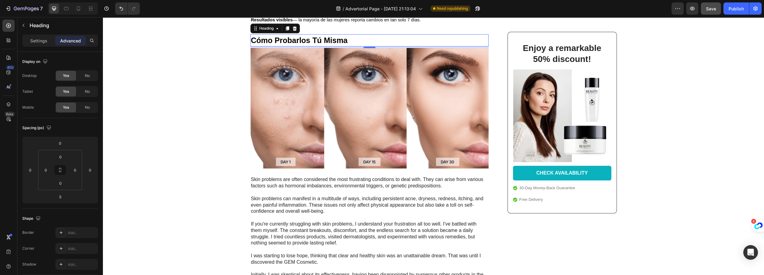
click at [295, 46] on h2 "Cómo Probarlos Tú Misma" at bounding box center [369, 40] width 238 height 12
click at [295, 46] on p "Cómo Probarlos Tú Misma" at bounding box center [369, 40] width 237 height 11
click at [301, 11] on span "Asequibles — cuestan menos que un solo corrector de alta gama." at bounding box center [336, 8] width 132 height 5
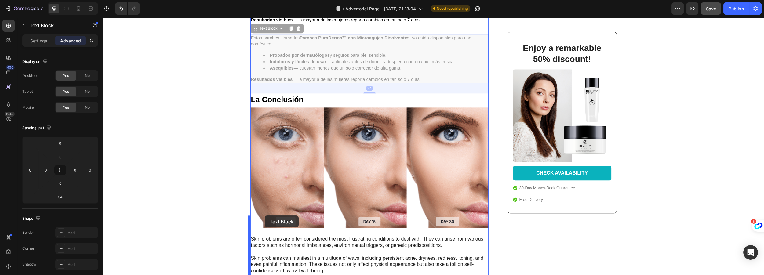
drag, startPoint x: 254, startPoint y: 139, endPoint x: 264, endPoint y: 216, distance: 78.0
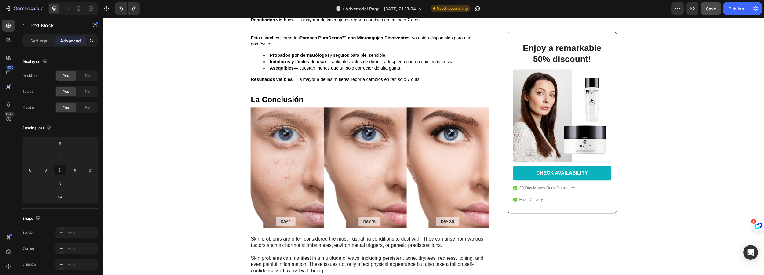
click at [260, 71] on ul "Probados por dermatólogos y seguros para piel sensible. Indoloros y fáciles de …" at bounding box center [369, 61] width 237 height 19
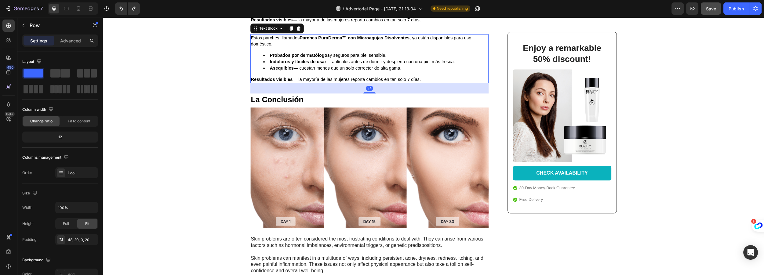
click at [259, 47] on span "Estos parches, llamados Parches PuraDerma™ con Microagujas Disolventes , ya est…" at bounding box center [361, 40] width 220 height 11
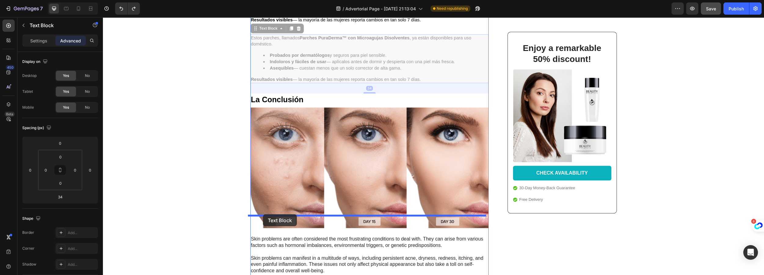
drag, startPoint x: 253, startPoint y: 139, endPoint x: 263, endPoint y: 214, distance: 76.3
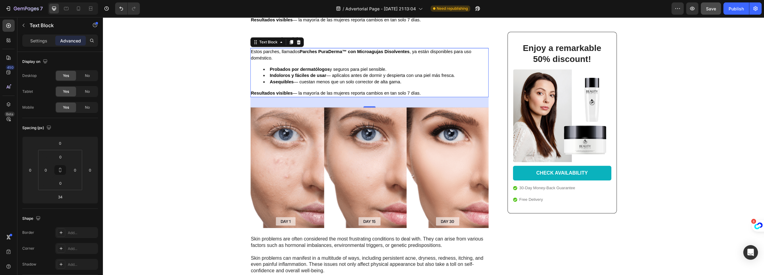
click at [279, 60] on span "Estos parches, llamados Parches PuraDerma™ con Microagujas Disolventes , ya est…" at bounding box center [361, 54] width 220 height 11
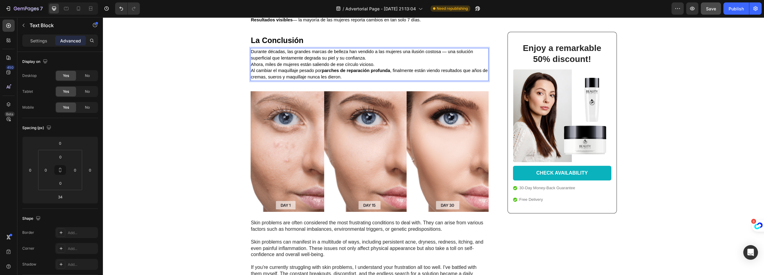
click at [444, 60] on span "Durante décadas, las grandes marcas de belleza han vendido a las mujeres una il…" at bounding box center [362, 54] width 222 height 11
click at [372, 61] on p "Durante décadas, las grandes marcas de belleza han vendido a las mujeres una il…" at bounding box center [369, 55] width 237 height 13
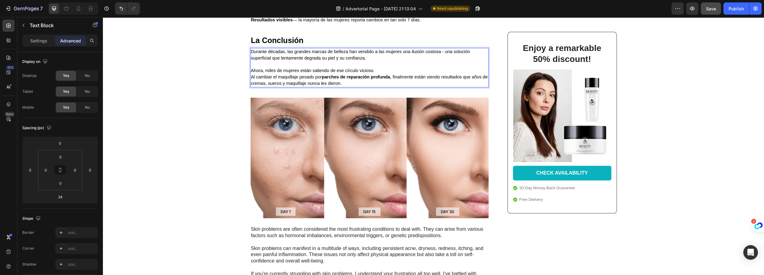
click at [377, 74] on p "Ahora, miles de mujeres están saliendo de ese círculo vicioso." at bounding box center [369, 70] width 237 height 6
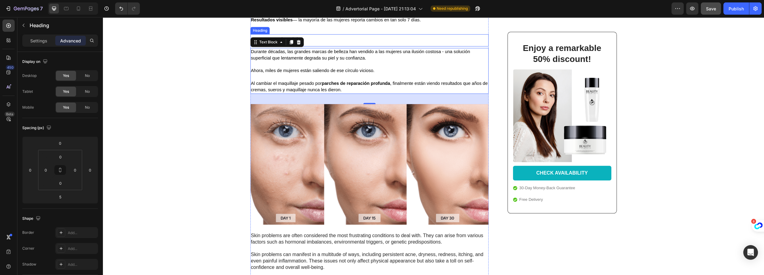
click at [375, 46] on p "⁠⁠⁠⁠⁠⁠⁠ La Conclusión" at bounding box center [369, 40] width 237 height 11
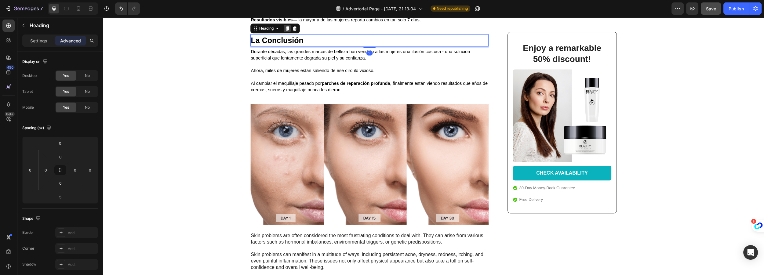
click at [285, 31] on icon at bounding box center [286, 28] width 3 height 4
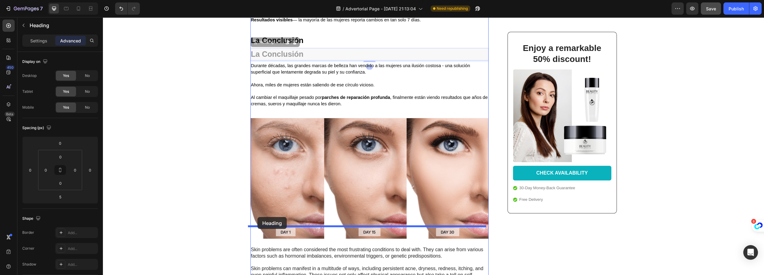
drag, startPoint x: 253, startPoint y: 153, endPoint x: 257, endPoint y: 217, distance: 64.6
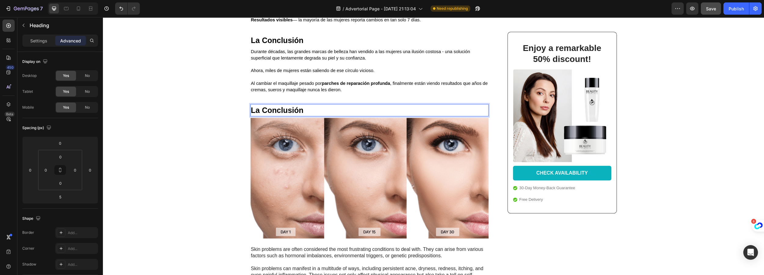
click at [270, 114] on strong "La Conclusión" at bounding box center [277, 110] width 53 height 9
click at [294, 80] on p "Rich Text Editor. Editing area: main" at bounding box center [369, 77] width 237 height 6
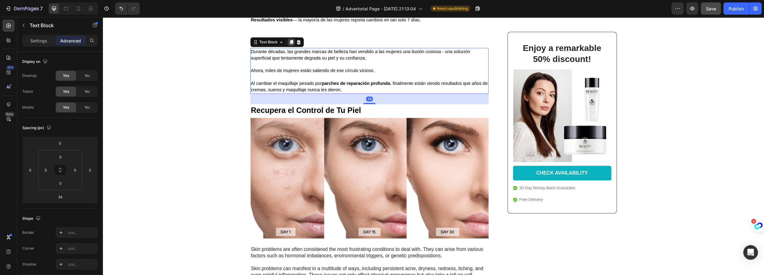
click at [291, 46] on div at bounding box center [291, 41] width 7 height 7
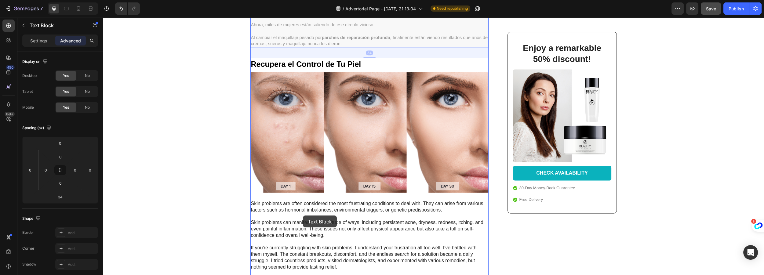
scroll to position [1500, 0]
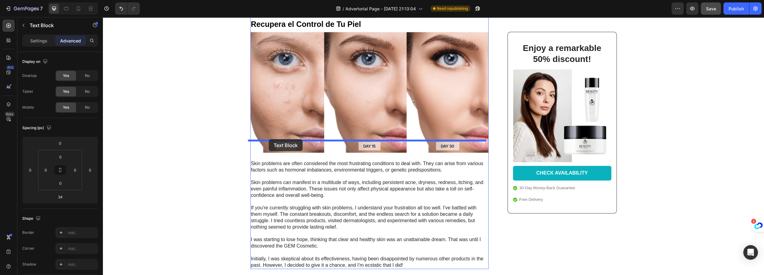
drag, startPoint x: 254, startPoint y: 207, endPoint x: 269, endPoint y: 139, distance: 69.6
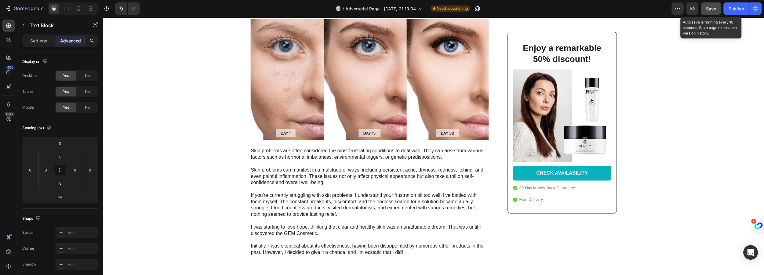
drag, startPoint x: 707, startPoint y: 10, endPoint x: 709, endPoint y: 13, distance: 3.9
click at [708, 10] on span "Save" at bounding box center [711, 8] width 10 height 5
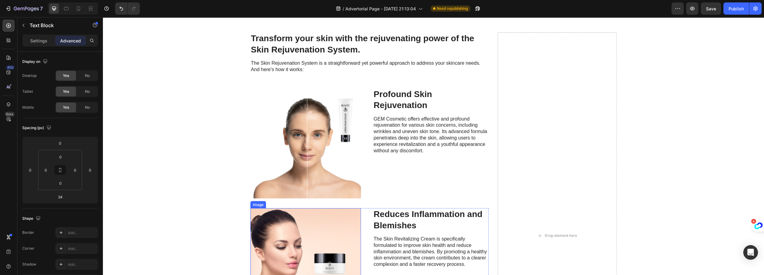
scroll to position [1917, 0]
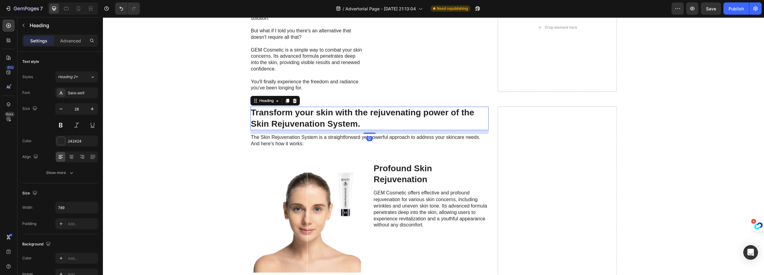
click at [286, 109] on h2 "Transform your skin with the rejuvenating power of the Skin Rejuvenation System." at bounding box center [369, 119] width 238 height 24
click at [292, 102] on icon at bounding box center [294, 101] width 4 height 4
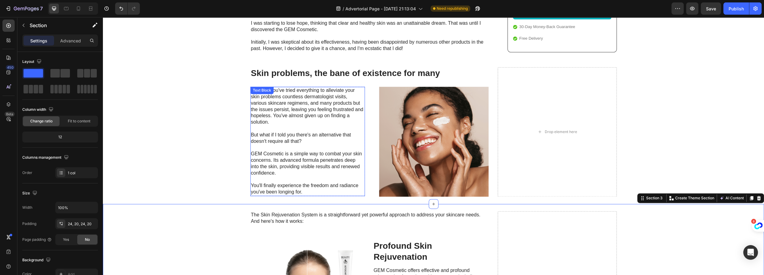
scroll to position [1593, 0]
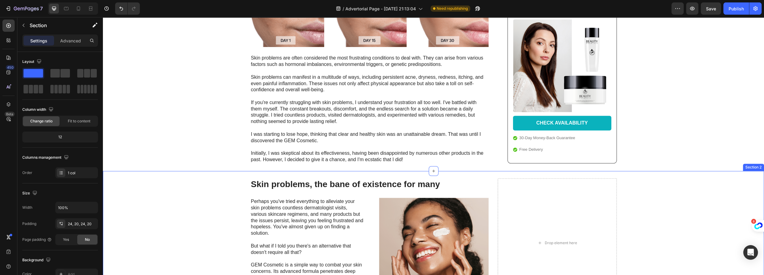
click at [466, 171] on div "Skin problems, the bane of existence for many Heading Perhaps you've tried ever…" at bounding box center [433, 243] width 661 height 144
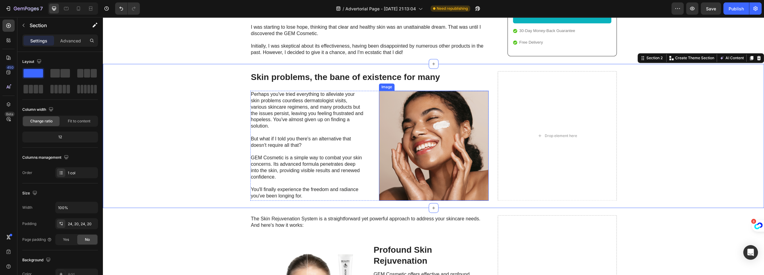
scroll to position [1677, 0]
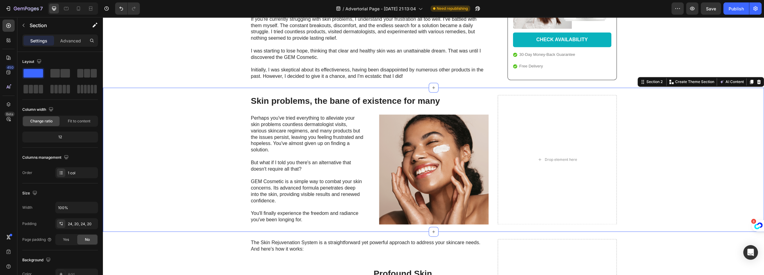
click at [757, 80] on icon at bounding box center [759, 82] width 4 height 4
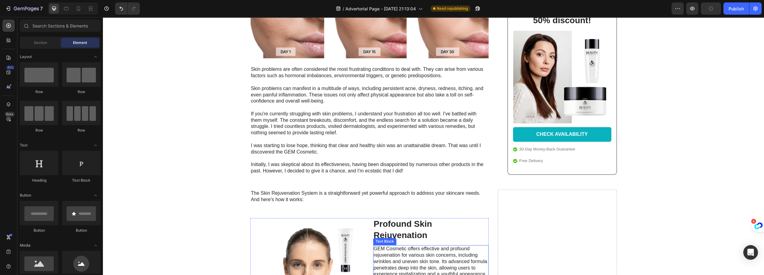
scroll to position [1510, 0]
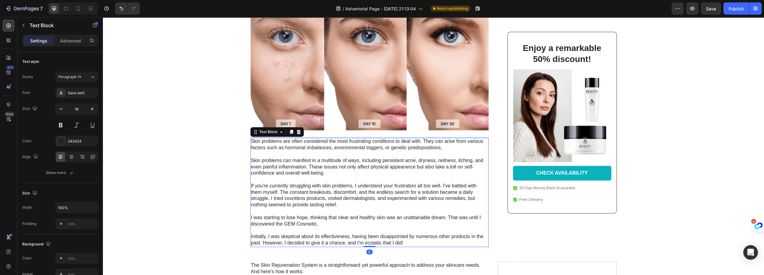
click at [464, 140] on p "Skin problems are often considered the most frustrating conditions to deal with…" at bounding box center [369, 192] width 237 height 108
click at [297, 130] on icon at bounding box center [298, 132] width 4 height 4
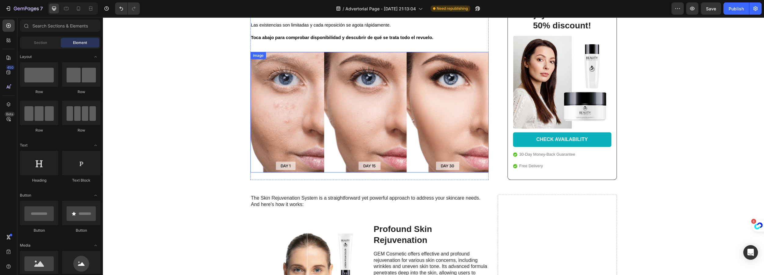
scroll to position [1427, 0]
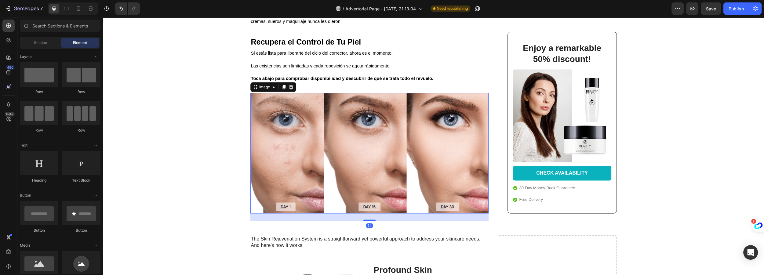
click at [394, 129] on img at bounding box center [369, 153] width 238 height 121
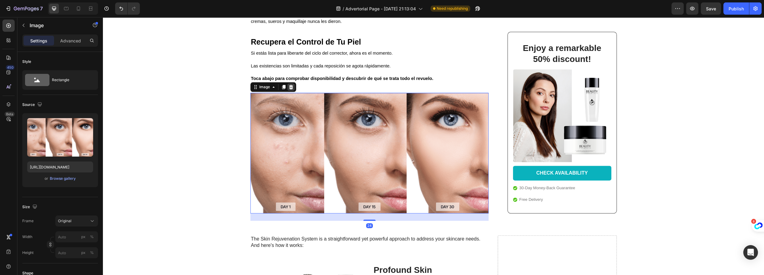
click at [289, 85] on icon at bounding box center [291, 87] width 4 height 4
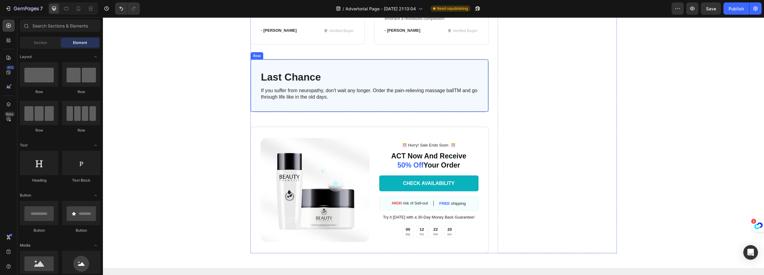
scroll to position [2648, 0]
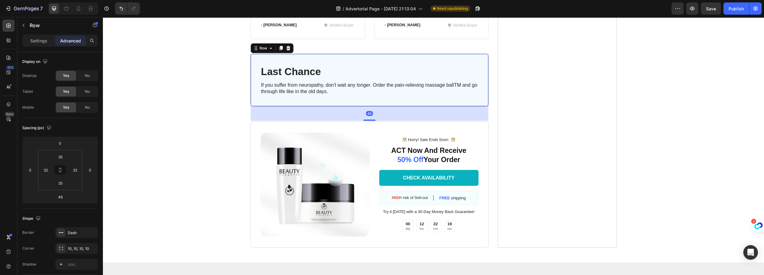
click at [411, 107] on div "Last Chance Heading If you suffer from neuropathy, don't wait any longer. Order…" at bounding box center [369, 80] width 238 height 53
click at [286, 51] on icon at bounding box center [288, 48] width 5 height 5
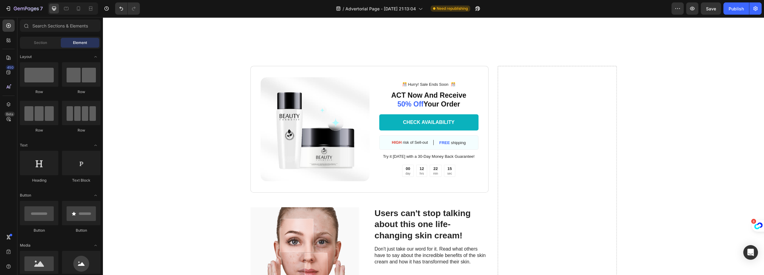
scroll to position [2176, 0]
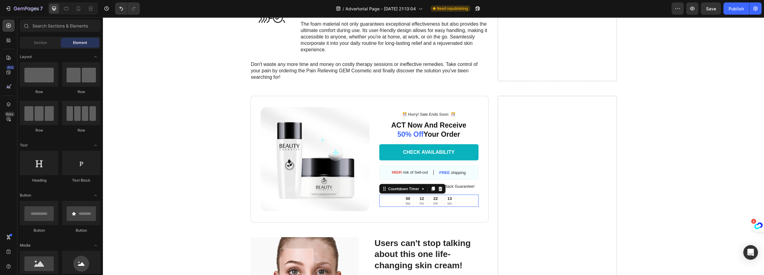
click at [390, 199] on div "00 day 12 hrs 22 min 13 sec" at bounding box center [428, 201] width 99 height 12
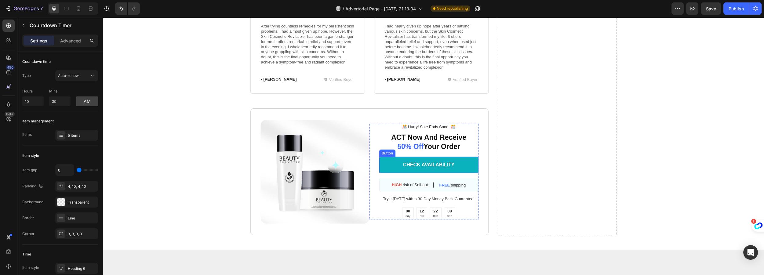
scroll to position [2620, 0]
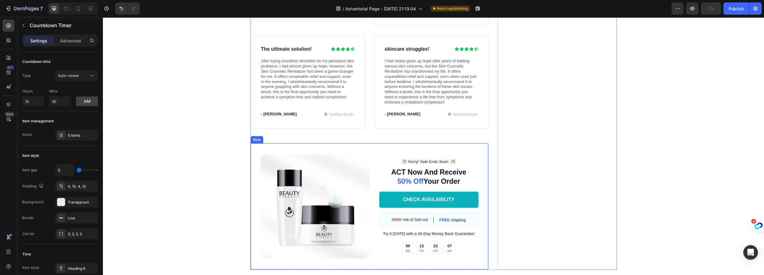
click at [384, 147] on div "Image ️🎊 Hurry! Sale Ends Soon ️🎊 Text Block ACT Now And Receive 50% Off Your O…" at bounding box center [369, 206] width 238 height 127
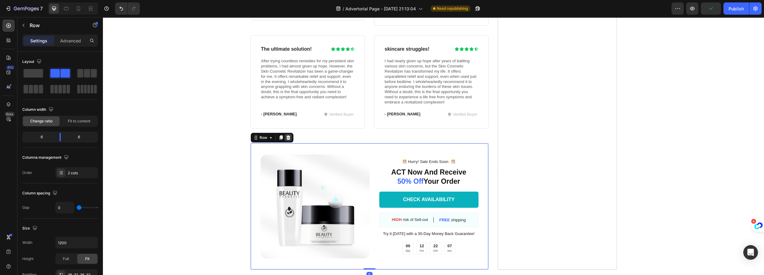
click at [286, 136] on icon at bounding box center [288, 137] width 5 height 5
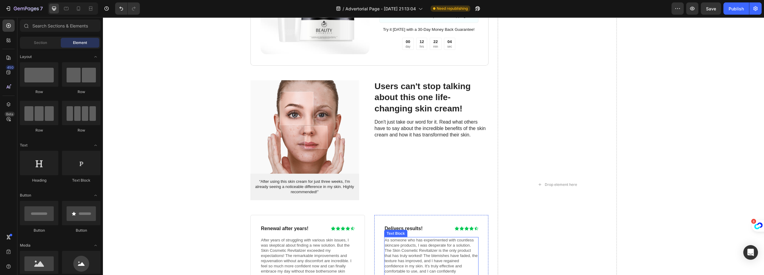
scroll to position [2259, 0]
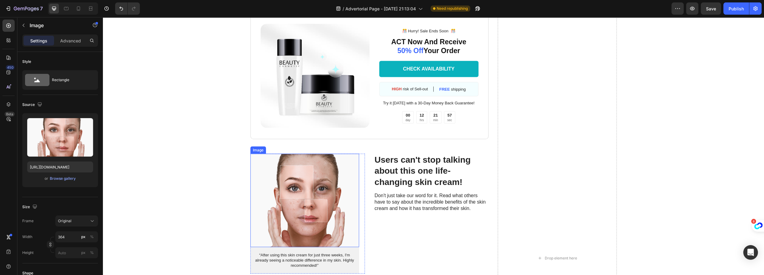
click at [317, 230] on img at bounding box center [304, 200] width 109 height 93
click at [325, 193] on img at bounding box center [304, 200] width 109 height 93
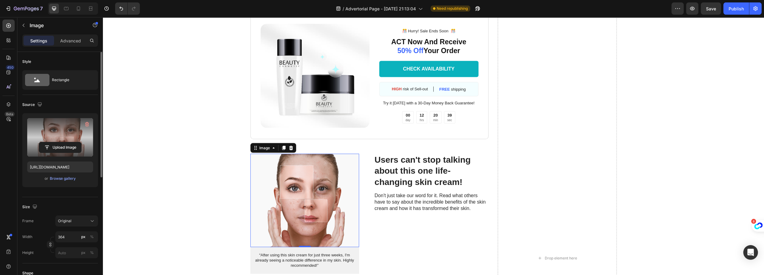
click at [59, 137] on label at bounding box center [60, 137] width 66 height 38
click at [59, 142] on input "file" at bounding box center [60, 147] width 42 height 10
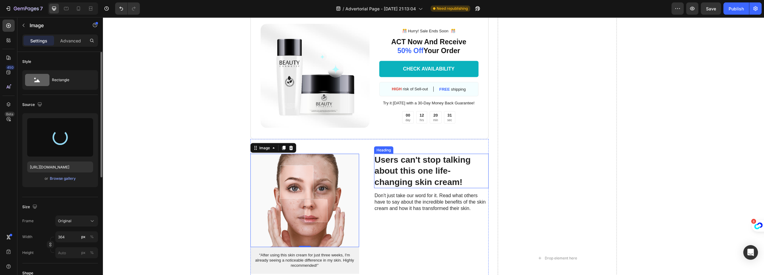
type input "https://cdn.shopify.com/s/files/1/0916/4393/7083/files/gempages_579768274724651…"
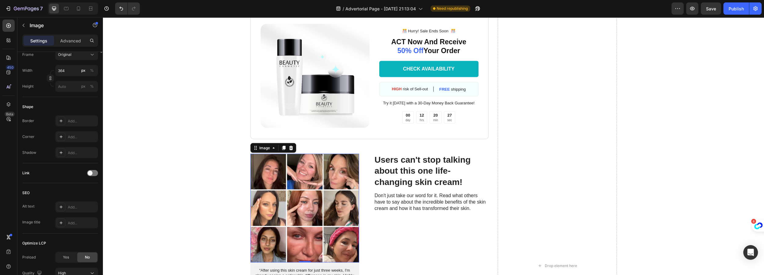
scroll to position [0, 0]
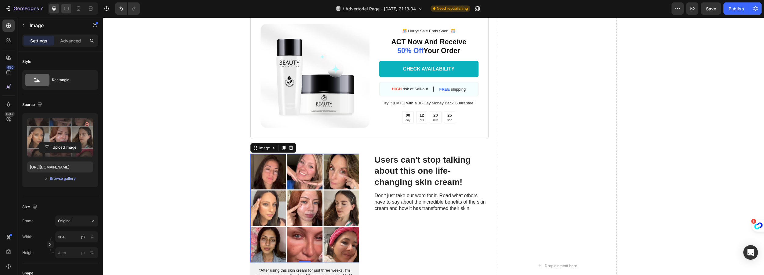
click at [67, 8] on icon at bounding box center [66, 8] width 6 height 6
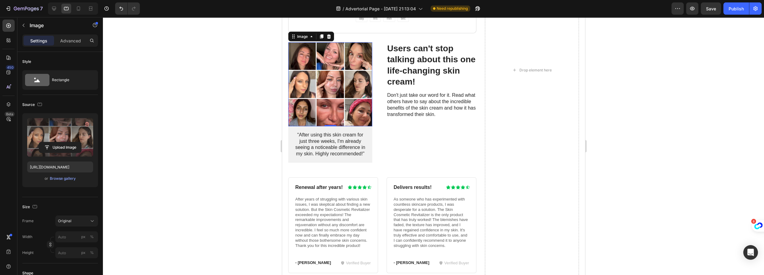
scroll to position [2537, 0]
click at [78, 6] on icon at bounding box center [78, 8] width 3 height 4
type input "100"
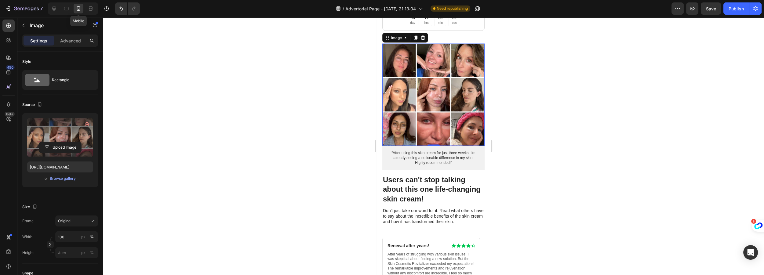
scroll to position [2472, 0]
click at [65, 9] on icon at bounding box center [66, 8] width 6 height 6
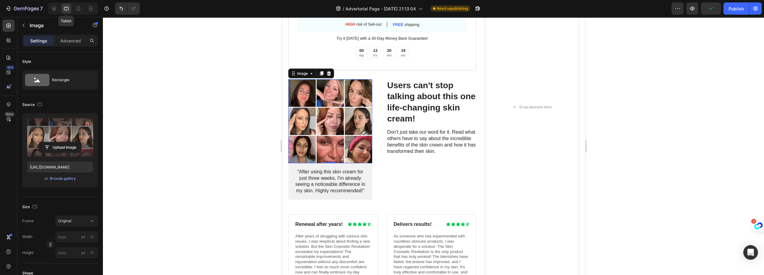
scroll to position [2537, 0]
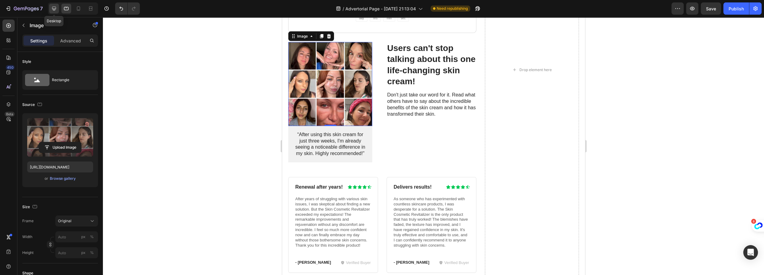
click at [57, 9] on div at bounding box center [54, 9] width 10 height 10
type input "364"
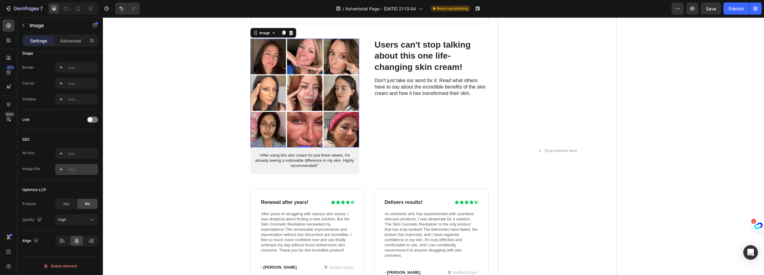
scroll to position [164, 0]
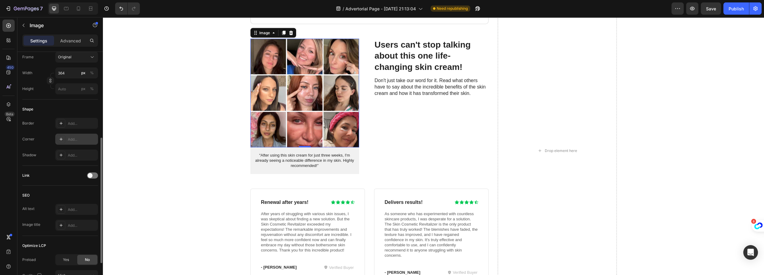
click at [76, 140] on div "Add..." at bounding box center [82, 139] width 29 height 5
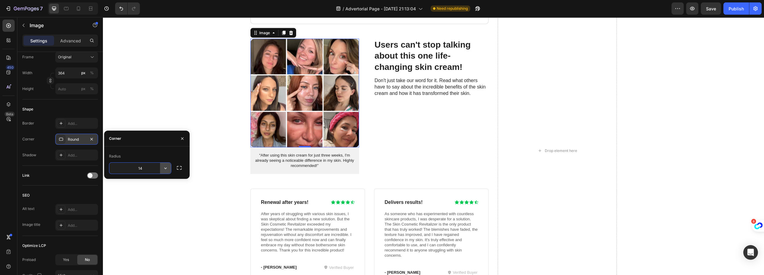
type input "15"
click at [219, 166] on div "Image ️🎊 Hurry! Sale Ends Soon ️🎊 Text Block ACT Now And Receive 50% Off Your O…" at bounding box center [433, 150] width 649 height 507
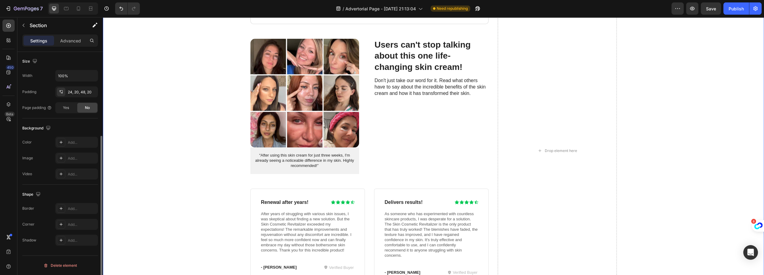
scroll to position [0, 0]
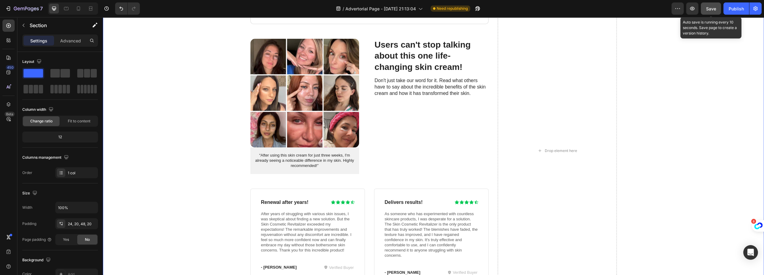
click at [712, 6] on span "Save" at bounding box center [711, 8] width 10 height 5
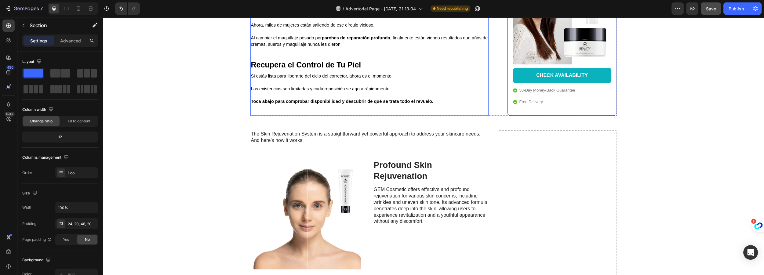
scroll to position [1385, 0]
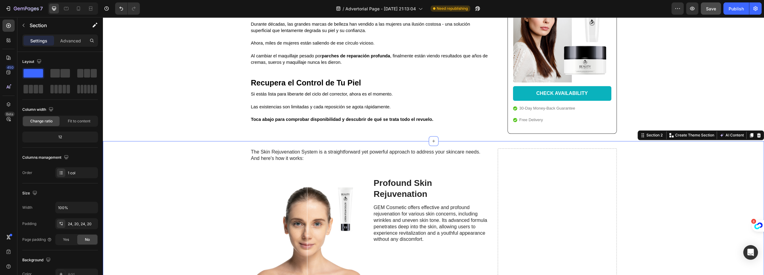
scroll to position [1357, 0]
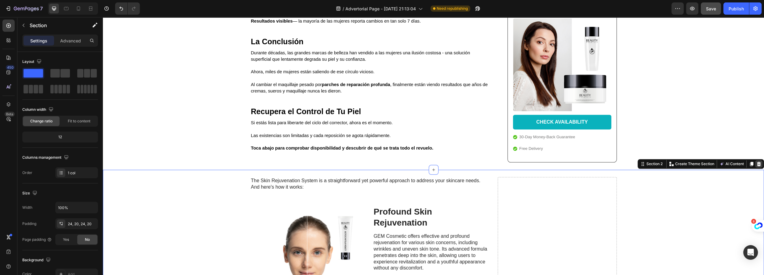
click at [757, 162] on icon at bounding box center [759, 164] width 4 height 4
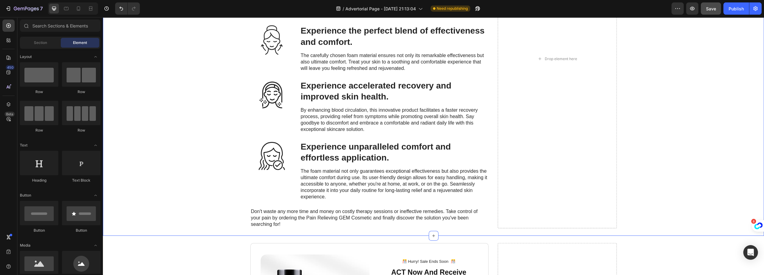
click at [702, 138] on div "Experience Unparalleled Relief from Neuropathy Heading Using the Pain Relieving…" at bounding box center [433, 58] width 649 height 339
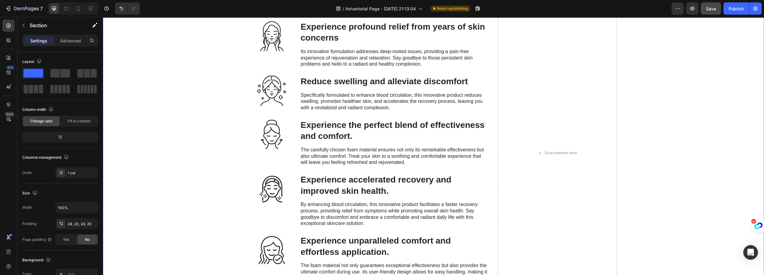
scroll to position [1441, 0]
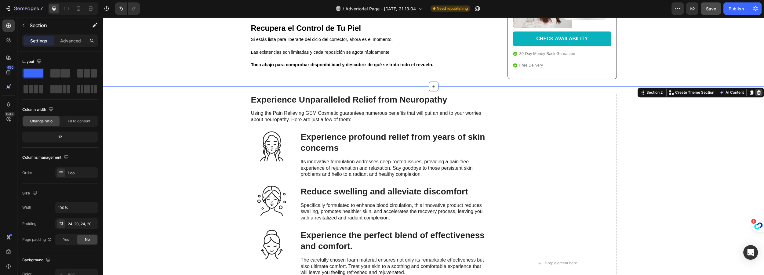
click at [757, 90] on icon at bounding box center [759, 92] width 4 height 4
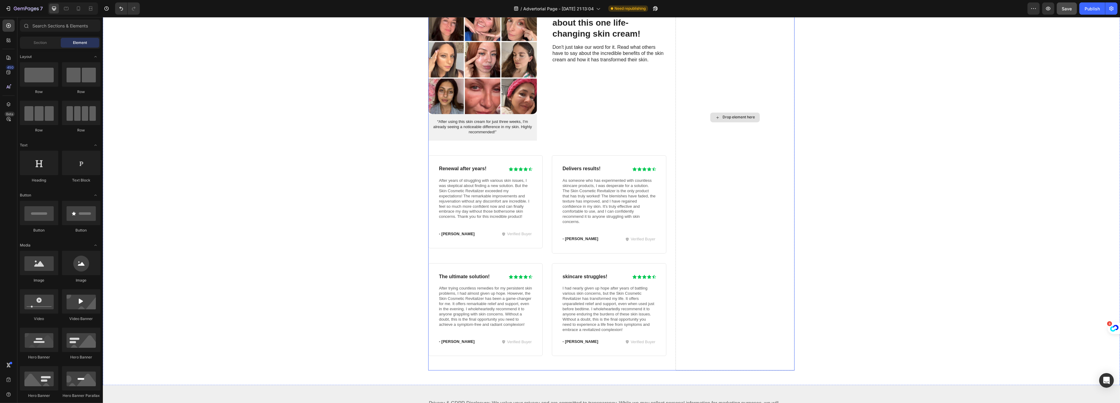
scroll to position [1622, 0]
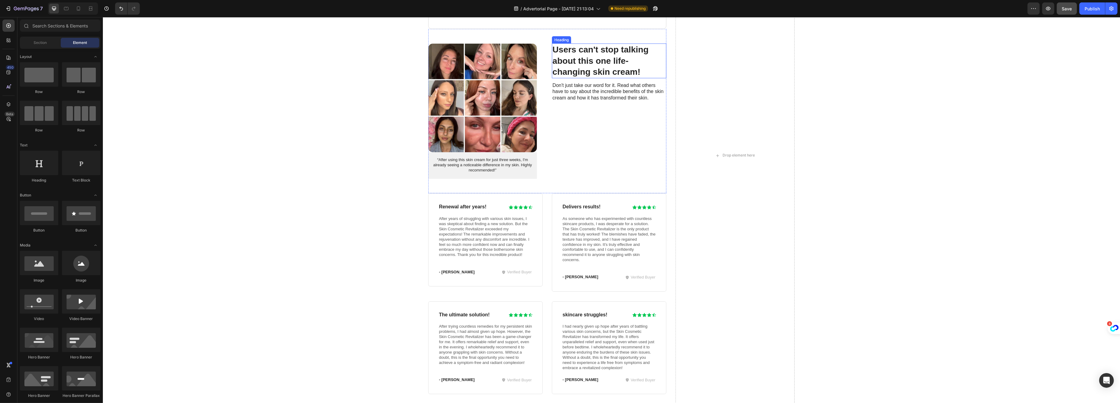
click at [590, 64] on h3 "Users can't stop talking about this one life-changing skin cream!" at bounding box center [609, 61] width 114 height 34
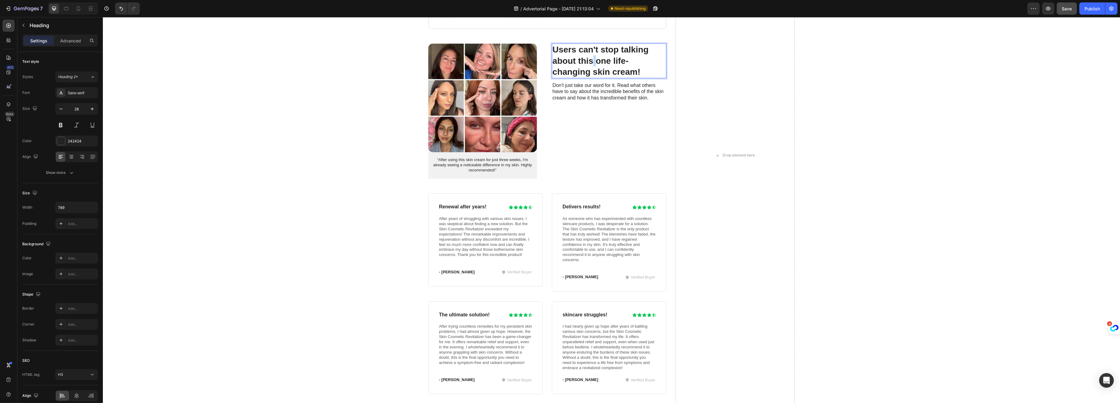
click at [590, 64] on h3 "Users can't stop talking about this one life-changing skin cream!" at bounding box center [609, 61] width 114 height 34
click at [590, 64] on p "Users can't stop talking about this one life-changing skin cream!" at bounding box center [608, 60] width 113 height 33
click at [574, 79] on p "Don't just take our word for it. Read what others have to say about the incredi…" at bounding box center [608, 80] width 113 height 19
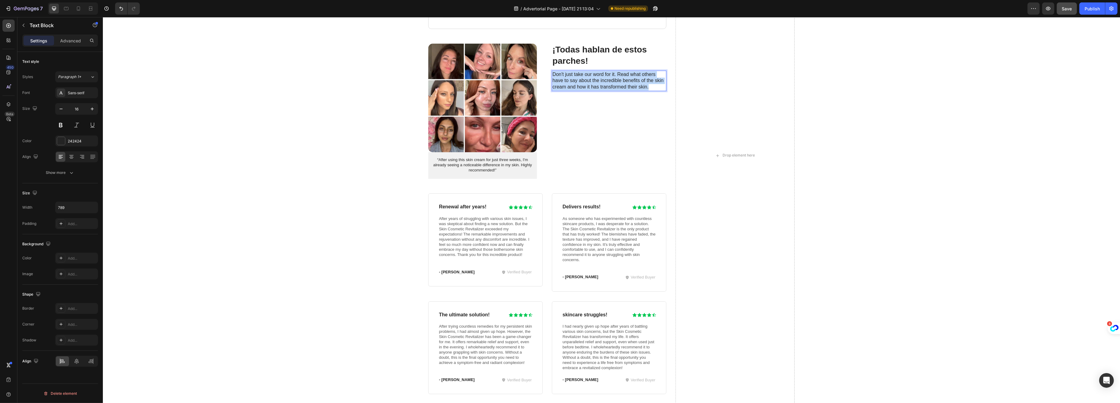
click at [574, 79] on p "Don't just take our word for it. Read what others have to say about the incredi…" at bounding box center [608, 80] width 113 height 19
click at [633, 74] on p "No se trata solo de verse más fresca — se trata de volver a sentirse segura sin…" at bounding box center [608, 87] width 113 height 32
click at [655, 80] on p "No se trata solo de verse más fresca - se trata de volver a sentirse segura sin…" at bounding box center [608, 87] width 113 height 32
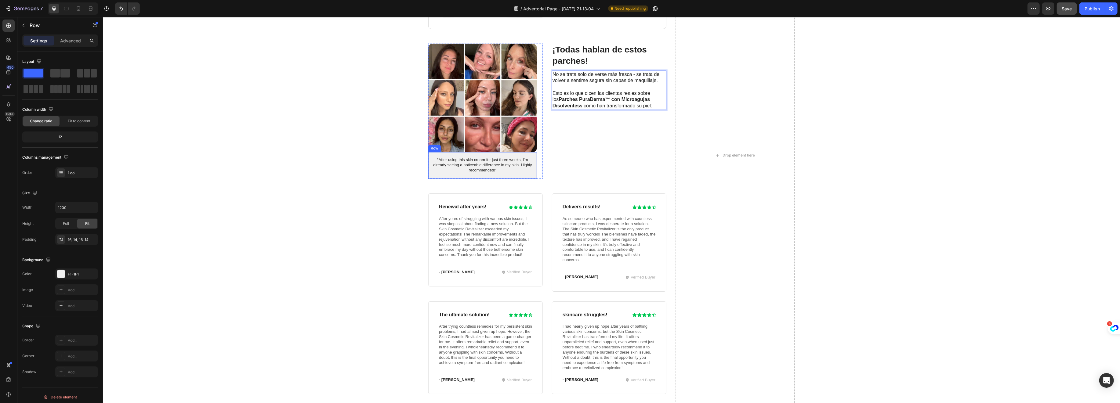
click at [485, 155] on div "“After using this skin cream for just three weeks, I'm already seeing a noticea…" at bounding box center [482, 165] width 109 height 27
click at [462, 150] on div at bounding box center [465, 146] width 7 height 7
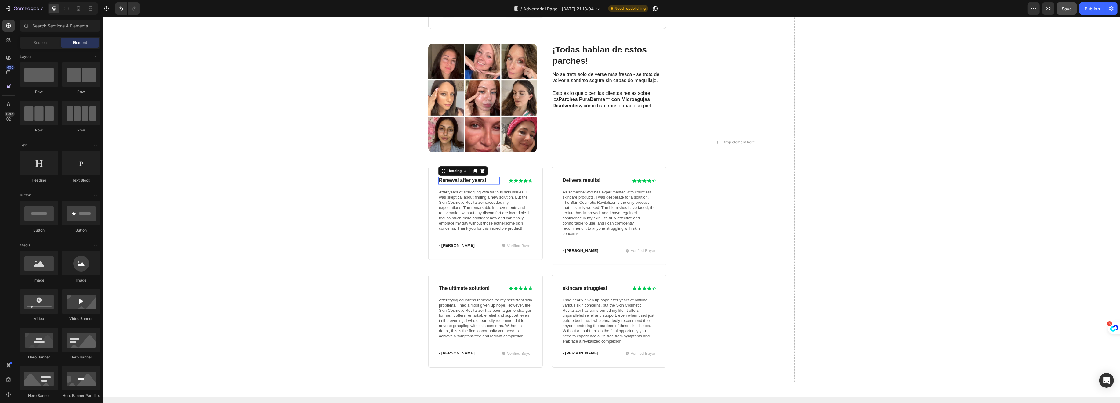
click at [461, 181] on h3 "Renewal after years!" at bounding box center [468, 181] width 61 height 8
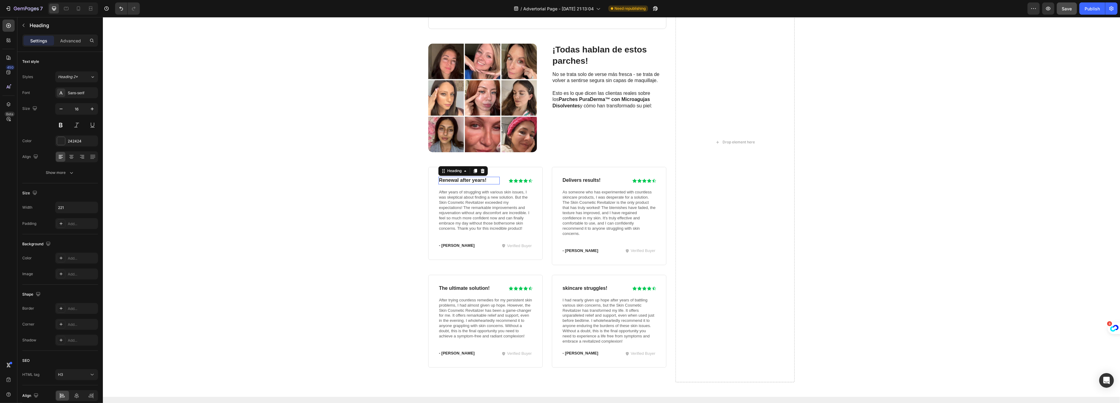
click at [461, 181] on h3 "Renewal after years!" at bounding box center [468, 181] width 61 height 8
click at [461, 181] on p "Renewal after years!" at bounding box center [469, 181] width 60 height 6
click at [439, 180] on strong ""¡Frescura y luminosidad!" at bounding box center [454, 184] width 31 height 12
click at [477, 214] on p "After years of struggling with various skin issues, I was skeptical about findi…" at bounding box center [485, 210] width 93 height 41
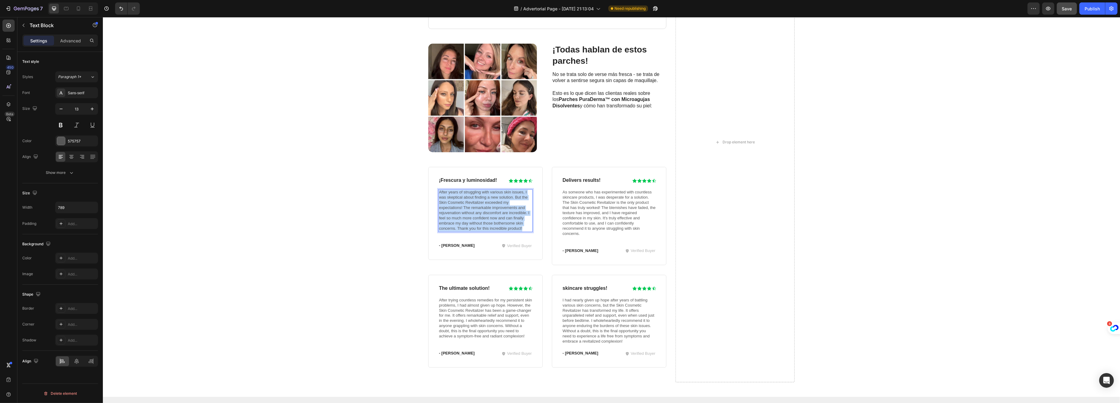
click at [477, 214] on p "After years of struggling with various skin issues, I was skeptical about findi…" at bounding box center [485, 210] width 93 height 41
click at [444, 224] on p "- Michael" at bounding box center [461, 225] width 45 height 5
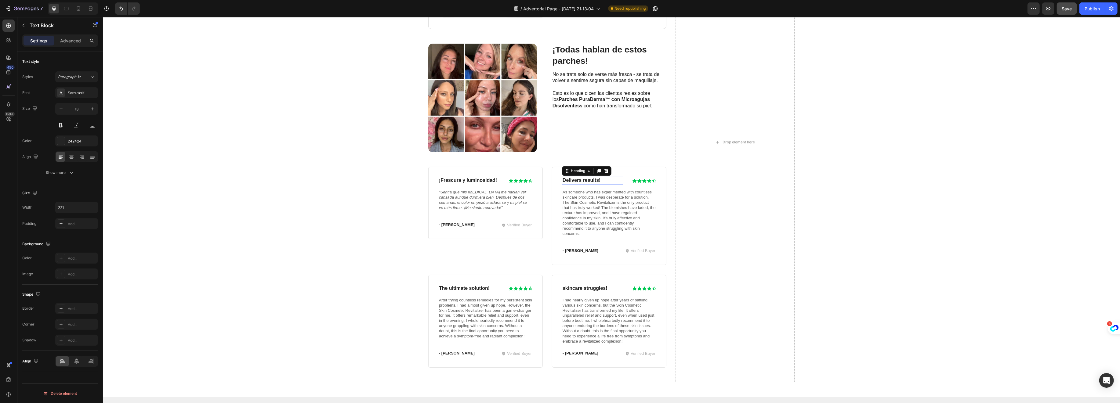
click at [575, 183] on h3 "Delivers results!" at bounding box center [592, 181] width 61 height 8
click at [575, 183] on p "Delivers results!" at bounding box center [592, 181] width 60 height 6
click at [613, 217] on p "As someone who has experimented with countless skincare products, I was despera…" at bounding box center [608, 213] width 93 height 46
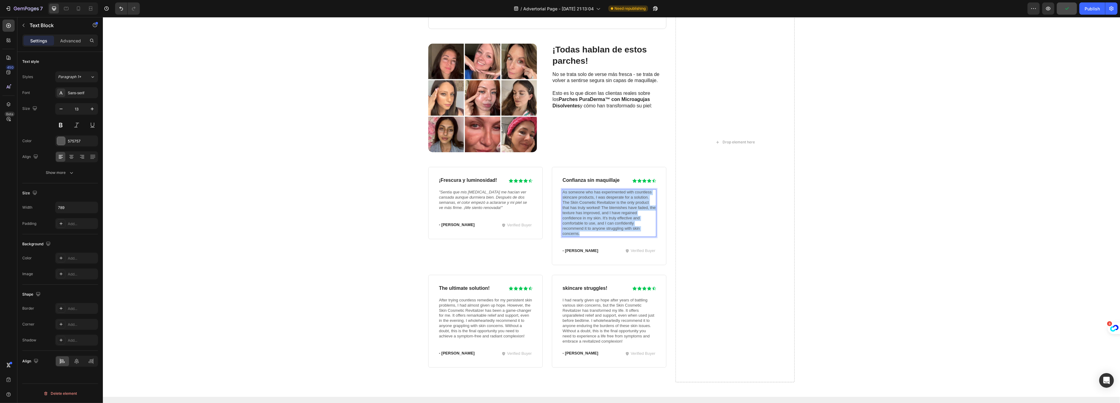
click at [613, 216] on p "As someone who has experimented with countless skincare products, I was despera…" at bounding box center [608, 213] width 93 height 46
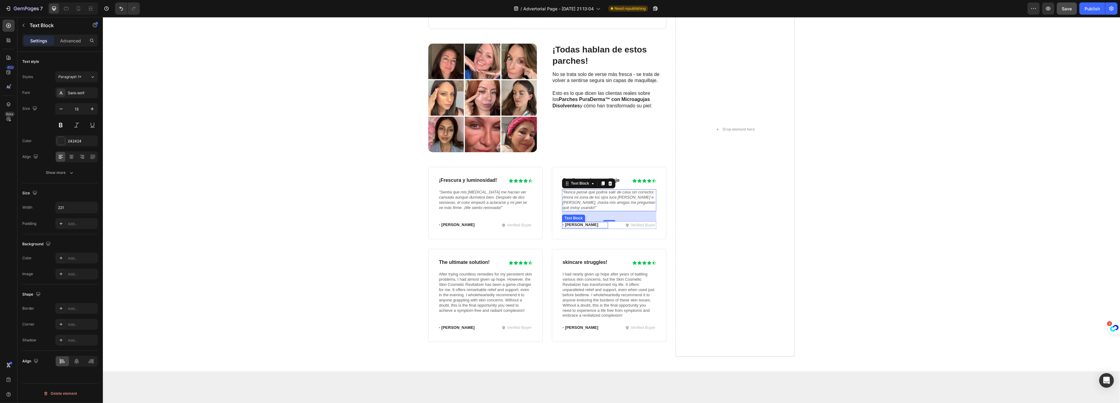
click at [569, 223] on p "- Emily" at bounding box center [584, 225] width 45 height 5
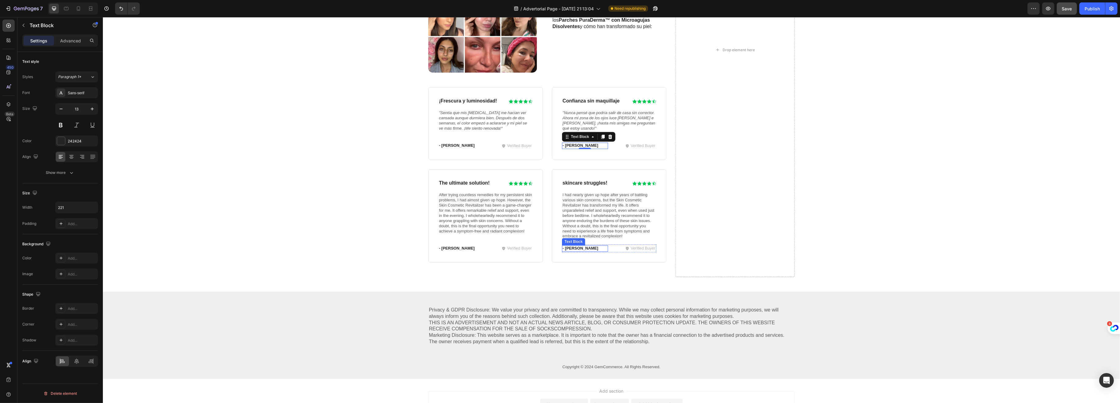
scroll to position [1703, 0]
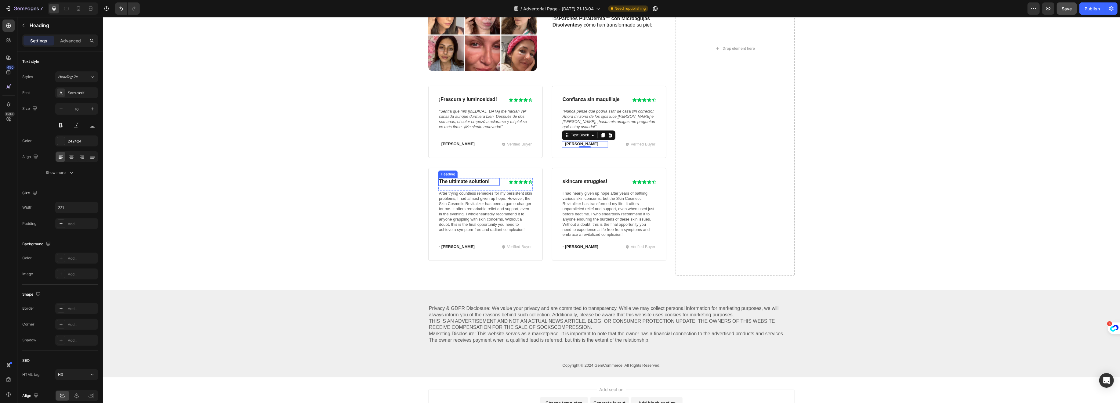
click at [458, 180] on h3 "The ultimate solution!" at bounding box center [468, 182] width 61 height 8
click at [458, 180] on p "The ultimate solution!" at bounding box center [469, 182] width 60 height 6
click at [488, 200] on p "After trying countless remedies for my persistent skin problems, I had almost g…" at bounding box center [485, 211] width 93 height 41
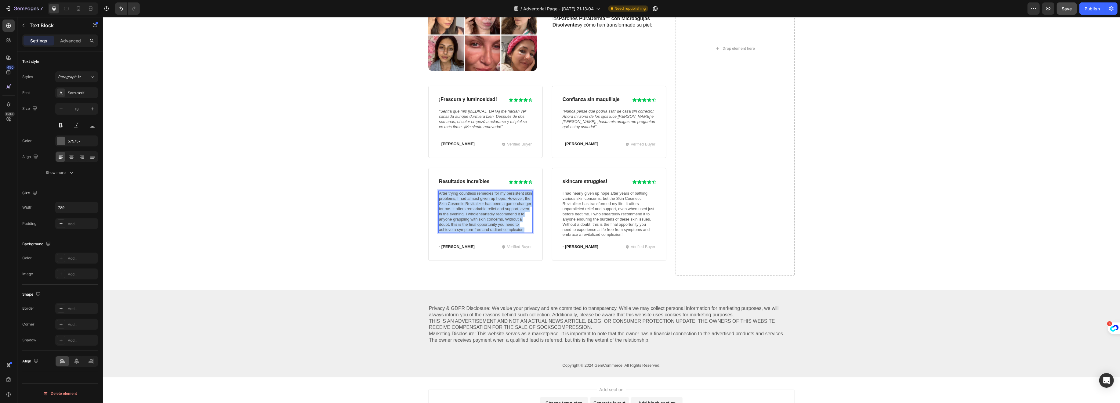
click at [488, 200] on p "After trying countless remedies for my persistent skin problems, I had almost g…" at bounding box center [485, 211] width 93 height 41
click at [449, 225] on p "- William" at bounding box center [461, 226] width 45 height 5
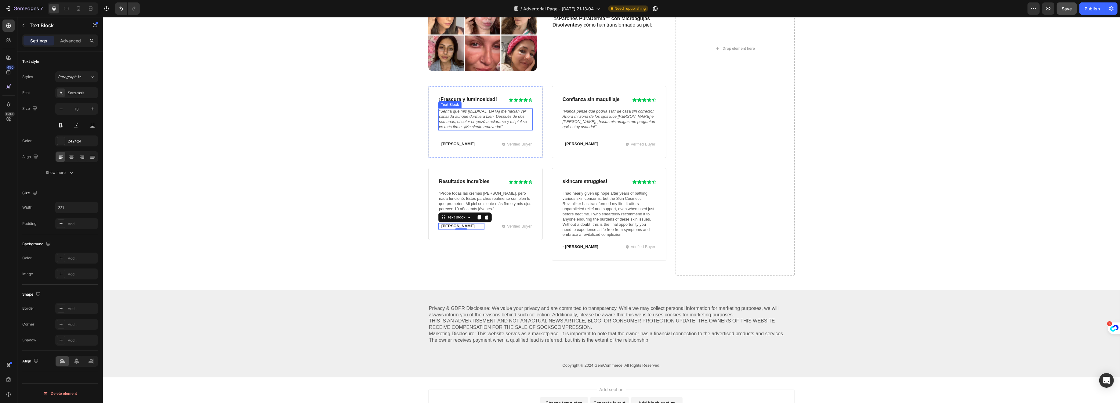
click at [496, 125] on p ""Sentía que mis ojeras me hacían ver cansada aunque durmiera bien. Después de d…" at bounding box center [485, 119] width 93 height 21
drag, startPoint x: 483, startPoint y: 139, endPoint x: 485, endPoint y: 131, distance: 8.2
click at [485, 131] on div at bounding box center [485, 132] width 12 height 2
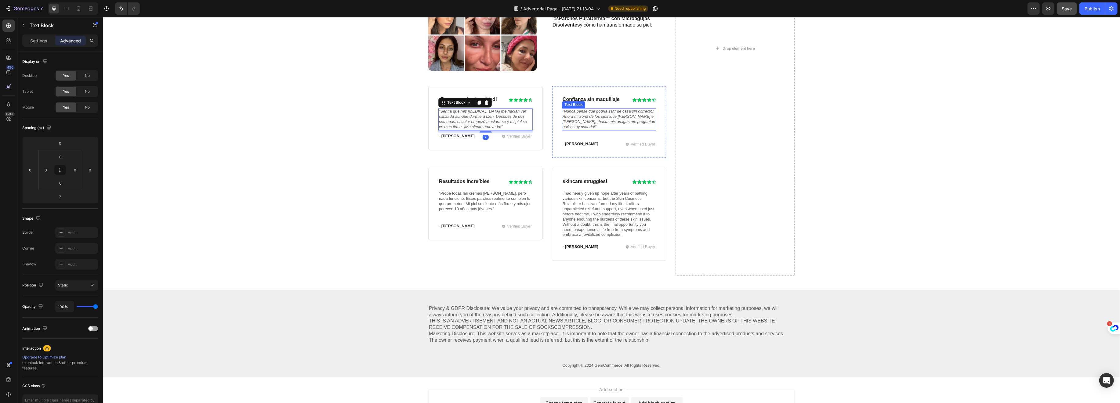
drag, startPoint x: 603, startPoint y: 121, endPoint x: 608, endPoint y: 124, distance: 5.5
click at [604, 121] on icon ""Nunca pensé que podría salir de casa sin corrector. Ahora mi zona de los ojos …" at bounding box center [608, 119] width 92 height 20
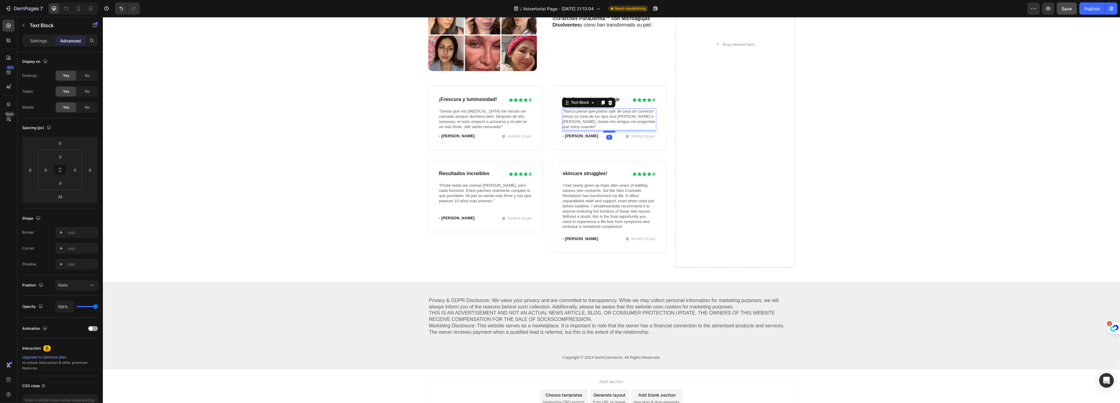
drag, startPoint x: 606, startPoint y: 135, endPoint x: 609, endPoint y: 127, distance: 8.6
click at [609, 131] on div at bounding box center [609, 132] width 12 height 2
type input "7"
click at [498, 197] on p ""Probé todas las cremas del mercado, pero nada funcionó. Estos parches realment…" at bounding box center [485, 193] width 93 height 21
drag, startPoint x: 485, startPoint y: 213, endPoint x: 496, endPoint y: 205, distance: 14.0
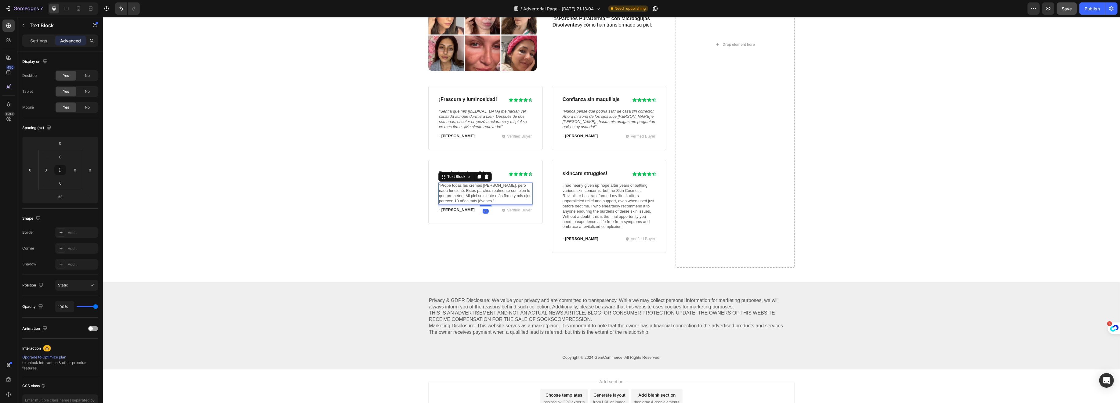
click at [496, 205] on div "6" at bounding box center [485, 205] width 94 height 0
type input "6"
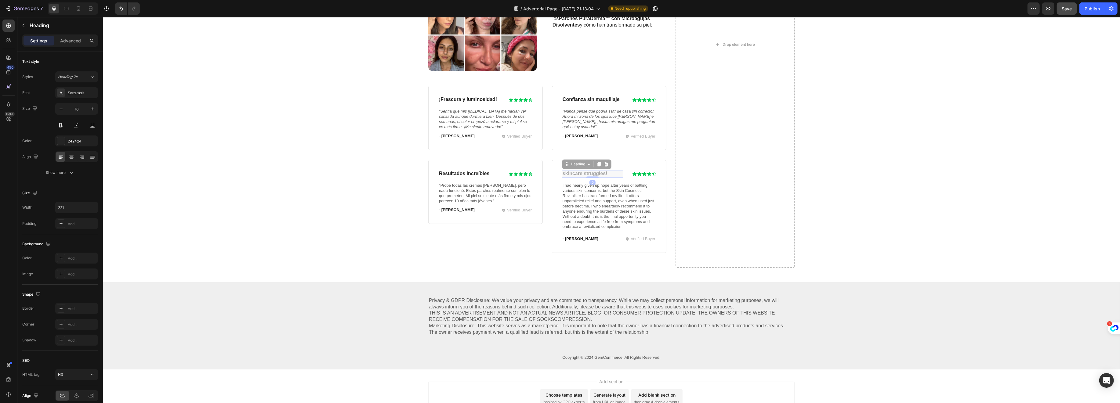
click at [103, 17] on h3 "skincare struggles!" at bounding box center [103, 17] width 0 height 0
click at [581, 172] on p "skincare struggles!" at bounding box center [592, 174] width 60 height 6
click at [604, 190] on p "I had nearly given up hope after years of battling various skin concerns, but t…" at bounding box center [608, 206] width 93 height 46
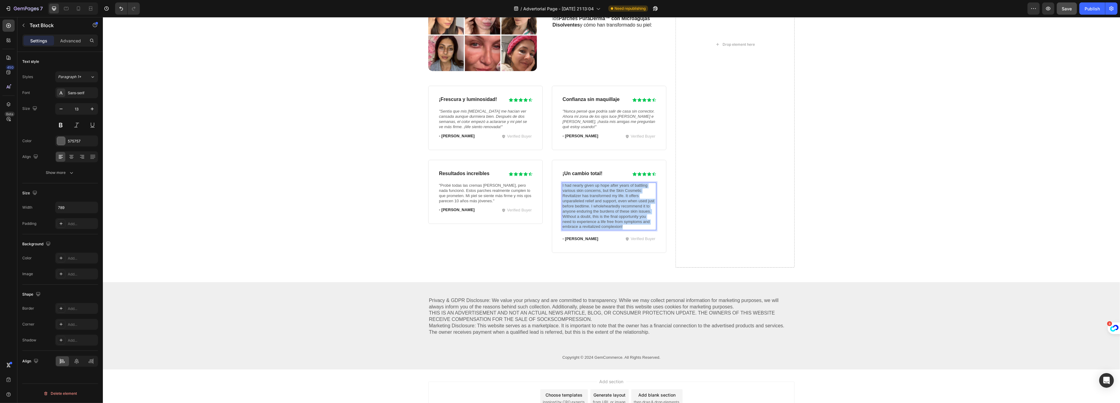
click at [604, 190] on p "I had nearly given up hope after years of battling various skin concerns, but t…" at bounding box center [608, 206] width 93 height 46
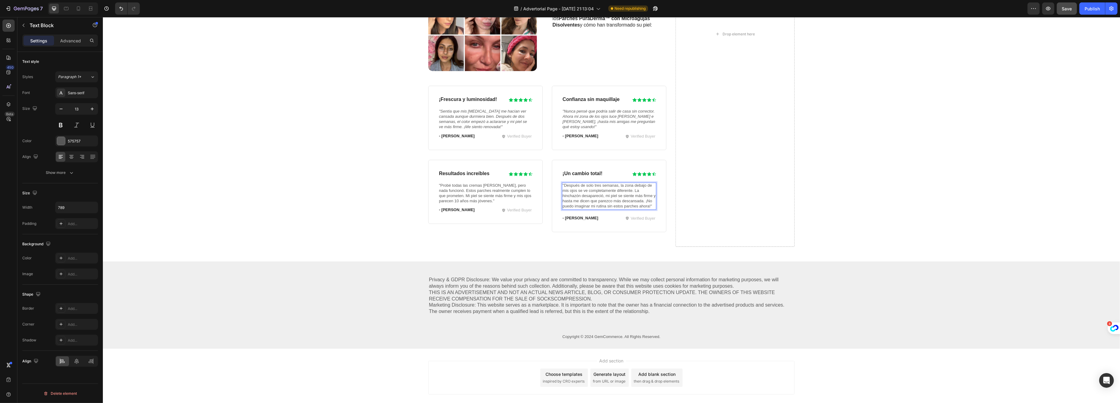
click at [603, 204] on p ""Después de solo tres semanas, la zona debajo de mis ojos se ve completamente d…" at bounding box center [608, 196] width 93 height 26
click at [568, 218] on p "- Olivia" at bounding box center [584, 218] width 45 height 5
click at [630, 205] on p ""Después de solo tres semanas, la zona debajo de mis ojos se ve completamente d…" at bounding box center [608, 196] width 93 height 26
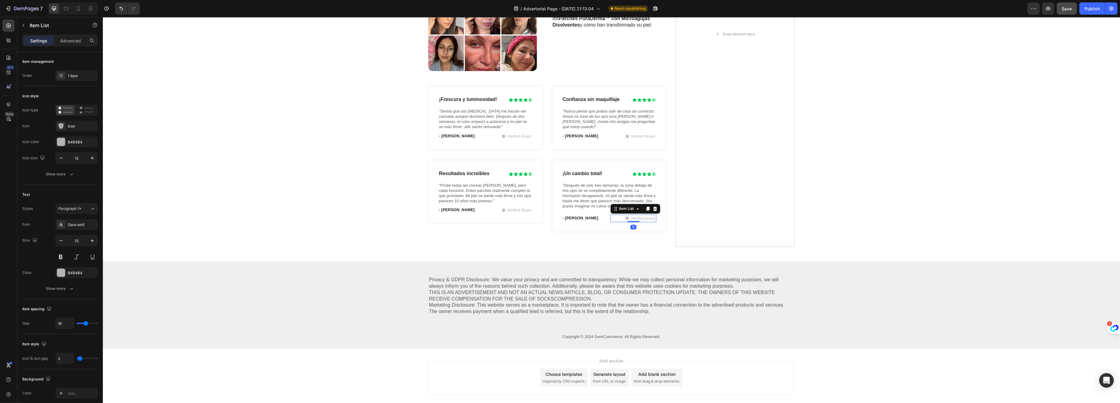
click at [610, 215] on div "Verified Buyer Item List 0" at bounding box center [633, 219] width 46 height 8
click at [600, 202] on p ""Después de solo tres semanas, la zona debajo de mis ojos se ve completamente d…" at bounding box center [608, 196] width 93 height 26
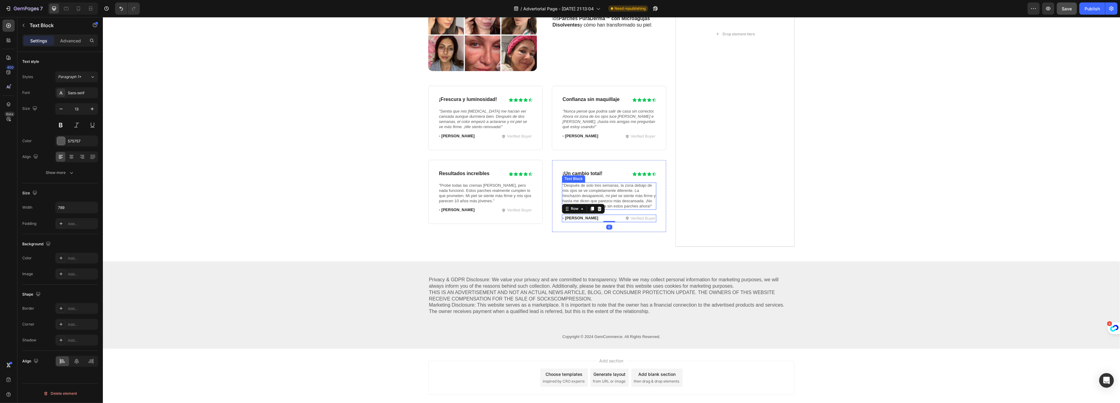
click at [607, 203] on p ""Después de solo tres semanas, la zona debajo de mis ojos se ve completamente d…" at bounding box center [608, 196] width 93 height 26
click at [605, 202] on p ""Después de solo tres semanas, la zona debajo de mis ojos se ve completamente d…" at bounding box center [608, 196] width 93 height 26
click at [605, 211] on div at bounding box center [609, 211] width 12 height 1
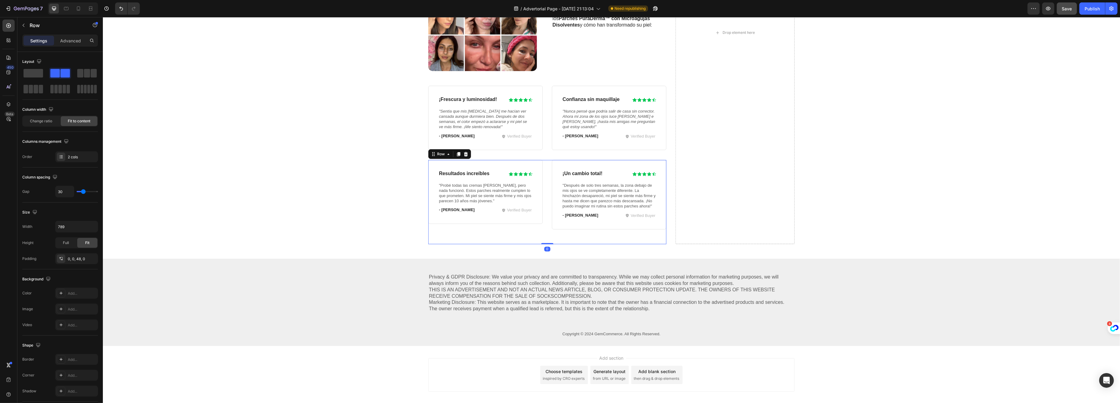
click at [568, 241] on div "Resultados increíbles Heading Icon Icon Icon Icon Icon Icon List Row "Probé tod…" at bounding box center [547, 202] width 238 height 84
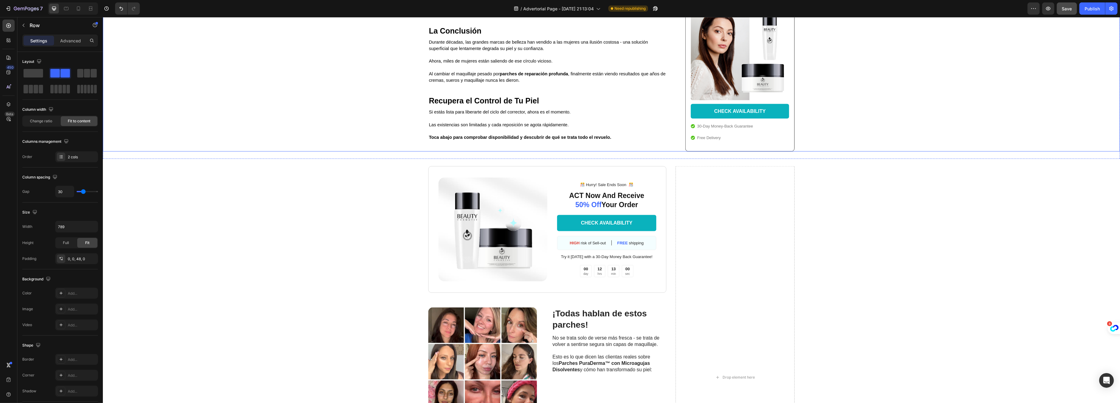
scroll to position [1335, 0]
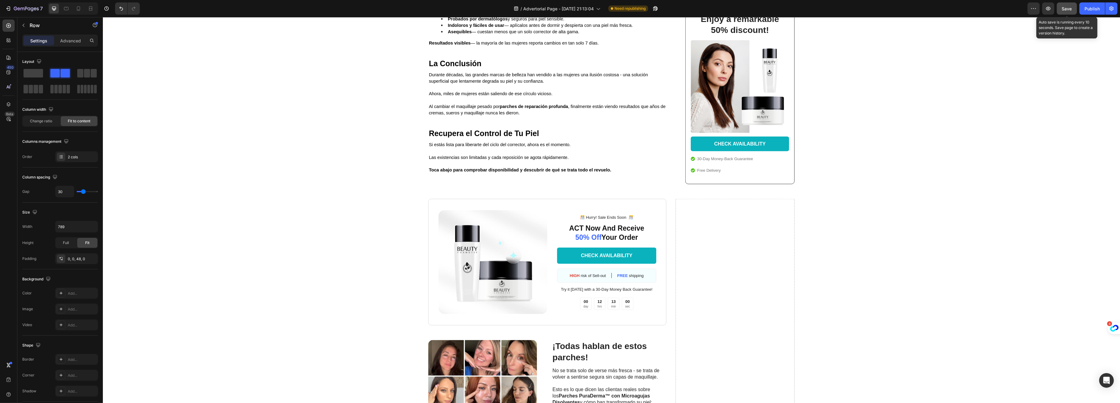
click at [763, 9] on span "Save" at bounding box center [1067, 8] width 10 height 5
click at [512, 270] on img at bounding box center [492, 262] width 109 height 104
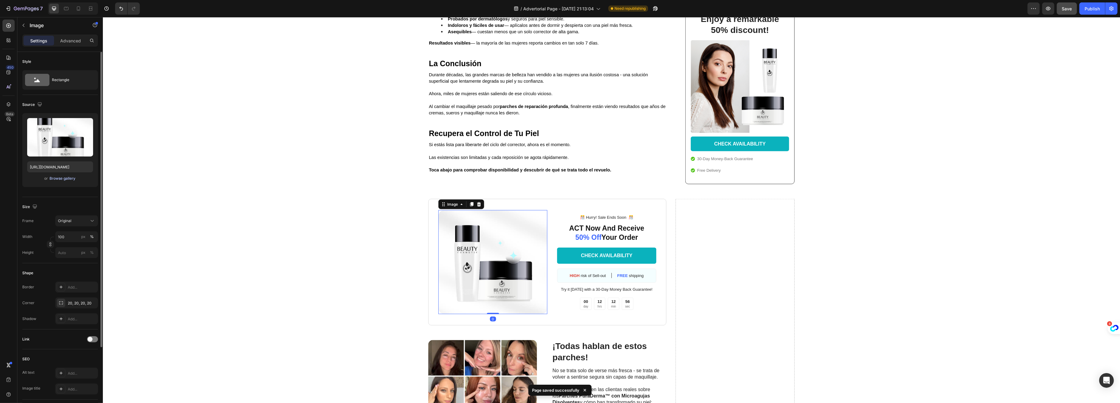
click at [58, 177] on div "Browse gallery" at bounding box center [63, 178] width 26 height 5
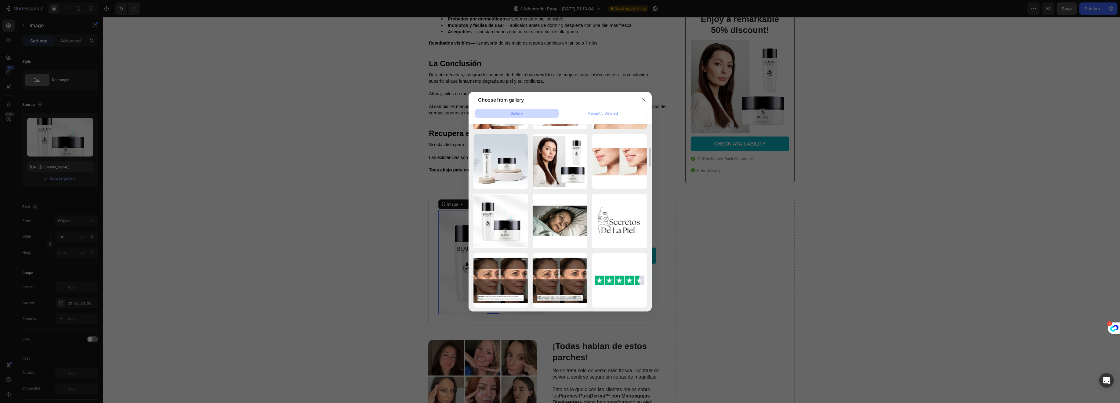
scroll to position [0, 0]
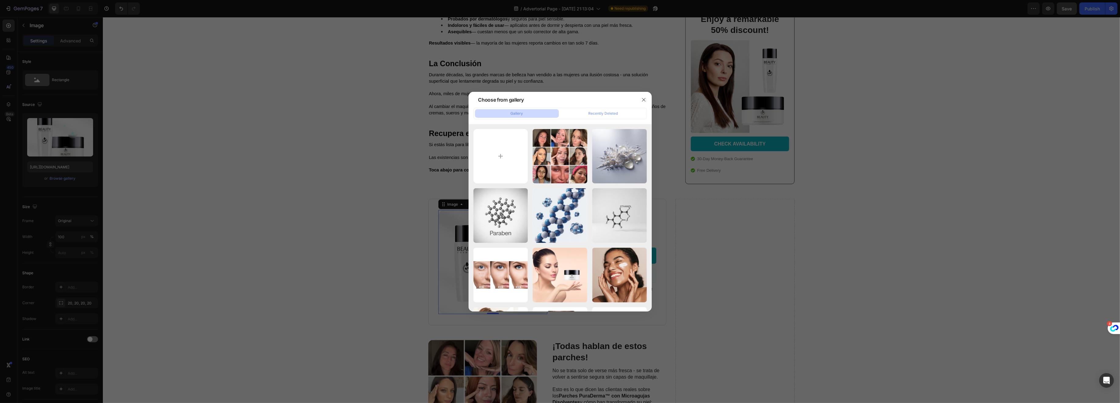
click at [52, 152] on div at bounding box center [560, 201] width 1120 height 403
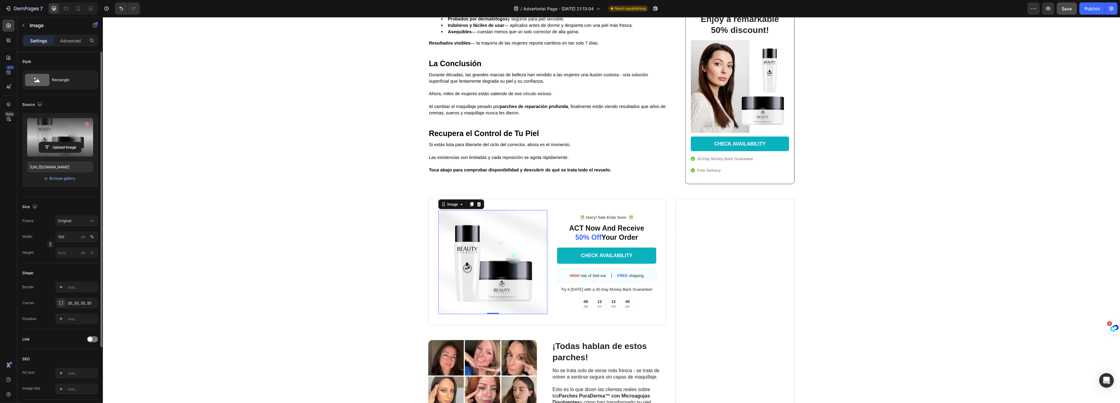
click at [63, 137] on label at bounding box center [60, 137] width 66 height 38
click at [63, 142] on input "file" at bounding box center [60, 147] width 42 height 10
type input "https://cdn.shopify.com/s/files/1/0916/4393/7083/files/gempages_579768274724651…"
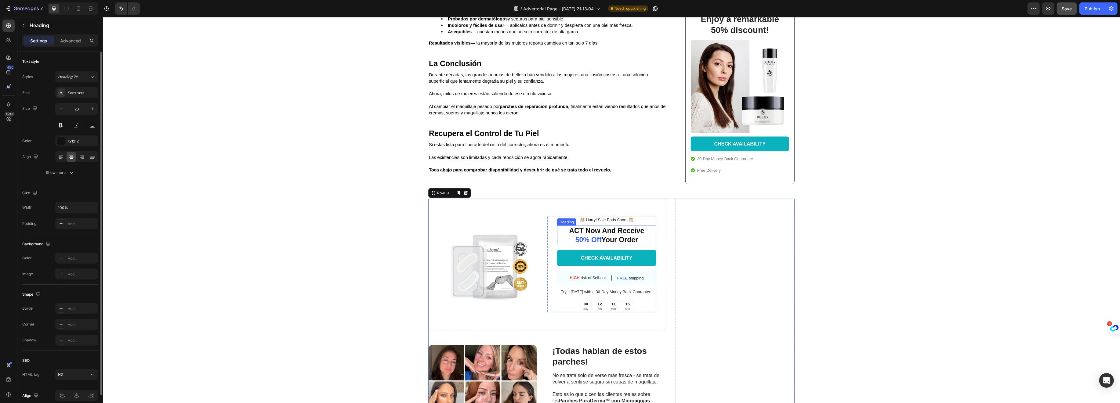
click at [598, 245] on h2 "ACT Now And Receive 50% Off Your Order" at bounding box center [606, 236] width 99 height 20
click at [615, 245] on h2 "ACT Now And Receive 50% Off Your Order" at bounding box center [606, 236] width 99 height 20
click at [615, 245] on p "ACT Now And Receive 50% Off Your Order" at bounding box center [606, 236] width 98 height 18
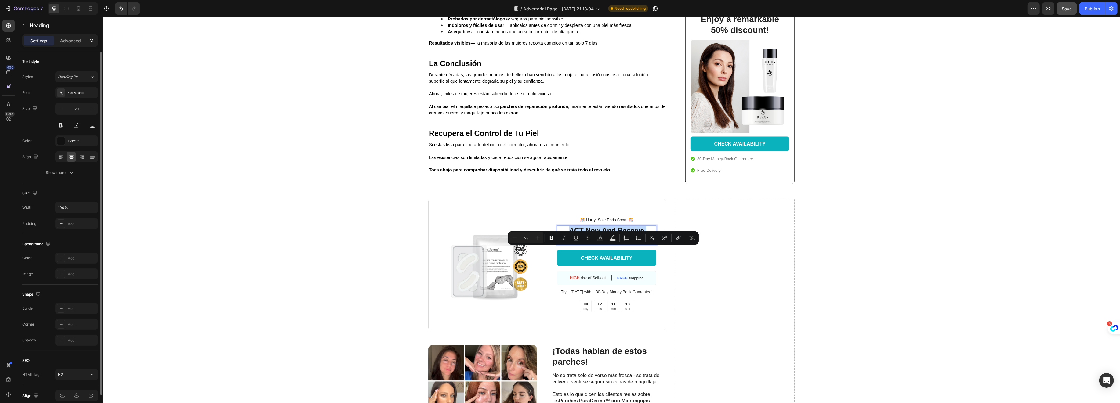
scroll to position [1331, 0]
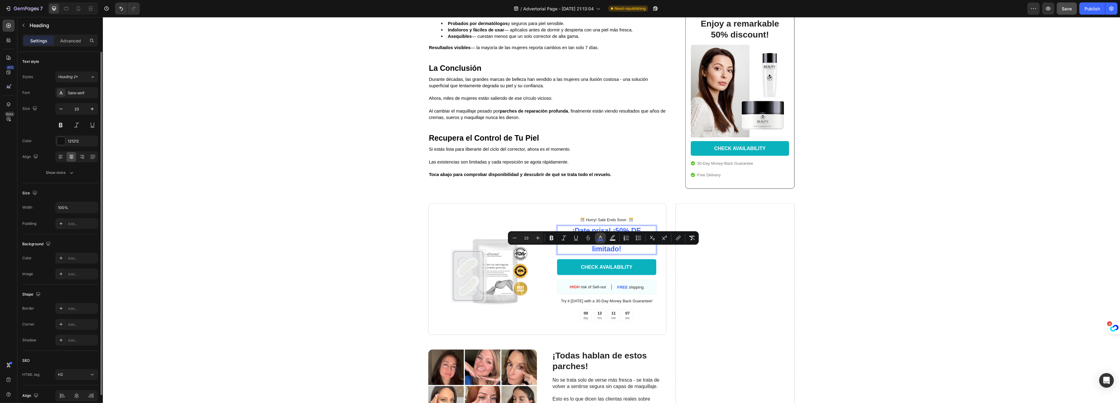
click at [598, 239] on icon "Editor contextual toolbar" at bounding box center [600, 238] width 6 height 6
type input "3C67FF"
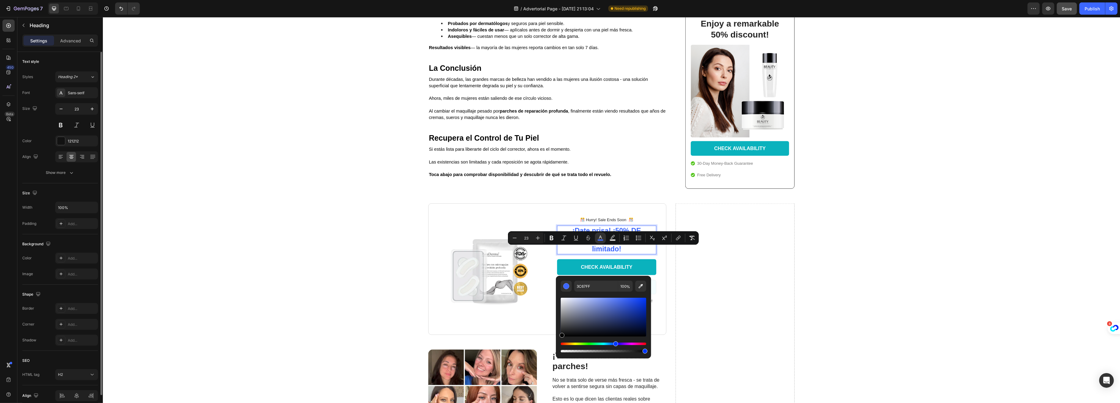
drag, startPoint x: 680, startPoint y: 347, endPoint x: 549, endPoint y: 343, distance: 131.6
type input "000000"
click at [603, 253] on span "¡Date prisa! ¡50% DE DESCUENTO por tiempo limitado!" at bounding box center [606, 240] width 82 height 26
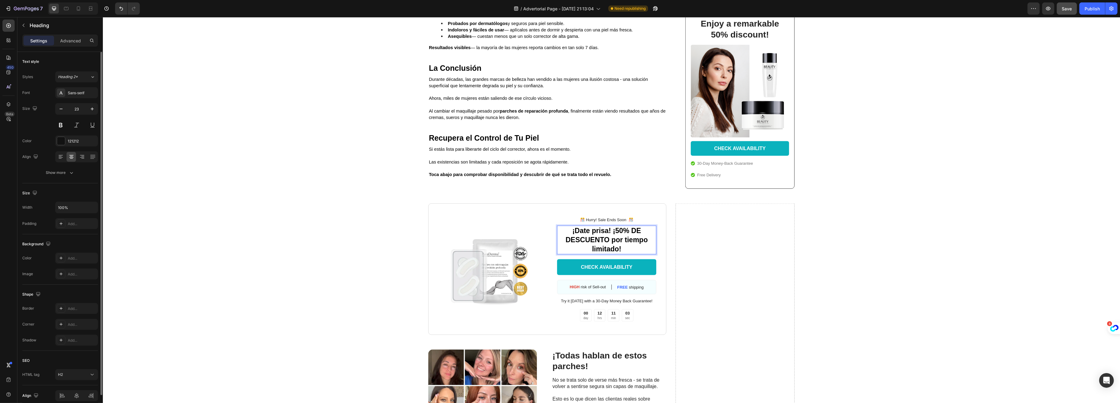
click at [610, 251] on span "¡Date prisa! ¡50% DE DESCUENTO por tiempo limitado!" at bounding box center [606, 240] width 82 height 26
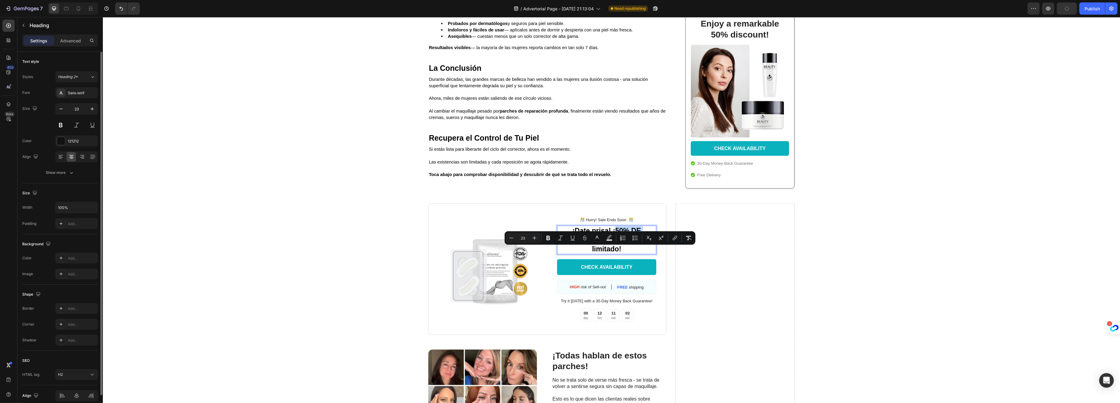
drag, startPoint x: 610, startPoint y: 251, endPoint x: 607, endPoint y: 260, distance: 10.0
click at [607, 253] on span "¡Date prisa! ¡50% DE DESCUENTO por tiempo limitado!" at bounding box center [606, 240] width 82 height 26
click at [596, 238] on icon "Editor contextual toolbar" at bounding box center [597, 237] width 3 height 3
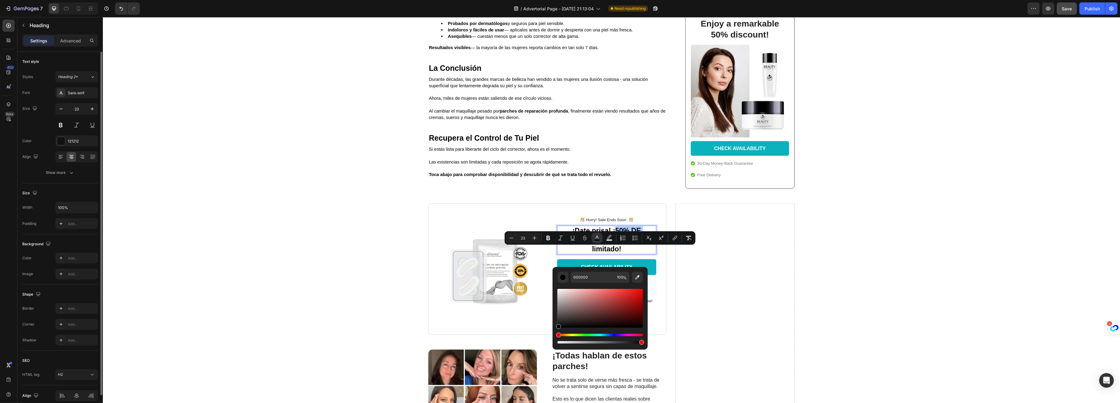
click at [611, 275] on div "Hue" at bounding box center [599, 335] width 85 height 2
type input "3460EF"
drag, startPoint x: 608, startPoint y: 305, endPoint x: 625, endPoint y: 291, distance: 21.9
click at [625, 275] on div "Editor contextual toolbar" at bounding box center [599, 308] width 85 height 39
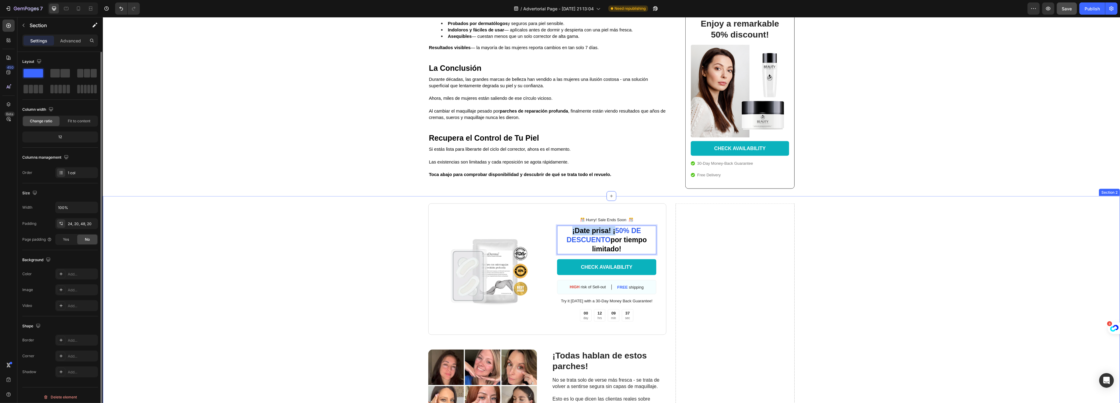
click at [603, 271] on div "CHECK AVAILABILITY" at bounding box center [607, 267] width 52 height 6
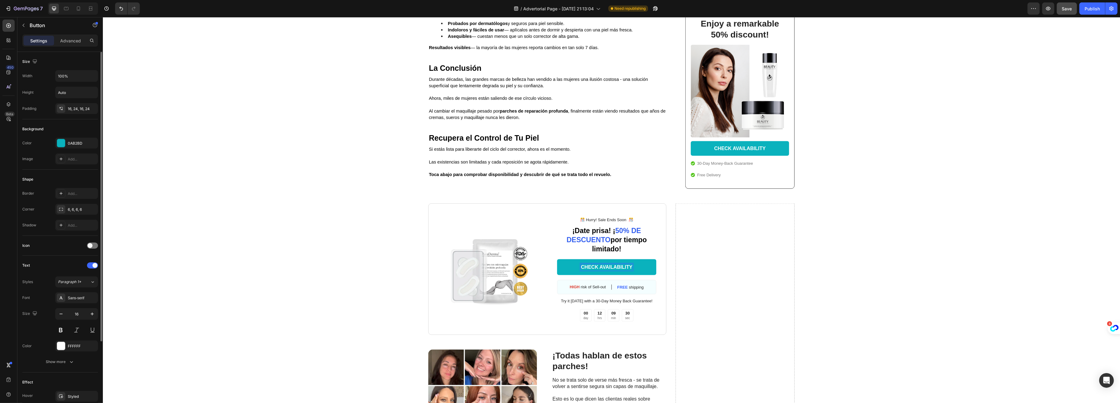
click at [603, 271] on div "CHECK AVAILABILITY" at bounding box center [607, 267] width 52 height 6
click at [603, 271] on p "CHECK AVAILABILITY" at bounding box center [607, 267] width 52 height 6
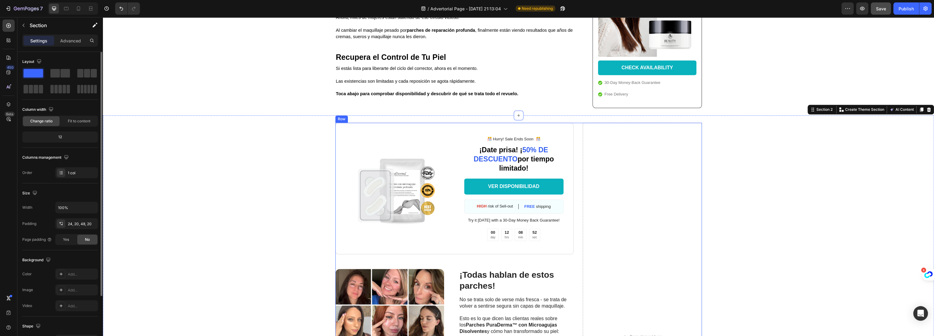
scroll to position [1432, 0]
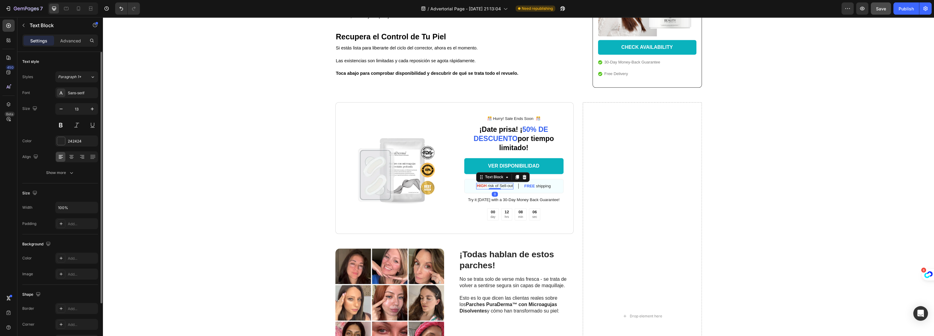
click at [477, 183] on strong "HIGH" at bounding box center [482, 185] width 10 height 5
click at [488, 183] on p "ALTA risk of Sell-out" at bounding box center [494, 185] width 35 height 5
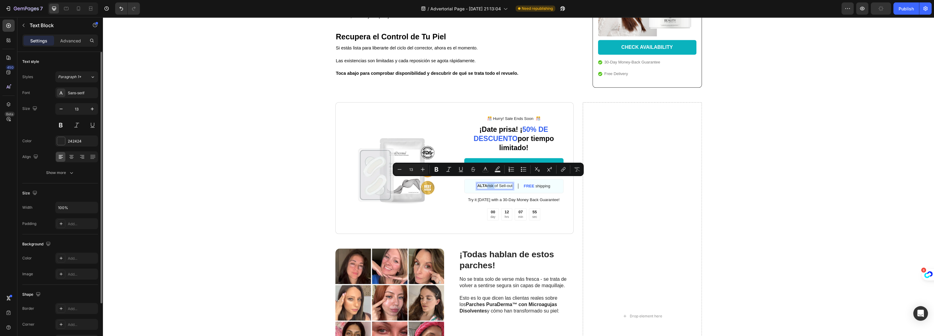
click at [487, 183] on p "ALTA risk of Sell-out" at bounding box center [494, 185] width 35 height 5
drag, startPoint x: 485, startPoint y: 181, endPoint x: 511, endPoint y: 181, distance: 25.3
click at [511, 181] on div "ALTA risk of Sell-out Text Block 0 FREE shipping Text Block Row" at bounding box center [513, 186] width 99 height 14
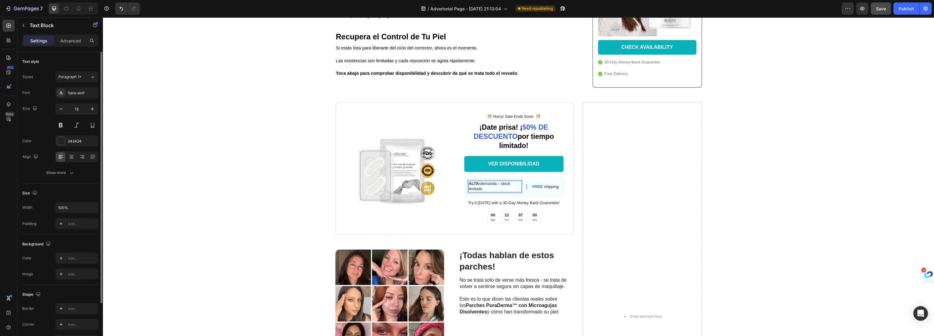
click at [498, 181] on p "ALTA rdemanda – stock limitado" at bounding box center [495, 186] width 52 height 10
click at [537, 184] on strong "FREE" at bounding box center [537, 186] width 11 height 5
click at [573, 176] on icon at bounding box center [575, 178] width 4 height 4
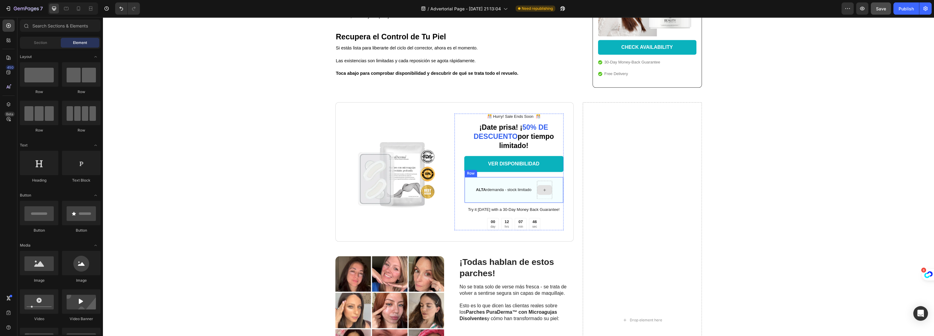
click at [544, 181] on div at bounding box center [544, 190] width 15 height 18
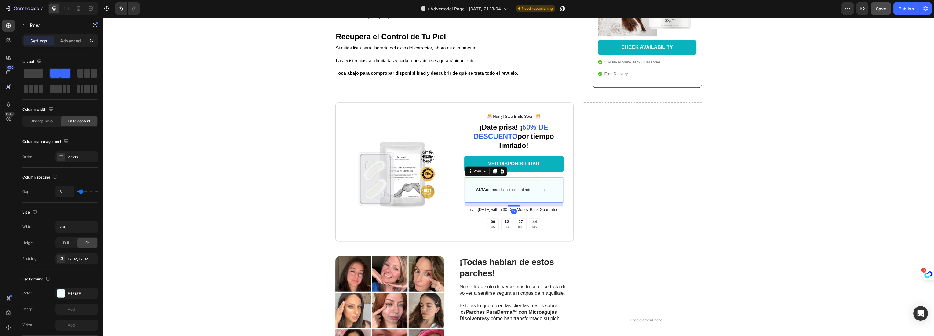
click at [501, 192] on div "ALTA rdemanda - stock limitado Text Block" at bounding box center [503, 190] width 57 height 18
click at [525, 187] on p "ALTA rdemanda - stock limitado" at bounding box center [504, 189] width 56 height 5
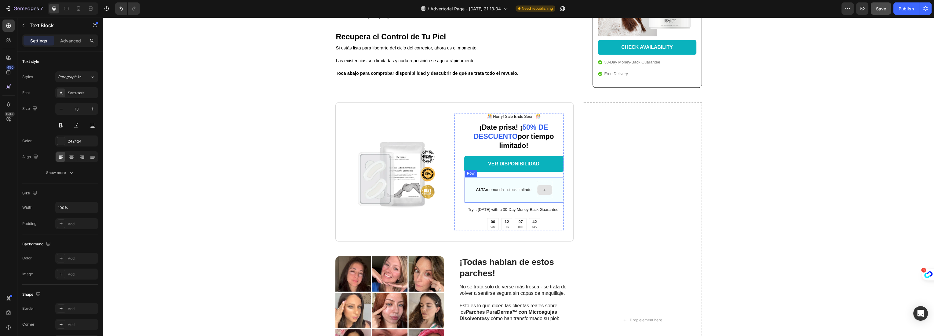
click at [542, 187] on icon at bounding box center [544, 189] width 5 height 5
click at [489, 187] on p "ALTA rdemanda - stock limitado" at bounding box center [504, 189] width 56 height 5
click at [491, 191] on div "ALTA rdemanda - stock limitado Text Block" at bounding box center [503, 190] width 57 height 18
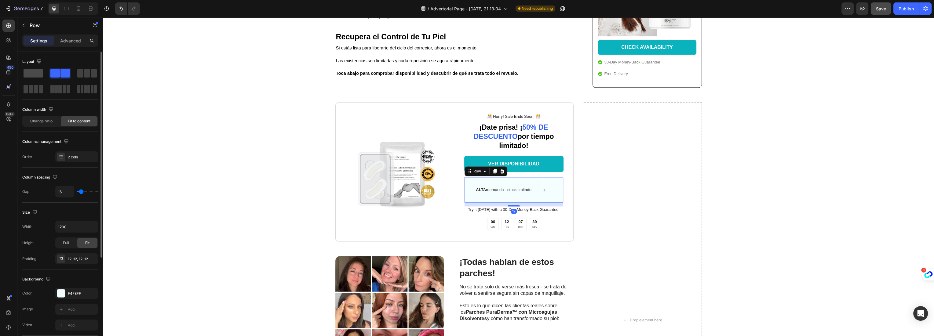
click at [31, 75] on span at bounding box center [34, 73] width 20 height 9
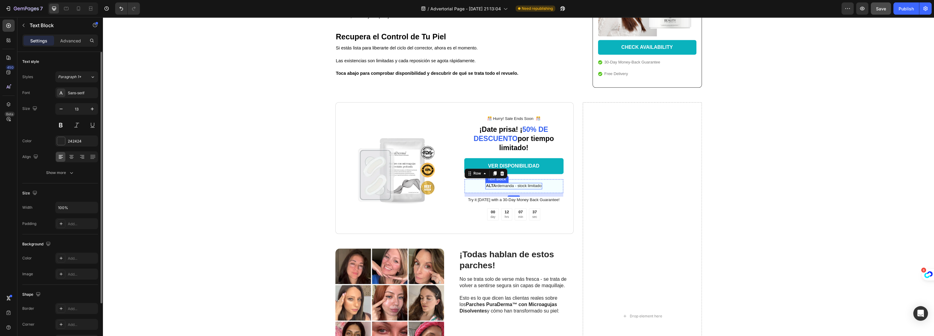
click at [489, 183] on strong "ALTA" at bounding box center [491, 185] width 10 height 5
click at [486, 183] on strong "ALTA" at bounding box center [491, 185] width 10 height 5
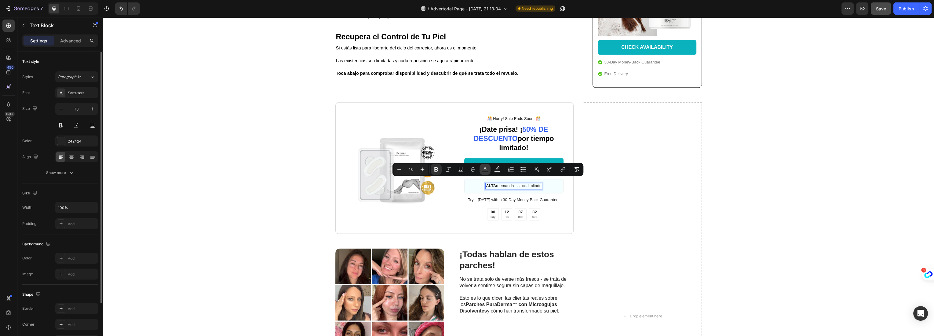
click at [484, 171] on rect "Editor contextual toolbar" at bounding box center [485, 172] width 6 height 2
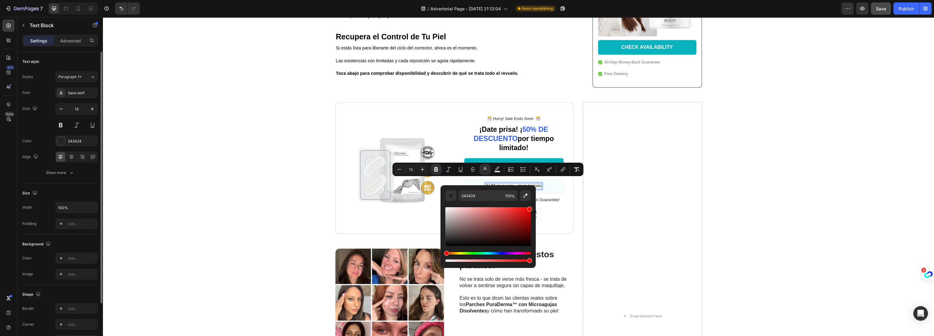
drag, startPoint x: 517, startPoint y: 228, endPoint x: 530, endPoint y: 205, distance: 26.2
click at [530, 205] on div "242424 100 %" at bounding box center [487, 224] width 95 height 78
type input "FF0202"
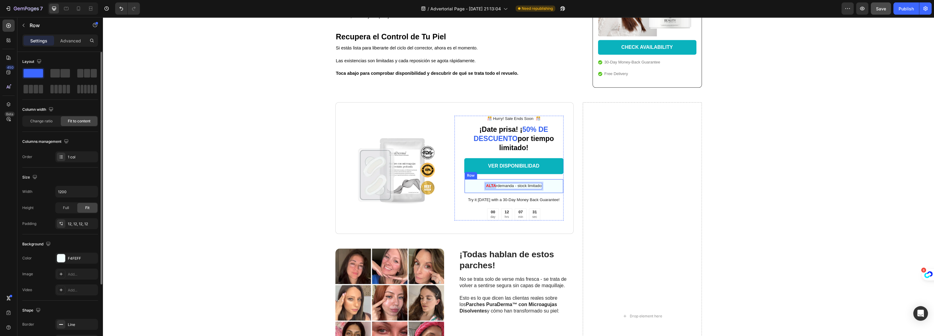
click at [547, 183] on div "ALTA rdemanda - stock limitado Text Block 0 Row" at bounding box center [513, 186] width 99 height 14
click at [510, 199] on div "12" at bounding box center [513, 201] width 6 height 5
click at [545, 198] on p "Try it today with a 30-Day Money Back Guarantee!" at bounding box center [514, 200] width 98 height 5
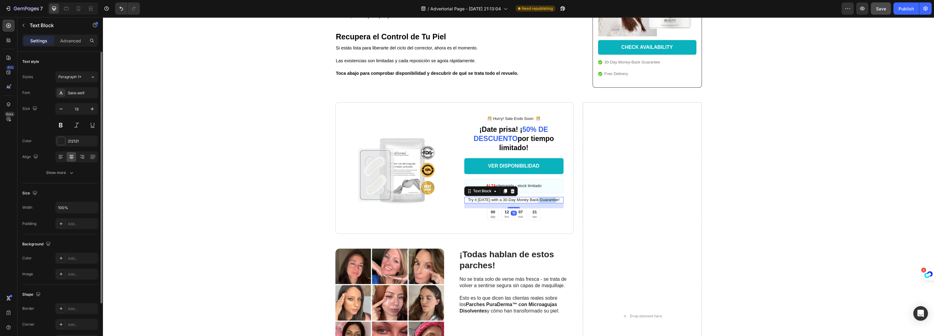
click at [545, 198] on p "Try it today with a 30-Day Money Back Guarantee!" at bounding box center [514, 200] width 98 height 5
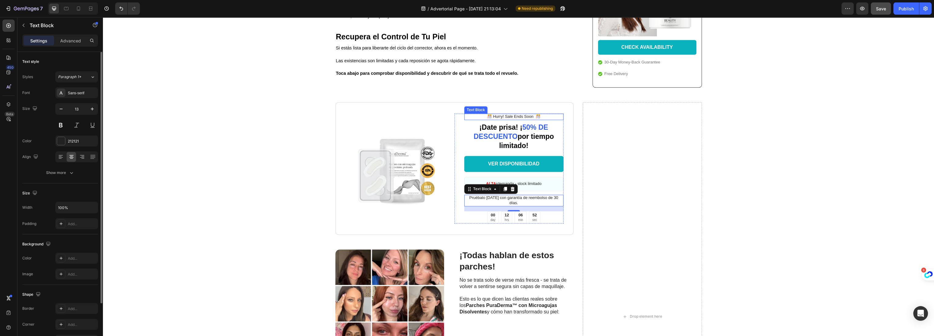
click at [504, 114] on p "️🎊 Hurry! Sale Ends Soon ️🎊" at bounding box center [514, 116] width 98 height 5
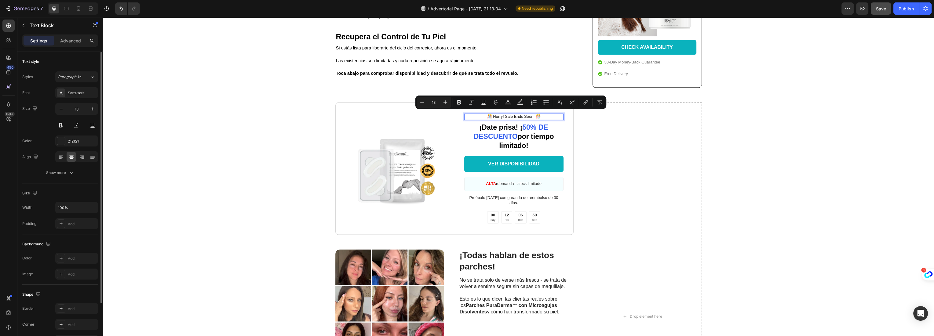
click at [506, 114] on p "️🎊 Hurry! Sale Ends Soon ️🎊" at bounding box center [514, 116] width 98 height 5
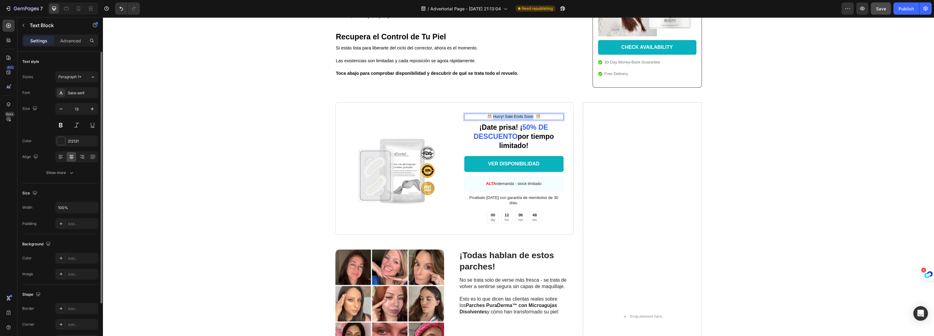
drag, startPoint x: 490, startPoint y: 114, endPoint x: 529, endPoint y: 115, distance: 39.4
click at [529, 115] on p "️🎊 Hurry! Sale Ends Soon ️🎊" at bounding box center [514, 116] width 98 height 5
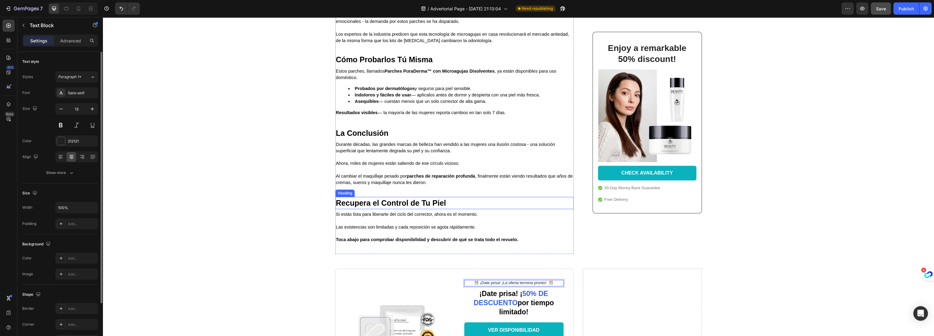
scroll to position [1228, 0]
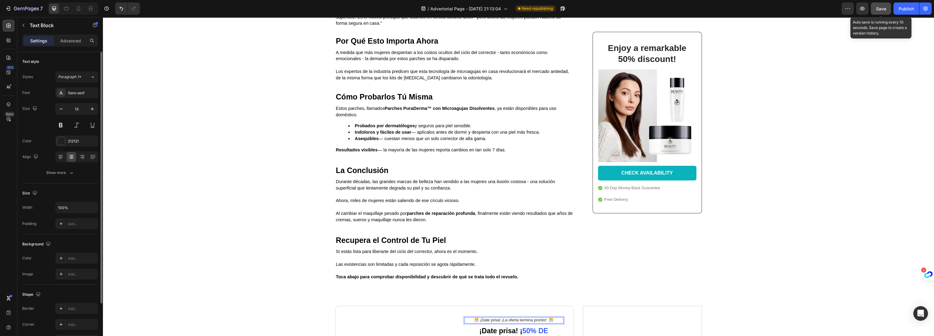
click at [763, 8] on span "Save" at bounding box center [881, 8] width 10 height 5
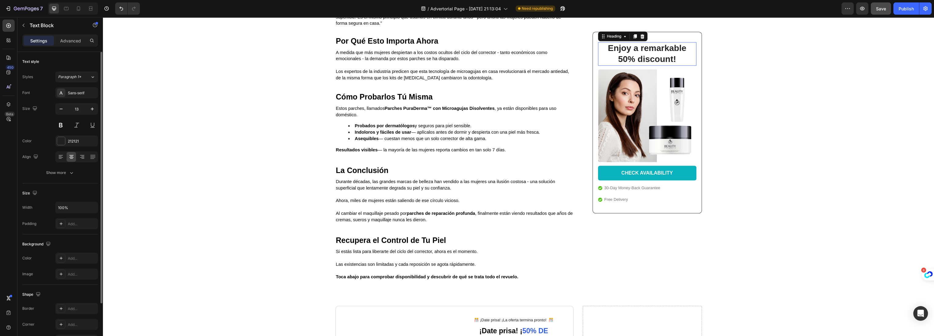
click at [655, 55] on h2 "Enjoy a remarkable 50% discount!" at bounding box center [647, 54] width 86 height 24
click at [655, 55] on p "Enjoy a remarkable 50% discount!" at bounding box center [646, 54] width 85 height 22
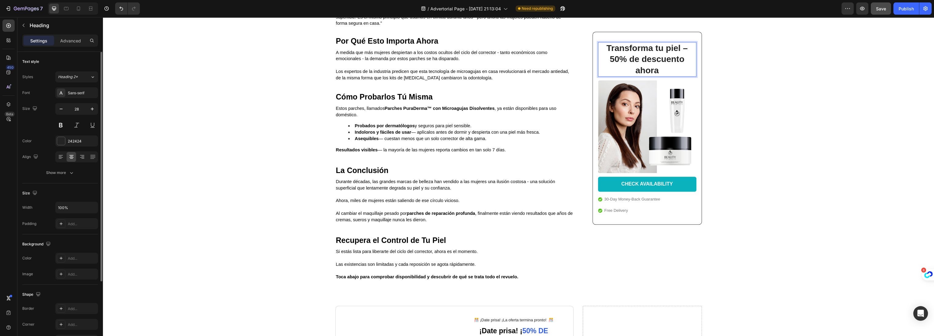
click at [685, 49] on p "Transforma tu piel – 50% de descuento ahora" at bounding box center [646, 59] width 85 height 33
click at [641, 198] on p "30-Day Money-Back Guarantee" at bounding box center [632, 199] width 56 height 6
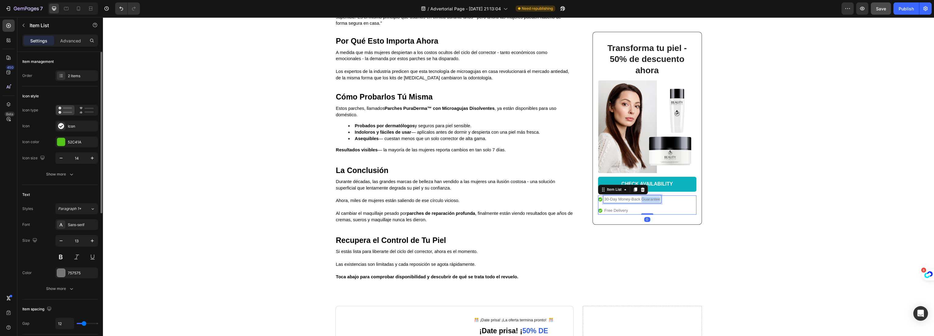
click at [641, 198] on p "30-Day Money-Back Guarantee" at bounding box center [632, 199] width 56 height 6
click at [611, 209] on p "Free Delivery" at bounding box center [635, 211] width 62 height 6
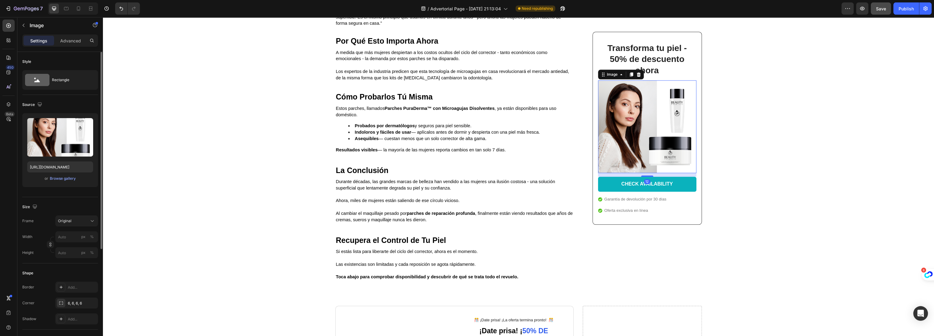
click at [660, 143] on img at bounding box center [647, 126] width 98 height 93
click at [60, 147] on input "file" at bounding box center [60, 147] width 42 height 10
type input "https://cdn.shopify.com/s/files/1/0916/4393/7083/files/gempages_579768274724651…"
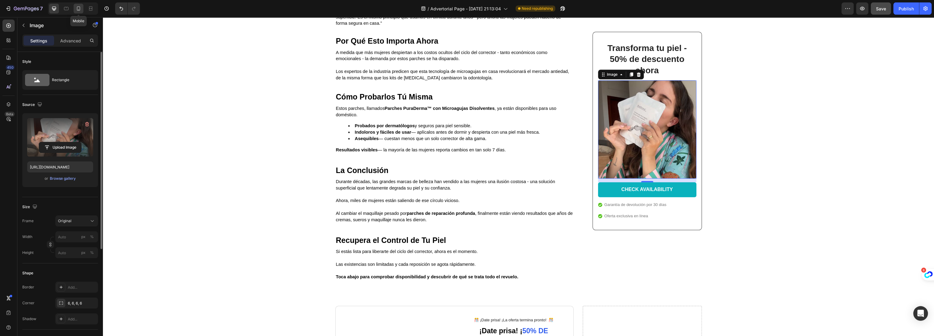
click at [78, 8] on icon at bounding box center [78, 8] width 6 height 6
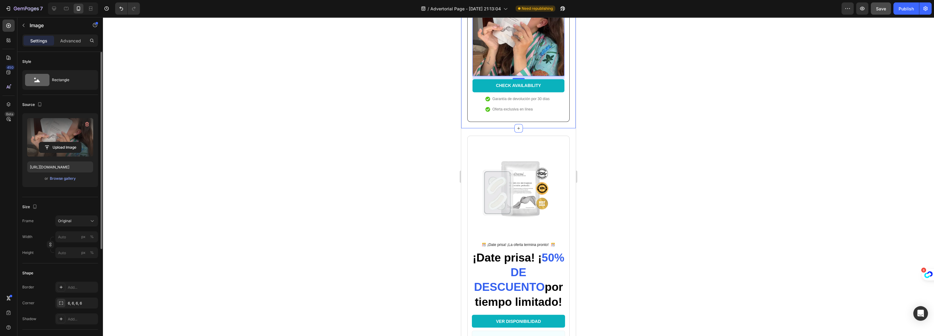
scroll to position [2037, 0]
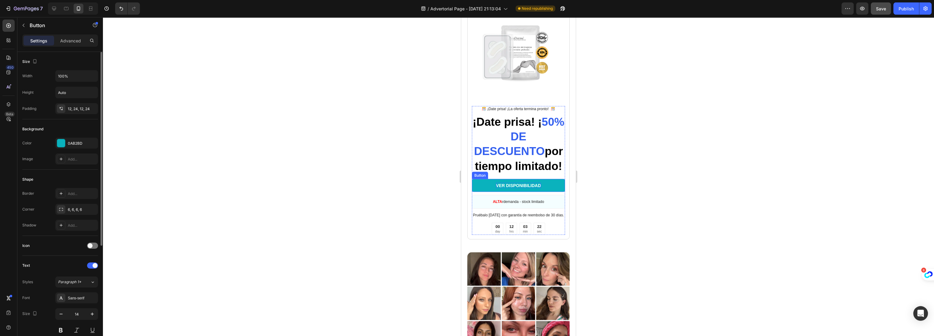
click at [514, 188] on p "VER DISPONIBILIDAD" at bounding box center [518, 185] width 45 height 5
click at [504, 188] on p "VER DISPONIBILIDAD" at bounding box center [518, 185] width 45 height 5
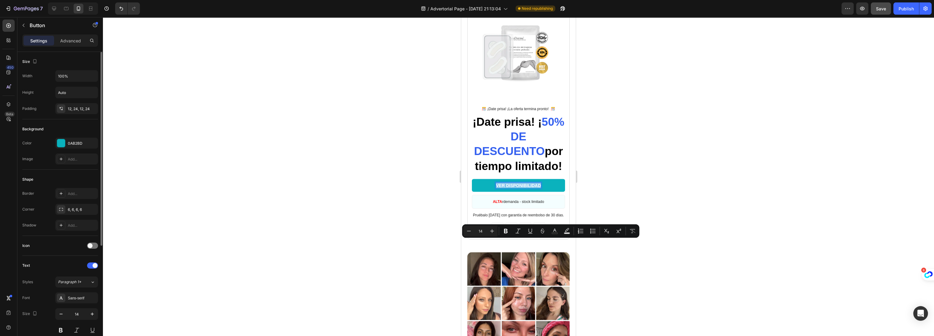
copy p "VER DISPONIBILIDAD"
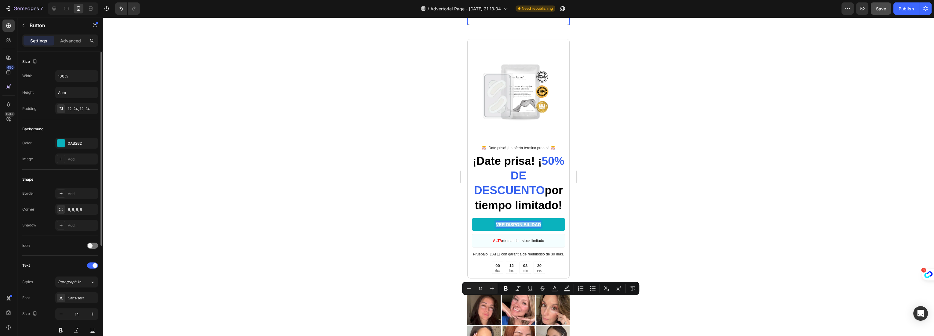
scroll to position [1969, 0]
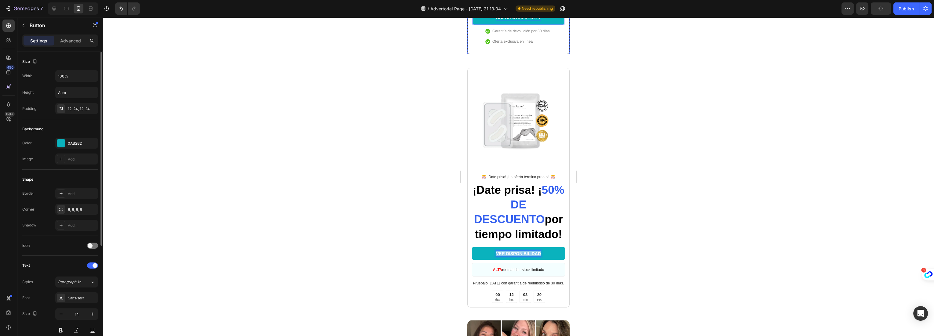
click at [516, 20] on div "CHECK AVAILABILITY" at bounding box center [518, 17] width 45 height 5
click at [516, 20] on p "CHECK AVAILABILITY" at bounding box center [518, 17] width 45 height 5
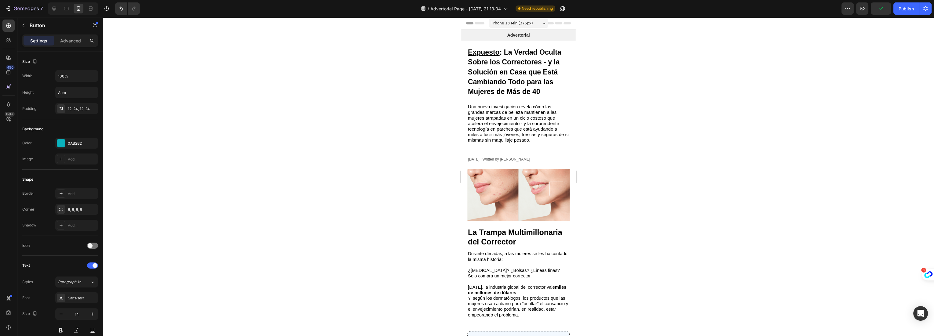
scroll to position [1969, 0]
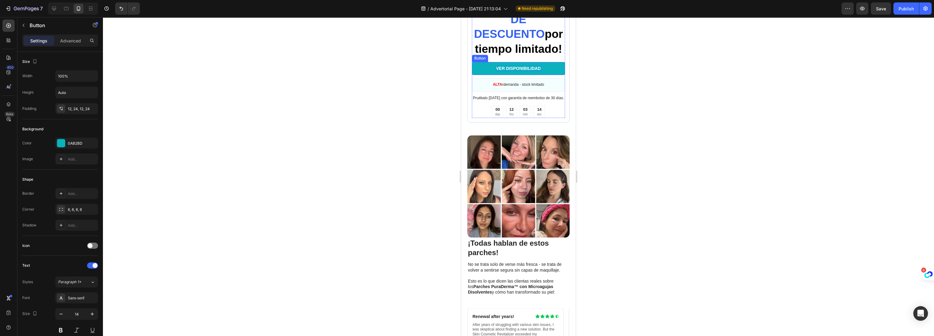
click at [526, 71] on p "VER DISPONIBILIDAD" at bounding box center [518, 68] width 45 height 5
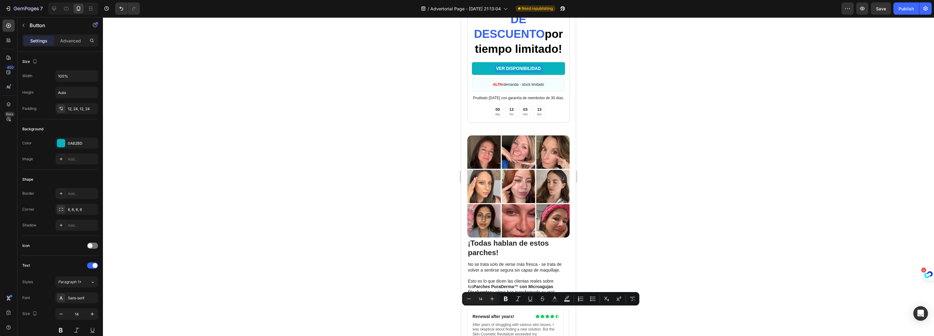
click at [538, 75] on link "VER DISPONIBILIDAD" at bounding box center [518, 68] width 93 height 13
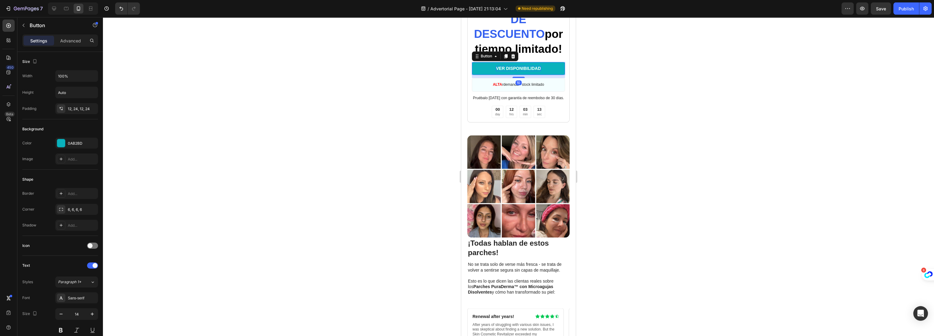
click at [536, 71] on p "VER DISPONIBILIDAD" at bounding box center [518, 68] width 45 height 5
click at [506, 75] on link "VER DISPONIBILIDAD>>" at bounding box center [518, 68] width 93 height 13
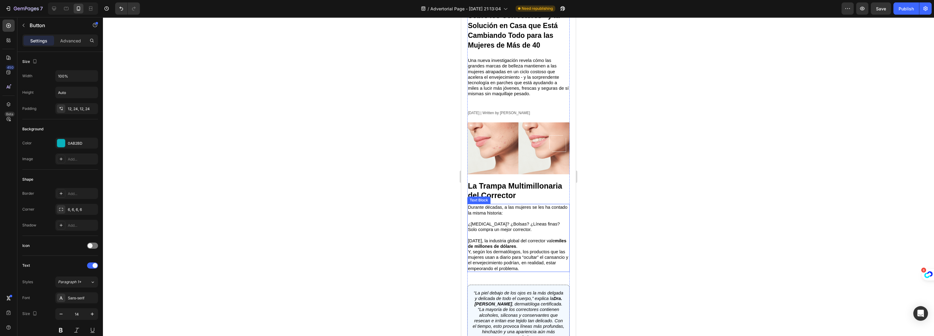
scroll to position [0, 0]
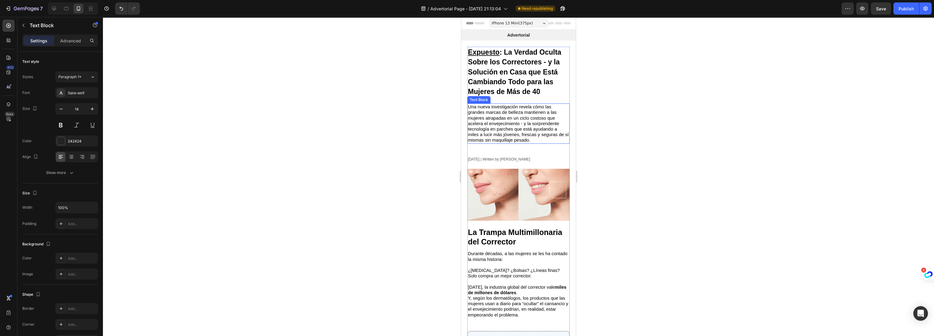
click at [495, 129] on span "Una nueva investigación revela cómo las grandes marcas de belleza mantienen a l…" at bounding box center [518, 123] width 101 height 38
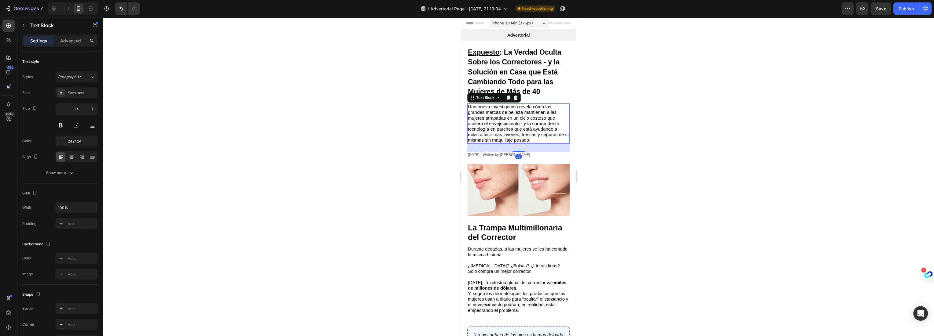
drag, startPoint x: 512, startPoint y: 153, endPoint x: 510, endPoint y: 148, distance: 5.5
click at [510, 144] on div "27" at bounding box center [518, 144] width 102 height 0
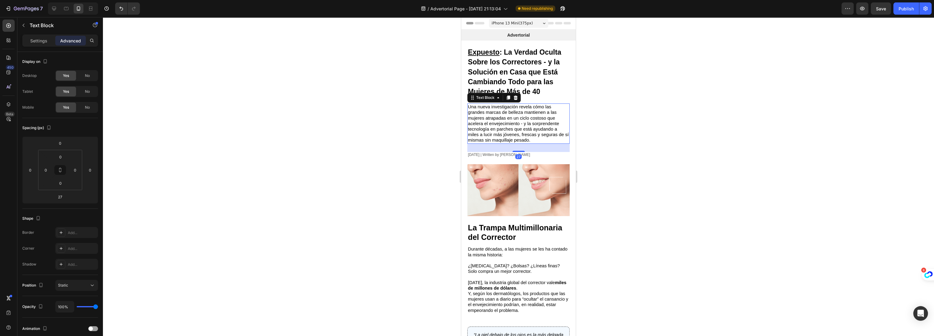
click at [652, 134] on div at bounding box center [518, 176] width 831 height 319
click at [501, 153] on p "[DATE] | Written by [PERSON_NAME]" at bounding box center [518, 155] width 101 height 5
click at [503, 153] on icon "[DATE] | Reportaje exclusivo de" at bounding box center [494, 155] width 52 height 4
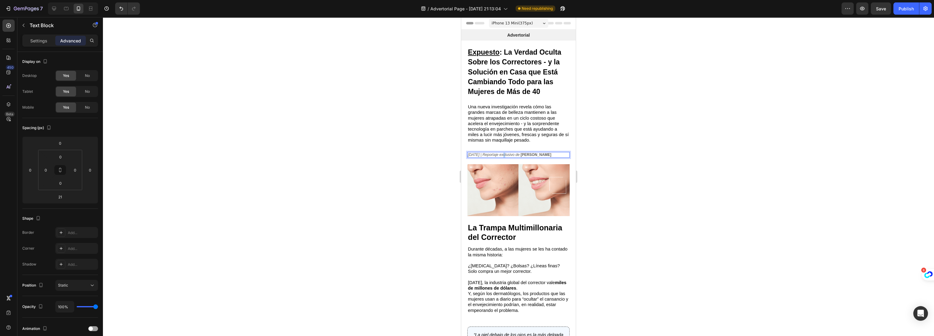
click at [506, 153] on icon "[DATE] | Reportaje exclusivo de" at bounding box center [494, 155] width 52 height 4
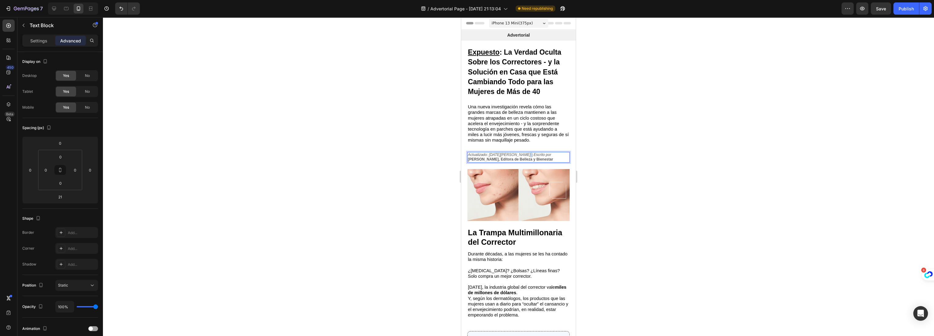
click at [523, 154] on icon "Actualizado: [DATE][PERSON_NAME] | Escrito por" at bounding box center [509, 155] width 83 height 4
click at [880, 8] on span "Save" at bounding box center [881, 8] width 10 height 5
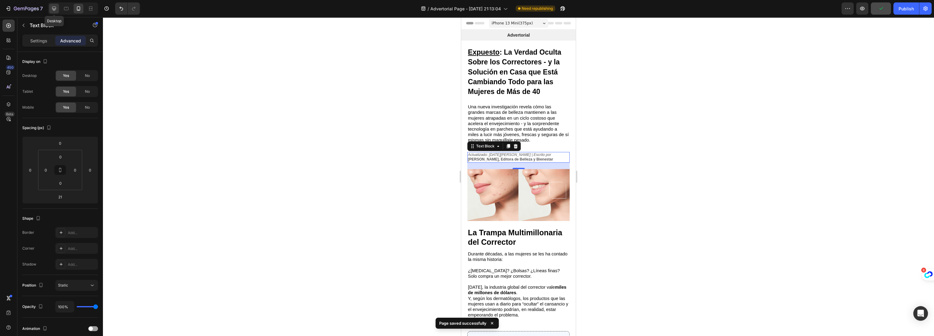
click at [55, 9] on icon at bounding box center [54, 9] width 4 height 4
type input "24"
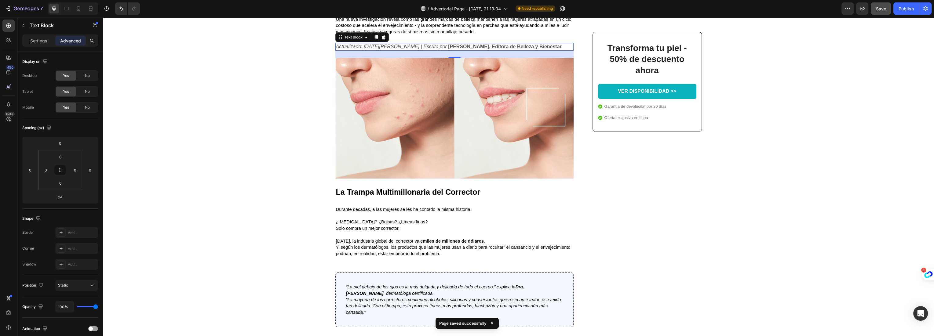
scroll to position [78, 0]
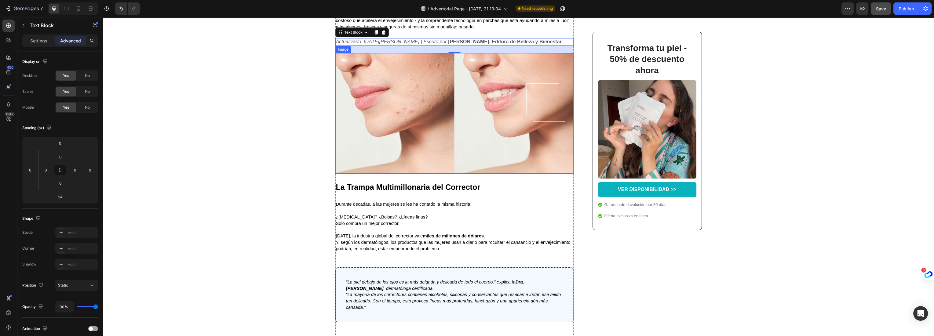
click at [404, 121] on img at bounding box center [454, 113] width 238 height 121
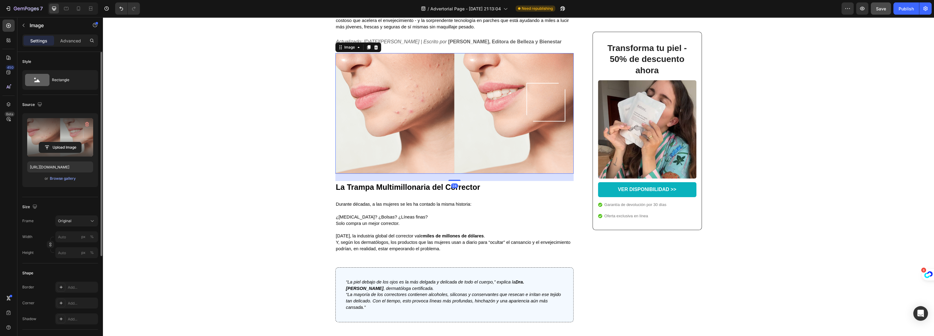
click at [54, 135] on label at bounding box center [60, 137] width 66 height 38
click at [54, 142] on input "file" at bounding box center [60, 147] width 42 height 10
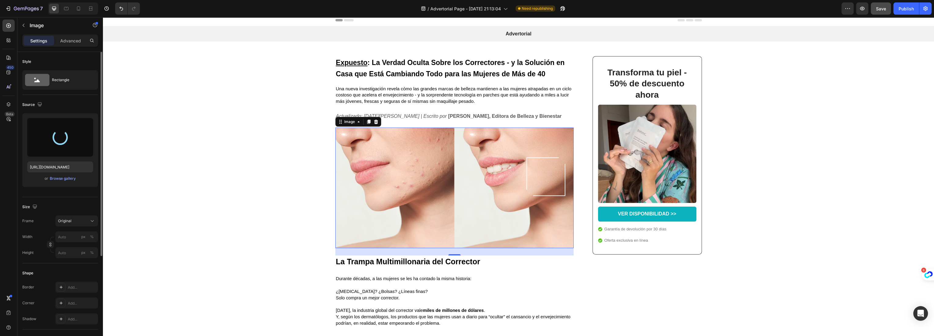
scroll to position [0, 0]
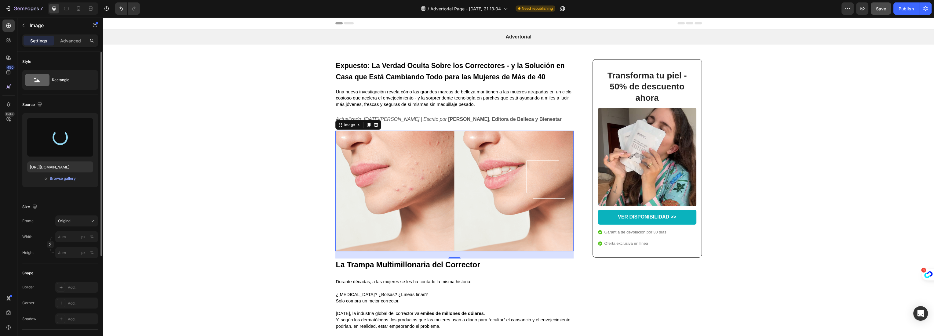
type input "[URL][DOMAIN_NAME]"
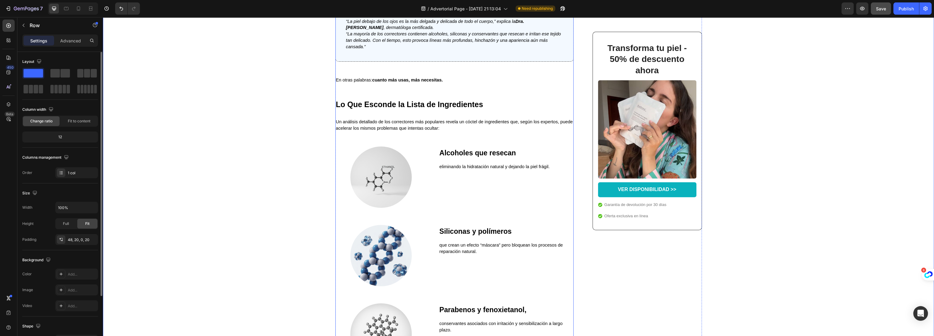
scroll to position [339, 0]
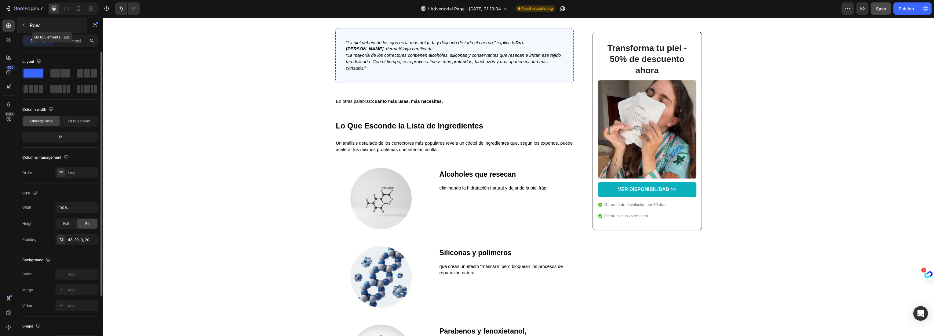
click at [23, 21] on button "button" at bounding box center [24, 25] width 10 height 10
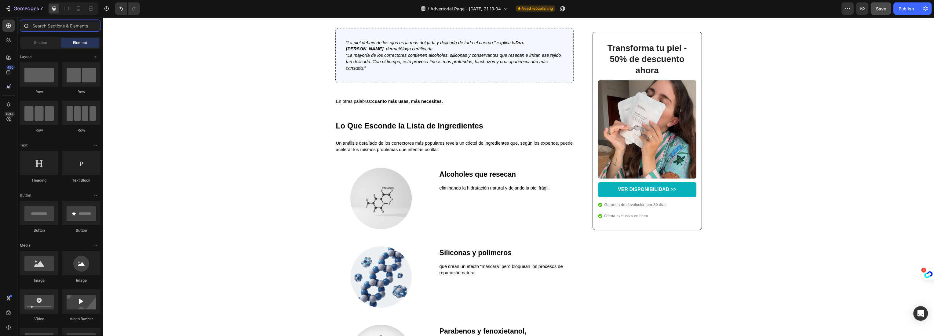
click at [51, 28] on input "text" at bounding box center [60, 26] width 81 height 12
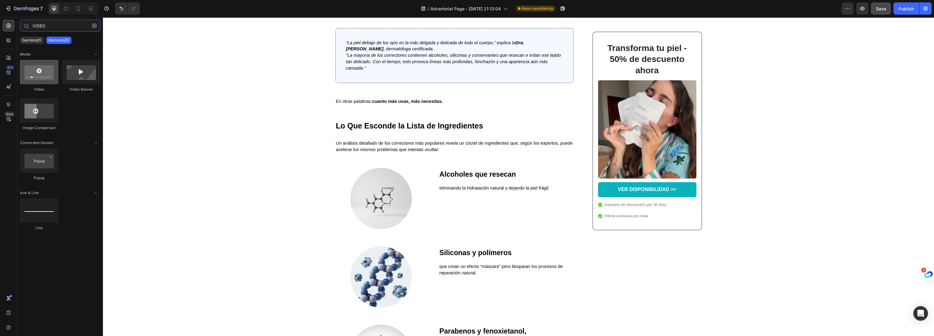
type input "VIDEO"
drag, startPoint x: 152, startPoint y: 93, endPoint x: 418, endPoint y: 157, distance: 273.8
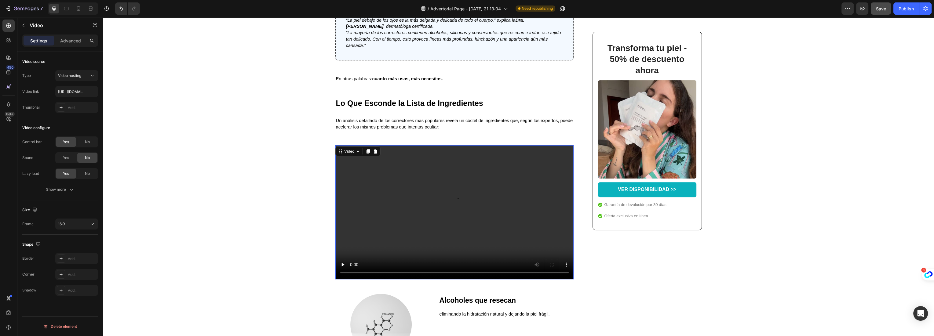
scroll to position [373, 0]
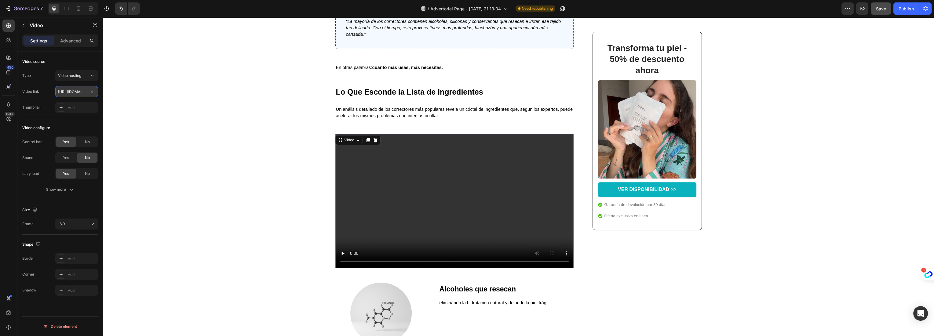
click at [71, 94] on input "[URL][DOMAIN_NAME]" at bounding box center [76, 91] width 43 height 11
paste input "82df8c2b5688438ebd9979b7b8fb2e37"
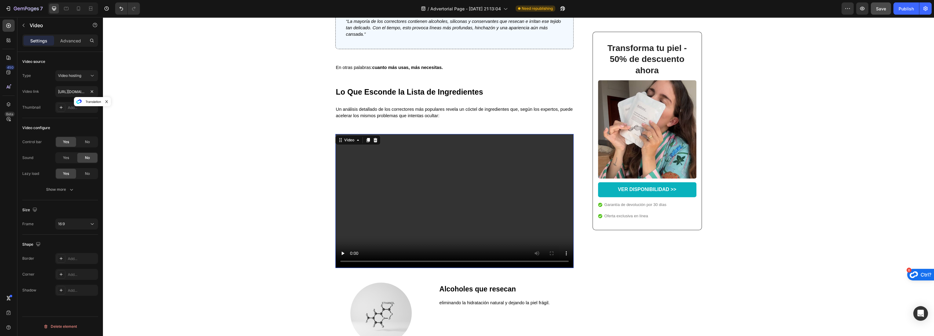
click at [45, 85] on div "Type Video hosting Video link [URL][DOMAIN_NAME] Thumbnail Add..." at bounding box center [60, 91] width 76 height 43
click at [68, 94] on input "[URL][DOMAIN_NAME]" at bounding box center [76, 91] width 43 height 11
paste input "a94b1d1a012a4691a9320dd1a5c6086e"
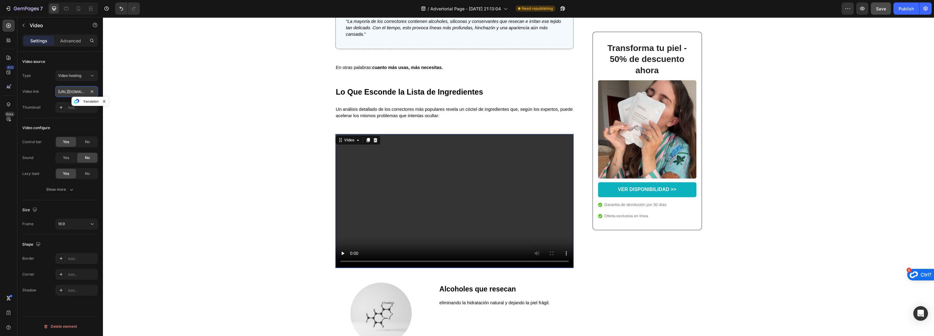
scroll to position [0, 114]
type input "[URL][DOMAIN_NAME]"
click at [49, 85] on div "Type Video hosting Video link [URL][DOMAIN_NAME] Thumbnail Add..." at bounding box center [60, 91] width 76 height 43
click at [87, 141] on span "No" at bounding box center [87, 141] width 5 height 5
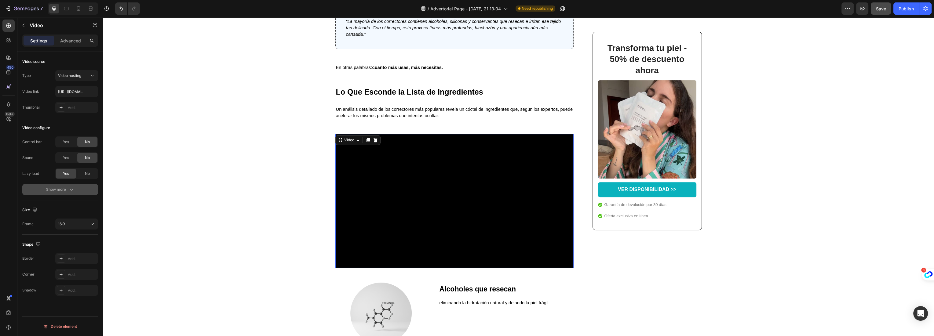
click at [70, 187] on icon "button" at bounding box center [71, 190] width 6 height 6
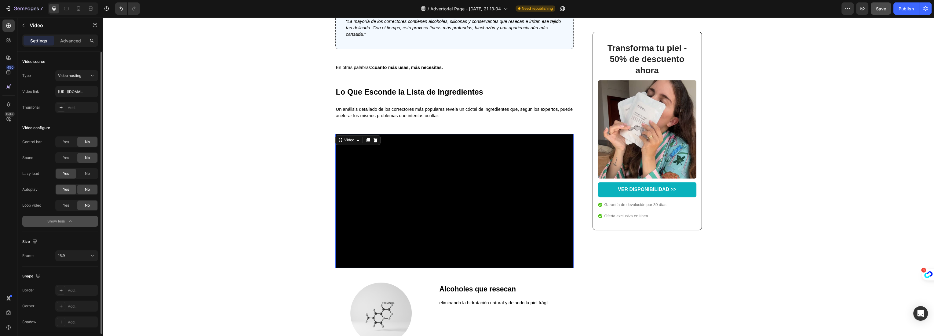
click at [65, 190] on span "Yes" at bounding box center [66, 189] width 6 height 5
click at [65, 207] on span "Yes" at bounding box center [66, 205] width 6 height 5
click at [78, 10] on icon at bounding box center [78, 8] width 3 height 4
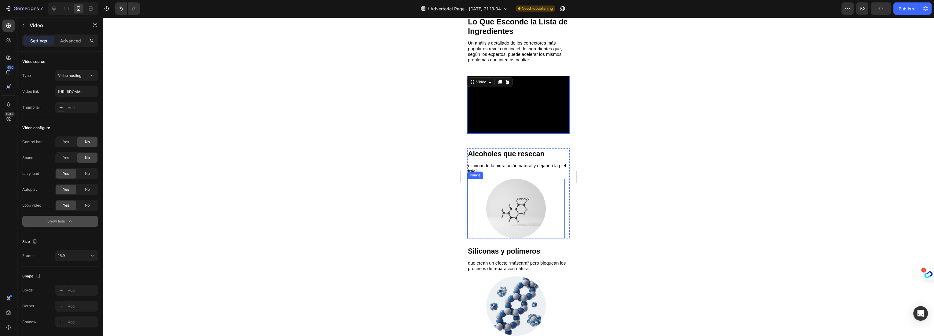
scroll to position [368, 0]
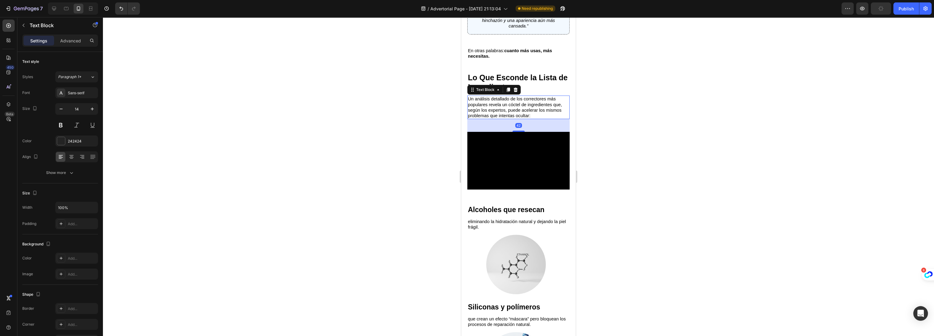
click at [513, 118] on span "Un análisis detallado de los correctores más populares revela un cóctel de ingr…" at bounding box center [515, 107] width 94 height 22
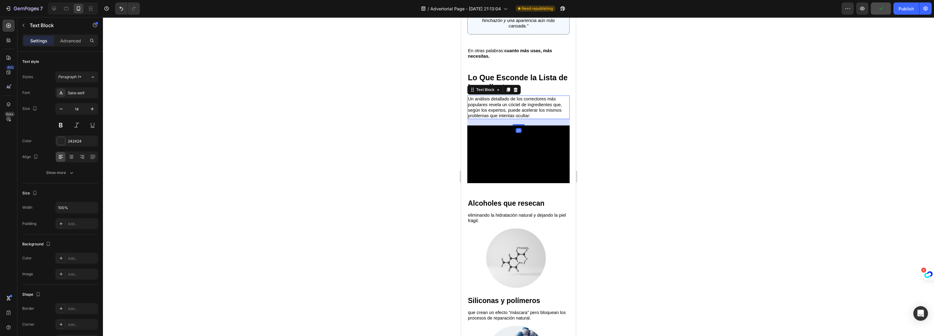
drag, startPoint x: 515, startPoint y: 139, endPoint x: 515, endPoint y: 165, distance: 26.3
click at [518, 125] on div at bounding box center [518, 124] width 12 height 1
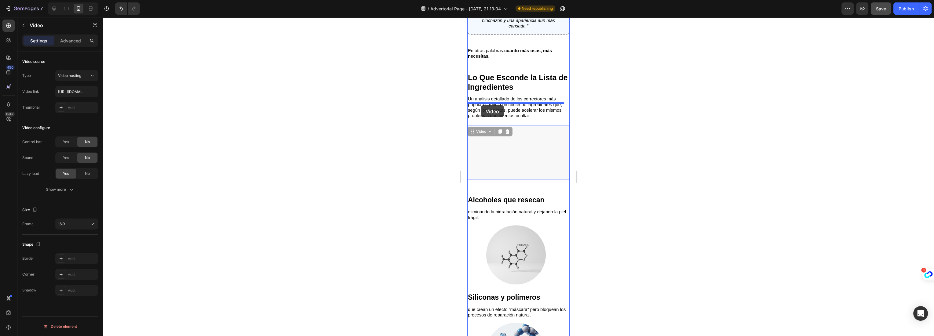
drag, startPoint x: 479, startPoint y: 141, endPoint x: 480, endPoint y: 105, distance: 35.7
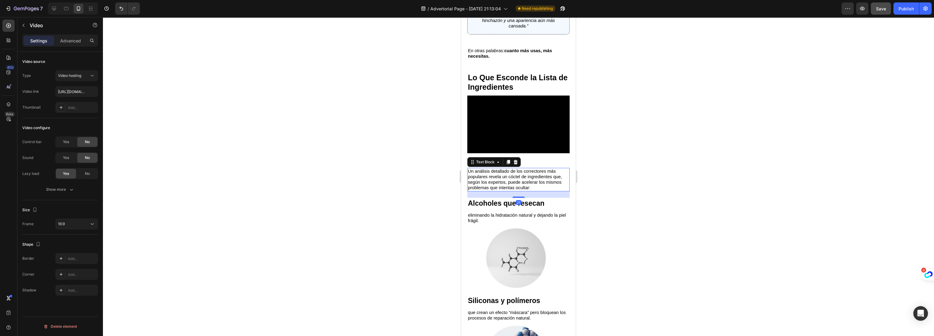
click at [506, 175] on span "Un análisis detallado de los correctores más populares revela un cóctel de ingr…" at bounding box center [515, 180] width 94 height 22
click at [526, 153] on video at bounding box center [518, 124] width 102 height 57
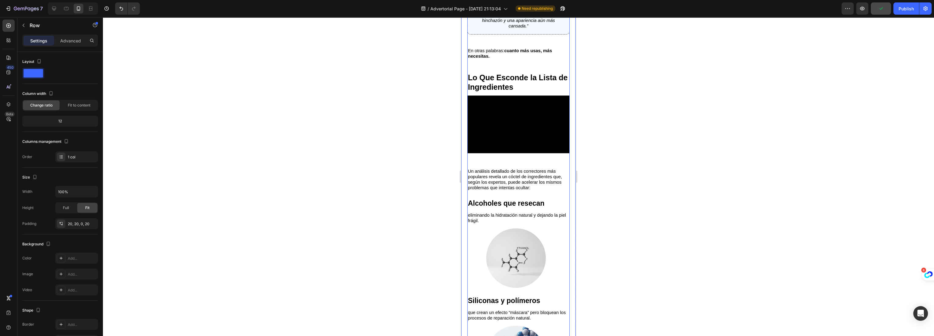
click at [471, 139] on video at bounding box center [518, 124] width 102 height 57
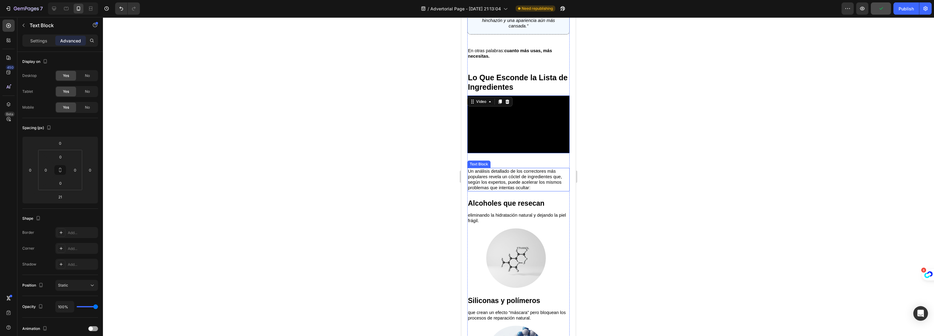
click at [514, 177] on span "Un análisis detallado de los correctores más populares revela un cóctel de ingr…" at bounding box center [515, 180] width 94 height 22
click at [530, 142] on video at bounding box center [518, 124] width 102 height 57
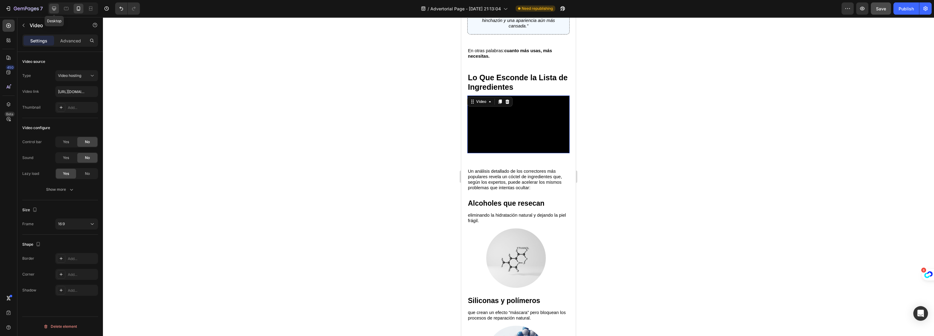
click at [54, 9] on icon at bounding box center [54, 8] width 6 height 6
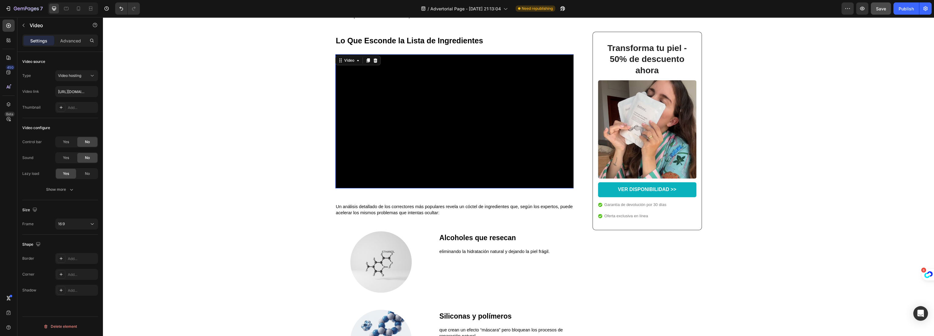
scroll to position [441, 0]
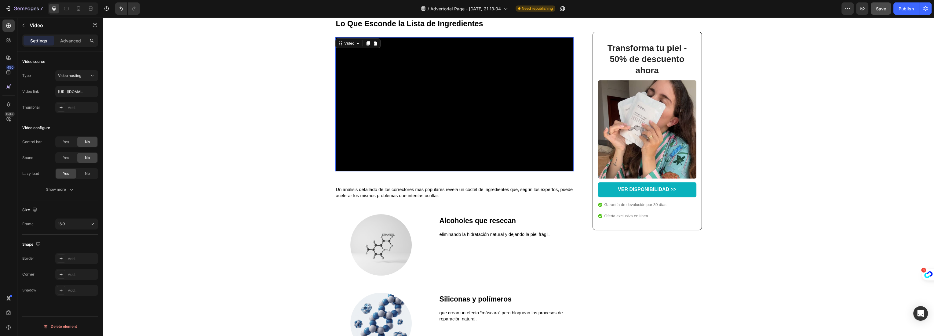
click at [435, 168] on video at bounding box center [454, 104] width 238 height 134
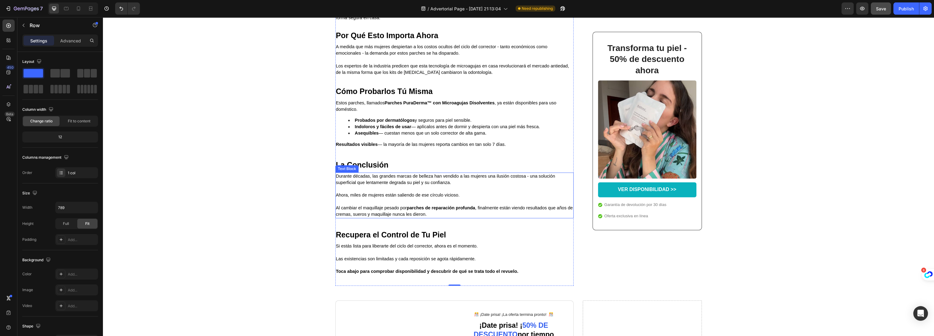
scroll to position [1459, 0]
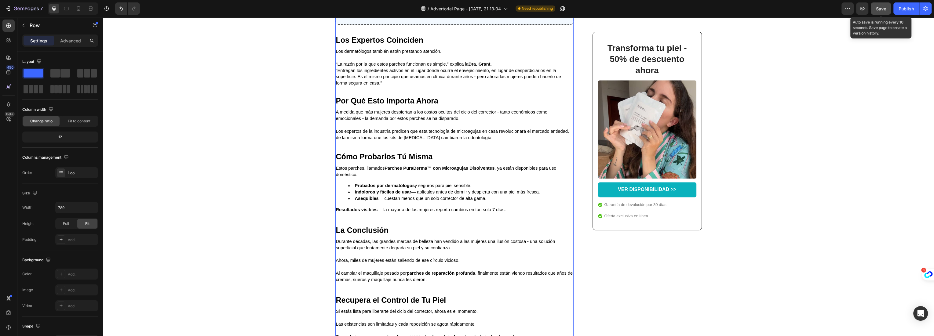
click at [878, 10] on span "Save" at bounding box center [881, 8] width 10 height 5
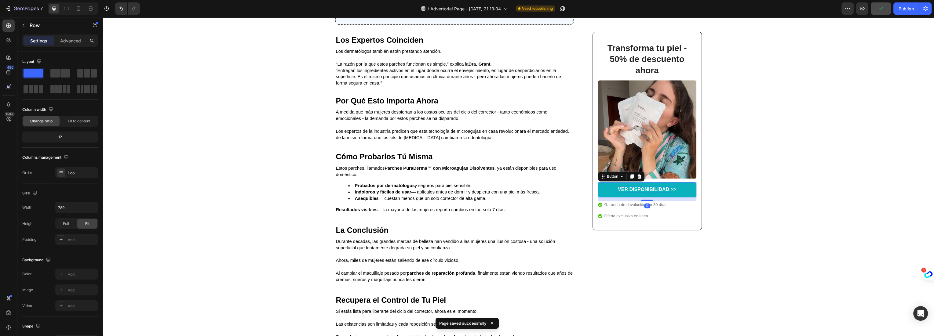
click at [638, 190] on p "VER DISPONIBILIDAD >>" at bounding box center [647, 190] width 58 height 6
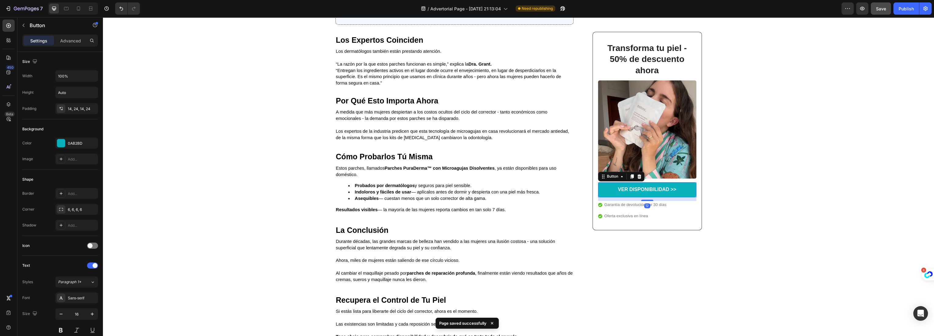
click at [608, 186] on link "VER DISPONIBILIDAD >>" at bounding box center [647, 189] width 98 height 15
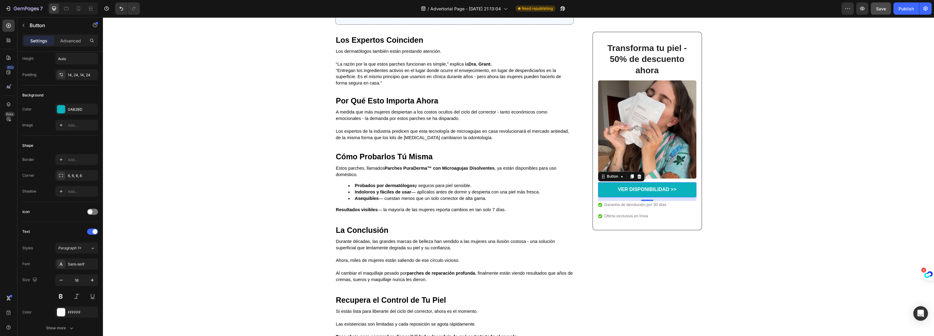
click at [604, 190] on link "VER DISPONIBILIDAD >>" at bounding box center [647, 189] width 98 height 15
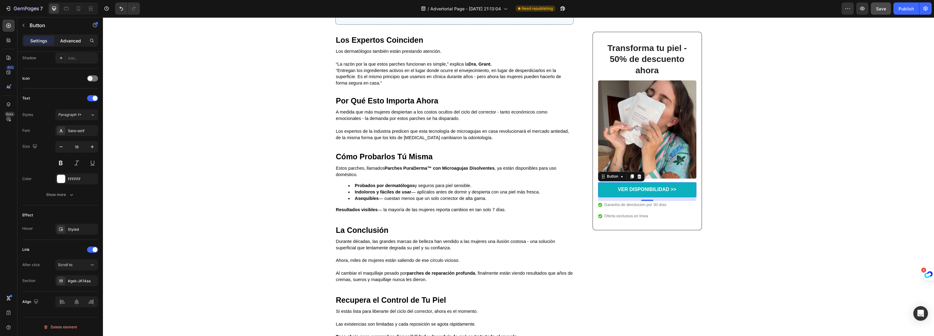
click at [61, 38] on p "Advanced" at bounding box center [70, 41] width 21 height 6
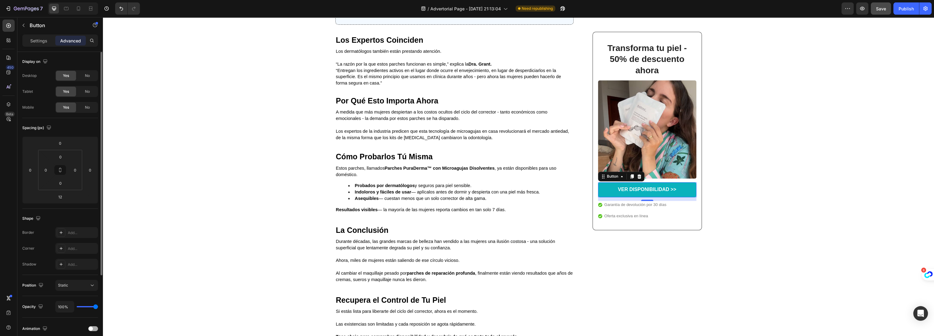
scroll to position [105, 0]
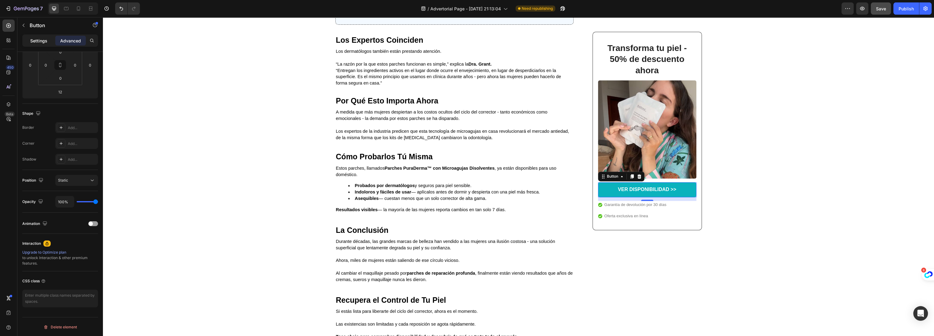
click at [35, 41] on p "Settings" at bounding box center [38, 41] width 17 height 6
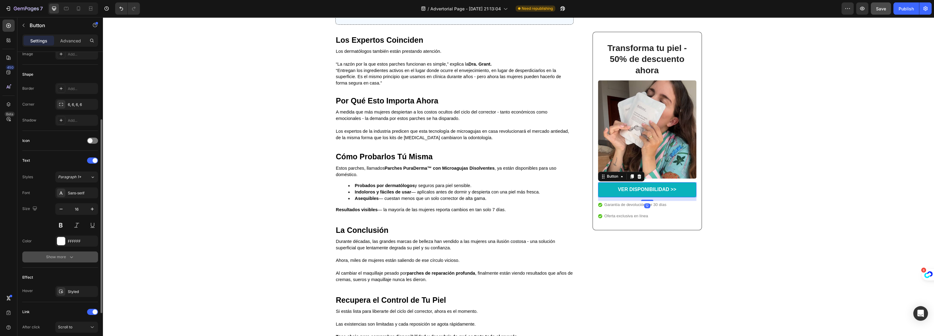
scroll to position [167, 0]
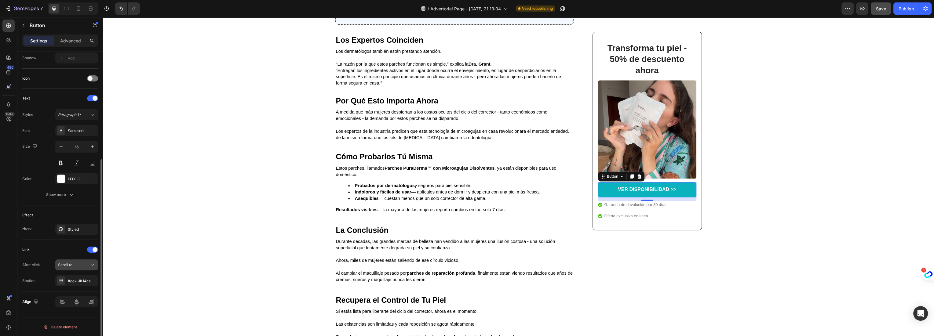
click at [74, 265] on div "Scroll to" at bounding box center [73, 264] width 31 height 5
click at [80, 280] on p "Open page" at bounding box center [75, 279] width 35 height 5
click at [71, 283] on div "Add..." at bounding box center [82, 280] width 29 height 5
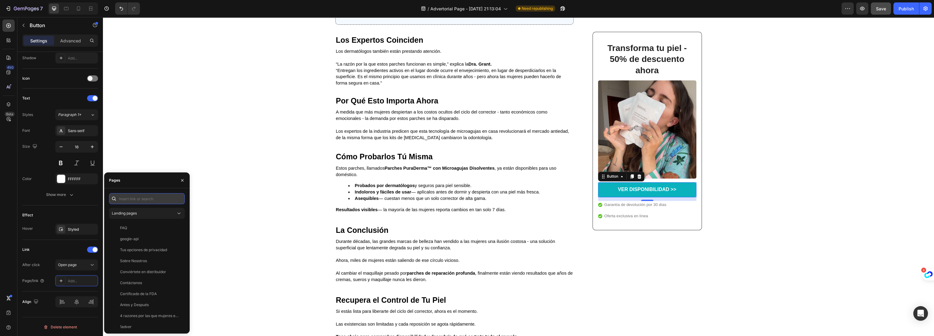
click at [127, 200] on input "text" at bounding box center [147, 198] width 76 height 11
paste input "[URL][DOMAIN_NAME]"
type input "[URL][DOMAIN_NAME]"
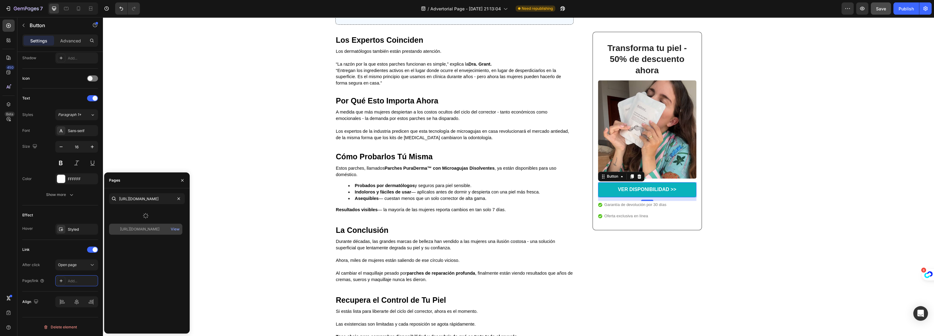
scroll to position [0, 0]
drag, startPoint x: 135, startPoint y: 208, endPoint x: 136, endPoint y: 217, distance: 8.3
click at [136, 214] on div "[URL][DOMAIN_NAME]" at bounding box center [139, 213] width 39 height 5
drag, startPoint x: 147, startPoint y: 266, endPoint x: 185, endPoint y: 248, distance: 42.5
click at [147, 266] on div "[URL][DOMAIN_NAME] View" at bounding box center [147, 268] width 76 height 121
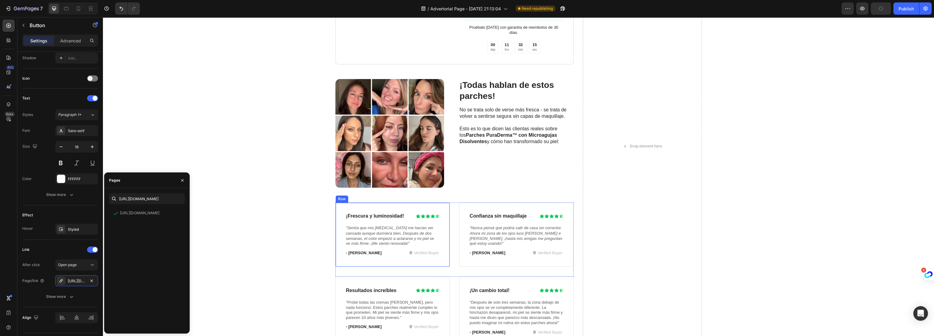
scroll to position [1832, 0]
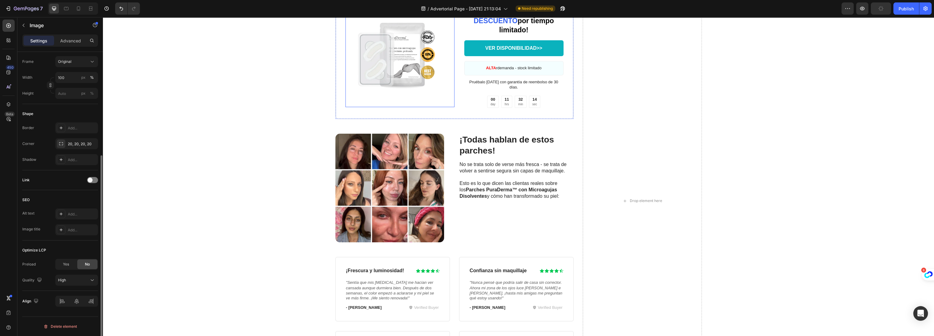
click at [403, 72] on img at bounding box center [399, 52] width 109 height 109
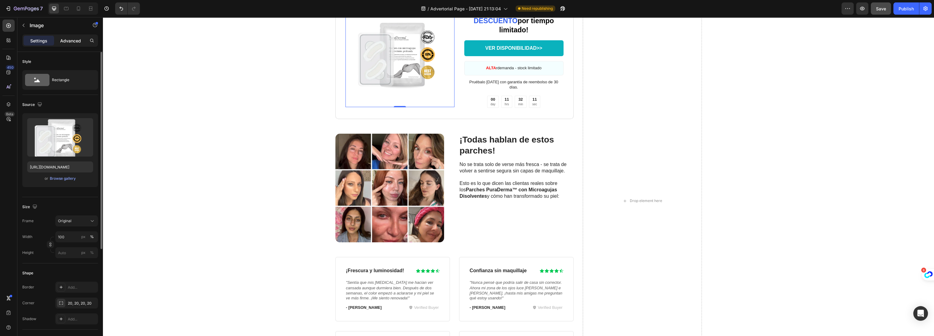
click at [62, 36] on div "Advanced" at bounding box center [70, 41] width 31 height 10
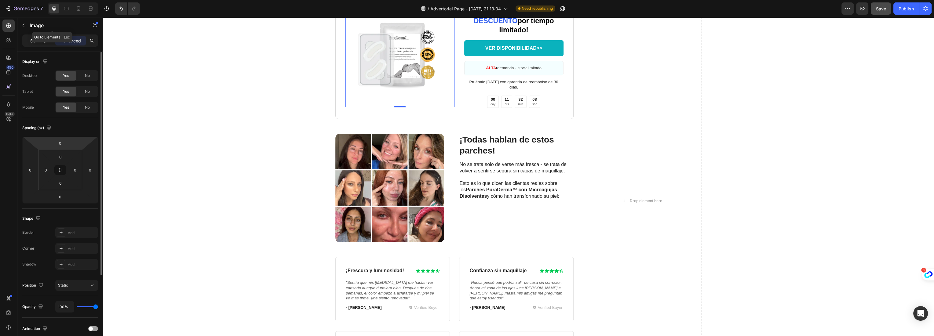
click at [38, 43] on p "Settings" at bounding box center [38, 41] width 17 height 6
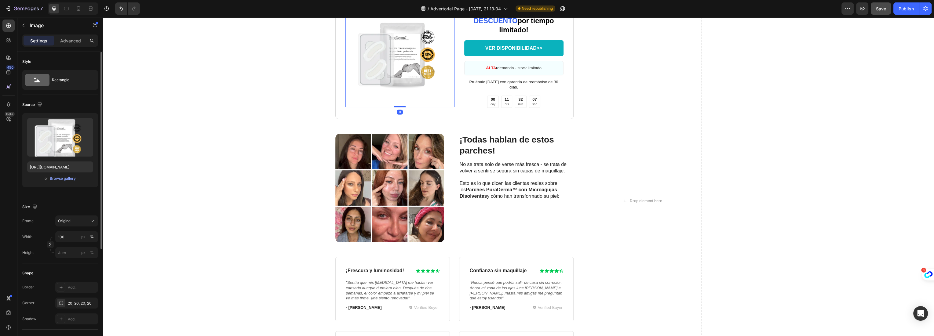
scroll to position [159, 0]
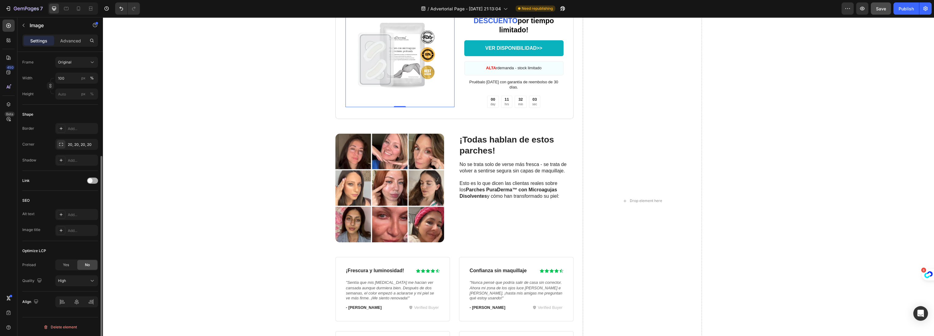
click at [92, 178] on div at bounding box center [92, 181] width 11 height 6
click at [76, 197] on span "Open page" at bounding box center [67, 196] width 19 height 5
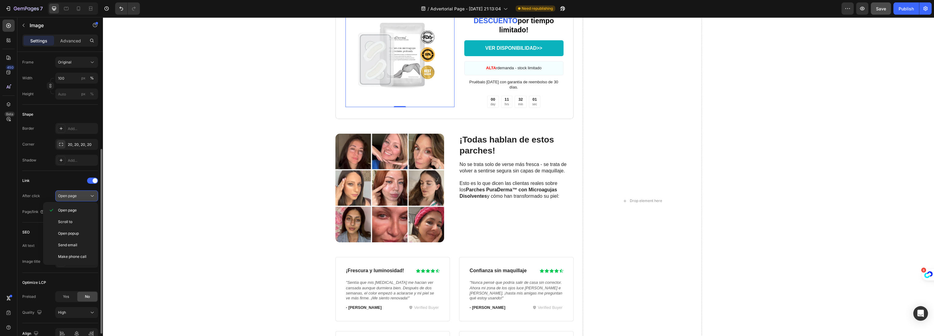
click at [77, 195] on span "Open page" at bounding box center [67, 196] width 19 height 5
click at [77, 212] on div "Add..." at bounding box center [82, 211] width 29 height 5
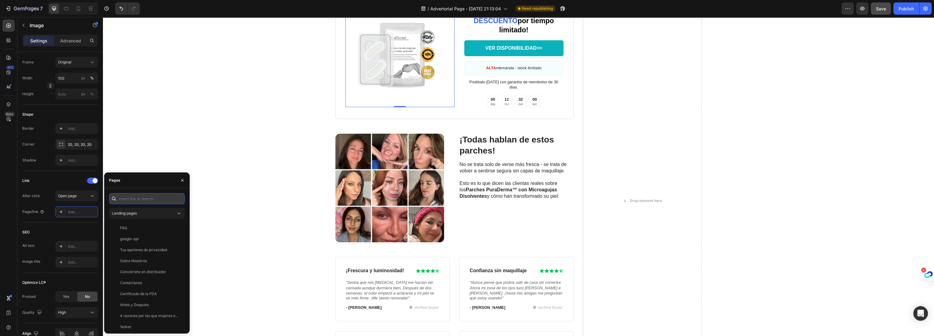
click at [126, 200] on input "text" at bounding box center [147, 198] width 76 height 11
paste input "[URL][DOMAIN_NAME]"
type input "[URL][DOMAIN_NAME]"
click at [145, 214] on div "[URL][DOMAIN_NAME]" at bounding box center [139, 213] width 39 height 5
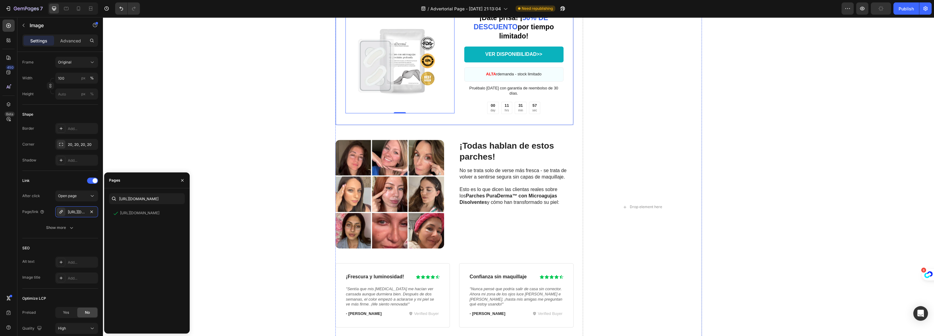
scroll to position [1730, 0]
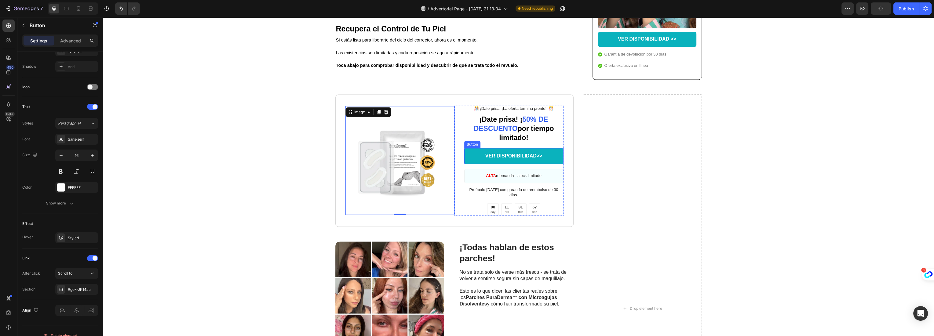
click at [466, 153] on link "VER DISPONIBILIDAD>>" at bounding box center [513, 156] width 99 height 16
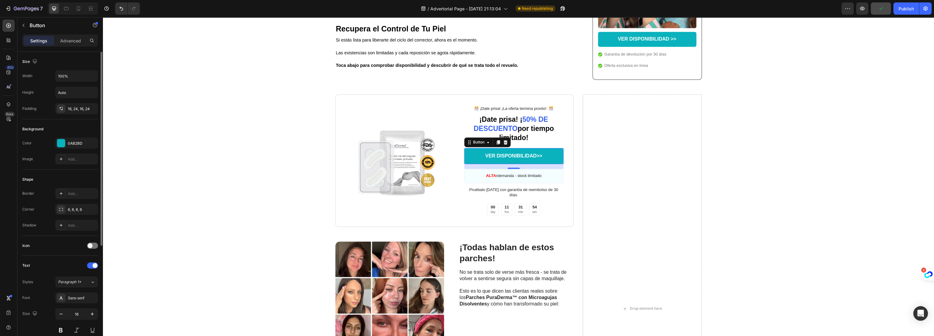
scroll to position [167, 0]
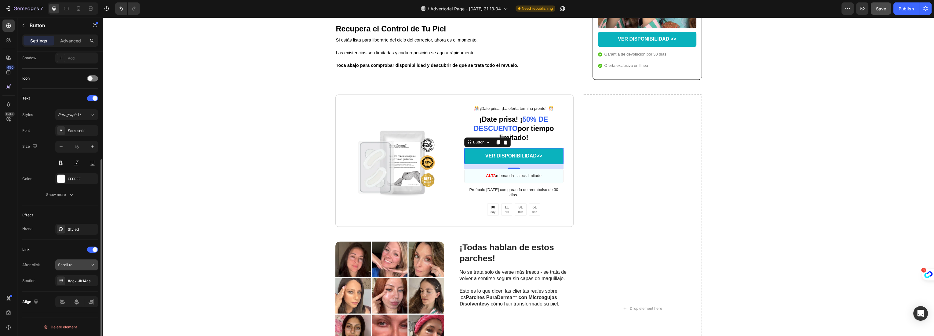
click at [89, 264] on icon at bounding box center [92, 265] width 6 height 6
click at [72, 278] on span "Open page" at bounding box center [67, 279] width 19 height 5
click at [78, 283] on div "Add..." at bounding box center [76, 280] width 43 height 11
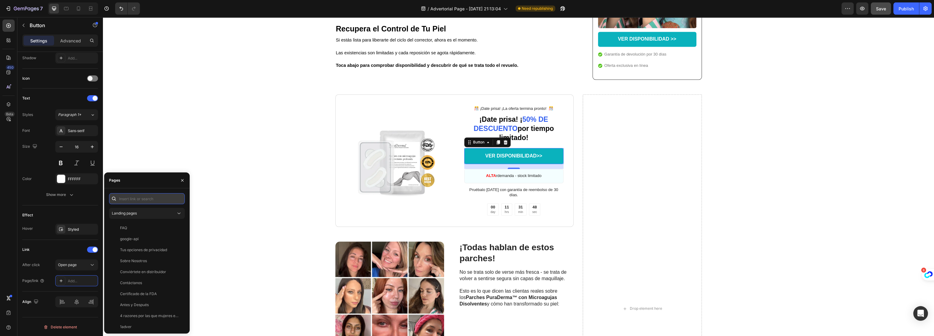
click at [132, 200] on input "text" at bounding box center [147, 198] width 76 height 11
paste input "[URL][DOMAIN_NAME]"
type input "[URL][DOMAIN_NAME]"
click at [136, 214] on div "[URL][DOMAIN_NAME]" at bounding box center [139, 213] width 39 height 5
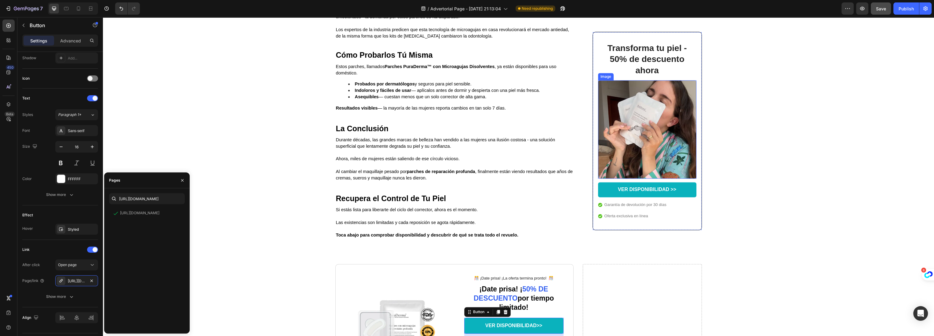
scroll to position [159, 0]
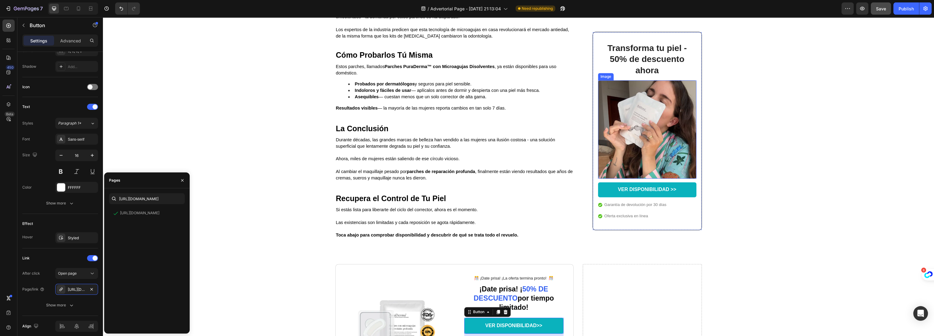
click at [630, 114] on img at bounding box center [647, 129] width 98 height 98
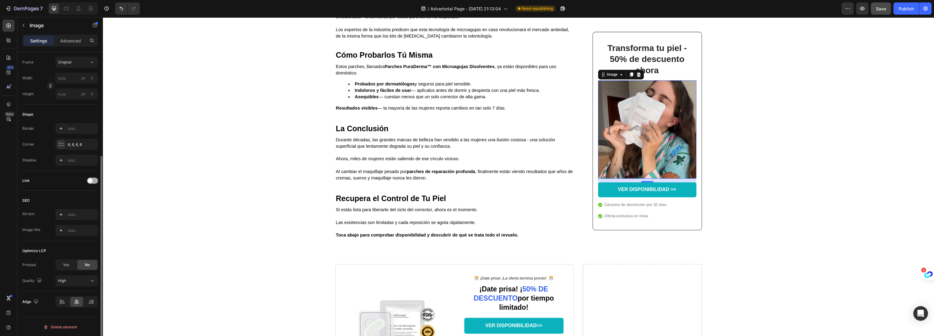
click at [91, 180] on span at bounding box center [90, 180] width 5 height 5
click at [78, 211] on div "Add..." at bounding box center [82, 211] width 29 height 5
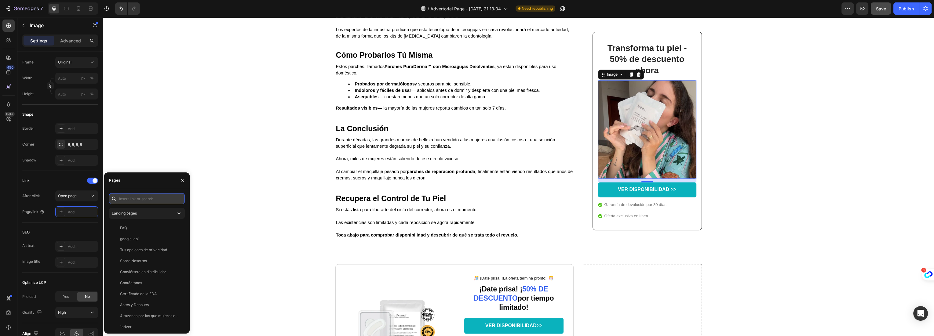
click at [129, 200] on input "text" at bounding box center [147, 198] width 76 height 11
paste input "[URL][DOMAIN_NAME]"
type input "[URL][DOMAIN_NAME]"
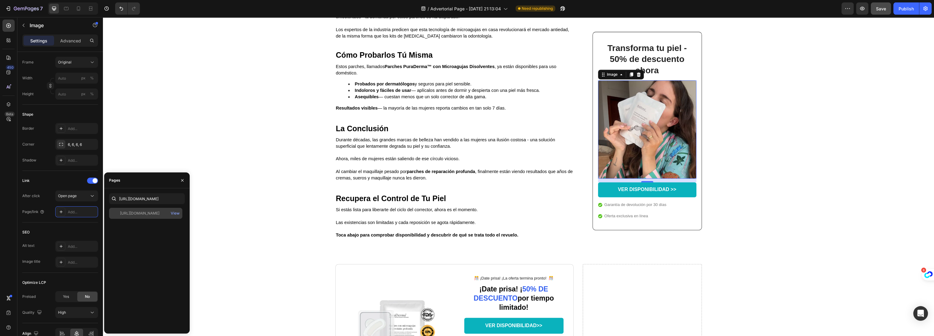
click at [134, 214] on div "[URL][DOMAIN_NAME]" at bounding box center [139, 213] width 39 height 5
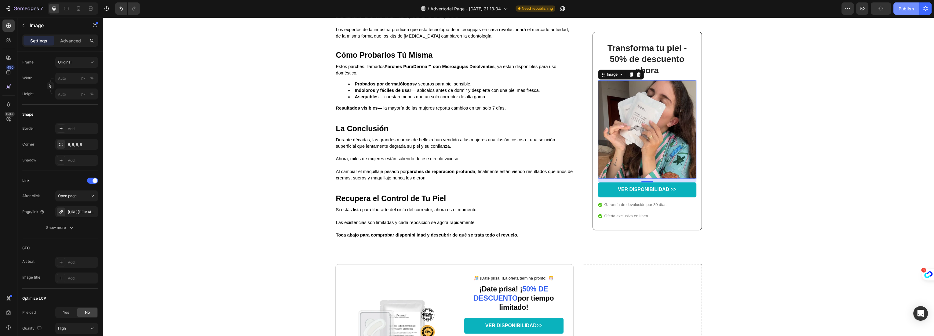
click at [908, 9] on div "Publish" at bounding box center [905, 8] width 15 height 6
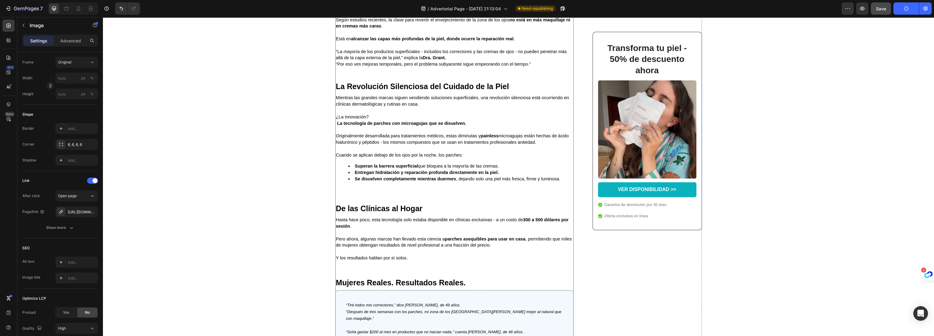
scroll to position [882, 0]
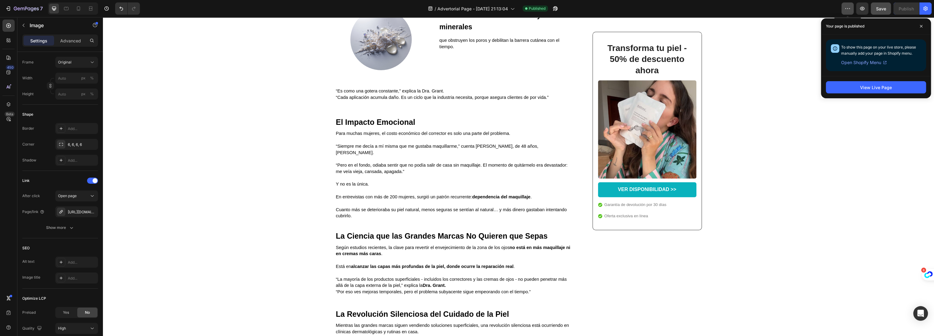
click at [848, 7] on icon "button" at bounding box center [847, 8] width 6 height 6
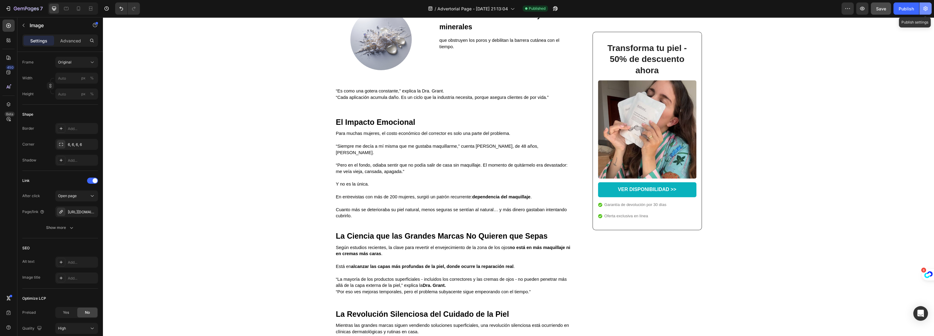
click at [923, 9] on icon "button" at bounding box center [925, 8] width 6 height 6
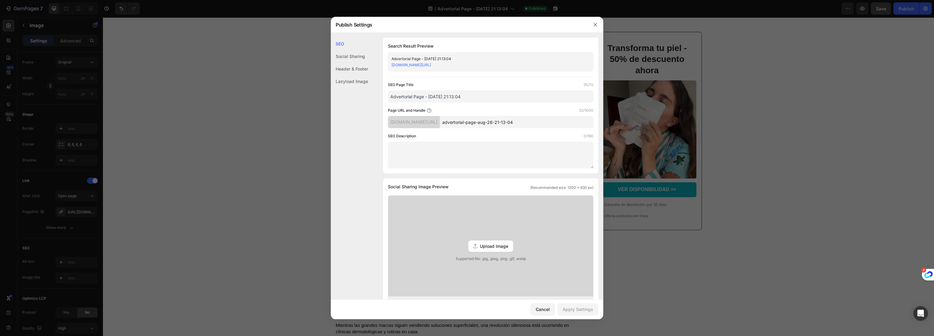
click at [504, 236] on div "Upload Image Supported file: .jpg, .jpeg, .png, .gif, .webp" at bounding box center [490, 246] width 205 height 101
click at [0, 0] on input "Upload Image Supported file: .jpg, .jpeg, .png, .gif, .webp" at bounding box center [0, 0] width 0 height 0
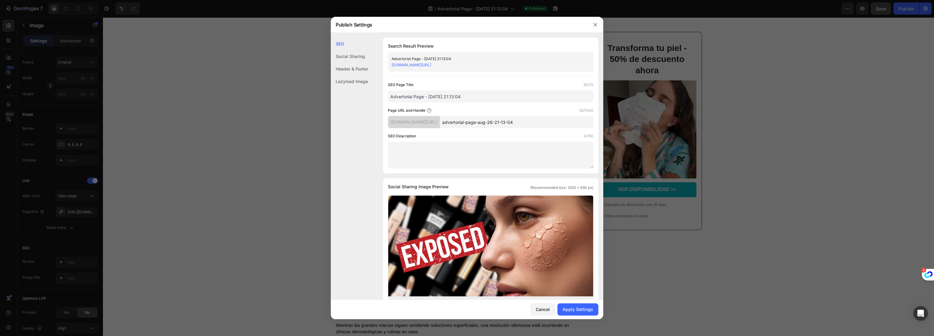
drag, startPoint x: 539, startPoint y: 121, endPoint x: 460, endPoint y: 120, distance: 79.1
click at [460, 120] on div "[DOMAIN_NAME][URL] advertorial-page-aug-26-21-13-04" at bounding box center [490, 122] width 205 height 12
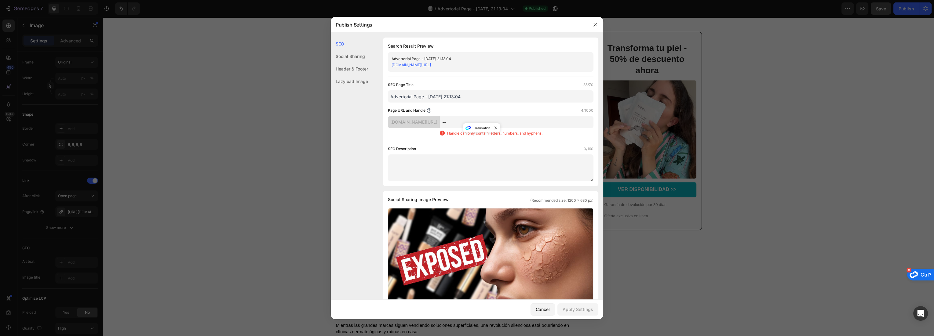
type input "-"
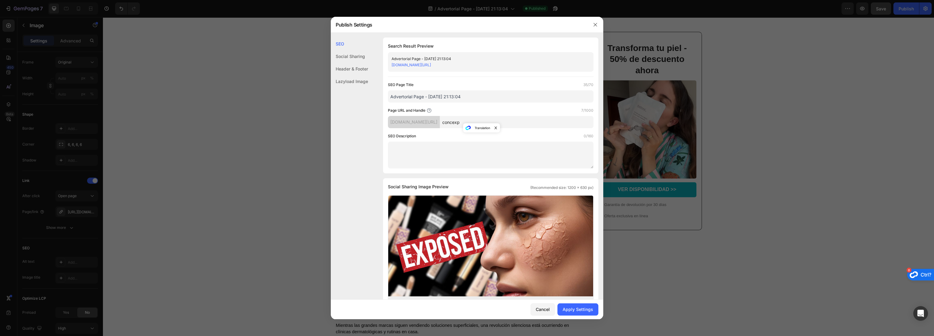
click at [475, 121] on input "concexp" at bounding box center [517, 122] width 154 height 12
type input "concexp"
drag, startPoint x: 469, startPoint y: 97, endPoint x: 334, endPoint y: 99, distance: 135.2
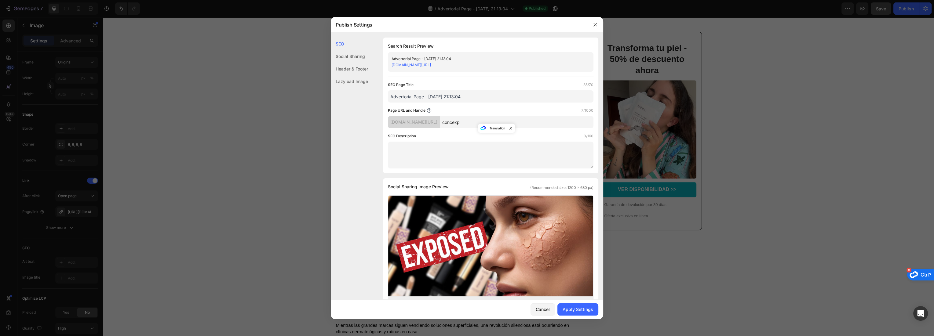
click at [334, 99] on div "SEO Social Sharing Header & Footer Lazyload Image SEO Search Result Preview Adv…" at bounding box center [467, 275] width 272 height 475
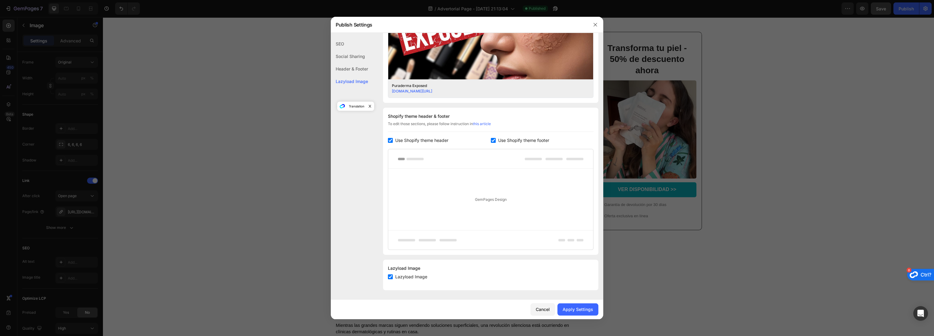
type input "Puraderma Exposed"
click at [388, 141] on input "checkbox" at bounding box center [390, 140] width 5 height 5
checkbox input "false"
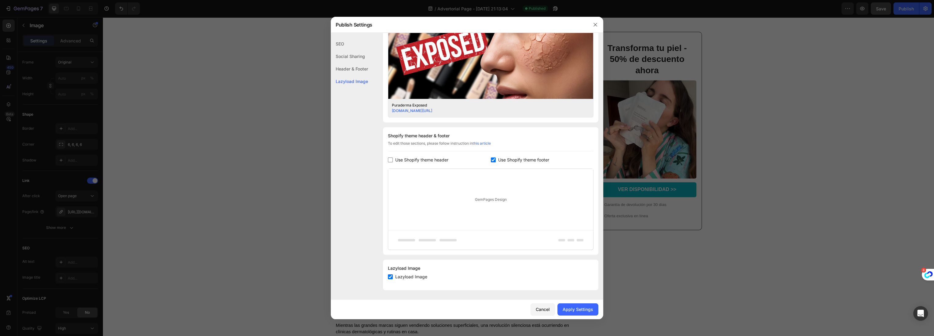
click at [491, 160] on input "checkbox" at bounding box center [493, 160] width 5 height 5
checkbox input "false"
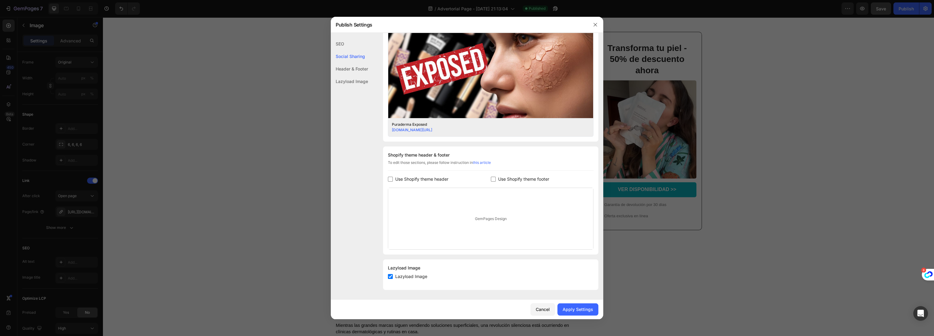
scroll to position [178, 0]
click at [574, 309] on div "Apply Settings" at bounding box center [577, 309] width 31 height 6
click at [595, 25] on icon "button" at bounding box center [595, 24] width 5 height 5
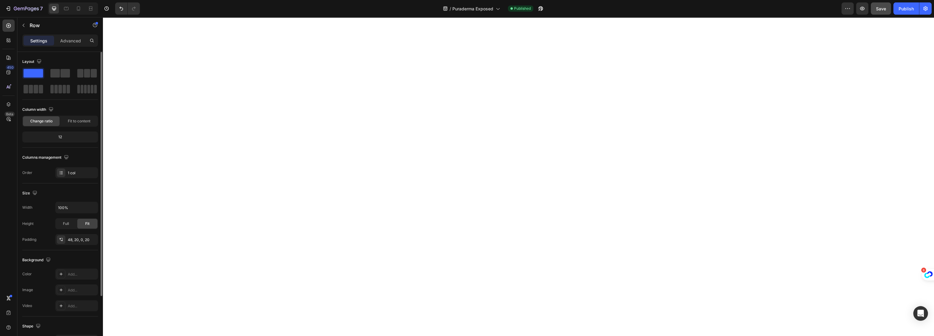
scroll to position [2085, 0]
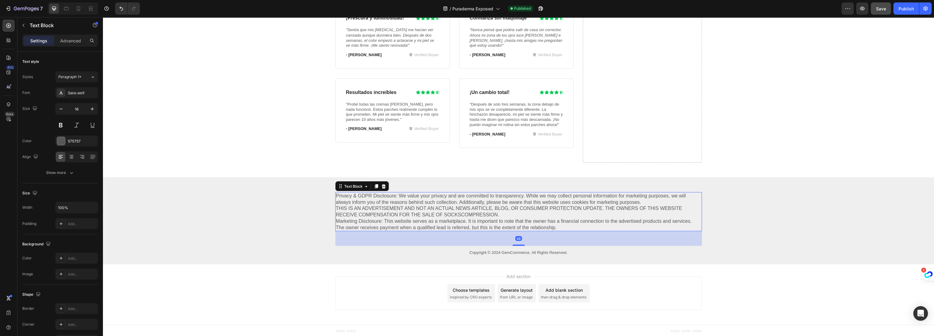
click at [394, 212] on p "Privacy & GDPR Disclosure: We value your privacy and are committed to transpare…" at bounding box center [518, 212] width 365 height 38
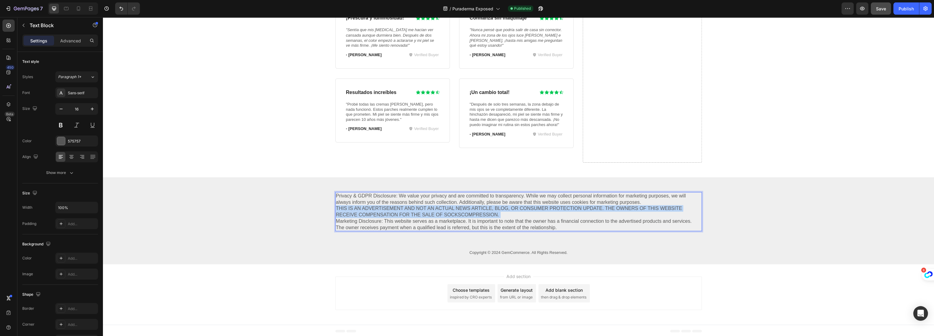
click at [394, 212] on p "Privacy & GDPR Disclosure: We value your privacy and are committed to transpare…" at bounding box center [518, 212] width 365 height 38
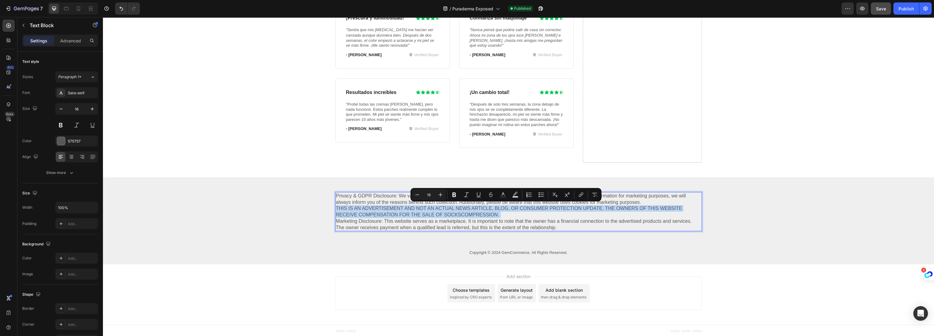
click at [394, 212] on p "Privacy & GDPR Disclosure: We value your privacy and are committed to transpare…" at bounding box center [518, 212] width 365 height 38
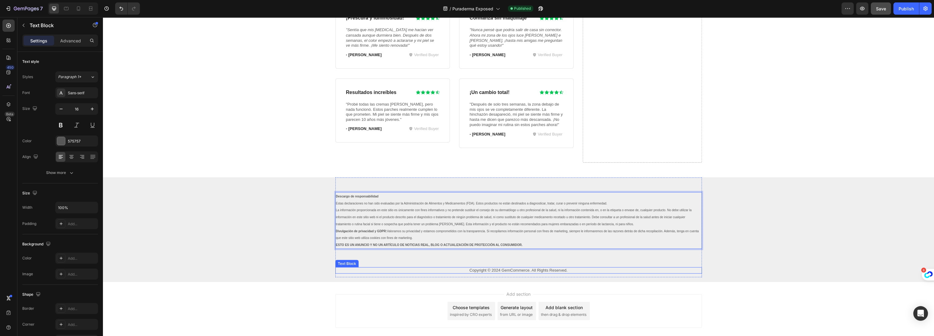
click at [489, 269] on p "Copyright © 2024 GemCommerce. All Rights Reserved." at bounding box center [518, 270] width 365 height 5
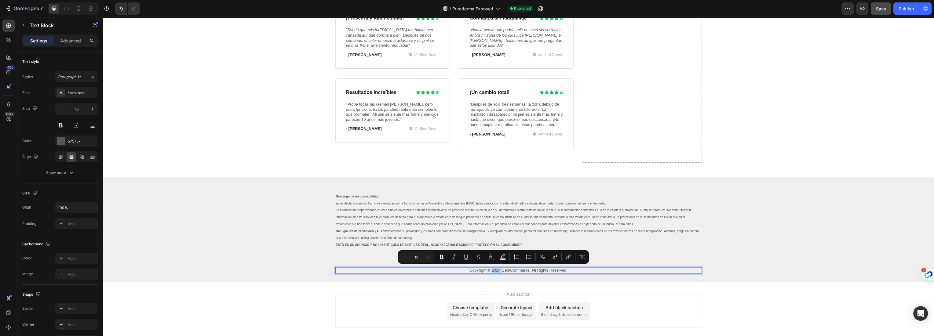
click at [495, 269] on p "Copyright © 2024 GemCommerce. All Rights Reserved." at bounding box center [518, 270] width 365 height 5
click at [495, 268] on p "Copyright © 2024 GemCommerce. All Rights Reserved." at bounding box center [518, 270] width 365 height 5
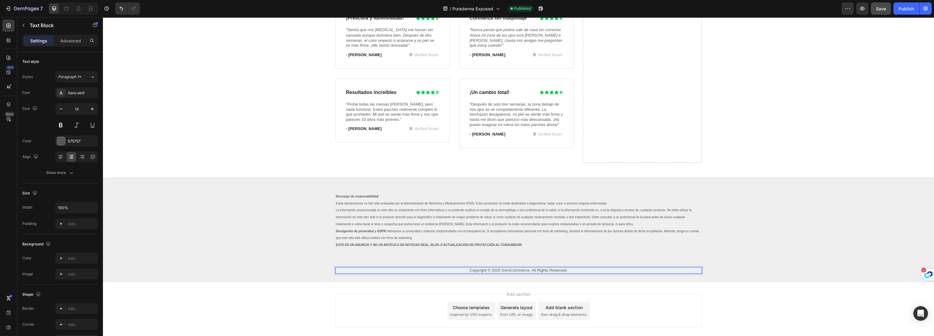
click at [513, 270] on p "Copyright © 2025 GemCommerce. All Rights Reserved." at bounding box center [518, 270] width 365 height 5
click at [513, 269] on p "Copyright © 2025 GemCommerce. All Rights Reserved." at bounding box center [518, 270] width 365 height 5
click at [908, 11] on div "Publish" at bounding box center [905, 8] width 15 height 6
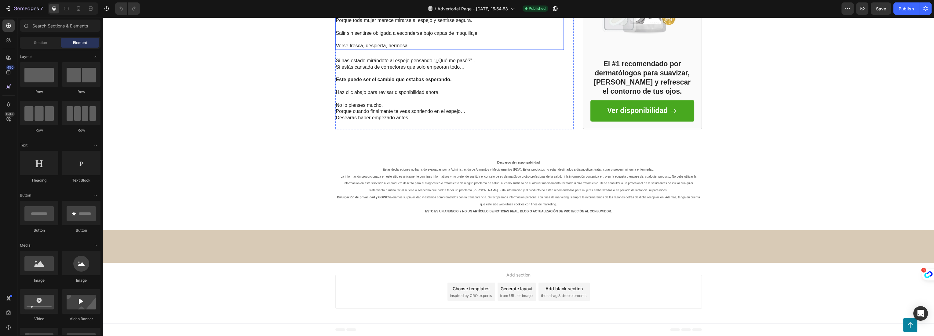
scroll to position [1942, 0]
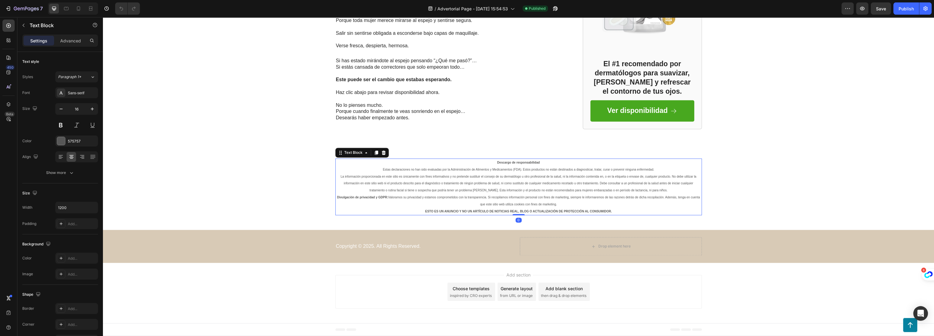
click at [424, 176] on span "La información proporcionada en este sitio es únicamente con fines informativos…" at bounding box center [518, 183] width 356 height 17
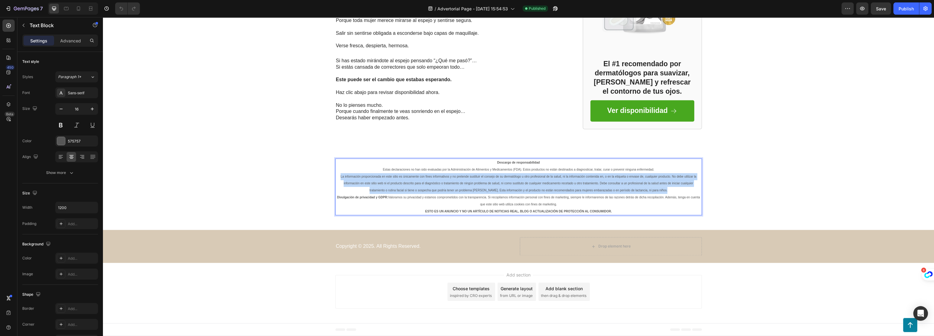
click at [424, 176] on span "La información proporcionada en este sitio es únicamente con fines informativos…" at bounding box center [518, 183] width 356 height 17
